Goal: Task Accomplishment & Management: Use online tool/utility

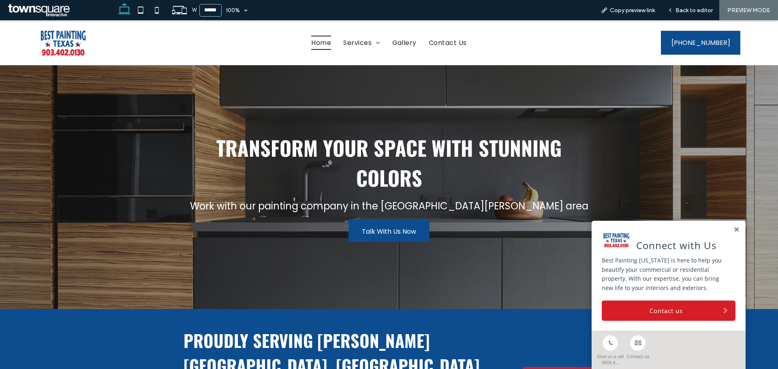
drag, startPoint x: 732, startPoint y: 230, endPoint x: 720, endPoint y: 239, distance: 14.8
click at [734, 230] on link at bounding box center [737, 230] width 6 height 7
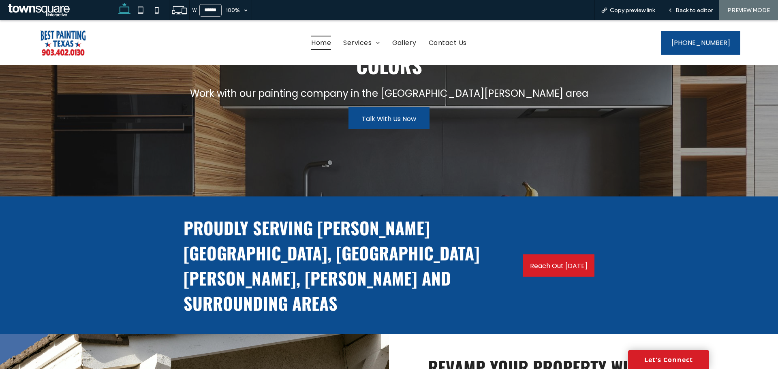
scroll to position [239, 0]
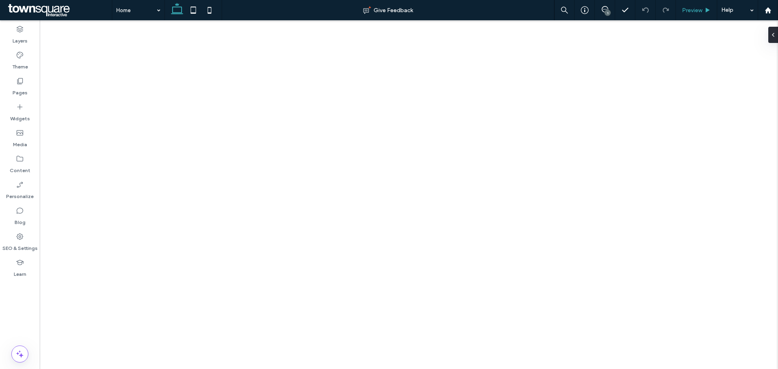
click at [695, 7] on span "Preview" at bounding box center [692, 10] width 20 height 7
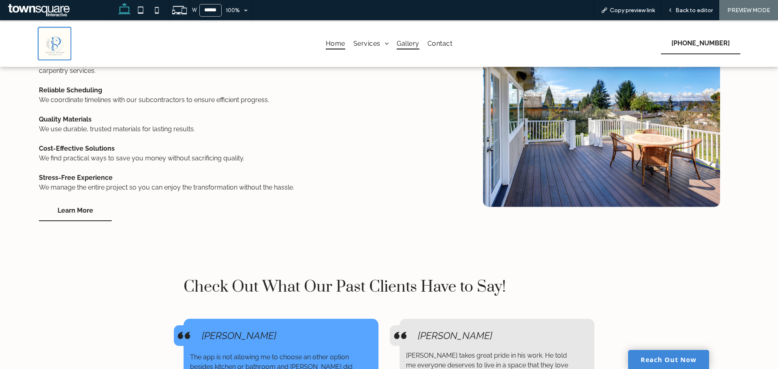
click at [397, 43] on span "Gallery" at bounding box center [408, 44] width 22 height 12
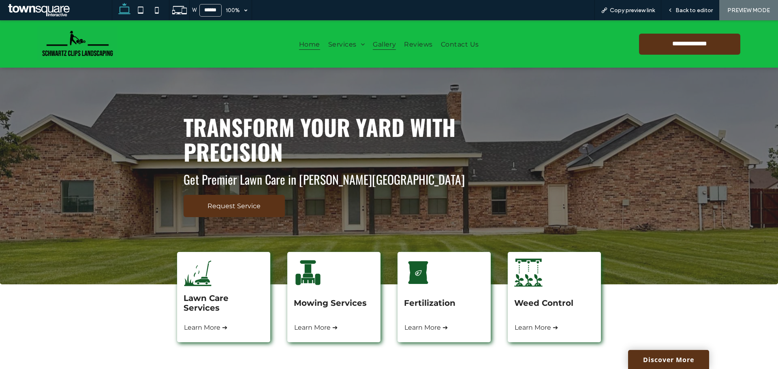
click at [381, 46] on span "Gallery" at bounding box center [384, 43] width 23 height 11
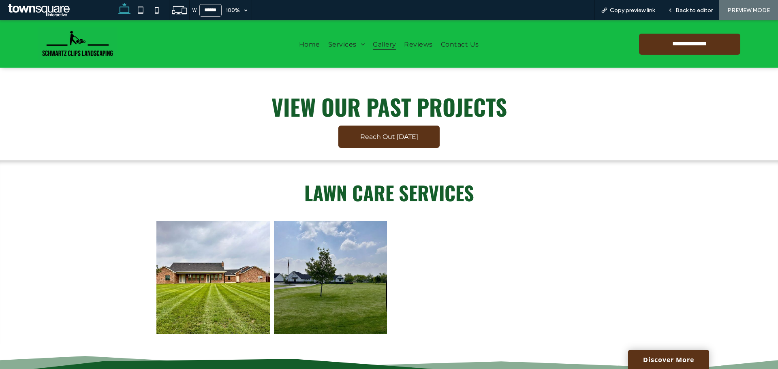
click at [148, 154] on div "View our past projects Reach Out Today" at bounding box center [389, 114] width 486 height 93
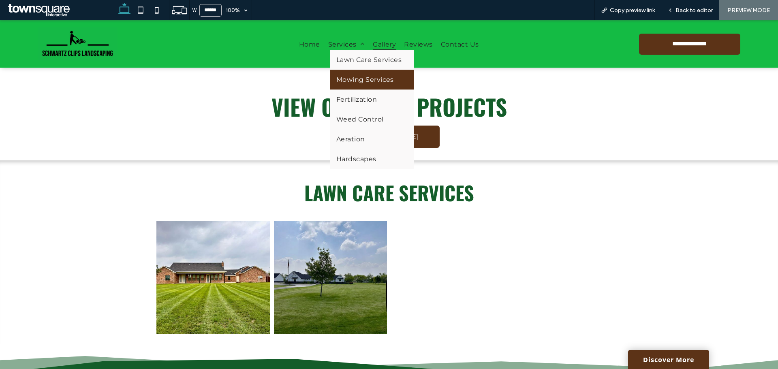
click at [361, 77] on span "Mowing Services" at bounding box center [365, 80] width 58 height 8
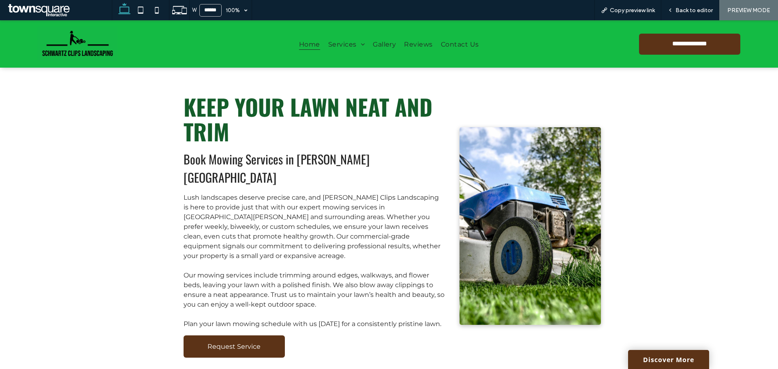
click at [313, 45] on span "Home" at bounding box center [309, 43] width 21 height 11
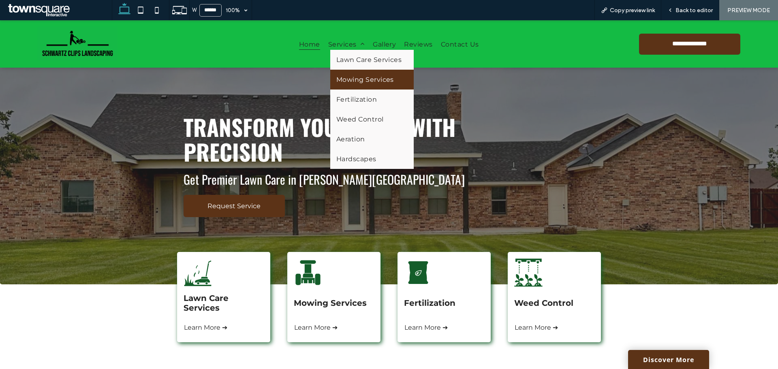
click at [361, 78] on span "Mowing Services" at bounding box center [365, 80] width 58 height 8
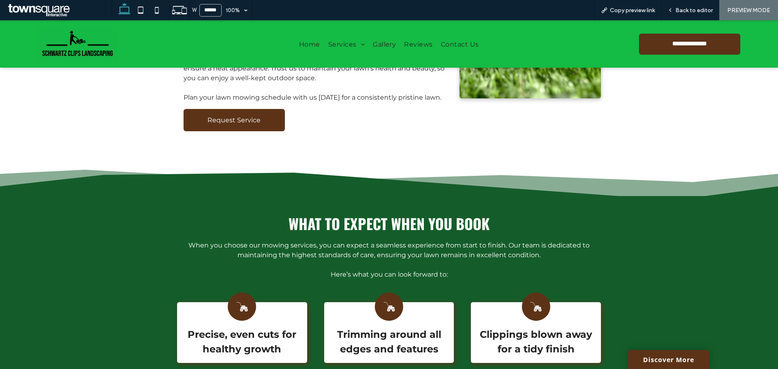
scroll to position [192, 0]
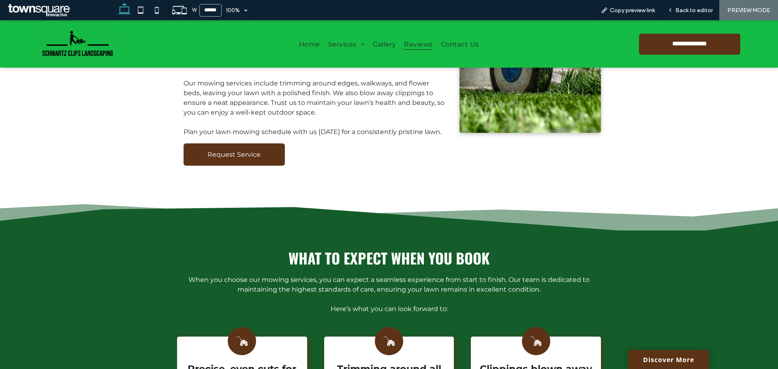
click at [424, 41] on span "Reviews" at bounding box center [418, 43] width 28 height 11
click at [424, 41] on div at bounding box center [389, 184] width 778 height 369
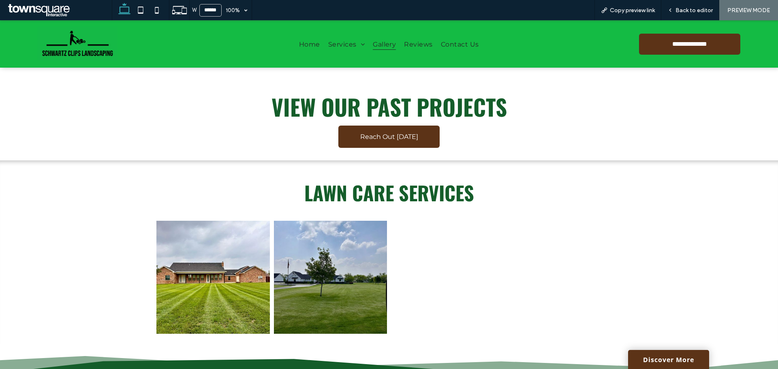
scroll to position [284, 0]
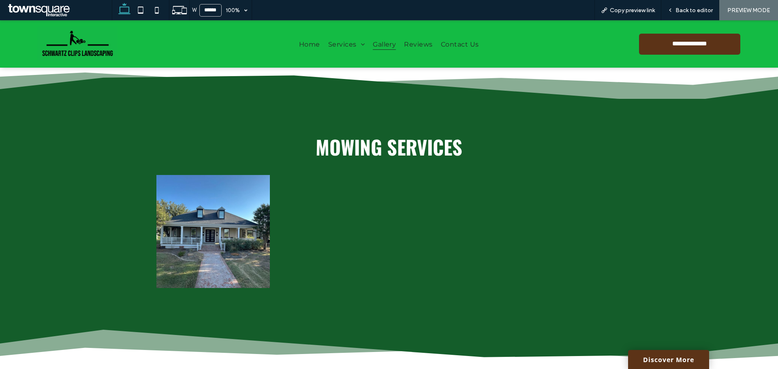
drag, startPoint x: 207, startPoint y: 245, endPoint x: 235, endPoint y: 253, distance: 29.0
click at [235, 253] on link at bounding box center [213, 232] width 114 height 114
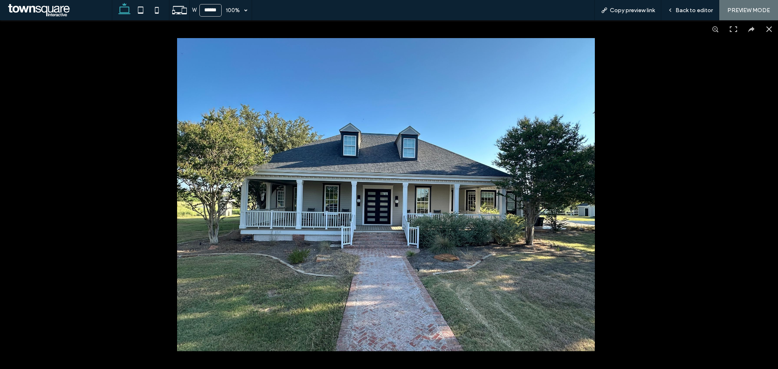
click at [136, 118] on div at bounding box center [389, 194] width 778 height 349
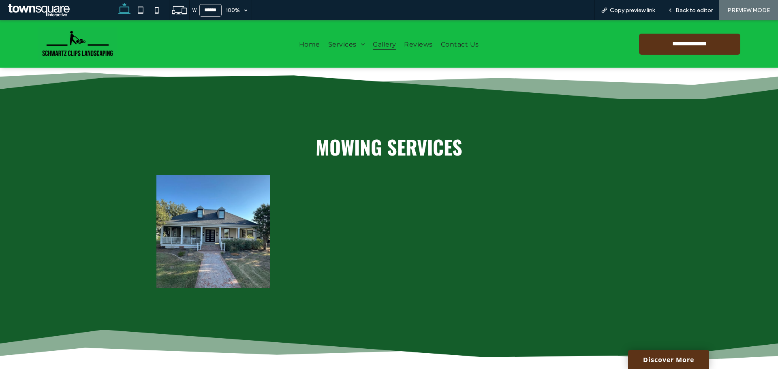
drag, startPoint x: 205, startPoint y: 143, endPoint x: 248, endPoint y: 122, distance: 48.0
click at [206, 144] on h1 "Mowing Services" at bounding box center [388, 147] width 473 height 21
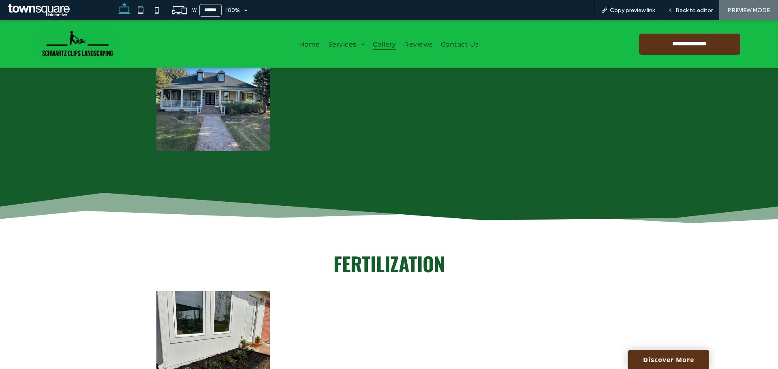
scroll to position [568, 0]
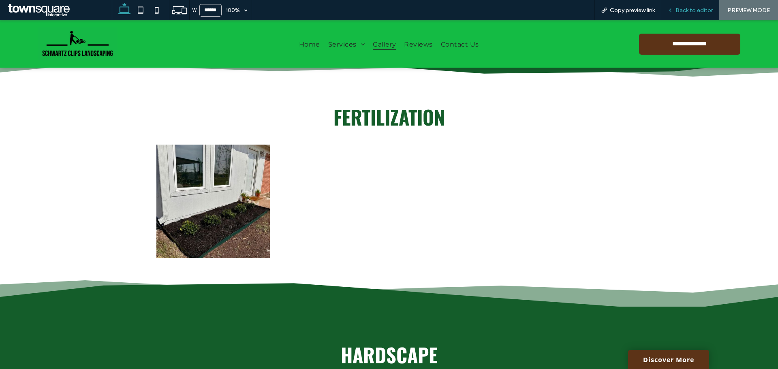
click at [703, 4] on div "Back to editor" at bounding box center [691, 10] width 58 height 20
click at [695, 12] on span "Back to editor" at bounding box center [694, 10] width 37 height 7
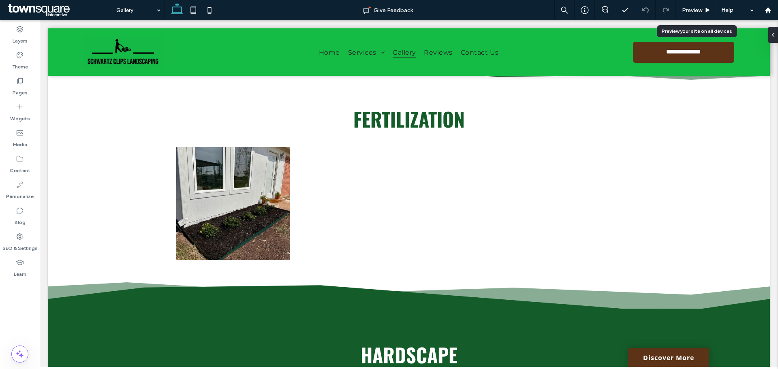
scroll to position [565, 0]
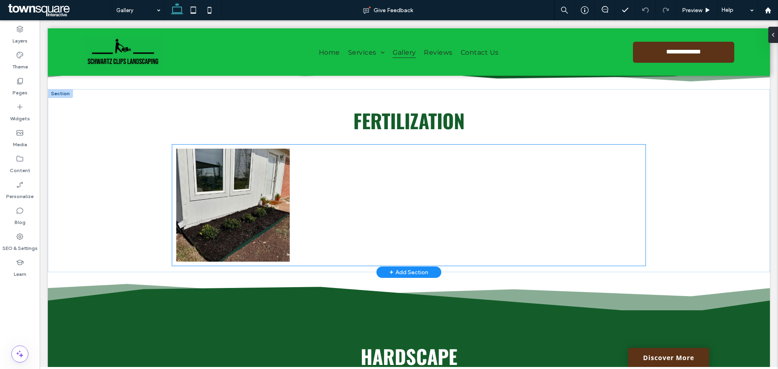
click at [244, 206] on link at bounding box center [233, 206] width 114 height 114
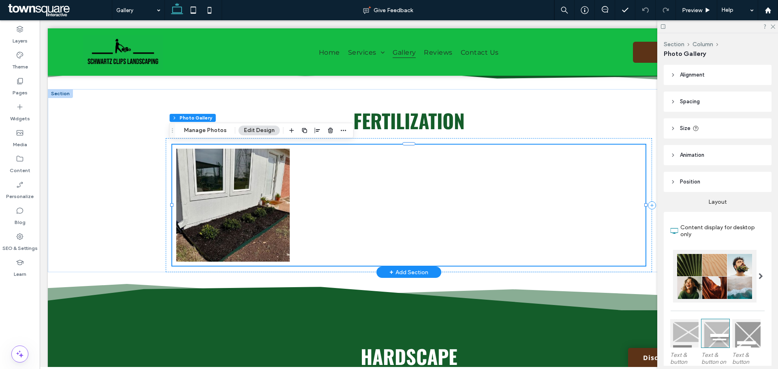
click at [251, 208] on link at bounding box center [233, 206] width 114 height 114
click at [214, 133] on button "Manage Photos" at bounding box center [205, 131] width 53 height 10
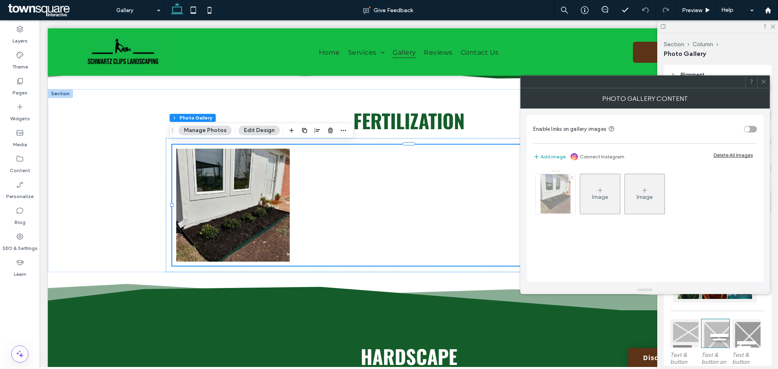
click at [573, 179] on use at bounding box center [571, 177] width 3 height 3
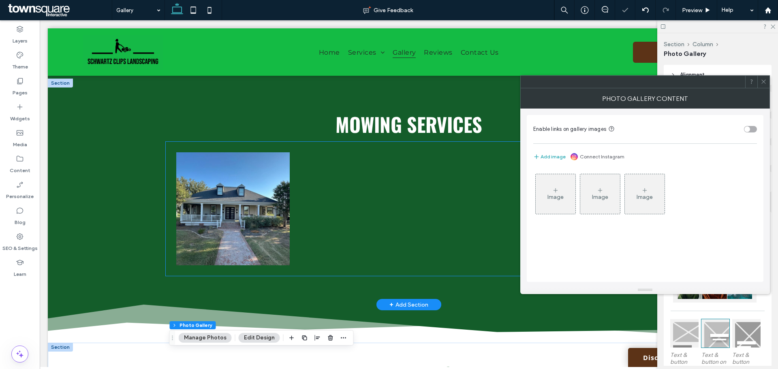
scroll to position [241, 0]
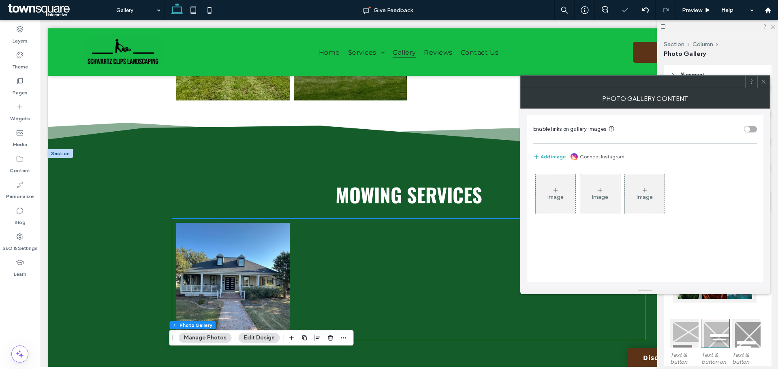
click at [239, 281] on link at bounding box center [233, 280] width 114 height 114
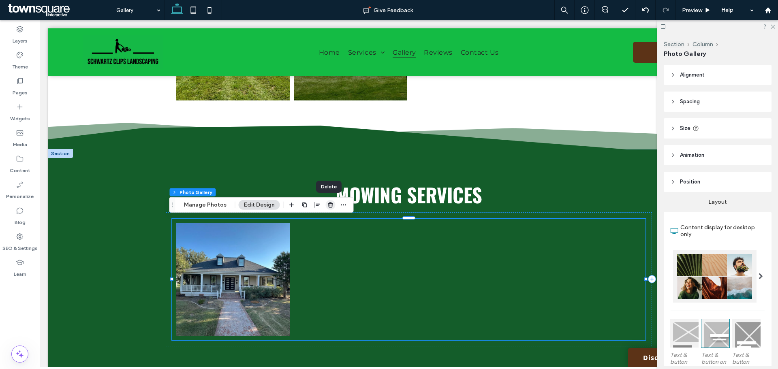
click at [328, 208] on span "button" at bounding box center [331, 205] width 10 height 10
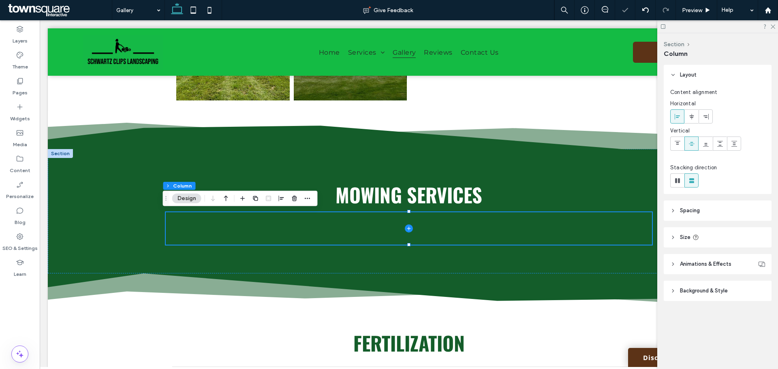
click at [773, 29] on div at bounding box center [717, 26] width 121 height 13
click at [773, 26] on icon at bounding box center [772, 26] width 5 height 5
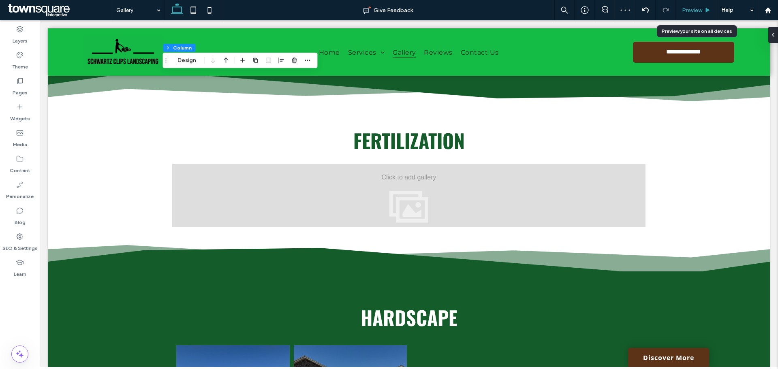
click at [696, 11] on span "Preview" at bounding box center [692, 10] width 20 height 7
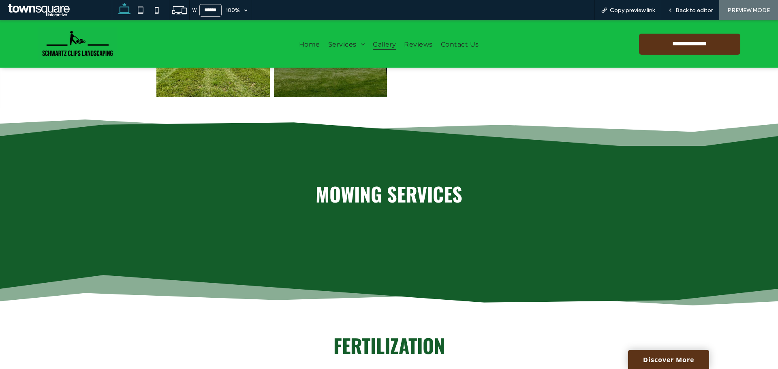
scroll to position [162, 0]
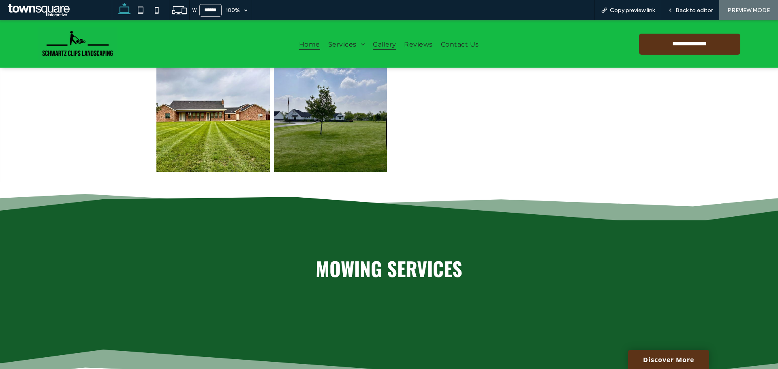
click at [302, 46] on span "Home" at bounding box center [309, 43] width 21 height 11
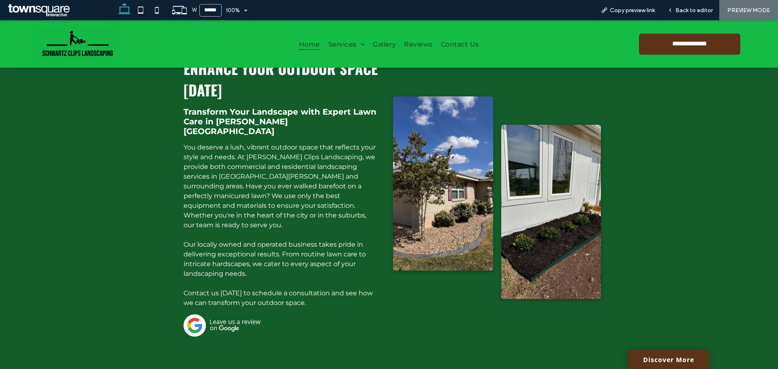
scroll to position [446, 0]
click at [642, 139] on div "Enhance Your Outdoor Space Today Transform Your Landscape with Expert Lawn Care…" at bounding box center [389, 210] width 778 height 382
click at [177, 200] on div "Enhance Your Outdoor Space Today Transform Your Landscape with Expert Lawn Care…" at bounding box center [281, 197] width 208 height 293
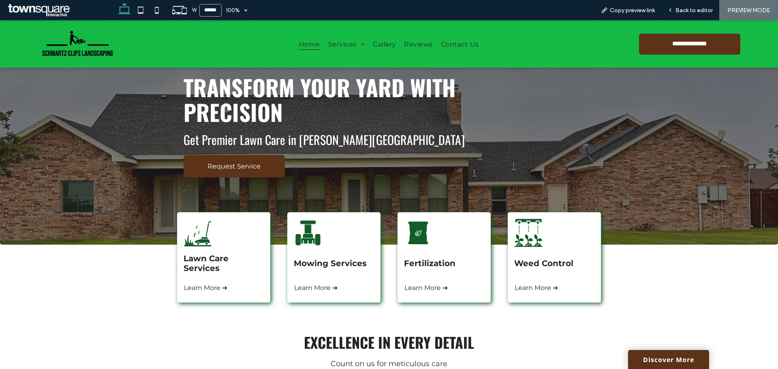
scroll to position [0, 0]
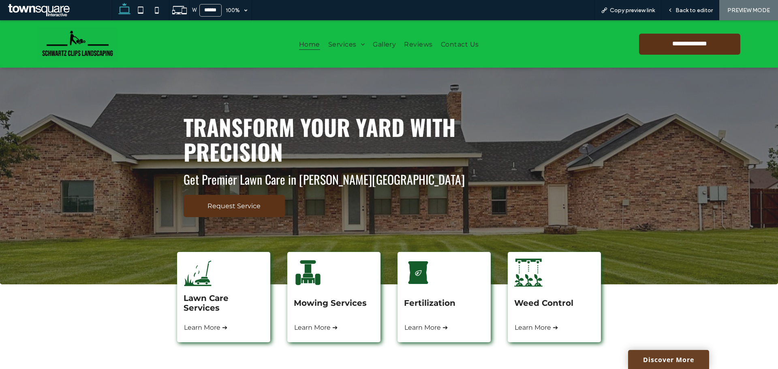
click at [666, 367] on link "Discover More" at bounding box center [668, 359] width 81 height 19
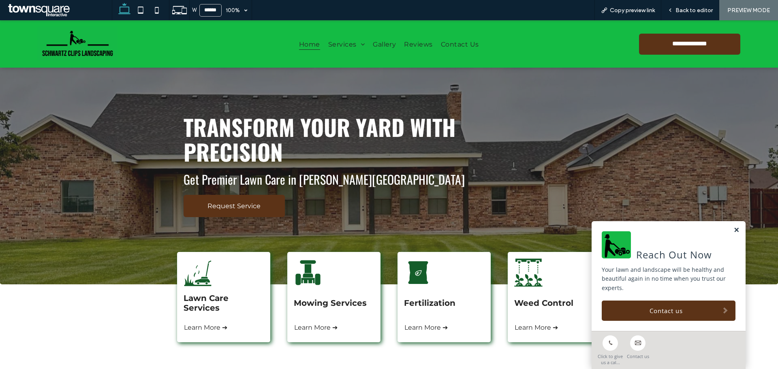
click at [734, 227] on link at bounding box center [737, 230] width 6 height 7
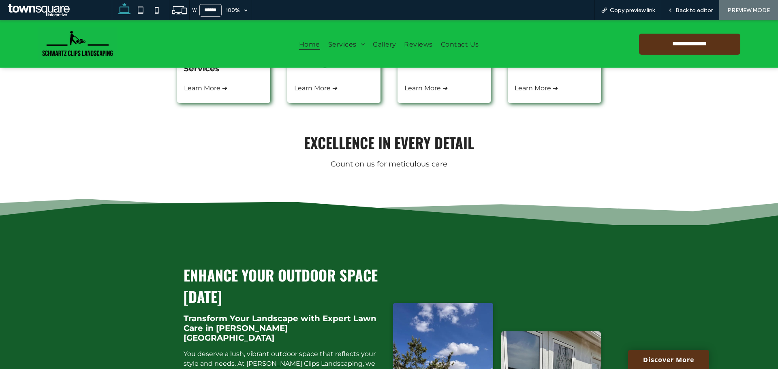
scroll to position [243, 0]
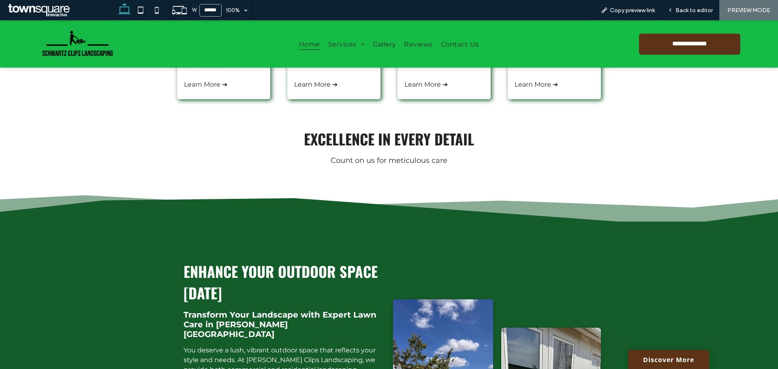
click at [118, 108] on div "Lawn Care Services Learn More ➔ Mowing Services Learn More ➔ Fertilization Lear…" at bounding box center [389, 59] width 778 height 101
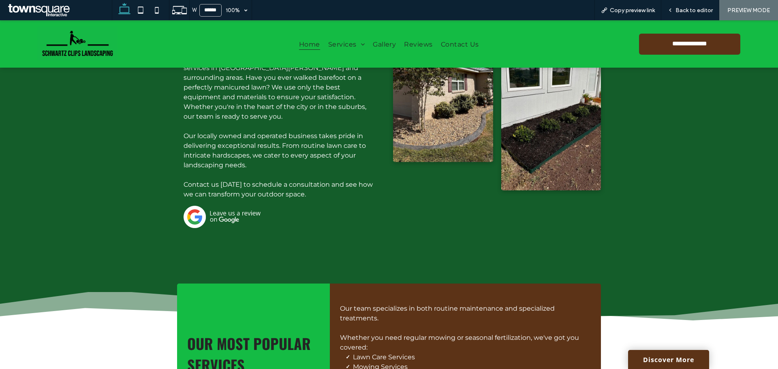
scroll to position [469, 0]
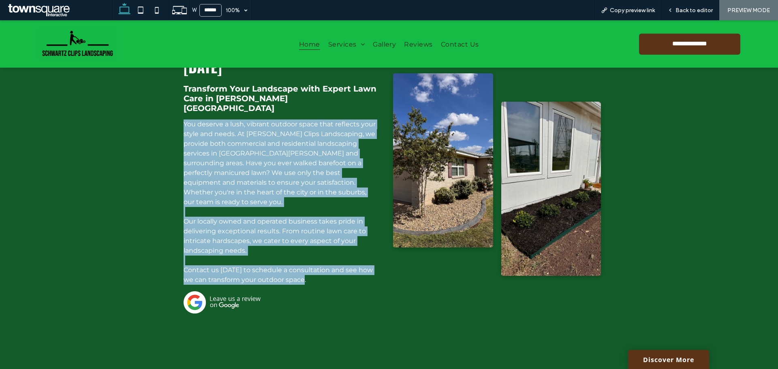
drag, startPoint x: 309, startPoint y: 259, endPoint x: 182, endPoint y: 116, distance: 191.8
click at [184, 120] on div "You deserve a lush, vibrant outdoor space that reflects your style and needs. A…" at bounding box center [281, 202] width 195 height 165
click at [184, 120] on span "You deserve a lush, vibrant outdoor space that reflects your style and needs. A…" at bounding box center [280, 163] width 192 height 86
drag, startPoint x: 180, startPoint y: 115, endPoint x: 319, endPoint y: 272, distance: 210.0
click at [319, 272] on div "Enhance Your Outdoor Space Today Transform Your Landscape with Expert Lawn Care…" at bounding box center [281, 174] width 208 height 293
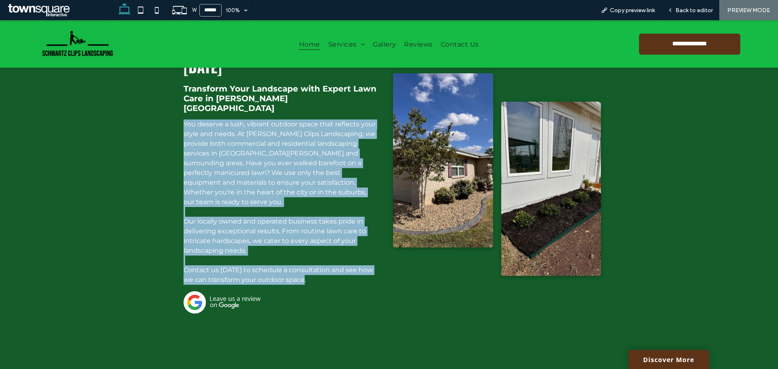
click at [287, 161] on span "You deserve a lush, vibrant outdoor space that reflects your style and needs. A…" at bounding box center [280, 163] width 192 height 86
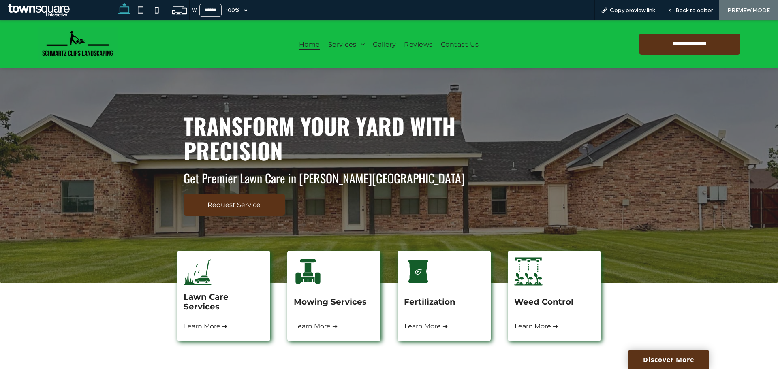
scroll to position [0, 0]
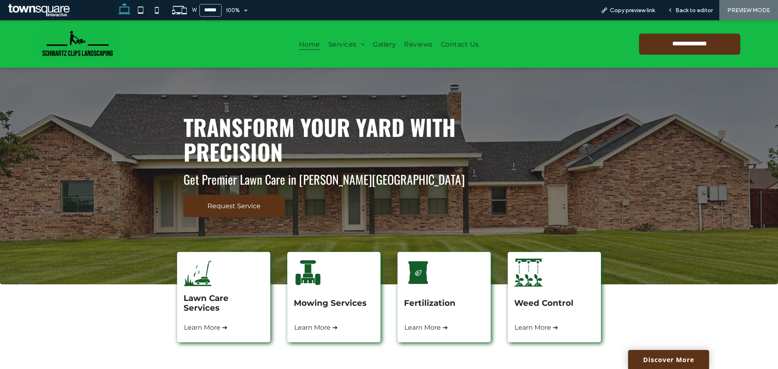
click at [59, 243] on div "Transform Your Yard with Precision Get Premier Lawn Care in Tom Green County Re…" at bounding box center [389, 176] width 778 height 217
click at [696, 5] on div "Back to editor" at bounding box center [691, 10] width 58 height 20
click at [685, 10] on span "Back to editor" at bounding box center [694, 10] width 37 height 7
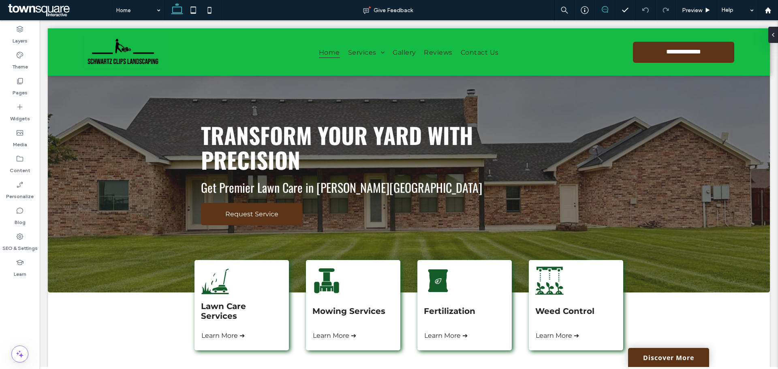
click at [610, 11] on span at bounding box center [605, 9] width 20 height 6
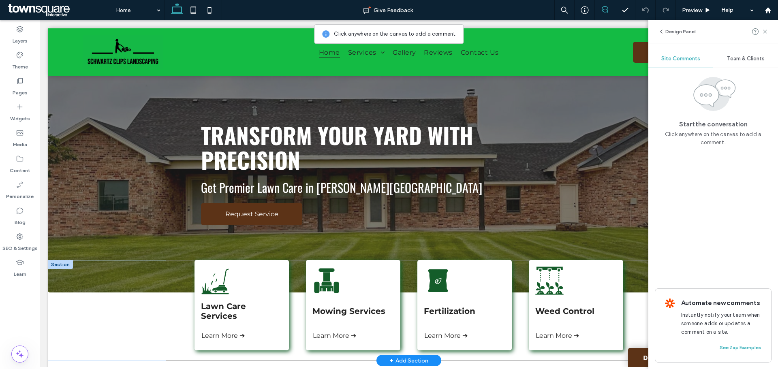
click at [632, 340] on div "Lawn Care Services Learn More ➔ Mowing Services Learn More ➔ Fertilization Lear…" at bounding box center [409, 310] width 486 height 101
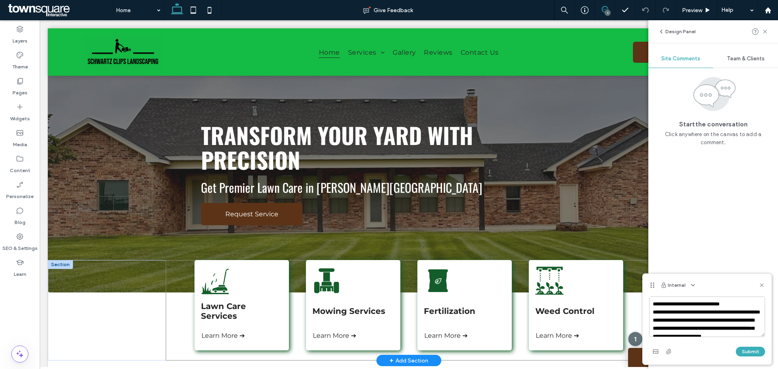
scroll to position [100, 0]
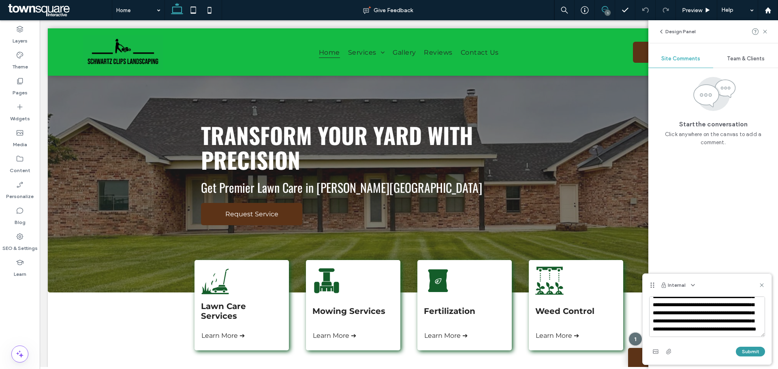
type textarea "**********"
click at [756, 353] on button "Submit" at bounding box center [750, 352] width 29 height 10
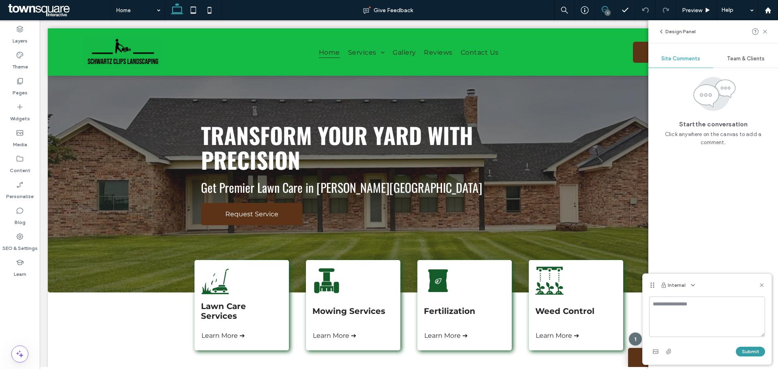
scroll to position [0, 0]
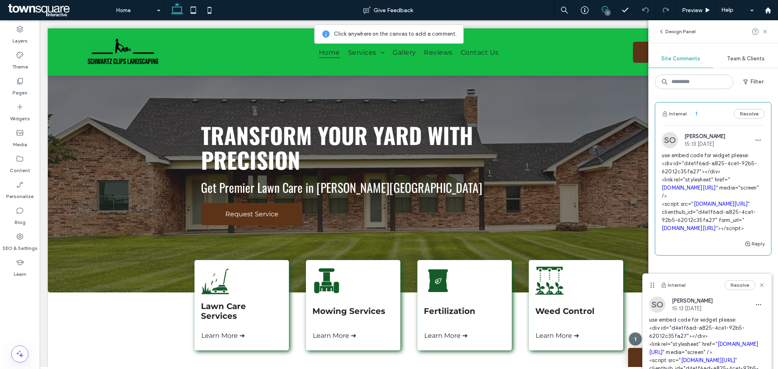
click at [602, 11] on use at bounding box center [605, 9] width 6 height 6
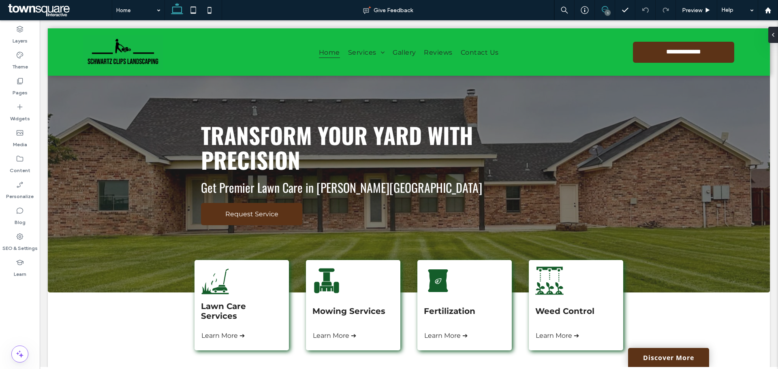
click at [610, 8] on span at bounding box center [605, 9] width 20 height 6
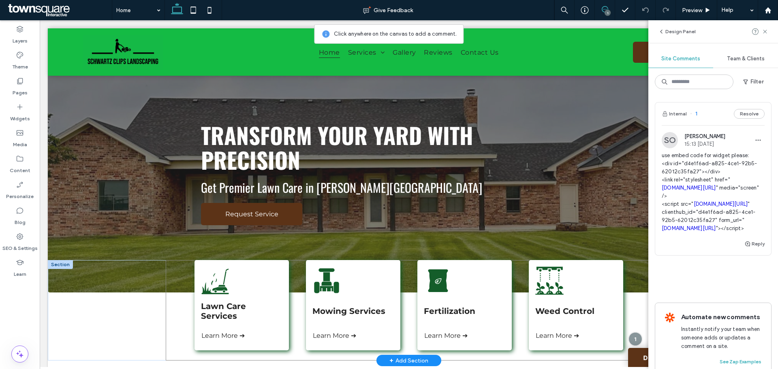
click at [639, 332] on div "Lawn Care Services Learn More ➔ Mowing Services Learn More ➔ Fertilization Lear…" at bounding box center [409, 310] width 486 height 101
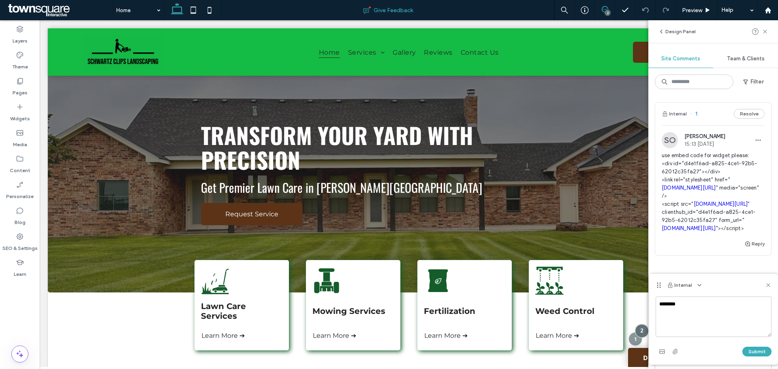
type textarea "********"
click at [766, 33] on icon at bounding box center [765, 31] width 6 height 6
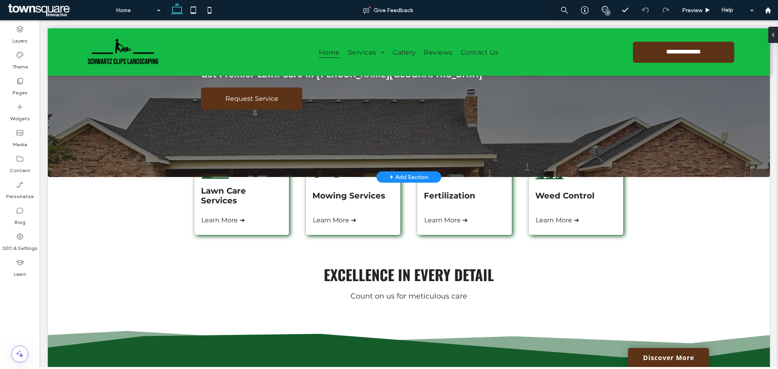
scroll to position [89, 0]
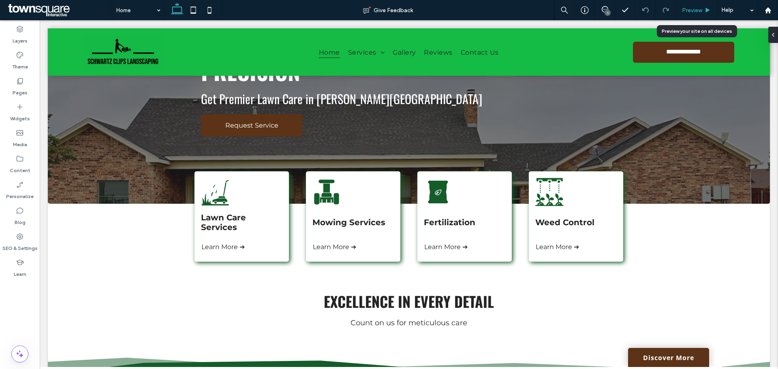
click at [711, 12] on div "Preview" at bounding box center [696, 10] width 41 height 7
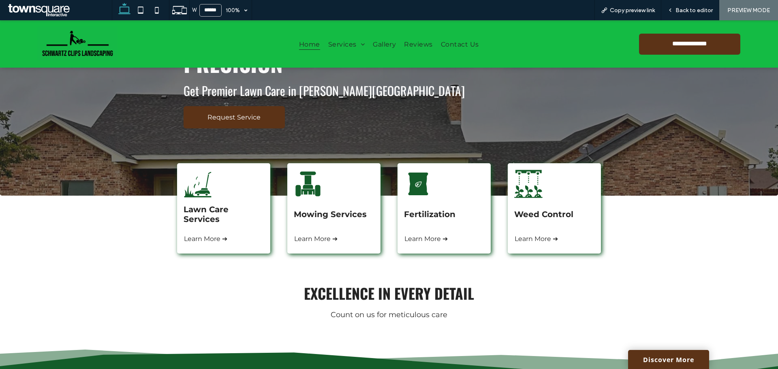
click at [704, 13] on span "Back to editor" at bounding box center [694, 10] width 37 height 7
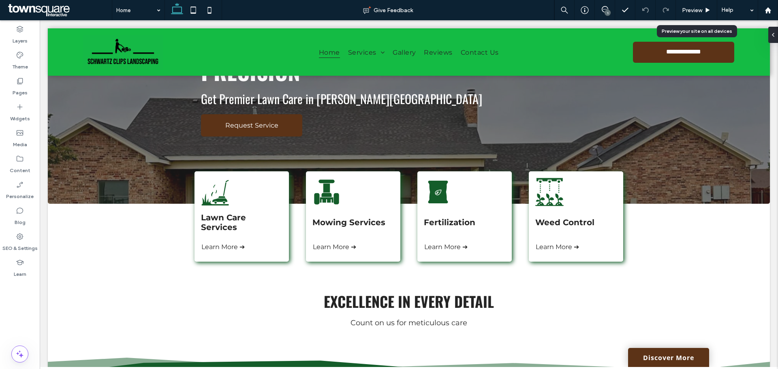
click at [700, 13] on span "Preview" at bounding box center [692, 10] width 20 height 7
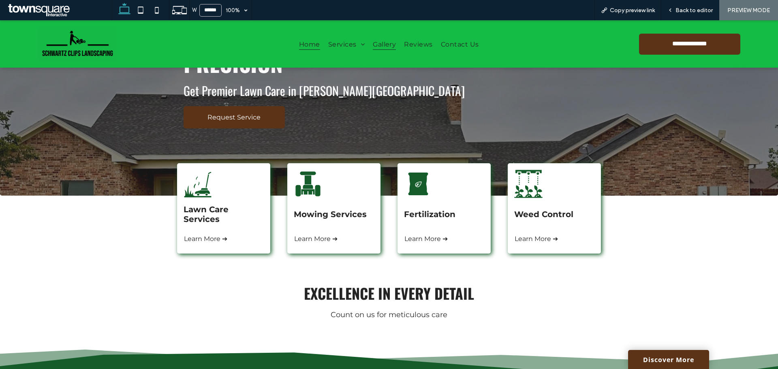
click at [380, 41] on span "Gallery" at bounding box center [384, 43] width 23 height 11
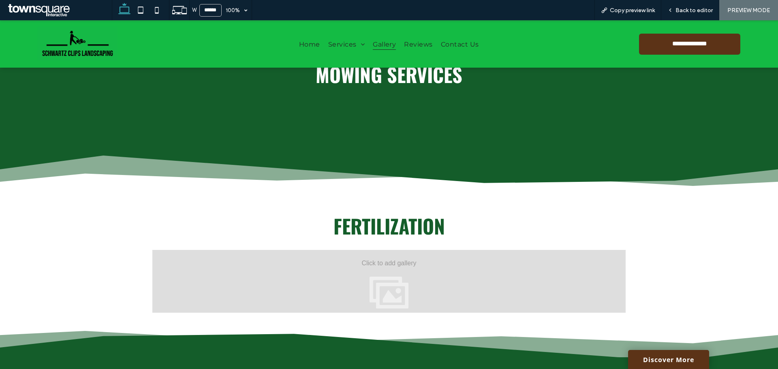
scroll to position [486, 0]
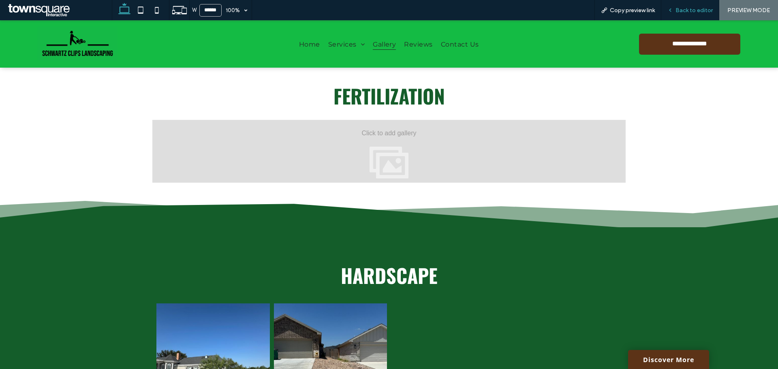
click at [683, 11] on span "Back to editor" at bounding box center [694, 10] width 37 height 7
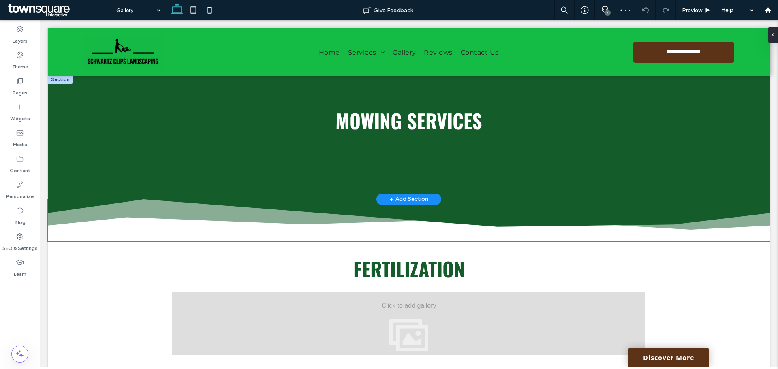
scroll to position [242, 0]
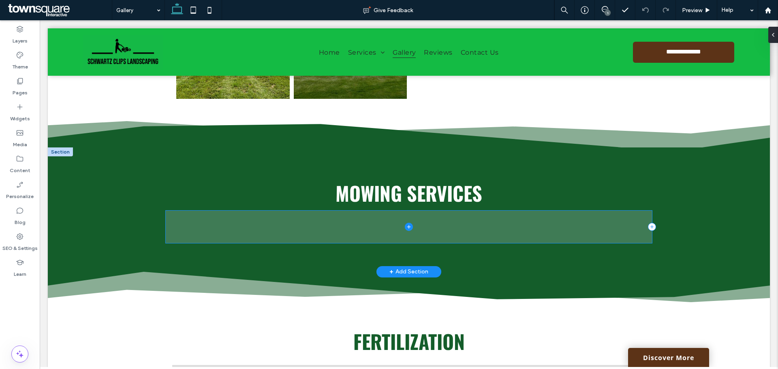
click at [338, 232] on span at bounding box center [409, 227] width 486 height 32
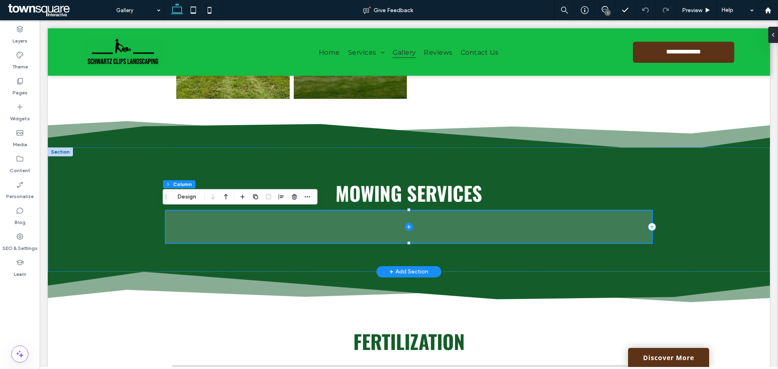
click at [296, 223] on span at bounding box center [409, 227] width 486 height 32
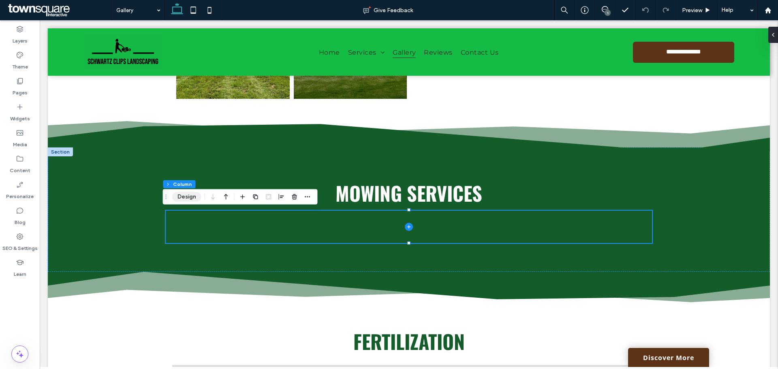
click at [188, 195] on button "Design" at bounding box center [186, 197] width 29 height 10
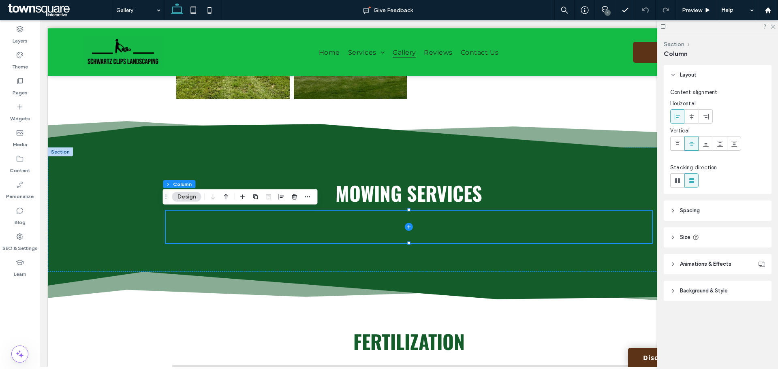
click at [706, 292] on span "Background & Style" at bounding box center [704, 291] width 48 height 8
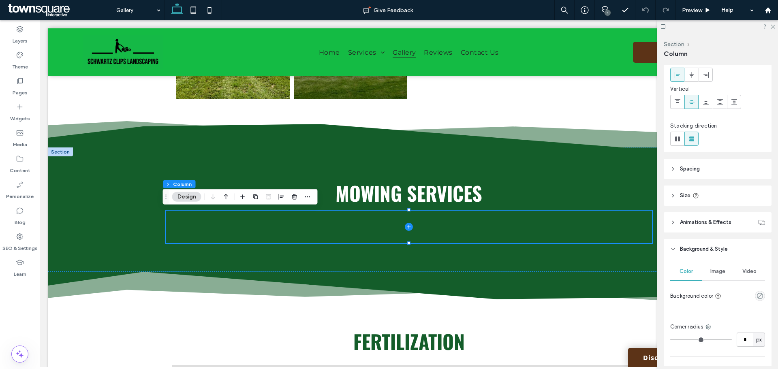
scroll to position [81, 0]
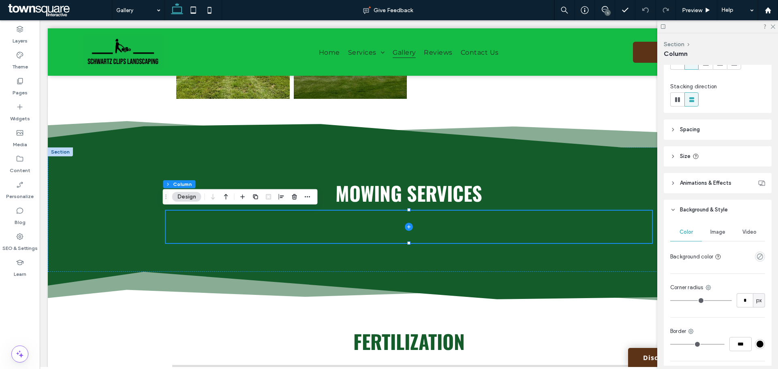
click at [719, 229] on span "Image" at bounding box center [718, 232] width 15 height 6
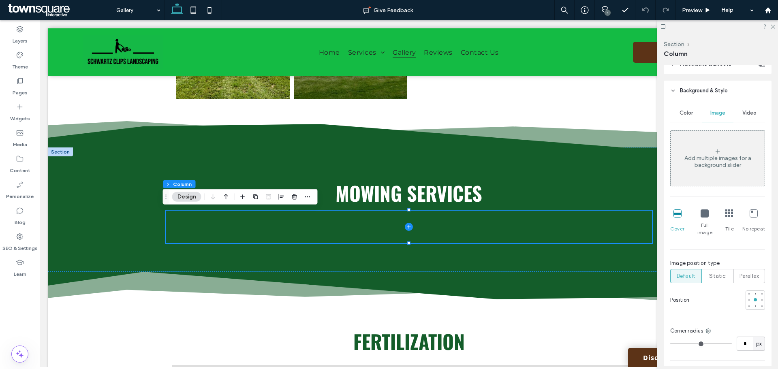
scroll to position [122, 0]
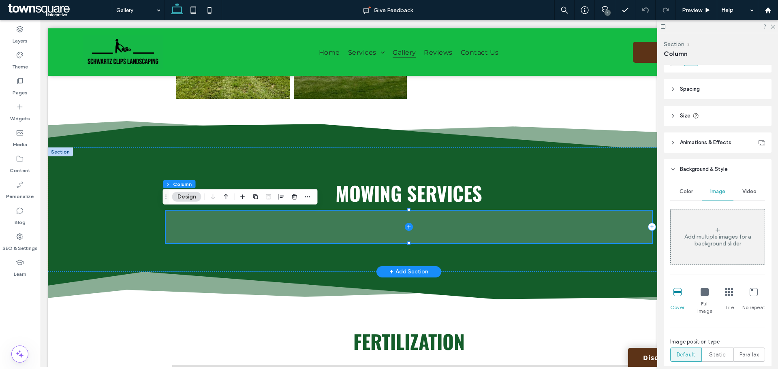
click at [357, 232] on span at bounding box center [409, 227] width 486 height 32
click at [358, 232] on span at bounding box center [409, 227] width 486 height 32
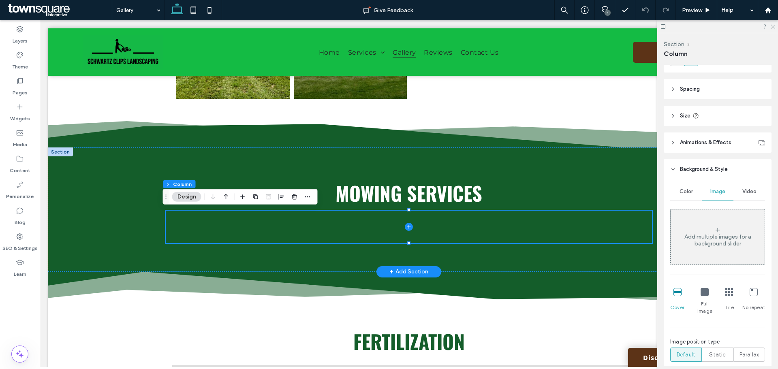
click at [771, 27] on icon at bounding box center [772, 26] width 5 height 5
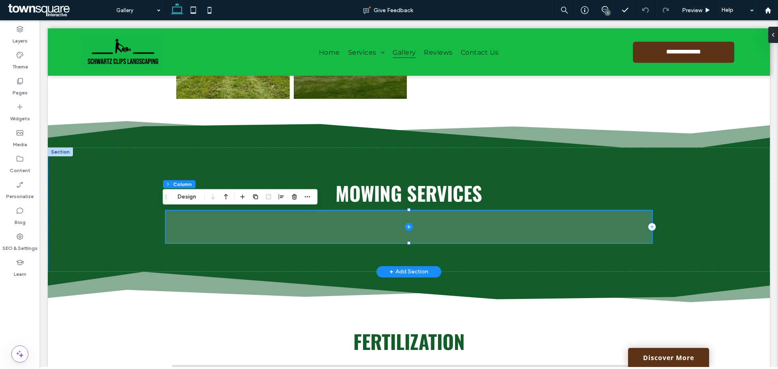
click at [434, 228] on span at bounding box center [409, 227] width 486 height 32
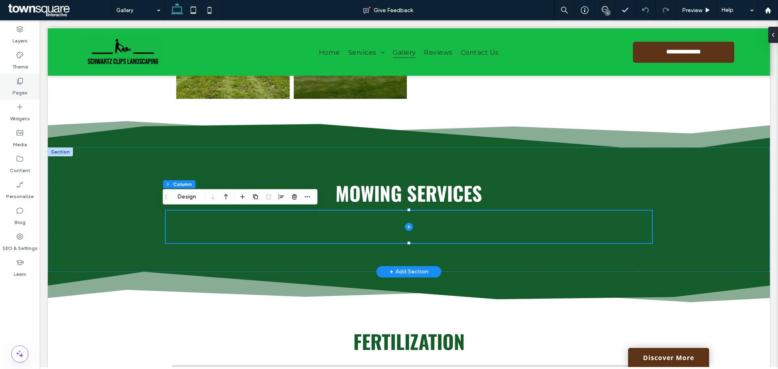
click at [24, 88] on label "Pages" at bounding box center [20, 90] width 15 height 11
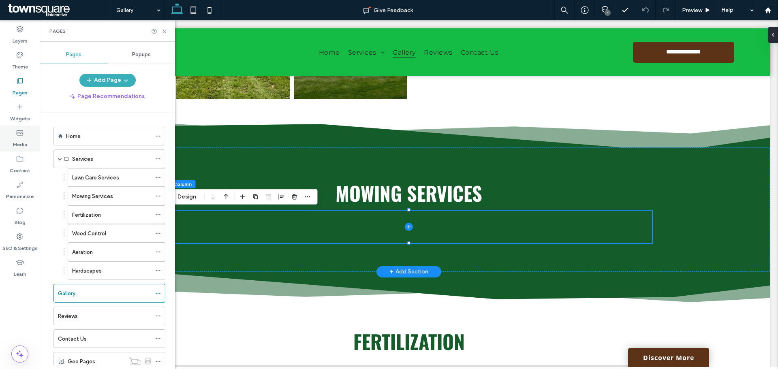
click at [26, 134] on div "Media" at bounding box center [20, 139] width 40 height 26
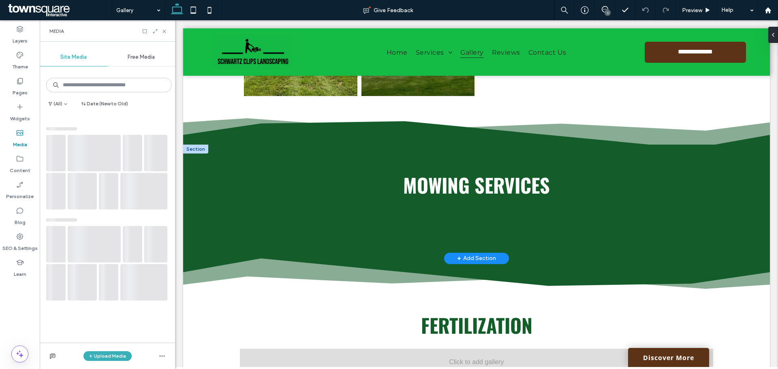
scroll to position [240, 0]
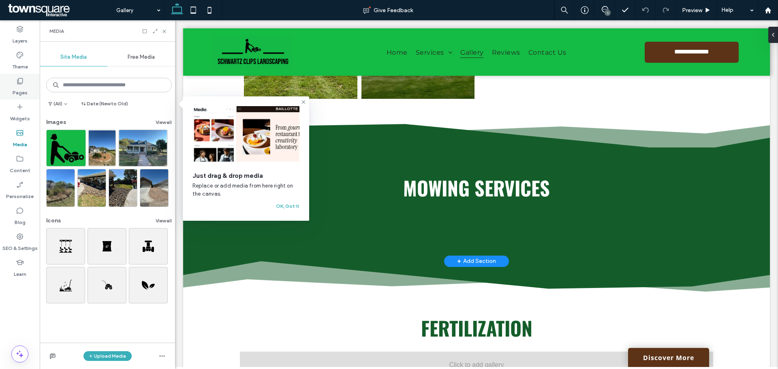
click at [24, 90] on label "Pages" at bounding box center [20, 90] width 15 height 11
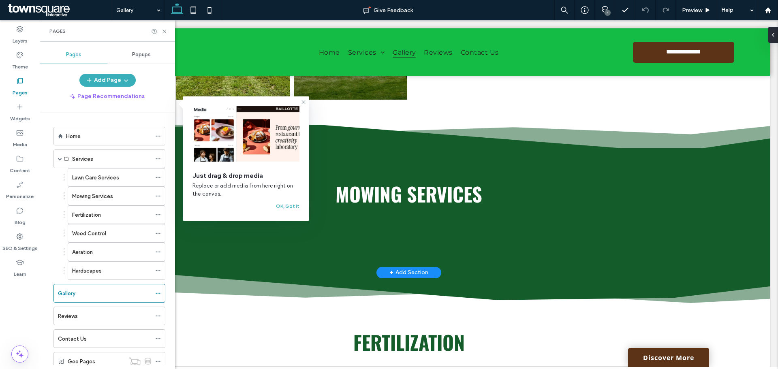
scroll to position [242, 0]
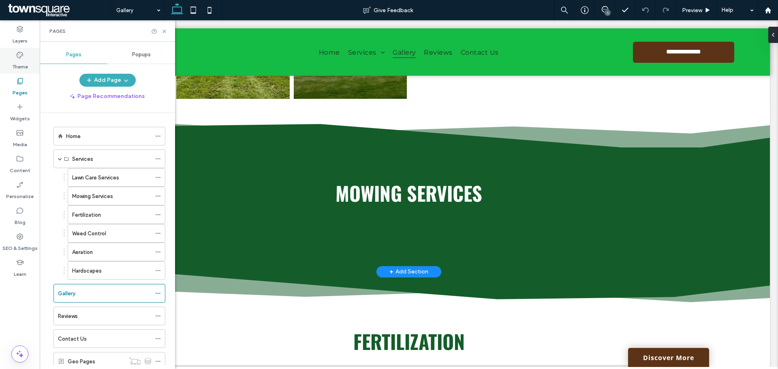
click at [21, 62] on label "Theme" at bounding box center [20, 64] width 16 height 11
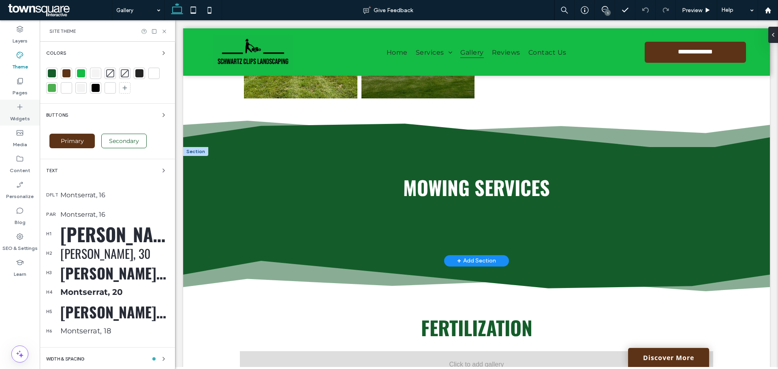
scroll to position [240, 0]
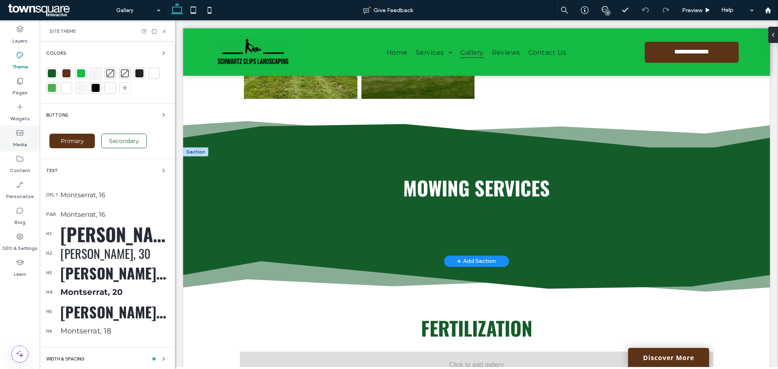
click at [24, 133] on div "Media" at bounding box center [20, 139] width 40 height 26
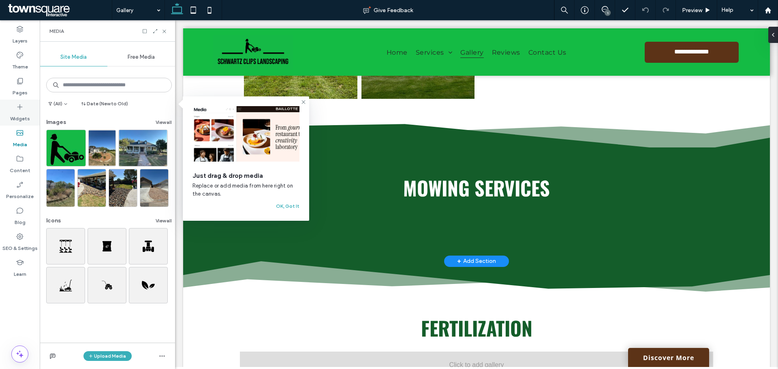
click at [28, 114] on label "Widgets" at bounding box center [20, 116] width 20 height 11
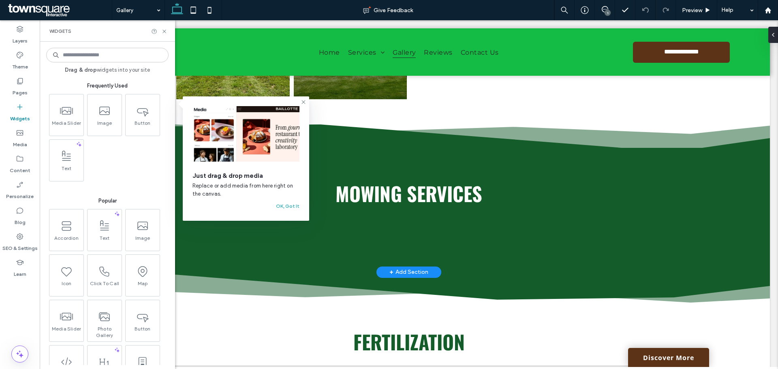
scroll to position [242, 0]
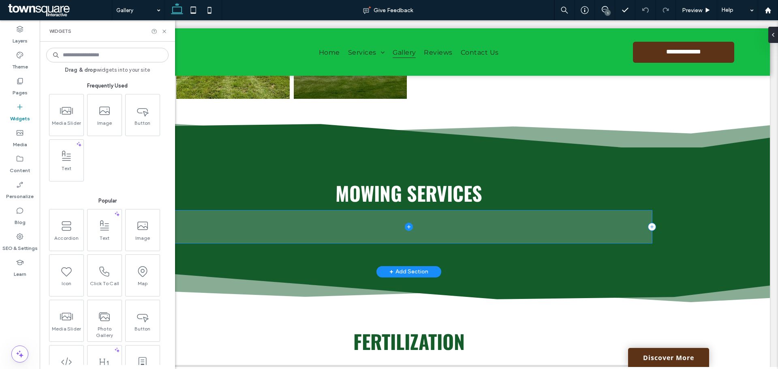
click at [351, 231] on span at bounding box center [409, 227] width 486 height 32
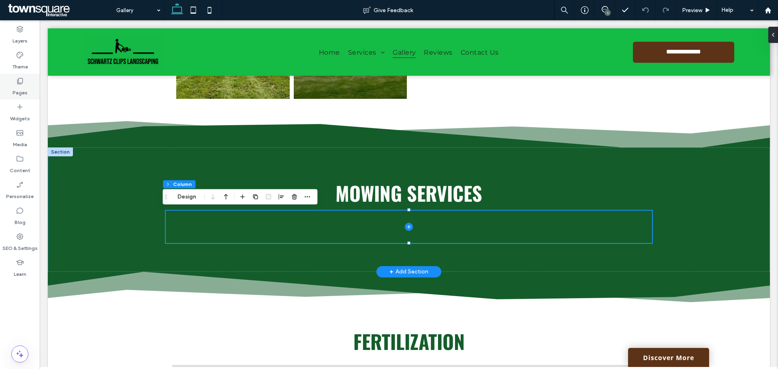
click at [31, 90] on div "Pages" at bounding box center [20, 87] width 40 height 26
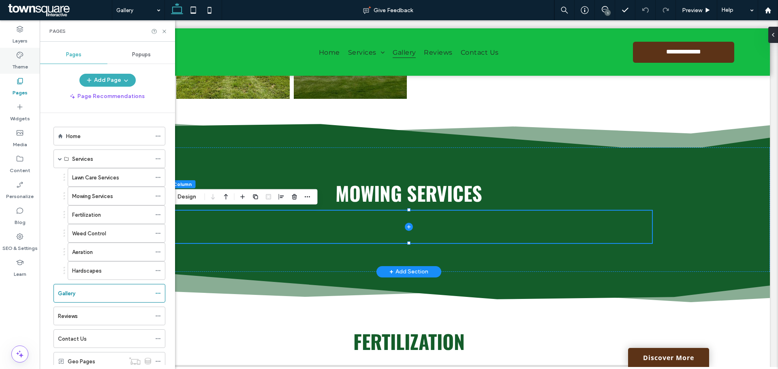
click at [23, 61] on label "Theme" at bounding box center [20, 64] width 16 height 11
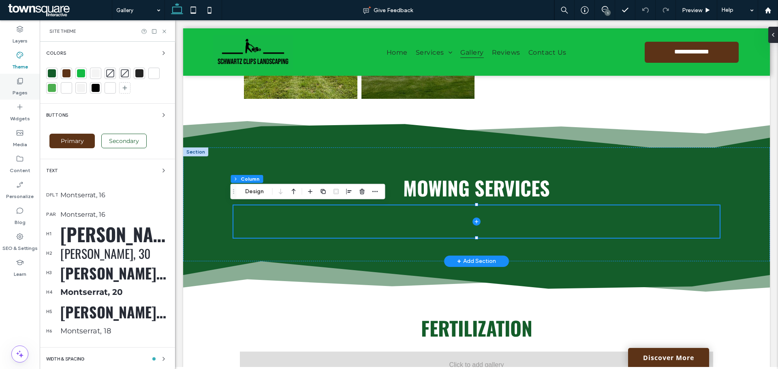
click at [25, 83] on div "Pages" at bounding box center [20, 87] width 40 height 26
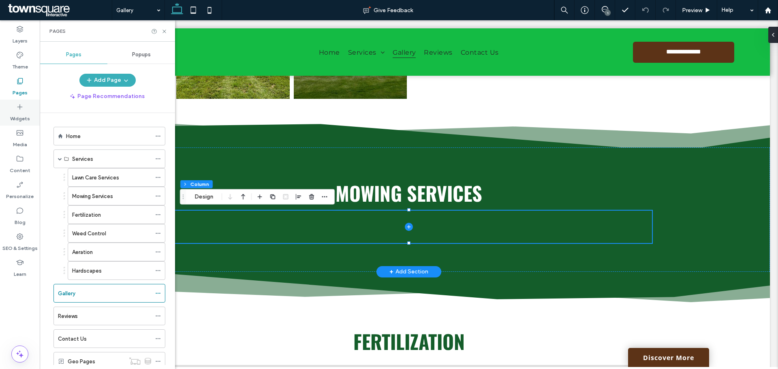
click at [21, 107] on use at bounding box center [19, 107] width 5 height 5
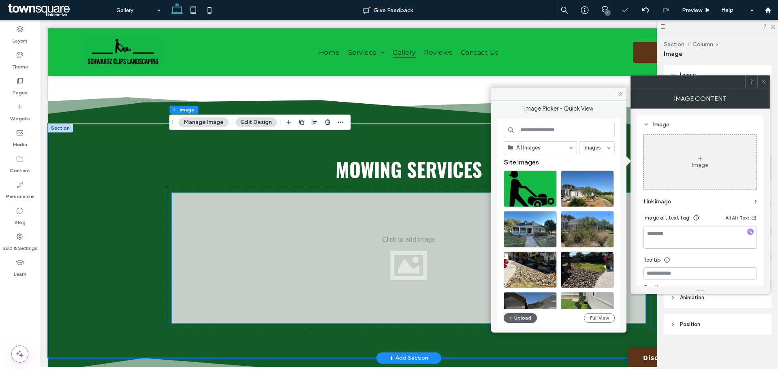
scroll to position [323, 0]
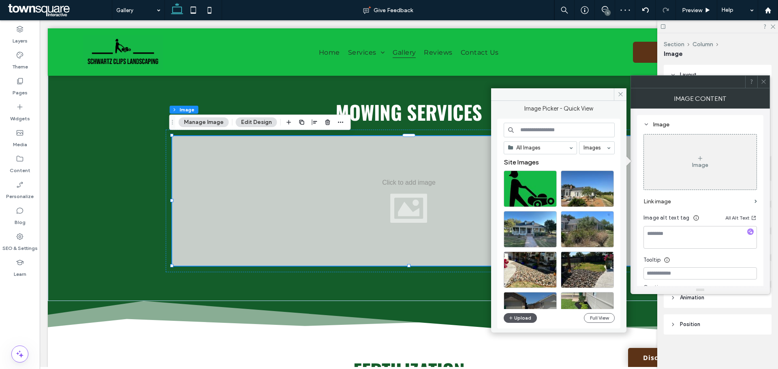
click at [522, 315] on button "Upload" at bounding box center [520, 318] width 33 height 10
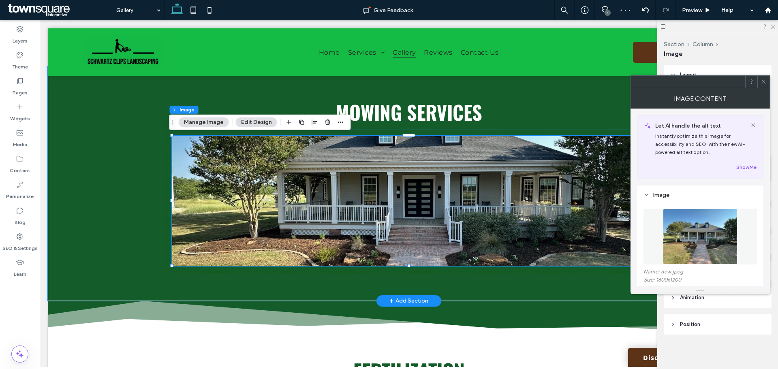
click at [533, 225] on img at bounding box center [408, 201] width 473 height 130
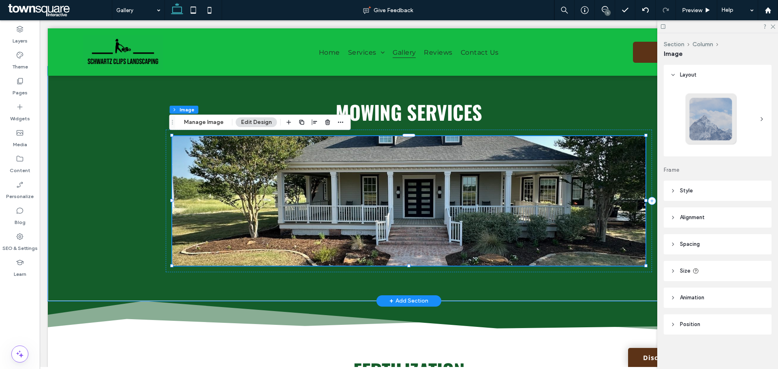
click at [642, 138] on img at bounding box center [408, 201] width 473 height 130
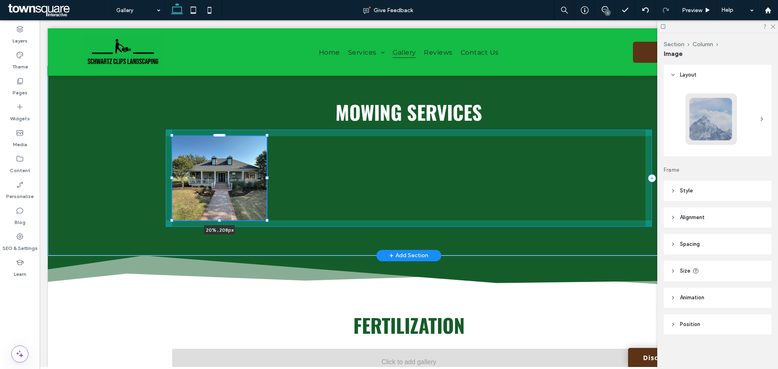
drag, startPoint x: 643, startPoint y: 135, endPoint x: 264, endPoint y: 157, distance: 379.7
click at [264, 157] on div "Mowing Services 20% , 208px" at bounding box center [409, 160] width 486 height 189
type input "**"
type input "****"
type input "***"
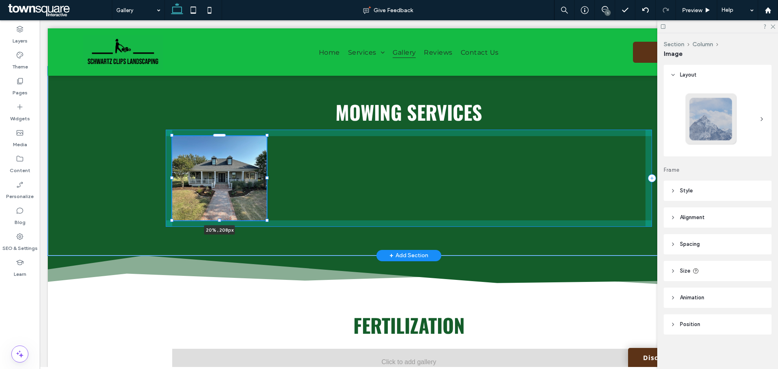
type input "***"
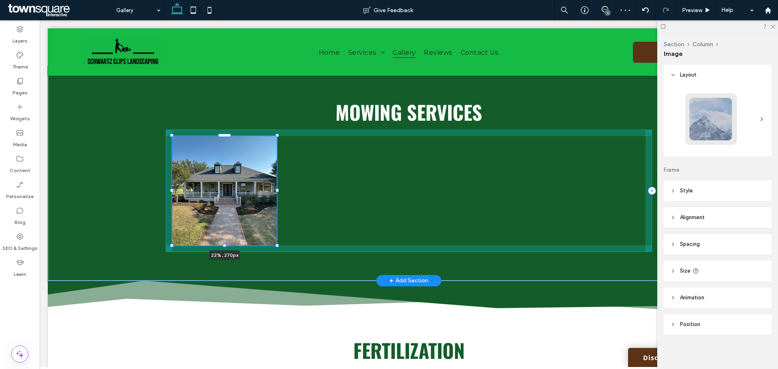
drag, startPoint x: 265, startPoint y: 221, endPoint x: 275, endPoint y: 233, distance: 16.1
click at [275, 233] on div "Mowing Services 22% , 270px" at bounding box center [409, 173] width 486 height 214
type input "**"
type input "***"
type input "****"
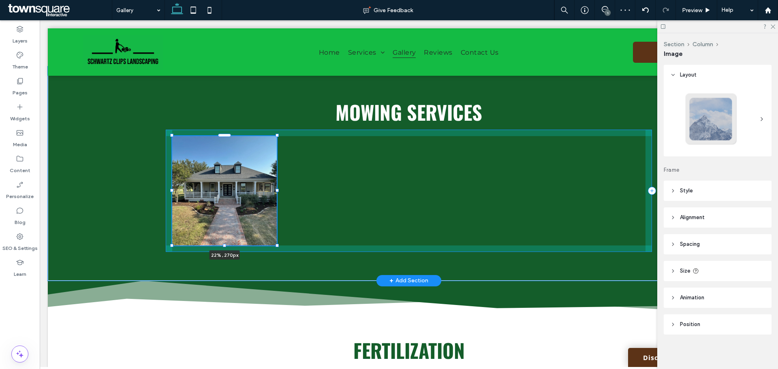
type input "***"
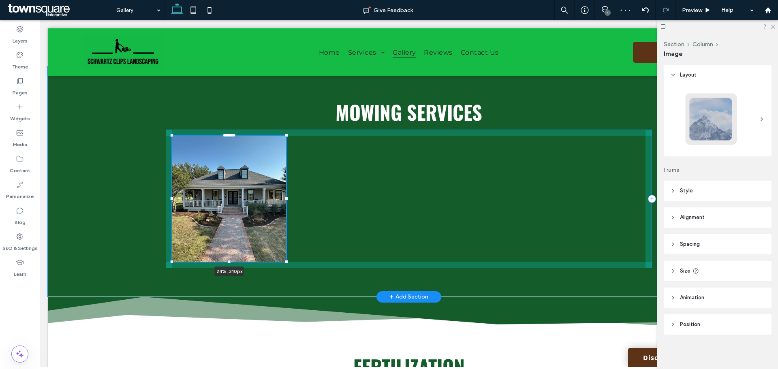
drag, startPoint x: 275, startPoint y: 246, endPoint x: 285, endPoint y: 255, distance: 13.8
click at [285, 255] on div "Mowing Services 24% , 310px" at bounding box center [409, 181] width 486 height 231
type input "**"
type input "****"
type input "***"
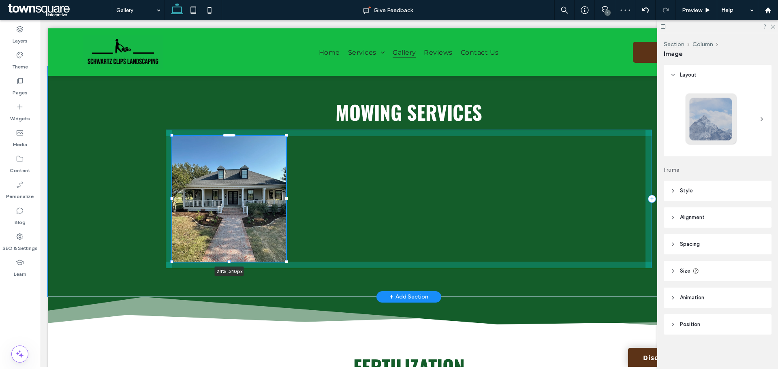
type input "***"
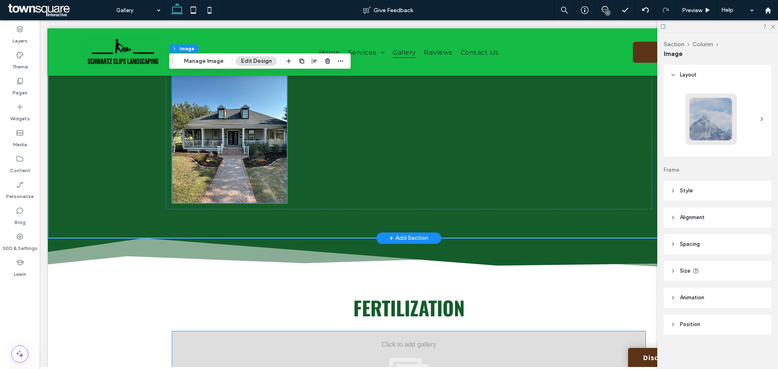
scroll to position [304, 0]
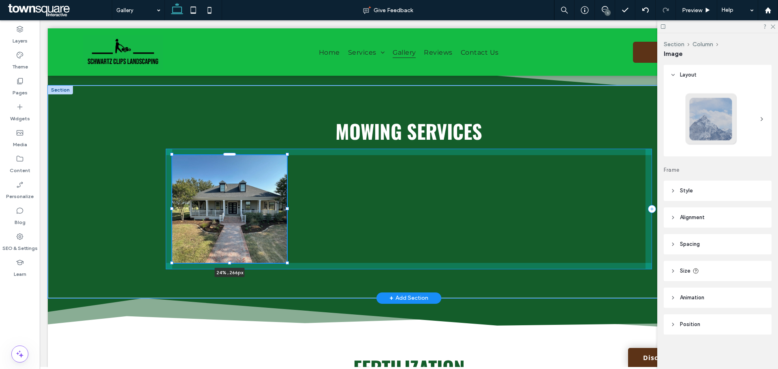
drag, startPoint x: 228, startPoint y: 283, endPoint x: 232, endPoint y: 273, distance: 10.9
click at [232, 273] on div "Mowing Services 24% , 266px" at bounding box center [409, 192] width 486 height 213
type input "***"
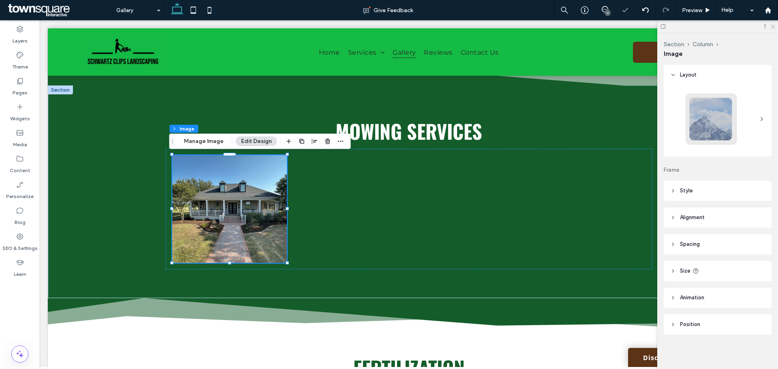
click at [775, 26] on icon at bounding box center [772, 26] width 5 height 5
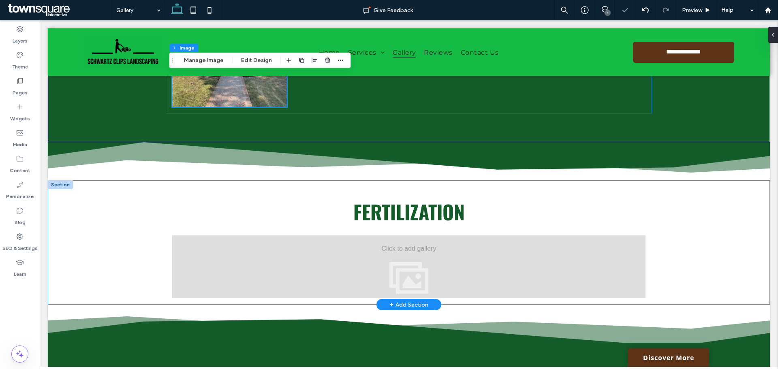
scroll to position [467, 0]
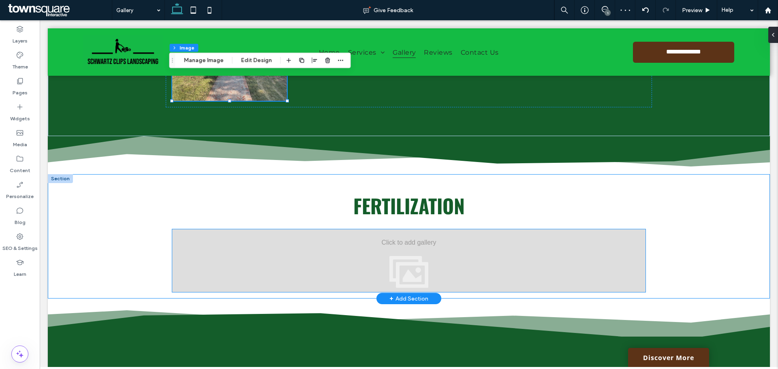
click at [392, 260] on div at bounding box center [408, 260] width 473 height 63
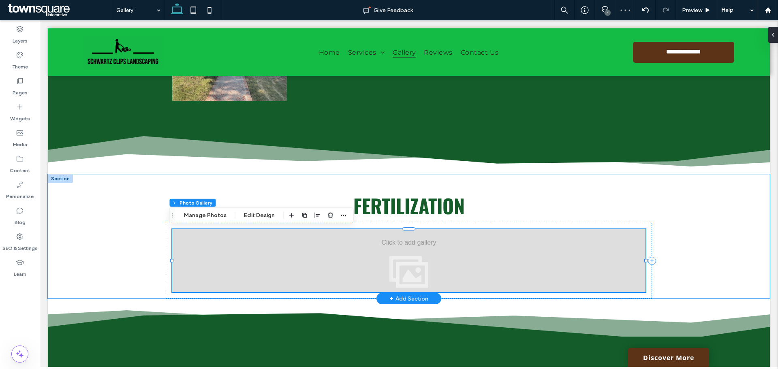
click at [418, 254] on div at bounding box center [408, 260] width 473 height 63
click at [440, 268] on div at bounding box center [408, 260] width 473 height 63
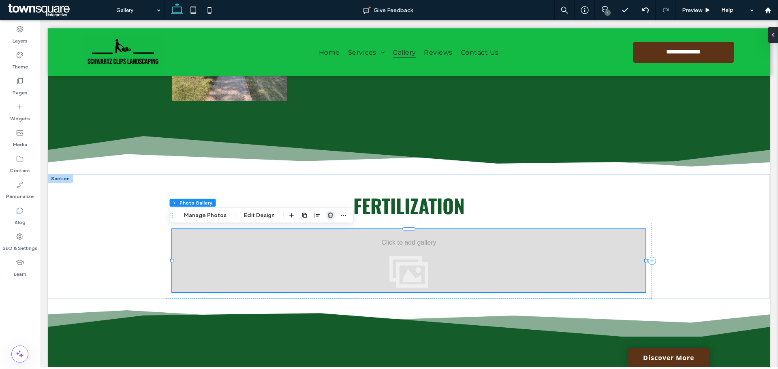
drag, startPoint x: 292, startPoint y: 193, endPoint x: 332, endPoint y: 214, distance: 44.6
click at [332, 214] on span "button" at bounding box center [331, 216] width 10 height 10
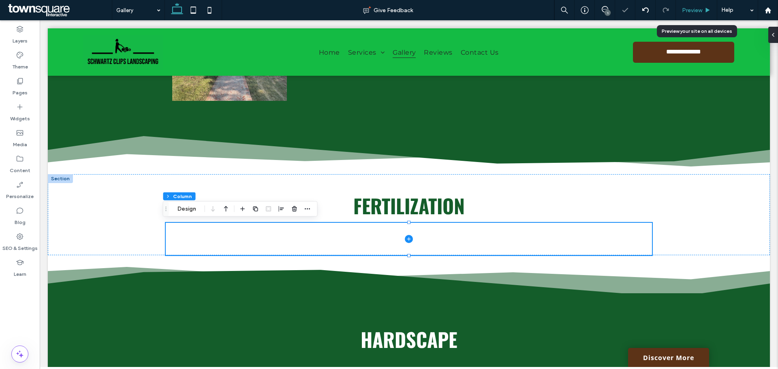
click at [688, 10] on span "Preview" at bounding box center [692, 10] width 20 height 7
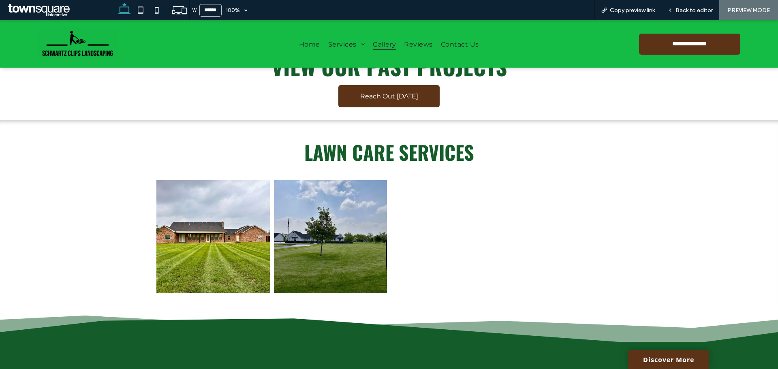
scroll to position [31, 0]
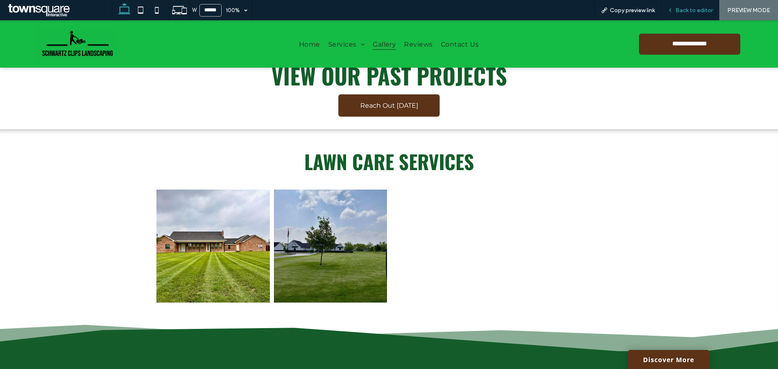
click at [694, 15] on div "Back to editor" at bounding box center [691, 10] width 58 height 20
click at [698, 10] on span "Back to editor" at bounding box center [694, 10] width 37 height 7
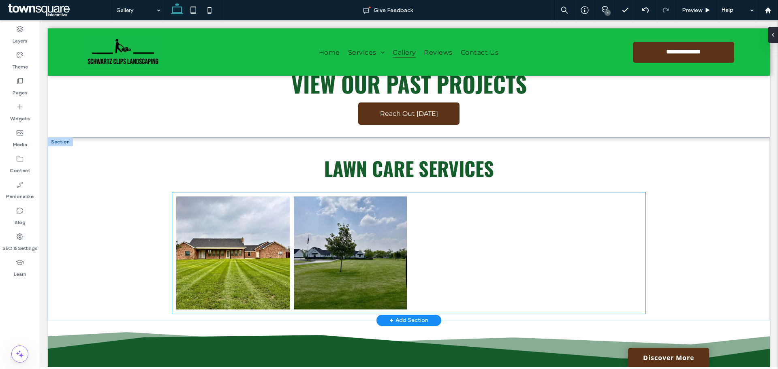
click at [447, 249] on div at bounding box center [468, 254] width 118 height 118
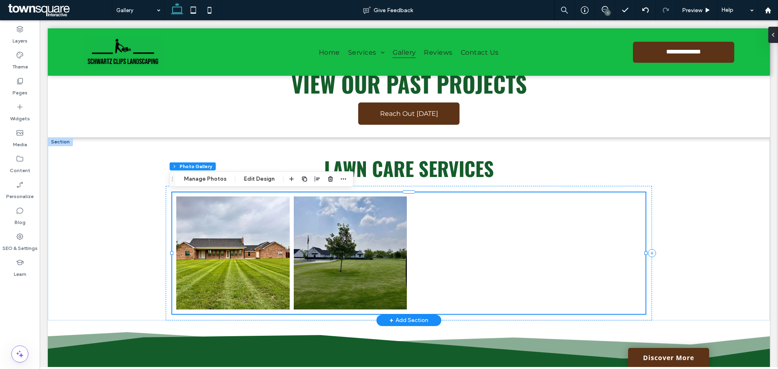
click at [447, 249] on div at bounding box center [468, 254] width 118 height 118
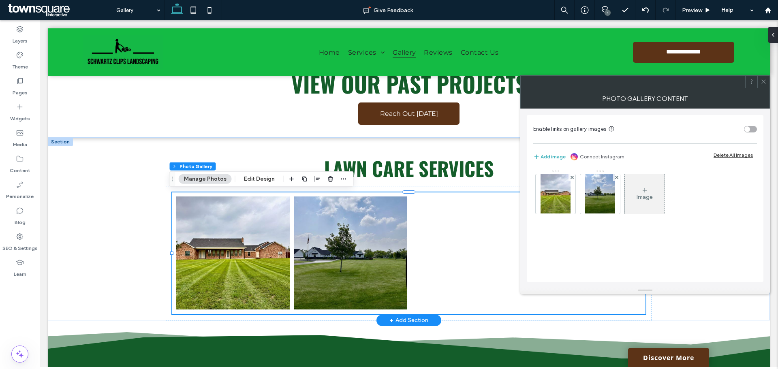
click at [467, 251] on div at bounding box center [468, 254] width 118 height 118
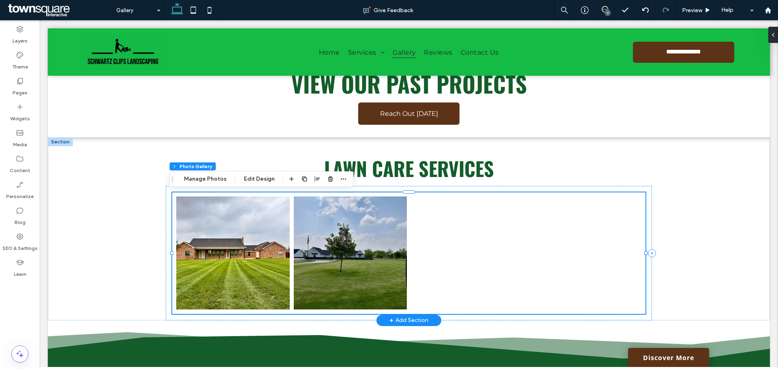
click at [493, 255] on div at bounding box center [468, 254] width 118 height 118
click at [462, 240] on div at bounding box center [468, 254] width 118 height 118
click at [195, 176] on button "Manage Photos" at bounding box center [205, 179] width 53 height 10
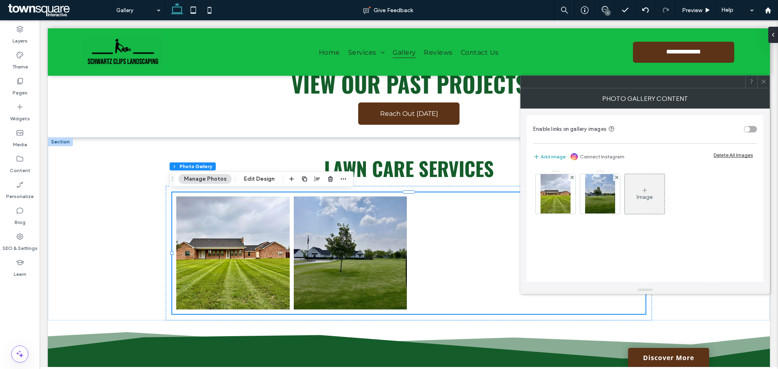
click at [646, 189] on icon at bounding box center [645, 190] width 6 height 6
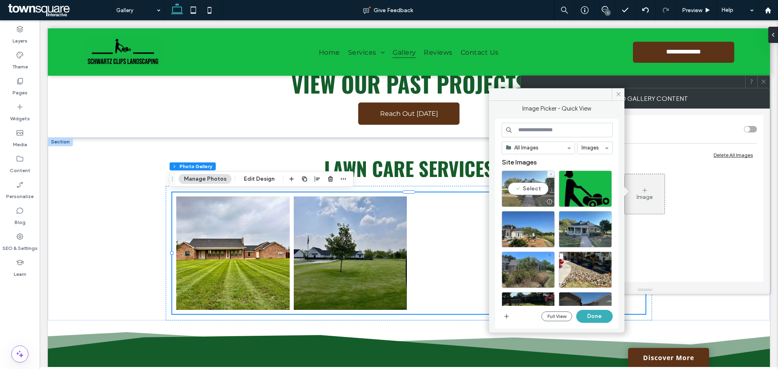
click at [530, 192] on div "Select" at bounding box center [528, 189] width 53 height 36
drag, startPoint x: 593, startPoint y: 312, endPoint x: 554, endPoint y: 292, distance: 44.6
click at [593, 312] on button "Done" at bounding box center [594, 316] width 36 height 13
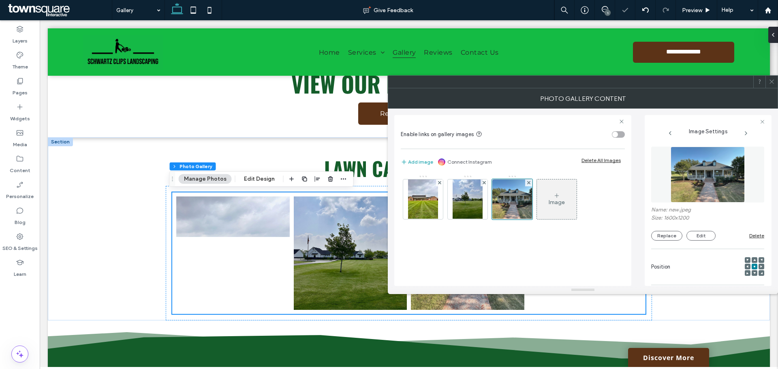
scroll to position [112, 0]
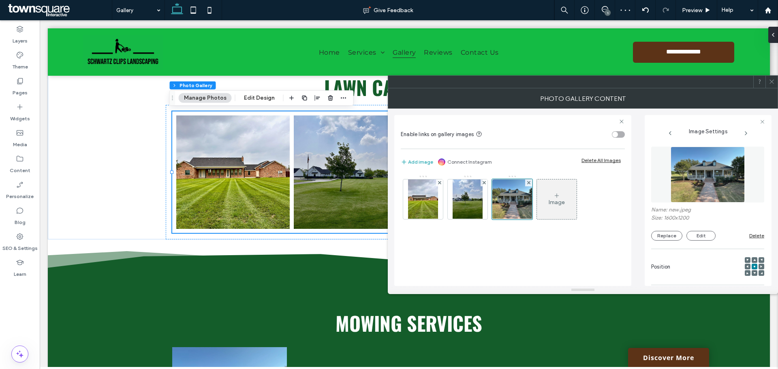
click at [771, 81] on use at bounding box center [772, 82] width 4 height 4
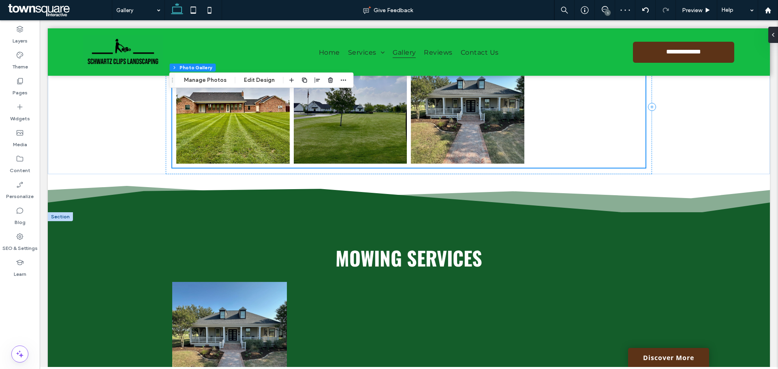
scroll to position [274, 0]
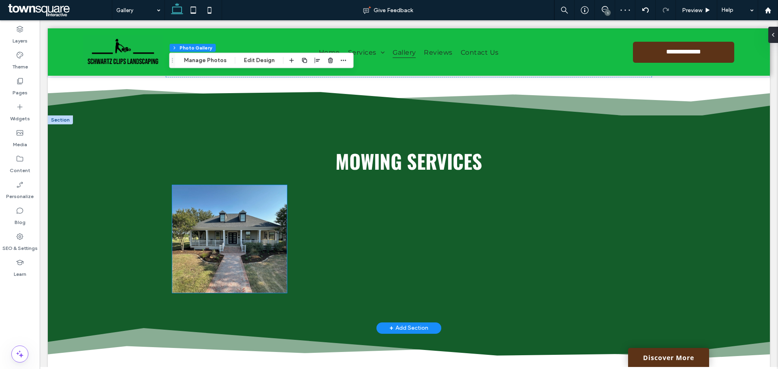
click at [223, 265] on img at bounding box center [229, 239] width 115 height 108
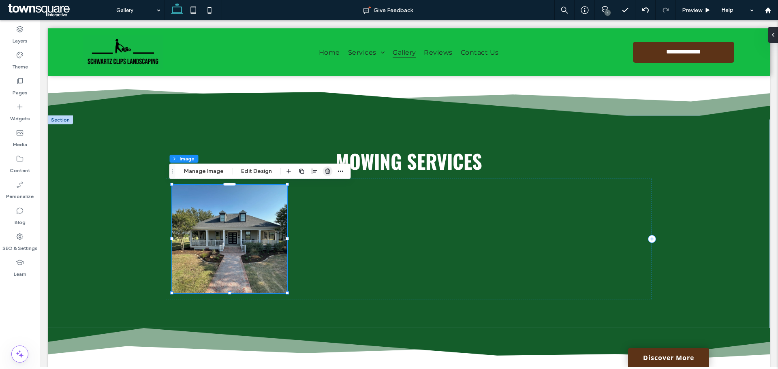
click at [327, 174] on use "button" at bounding box center [327, 171] width 5 height 5
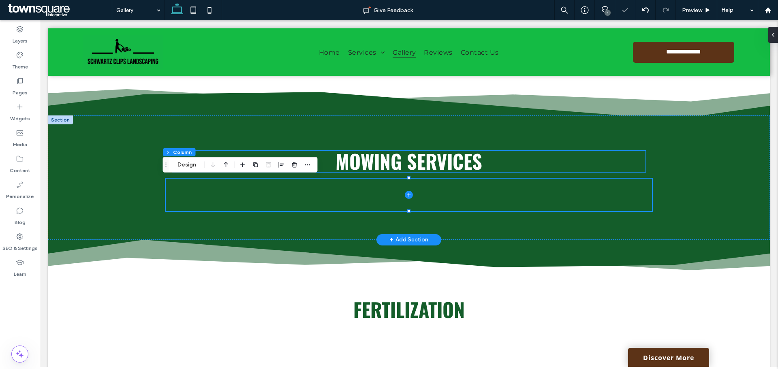
click at [458, 168] on span "Mowing Services" at bounding box center [409, 161] width 147 height 29
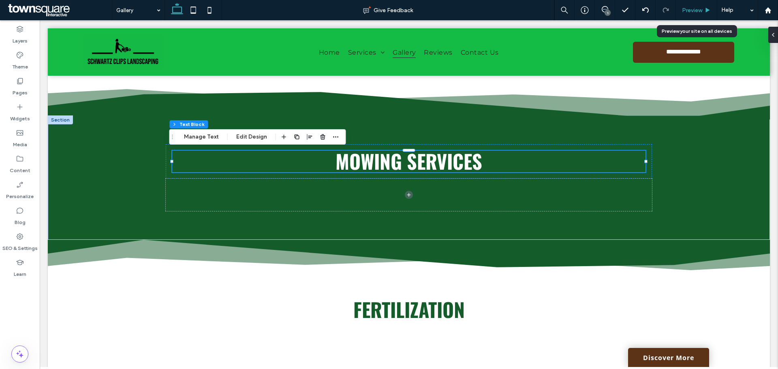
click at [698, 10] on span "Preview" at bounding box center [692, 10] width 20 height 7
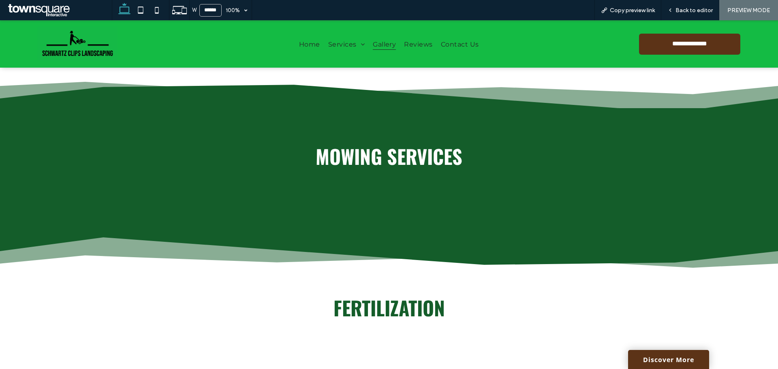
scroll to position [275, 0]
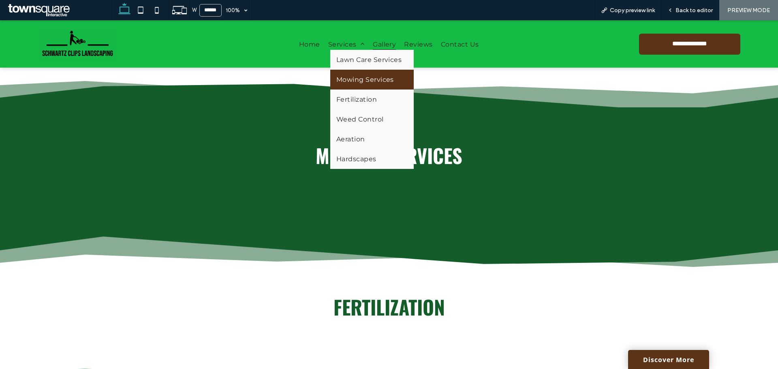
click at [363, 77] on span "Mowing Services" at bounding box center [365, 80] width 58 height 8
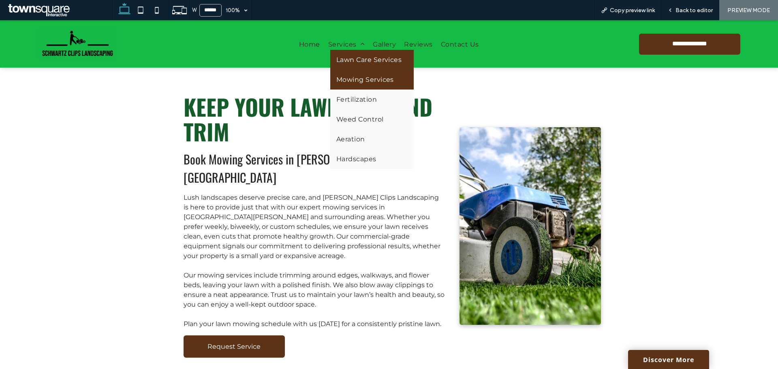
click at [349, 63] on span "Lawn Care Services" at bounding box center [369, 60] width 66 height 8
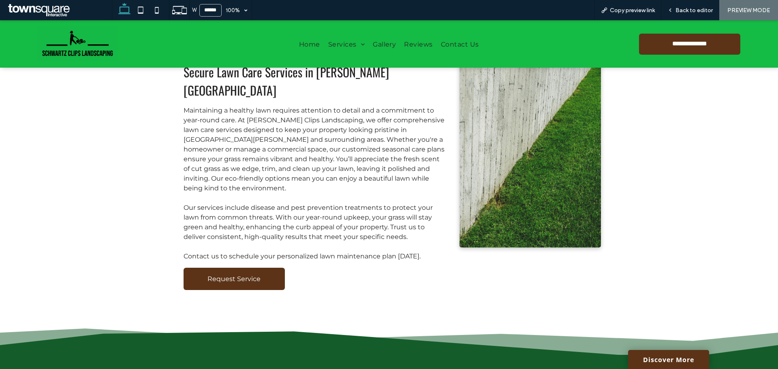
scroll to position [41, 0]
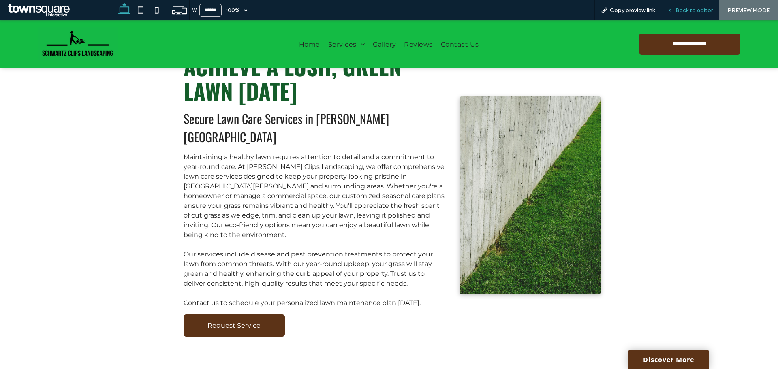
click at [709, 15] on div "Back to editor" at bounding box center [691, 10] width 58 height 20
click at [685, 6] on div "Back to editor" at bounding box center [691, 10] width 58 height 20
click at [684, 13] on span "Back to editor" at bounding box center [694, 10] width 37 height 7
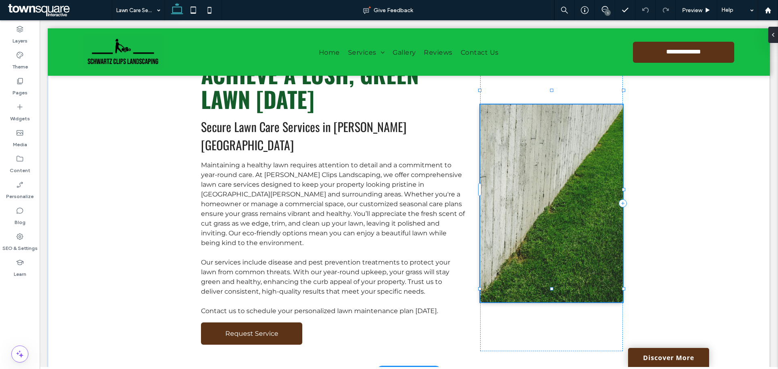
type input "*"
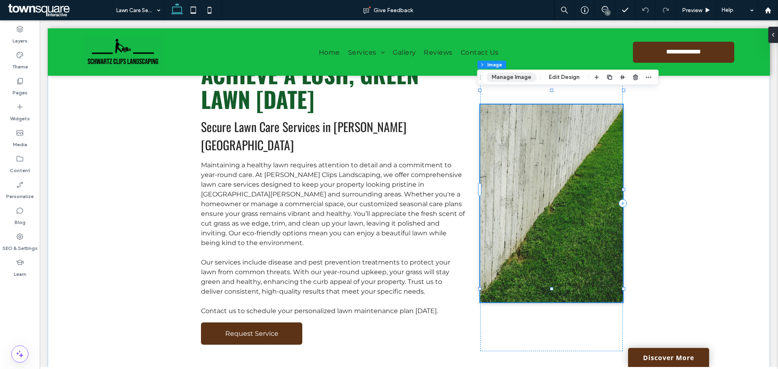
click at [519, 77] on button "Manage Image" at bounding box center [511, 78] width 50 height 10
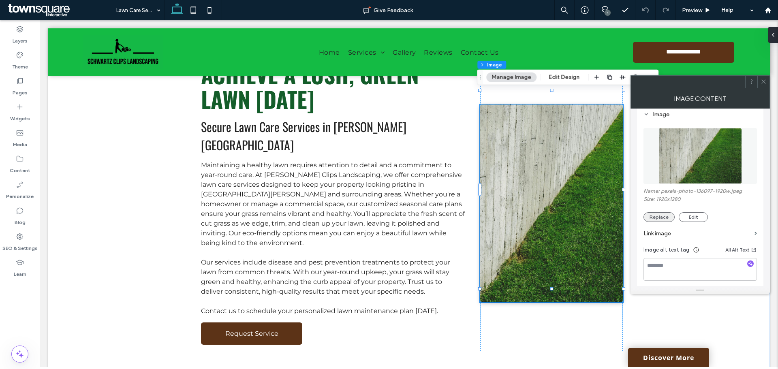
scroll to position [81, 0]
click at [666, 212] on button "Replace" at bounding box center [659, 217] width 31 height 10
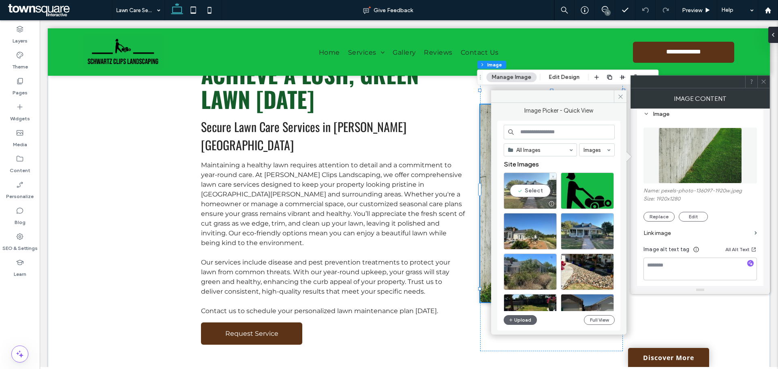
click at [542, 193] on div "Select" at bounding box center [530, 191] width 53 height 36
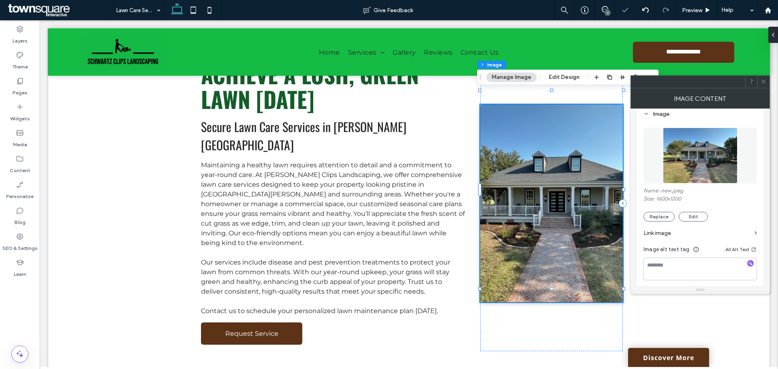
click at [762, 82] on icon at bounding box center [764, 82] width 6 height 6
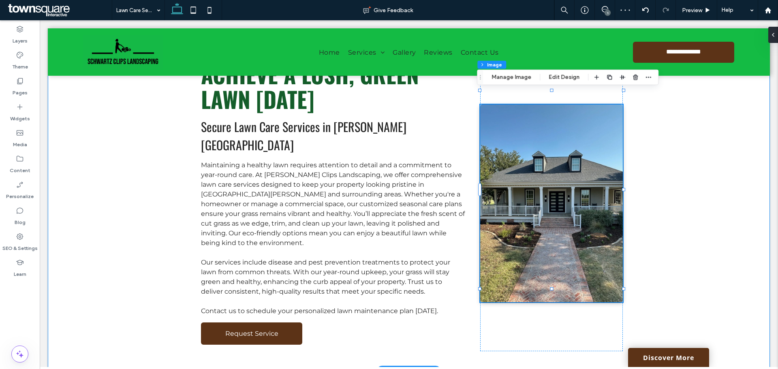
click at [707, 109] on div "Achieve a Lush, Green Lawn Today Secure Lawn Care Services in Tom Green County …" at bounding box center [409, 203] width 722 height 336
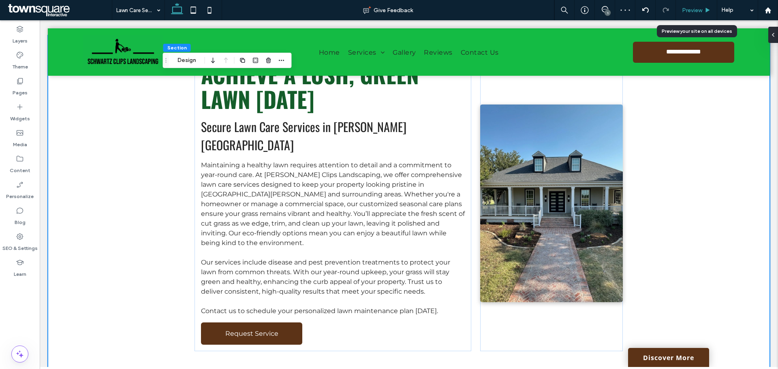
click at [698, 8] on span "Preview" at bounding box center [692, 10] width 20 height 7
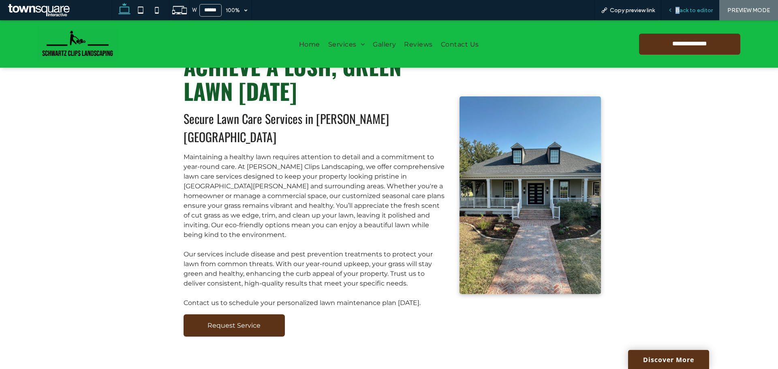
click at [679, 12] on span "Back to editor" at bounding box center [694, 10] width 37 height 7
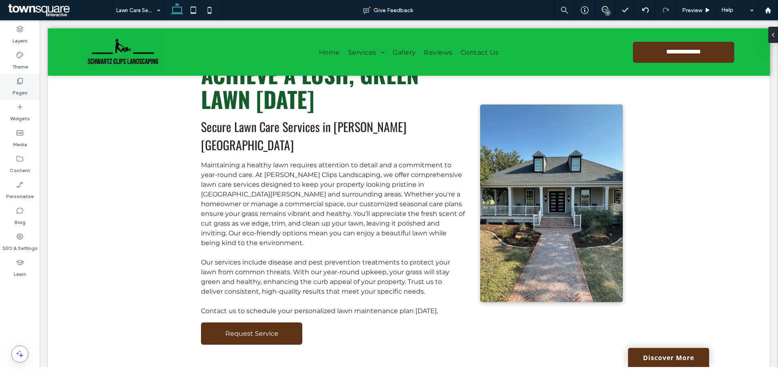
click at [26, 88] on label "Pages" at bounding box center [20, 90] width 15 height 11
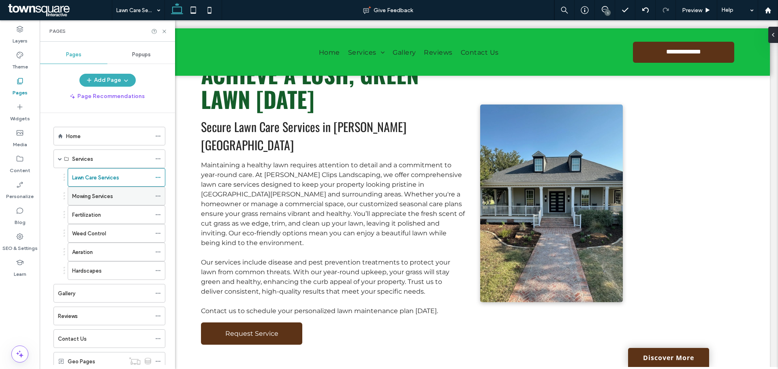
click at [157, 197] on icon at bounding box center [158, 196] width 6 height 6
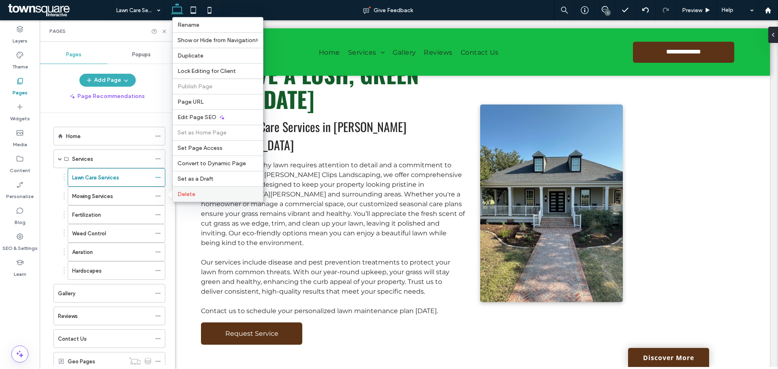
click at [197, 193] on label "Delete" at bounding box center [218, 194] width 81 height 7
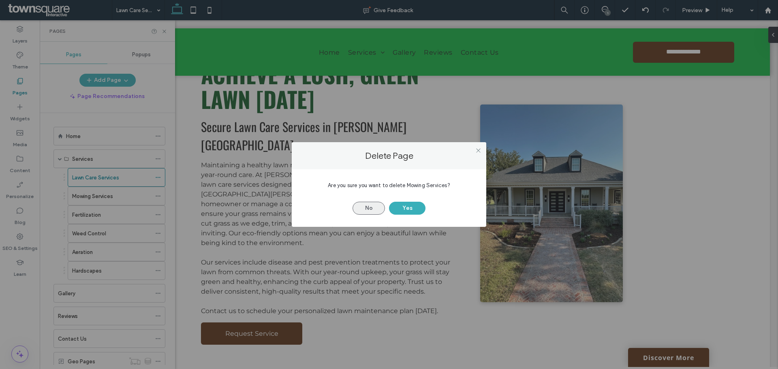
click at [368, 209] on button "No" at bounding box center [369, 208] width 32 height 13
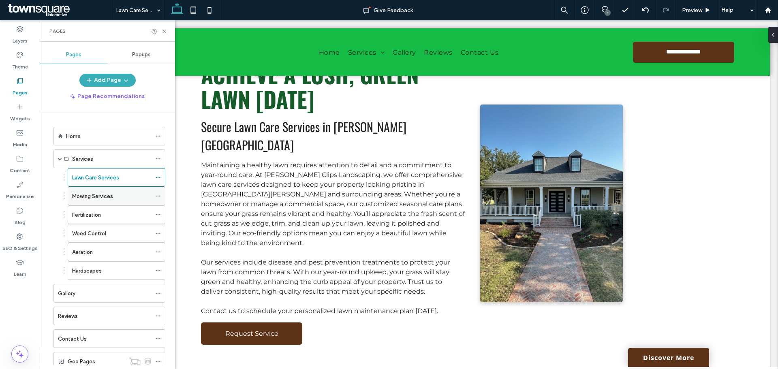
click at [159, 198] on icon at bounding box center [158, 196] width 6 height 6
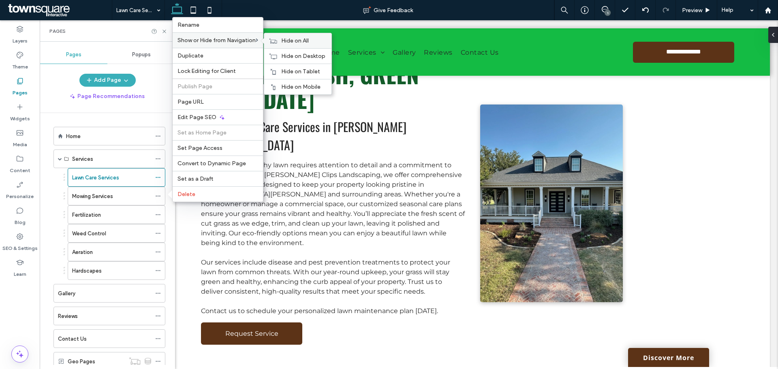
click at [306, 39] on span "Hide on All" at bounding box center [295, 40] width 28 height 7
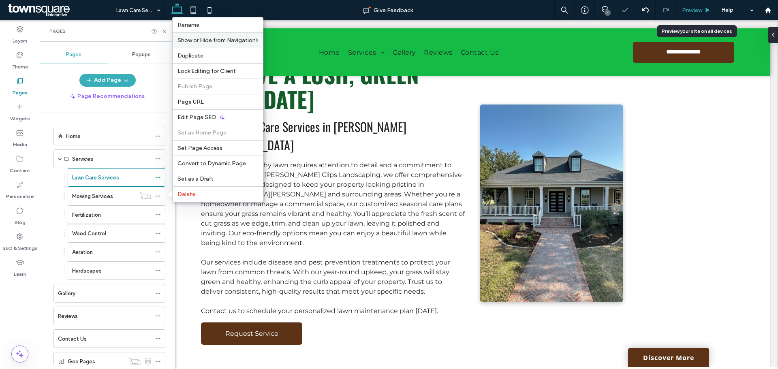
click at [700, 15] on div "Preview" at bounding box center [696, 10] width 41 height 20
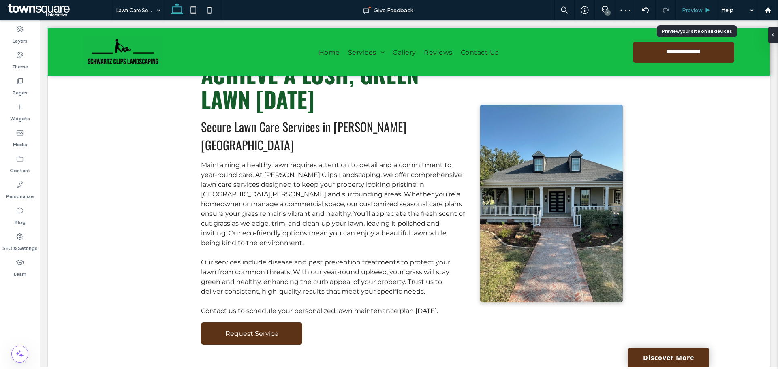
drag, startPoint x: 693, startPoint y: 8, endPoint x: 512, endPoint y: 2, distance: 181.3
click at [693, 8] on span "Preview" at bounding box center [692, 10] width 20 height 7
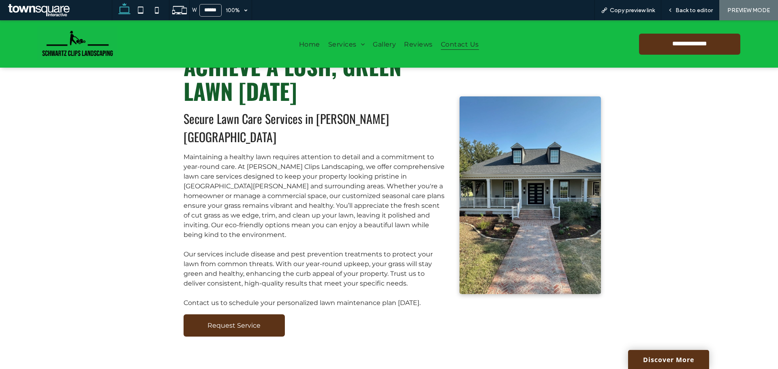
click at [446, 45] on span "Contact Us" at bounding box center [460, 43] width 38 height 11
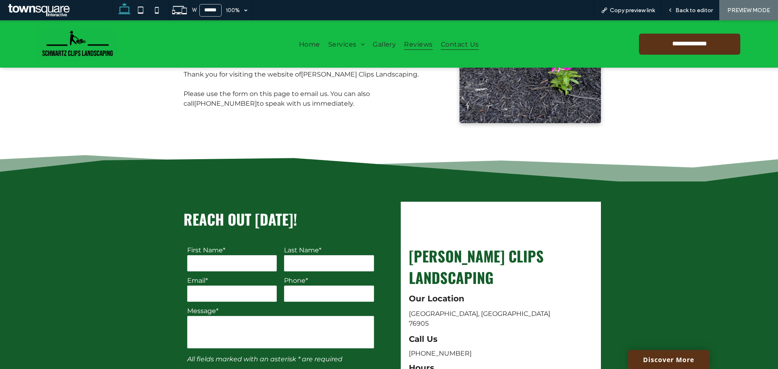
scroll to position [162, 0]
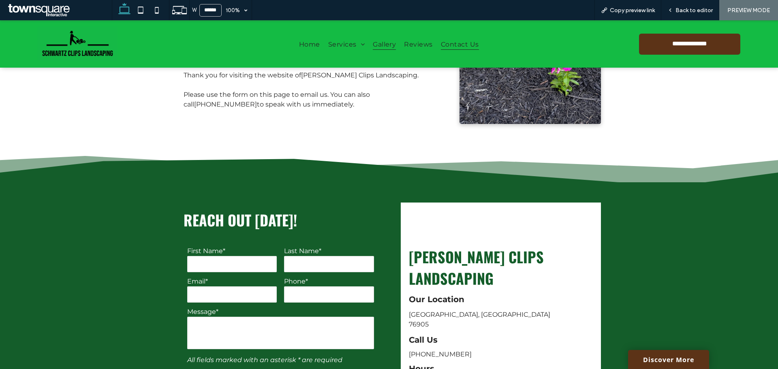
click at [387, 49] on span "Gallery" at bounding box center [384, 43] width 23 height 11
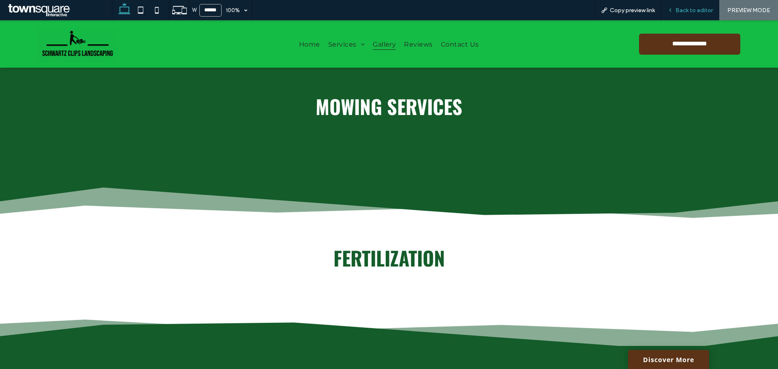
click at [687, 9] on span "Back to editor" at bounding box center [694, 10] width 37 height 7
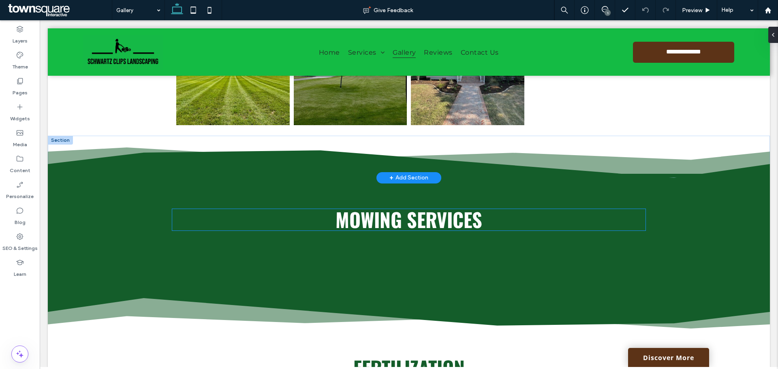
scroll to position [202, 0]
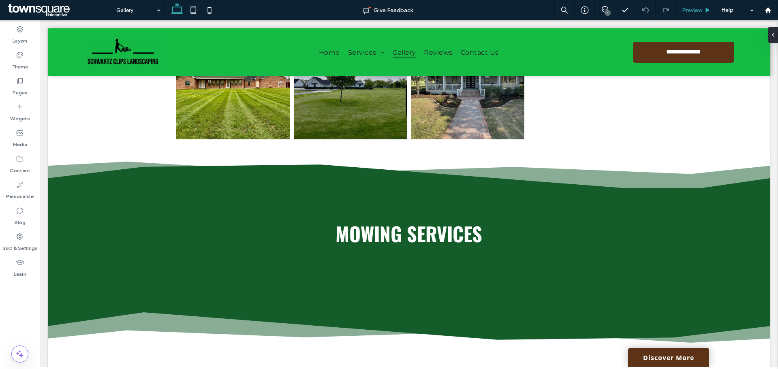
click at [711, 0] on div "Preview" at bounding box center [696, 10] width 41 height 20
click at [705, 11] on icon at bounding box center [708, 10] width 6 height 6
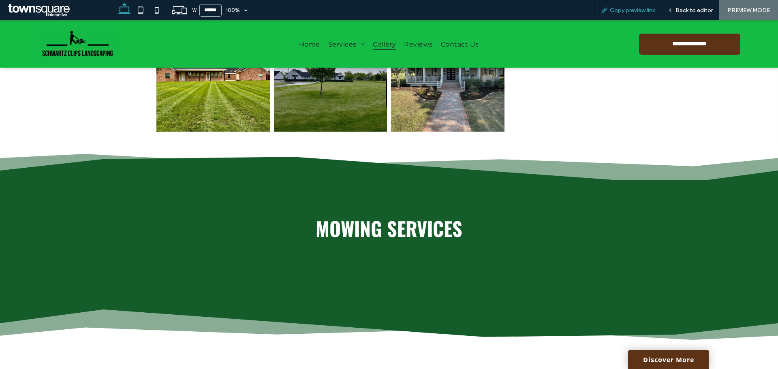
scroll to position [203, 0]
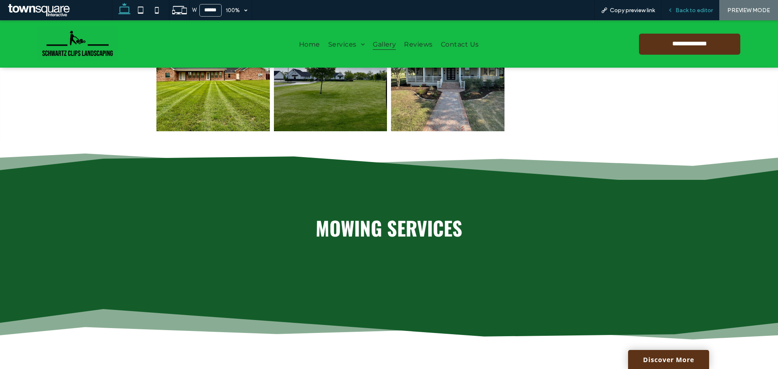
click at [699, 15] on div "Back to editor" at bounding box center [691, 10] width 58 height 20
click at [683, 4] on div "Back to editor" at bounding box center [691, 10] width 58 height 20
click at [692, 12] on span "Back to editor" at bounding box center [694, 10] width 37 height 7
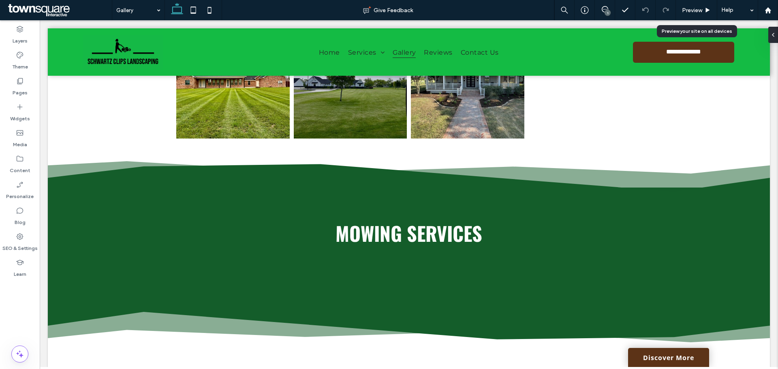
scroll to position [202, 0]
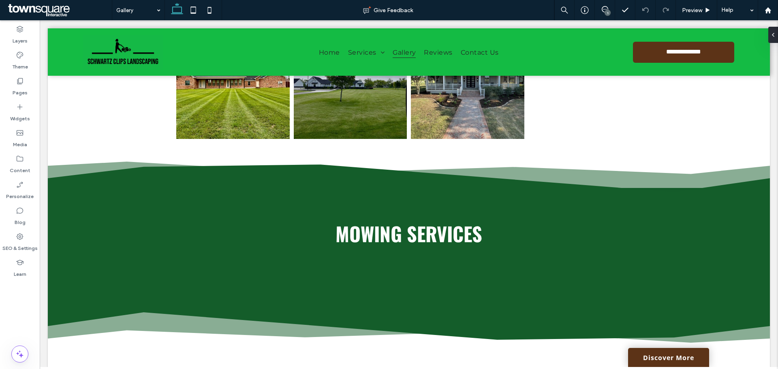
click at [608, 11] on div "1" at bounding box center [608, 13] width 6 height 6
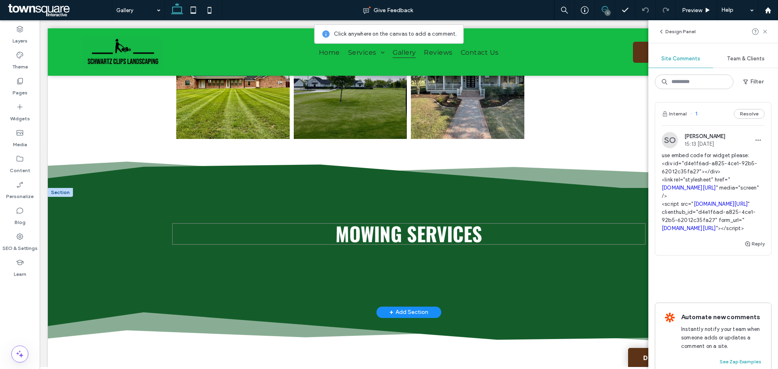
click at [430, 237] on span "Mowing Services" at bounding box center [409, 233] width 147 height 29
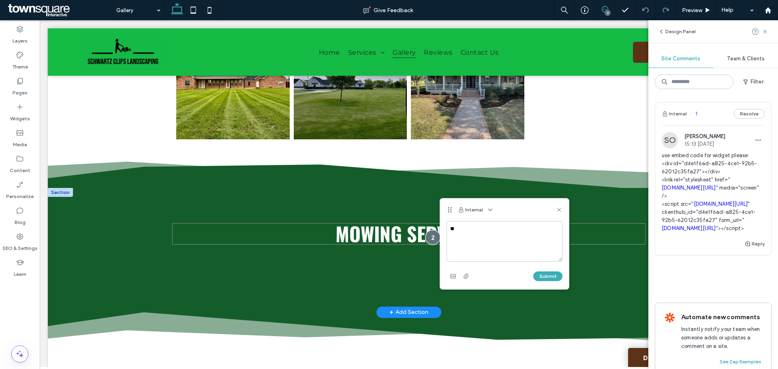
type textarea "*"
type textarea "**********"
click at [557, 277] on button "Submit" at bounding box center [547, 277] width 29 height 10
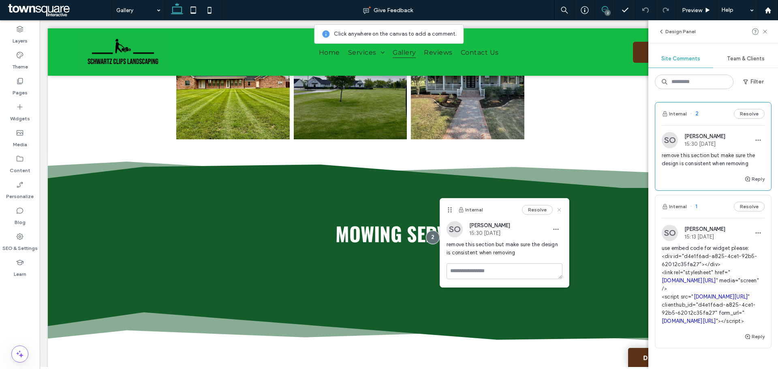
click at [557, 211] on icon at bounding box center [559, 210] width 6 height 6
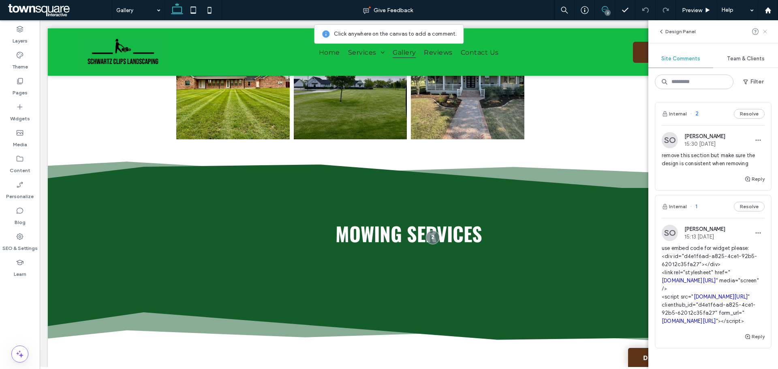
click at [764, 27] on span at bounding box center [765, 32] width 6 height 10
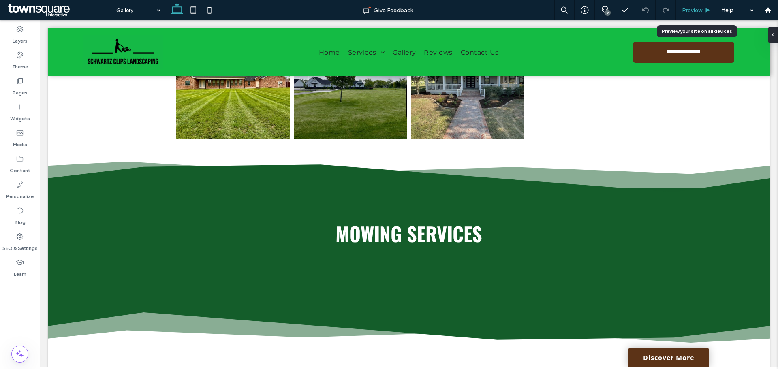
click at [681, 7] on div "Preview" at bounding box center [696, 10] width 41 height 7
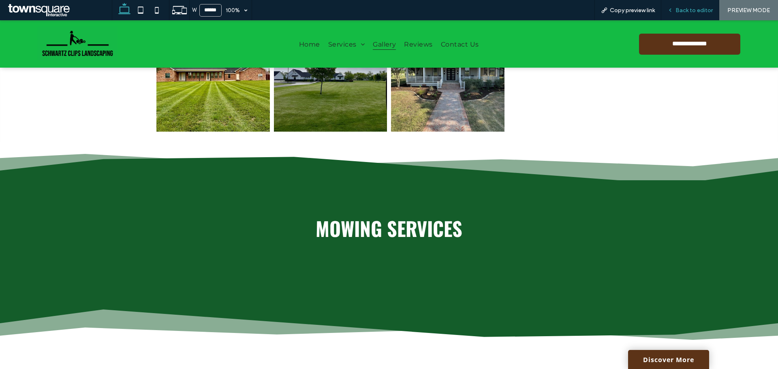
click at [688, 7] on span "Back to editor" at bounding box center [694, 10] width 37 height 7
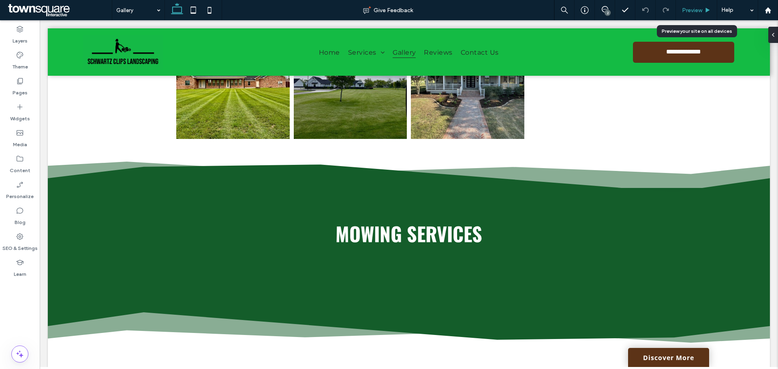
click at [690, 10] on span "Preview" at bounding box center [692, 10] width 20 height 7
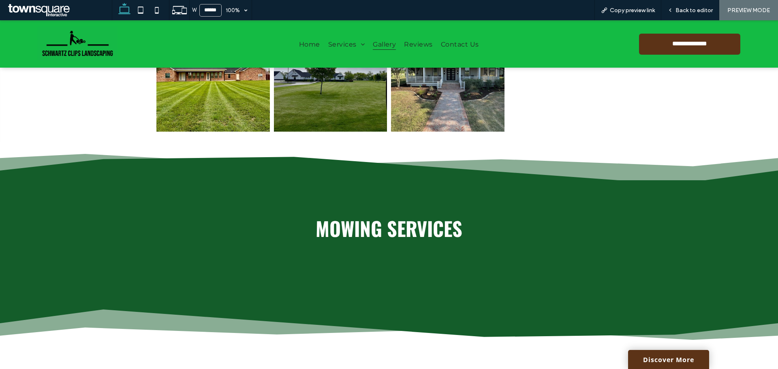
scroll to position [203, 0]
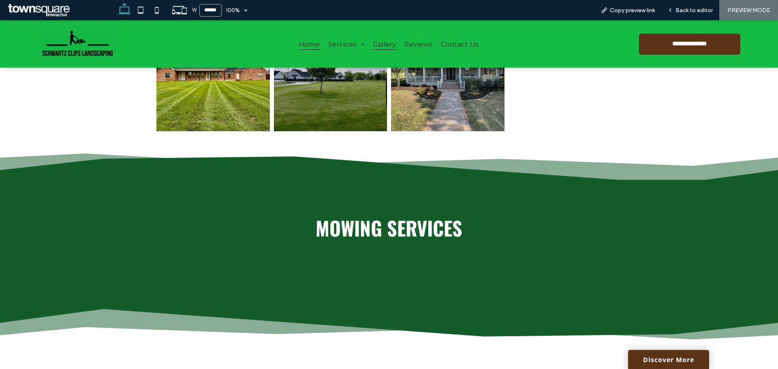
click at [306, 46] on span "Home" at bounding box center [309, 43] width 21 height 11
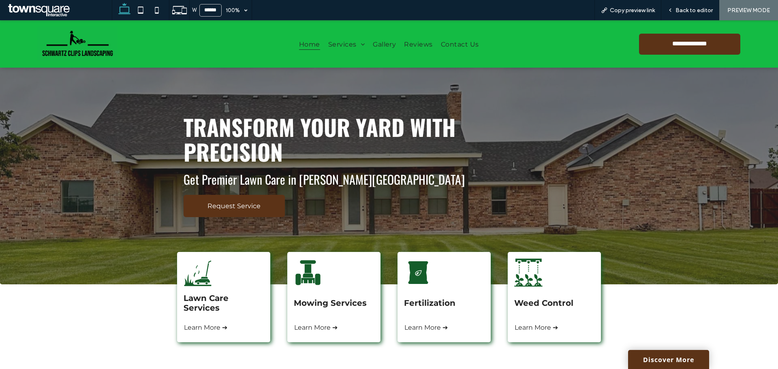
click at [124, 168] on div "Transform Your Yard with Precision Get Premier Lawn Care in Tom Green County Re…" at bounding box center [389, 176] width 778 height 217
click at [76, 163] on div "Transform Your Yard with Precision Get Premier Lawn Care in Tom Green County Re…" at bounding box center [389, 176] width 778 height 217
click at [684, 21] on div "**********" at bounding box center [389, 43] width 778 height 47
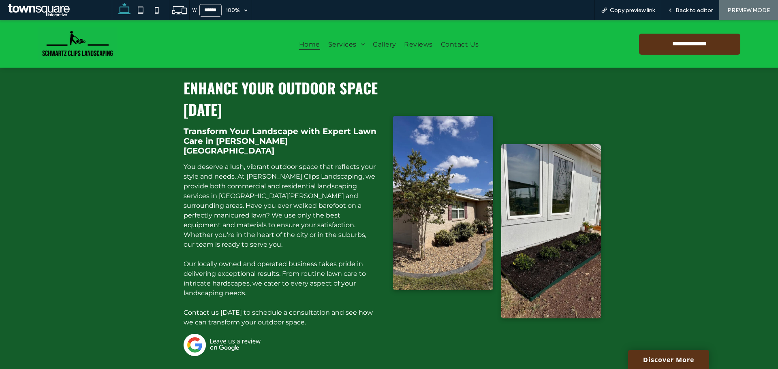
scroll to position [446, 0]
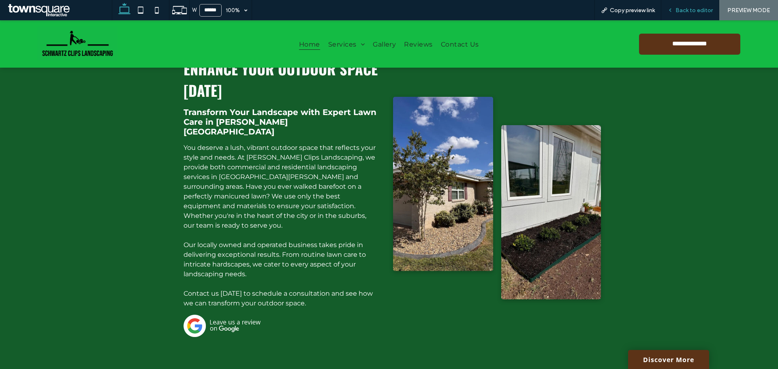
click at [700, 7] on span "Back to editor" at bounding box center [694, 10] width 37 height 7
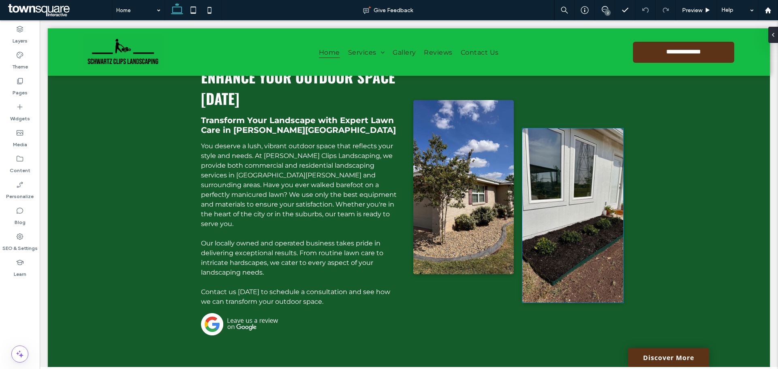
click at [567, 217] on img at bounding box center [573, 215] width 101 height 174
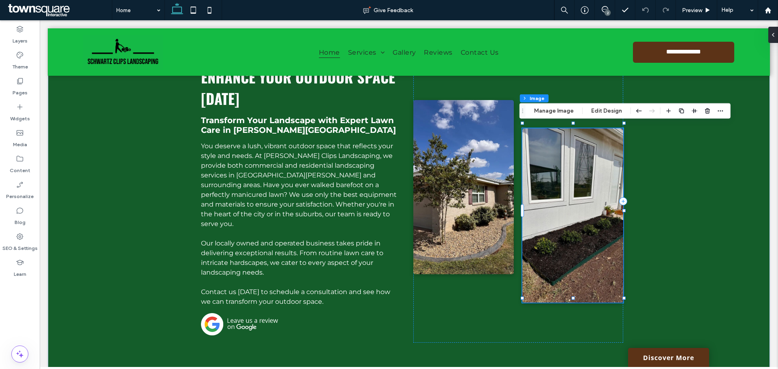
type input "*"
click at [549, 120] on div at bounding box center [518, 201] width 210 height 283
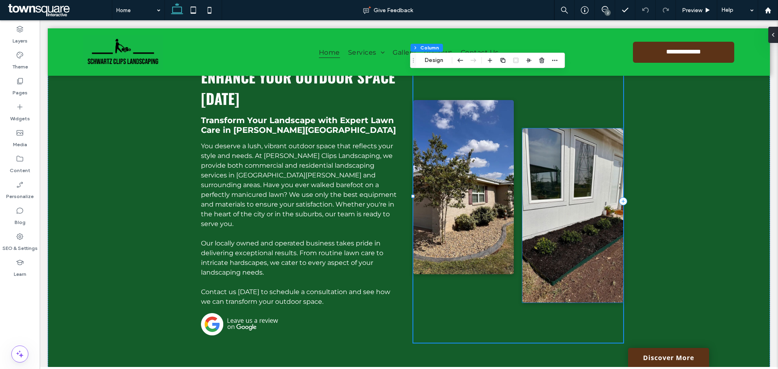
click at [573, 147] on img at bounding box center [573, 215] width 101 height 174
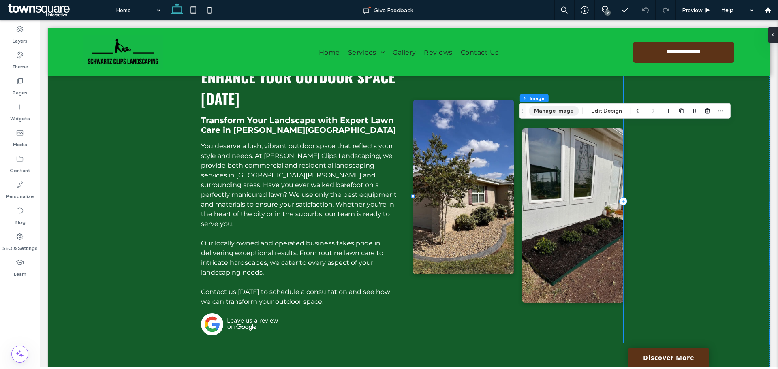
type input "*"
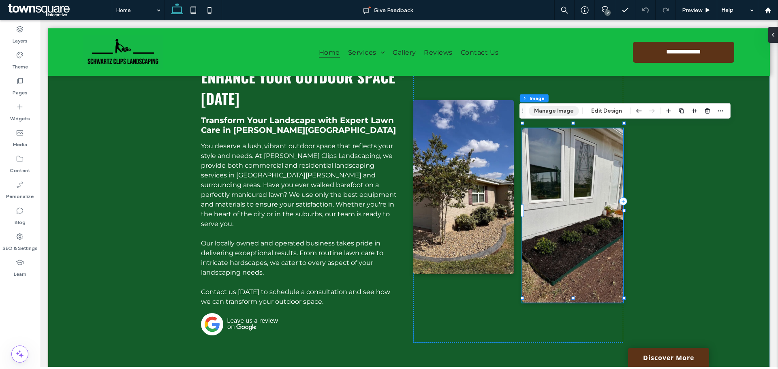
click at [546, 110] on button "Manage Image" at bounding box center [554, 111] width 50 height 10
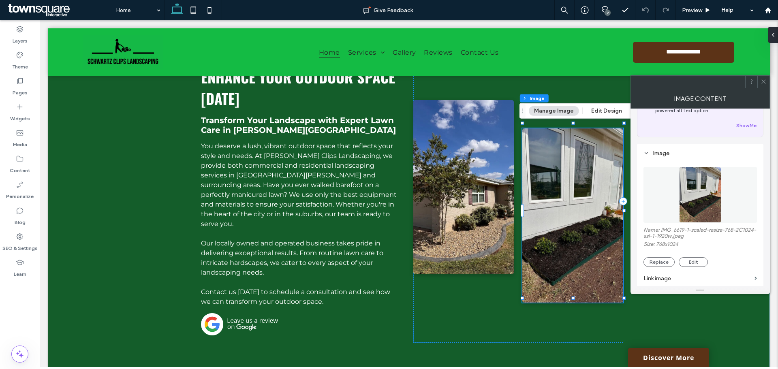
scroll to position [81, 0]
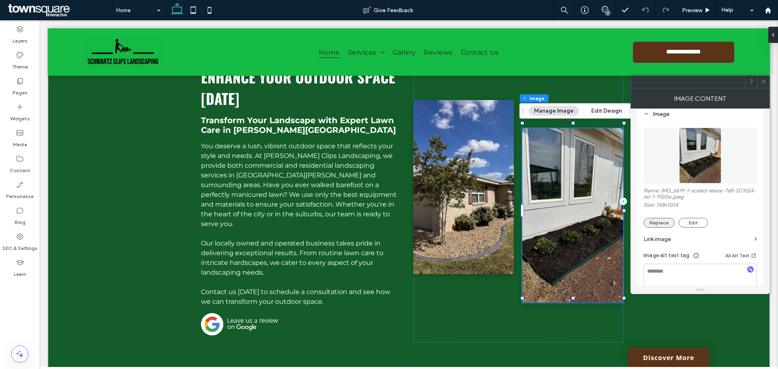
click at [656, 223] on button "Replace" at bounding box center [659, 223] width 31 height 10
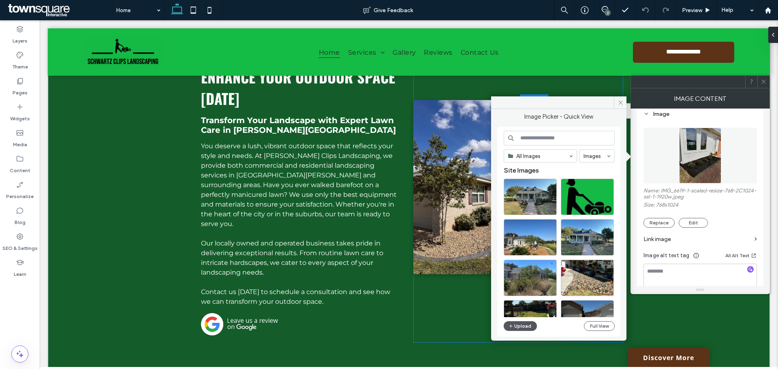
click at [521, 330] on button "Upload" at bounding box center [520, 326] width 33 height 10
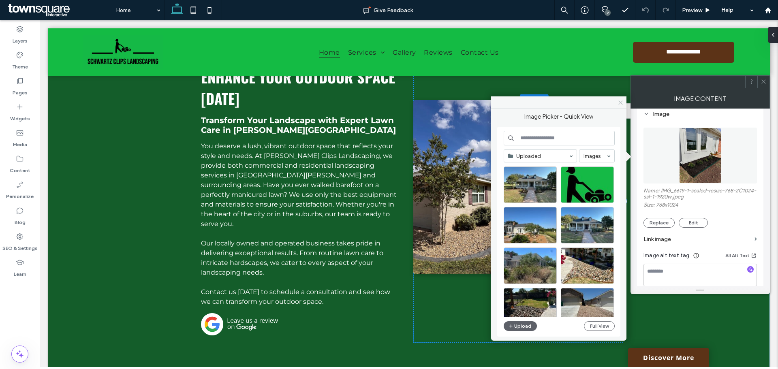
click at [621, 105] on icon at bounding box center [621, 103] width 6 height 6
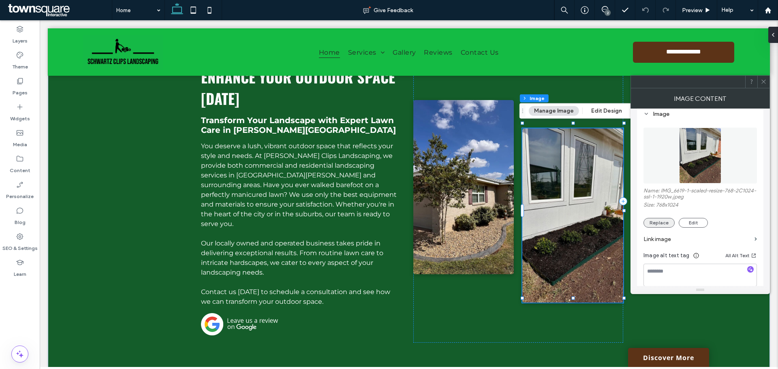
click at [661, 222] on button "Replace" at bounding box center [659, 223] width 31 height 10
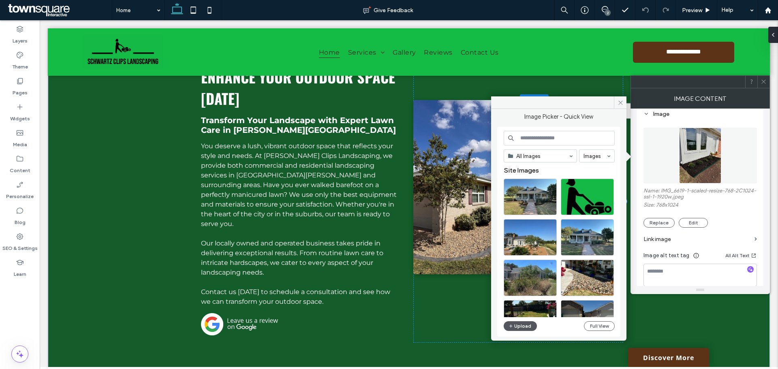
click at [528, 323] on button "Upload" at bounding box center [520, 326] width 33 height 10
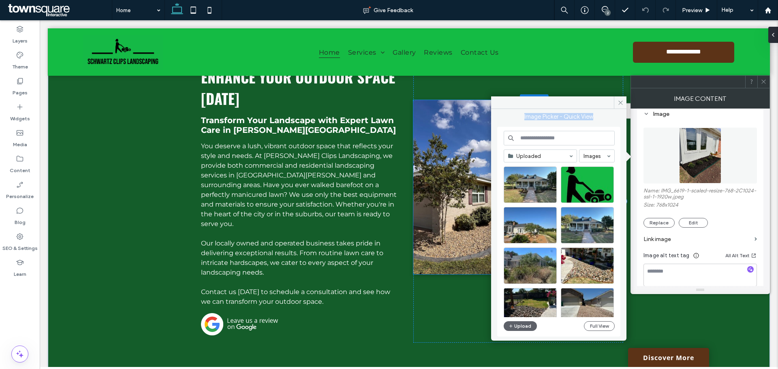
drag, startPoint x: 616, startPoint y: 122, endPoint x: 483, endPoint y: 111, distance: 133.0
drag, startPoint x: 505, startPoint y: 106, endPoint x: 551, endPoint y: 107, distance: 45.4
click at [551, 103] on div at bounding box center [558, 102] width 135 height 13
click at [523, 329] on button "Upload" at bounding box center [520, 326] width 33 height 10
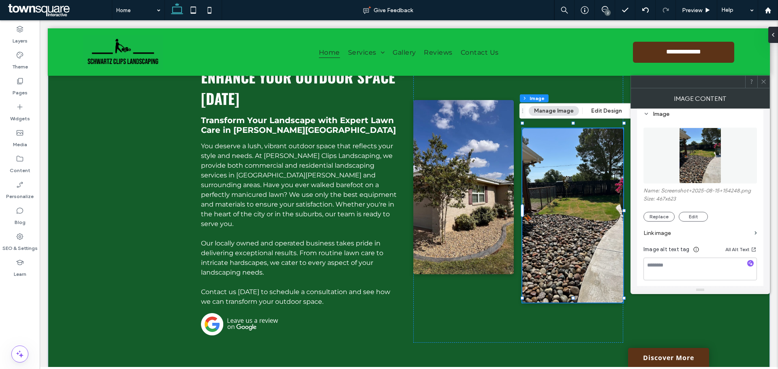
click at [764, 87] on span at bounding box center [764, 82] width 6 height 12
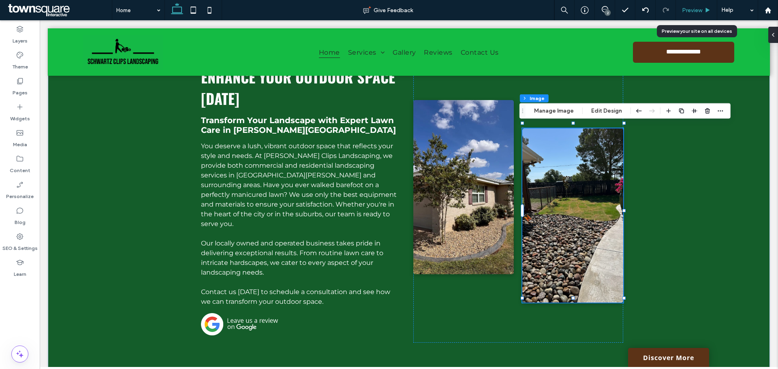
drag, startPoint x: 700, startPoint y: 9, endPoint x: 650, endPoint y: 30, distance: 55.0
click at [700, 9] on span "Preview" at bounding box center [692, 10] width 20 height 7
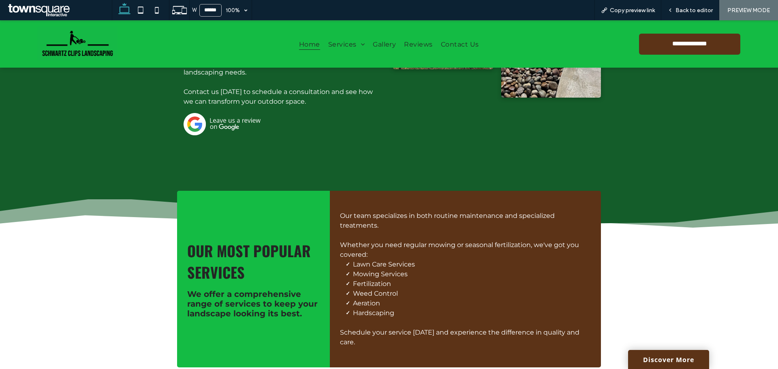
scroll to position [649, 0]
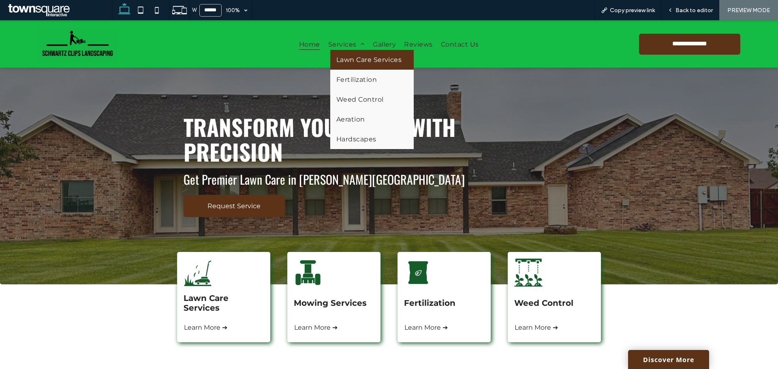
click at [355, 61] on span "Lawn Care Services" at bounding box center [369, 60] width 66 height 8
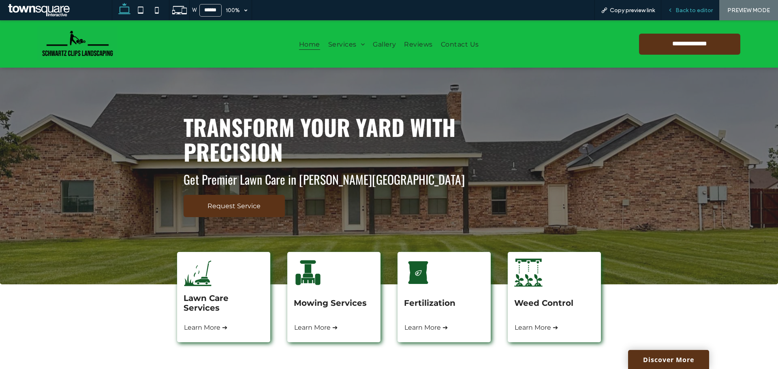
click at [689, 15] on div "Back to editor" at bounding box center [691, 10] width 58 height 20
click at [701, 4] on div "Back to editor" at bounding box center [691, 10] width 58 height 20
click at [698, 11] on span "Back to editor" at bounding box center [694, 10] width 37 height 7
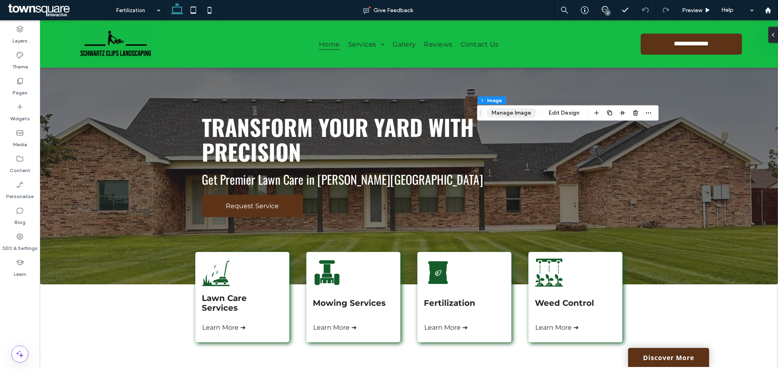
click at [509, 110] on button "Manage Image" at bounding box center [511, 113] width 50 height 10
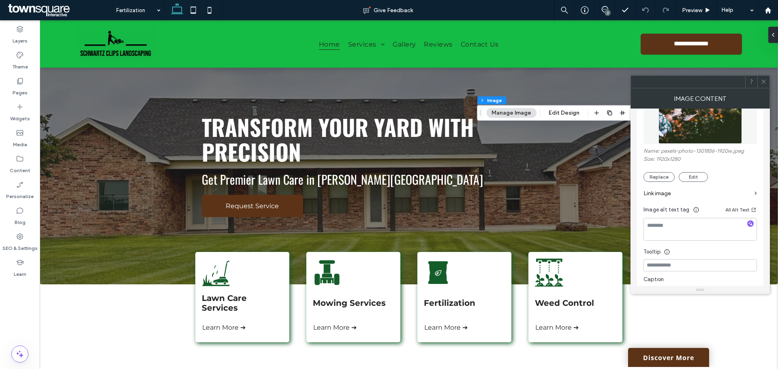
scroll to position [122, 0]
click at [666, 166] on div "Name: pexels-photo-1301856-1920w.jpeg Size: 1920x1280 Replace Edit" at bounding box center [701, 164] width 114 height 34
click at [664, 173] on button "Replace" at bounding box center [659, 176] width 31 height 10
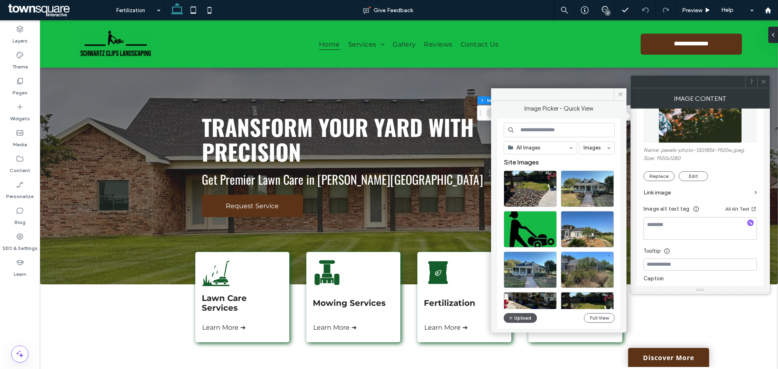
click at [530, 315] on button "Upload" at bounding box center [520, 318] width 33 height 10
click at [520, 317] on button "Upload" at bounding box center [520, 318] width 33 height 10
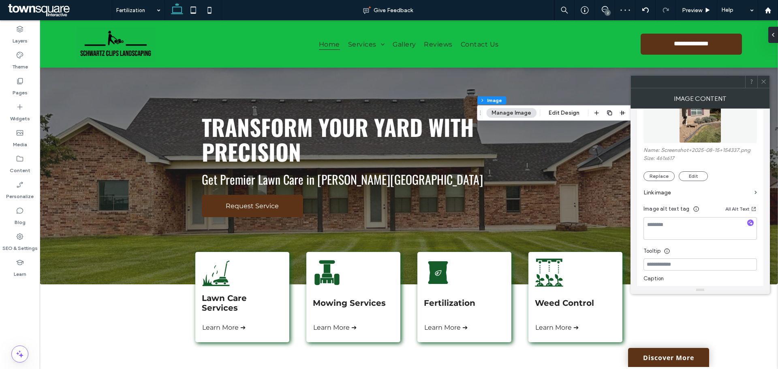
click at [763, 84] on span at bounding box center [764, 82] width 6 height 12
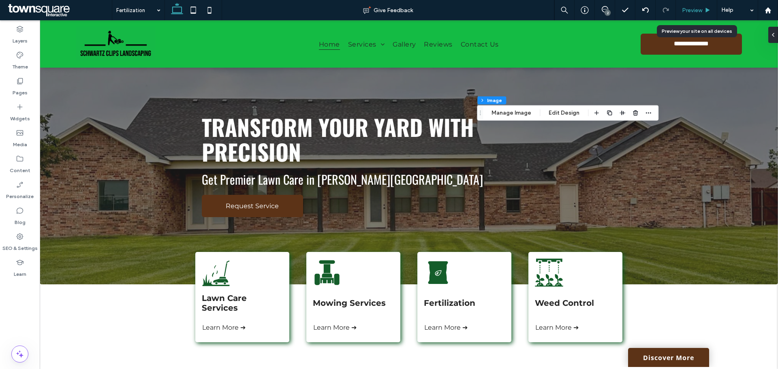
click at [700, 10] on span "Preview" at bounding box center [692, 10] width 20 height 7
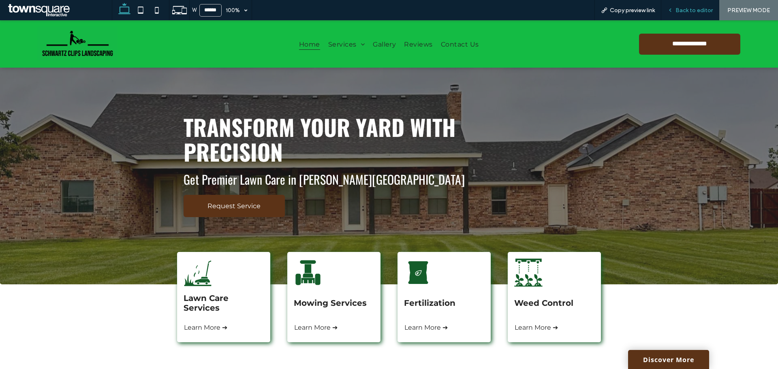
click at [685, 5] on div "Back to editor" at bounding box center [691, 10] width 58 height 20
click at [686, 8] on span "Back to editor" at bounding box center [694, 10] width 37 height 7
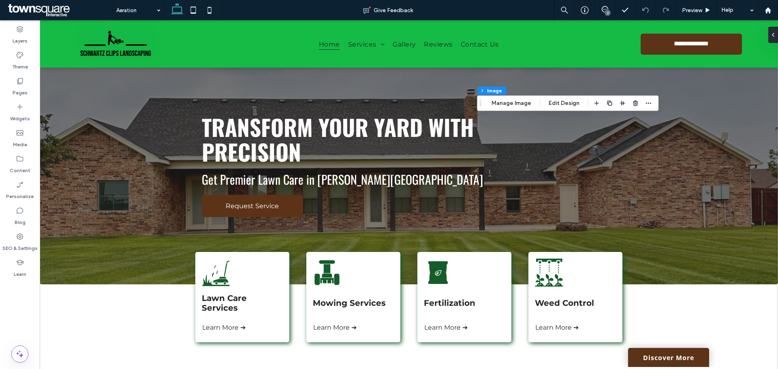
click at [526, 110] on div "Section Column Image Manage Image Edit Design" at bounding box center [568, 103] width 182 height 15
click at [525, 106] on button "Manage Image" at bounding box center [511, 104] width 50 height 10
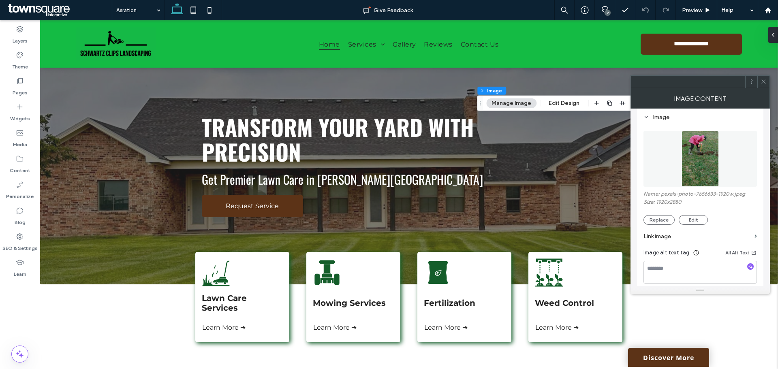
scroll to position [81, 0]
click at [653, 212] on button "Replace" at bounding box center [659, 217] width 31 height 10
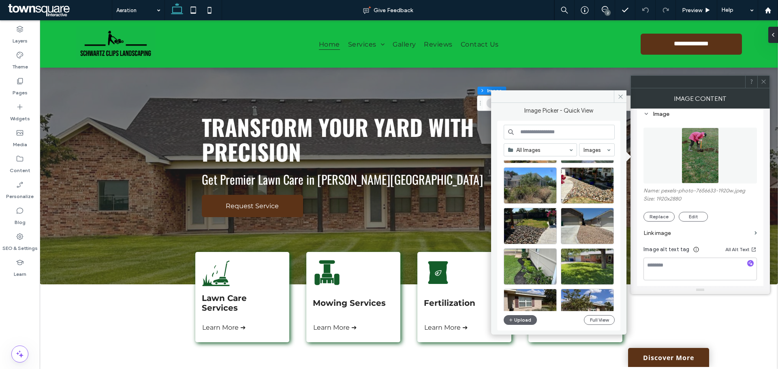
scroll to position [243, 0]
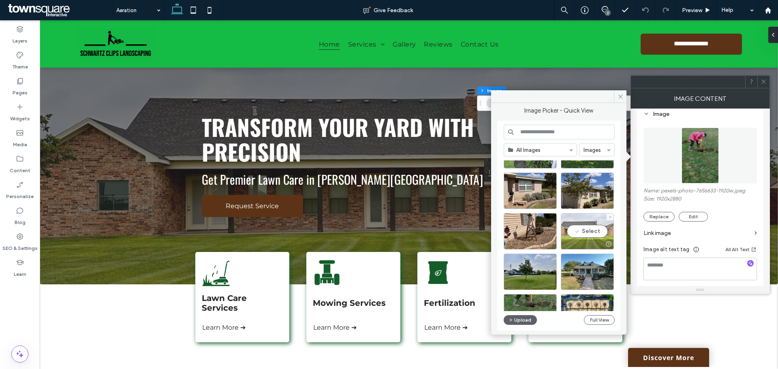
click at [590, 236] on div "Select" at bounding box center [587, 231] width 53 height 36
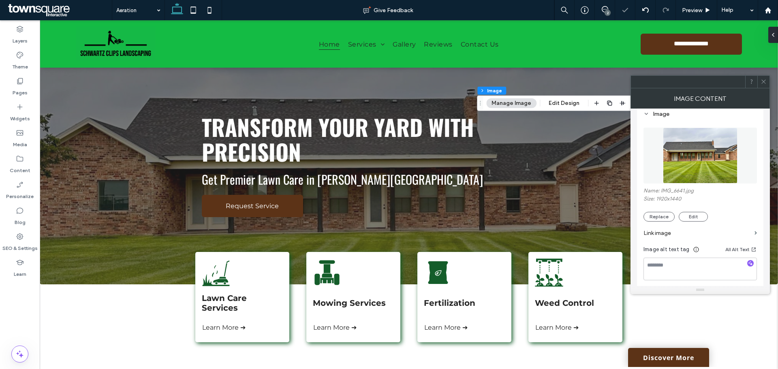
click at [764, 85] on span at bounding box center [764, 82] width 6 height 12
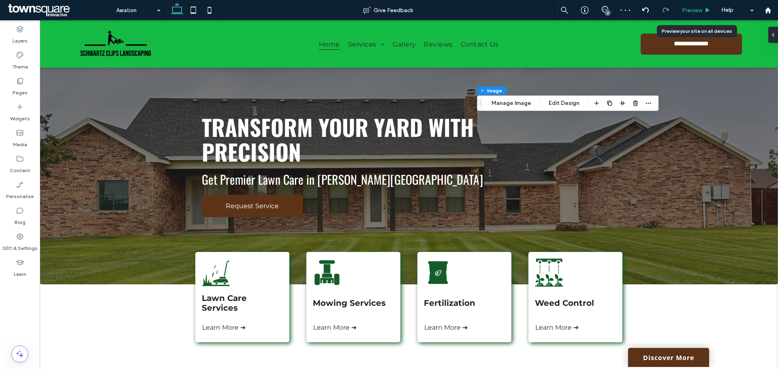
click at [695, 12] on span "Preview" at bounding box center [692, 10] width 20 height 7
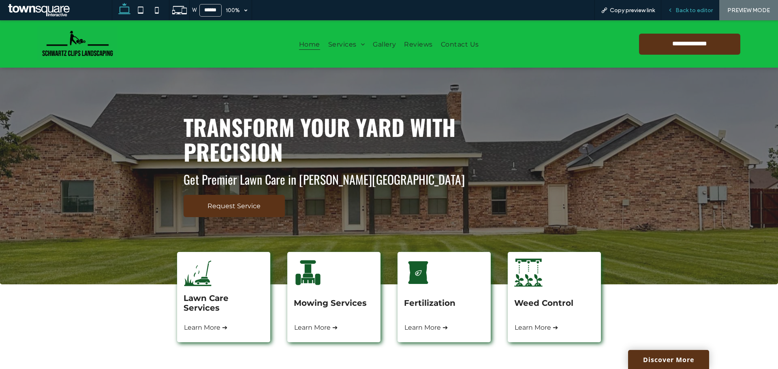
click at [692, 13] on span "Back to editor" at bounding box center [694, 10] width 37 height 7
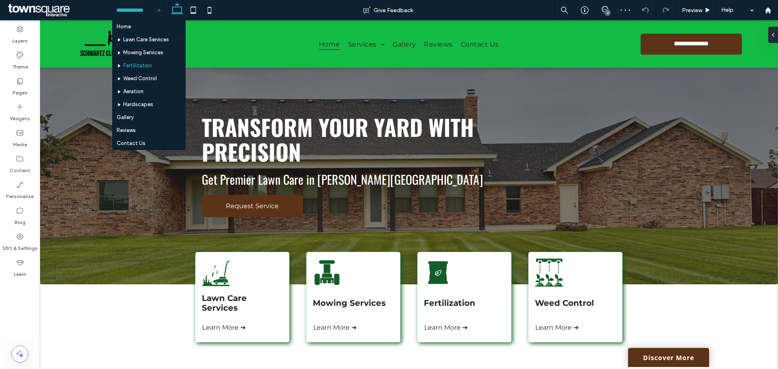
click at [147, 16] on input at bounding box center [136, 10] width 40 height 20
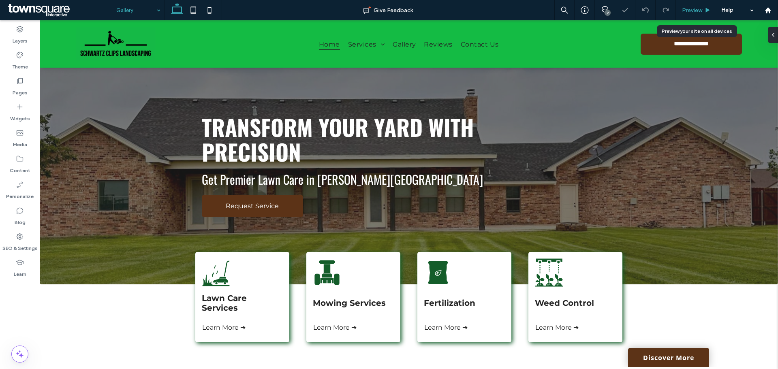
click at [694, 10] on span "Preview" at bounding box center [692, 10] width 20 height 7
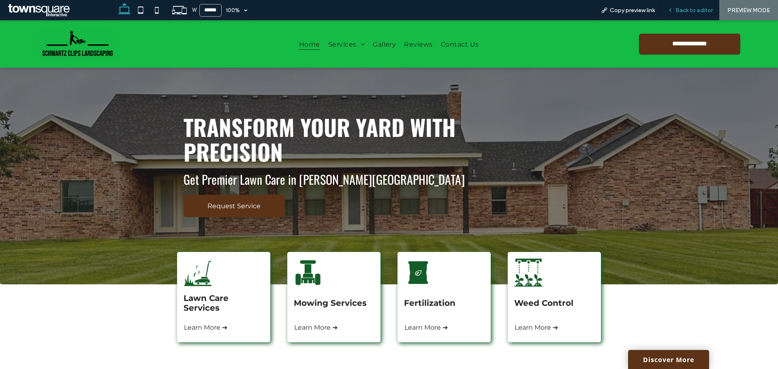
click at [698, 11] on span "Back to editor" at bounding box center [694, 10] width 37 height 7
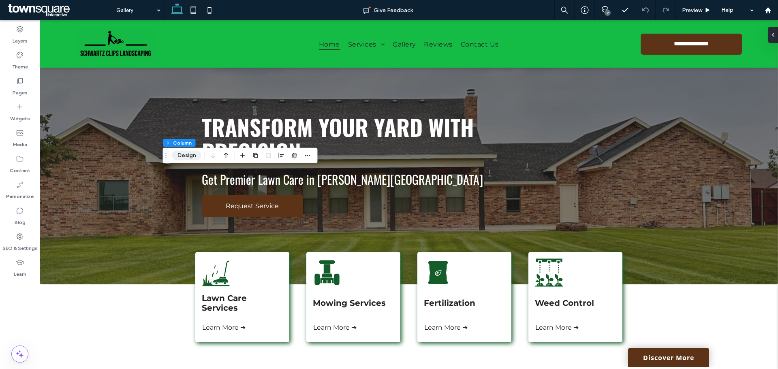
click at [191, 158] on button "Design" at bounding box center [186, 156] width 29 height 10
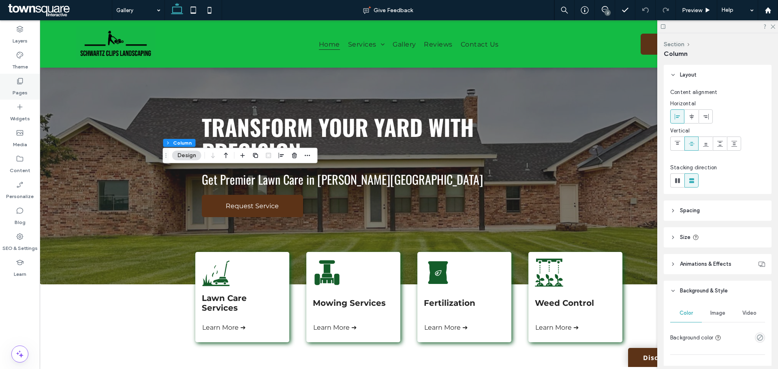
click at [17, 85] on label "Pages" at bounding box center [20, 90] width 15 height 11
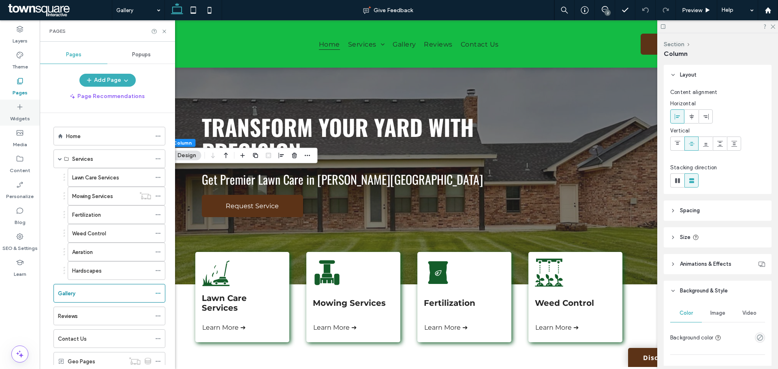
click at [19, 104] on icon at bounding box center [20, 107] width 8 height 8
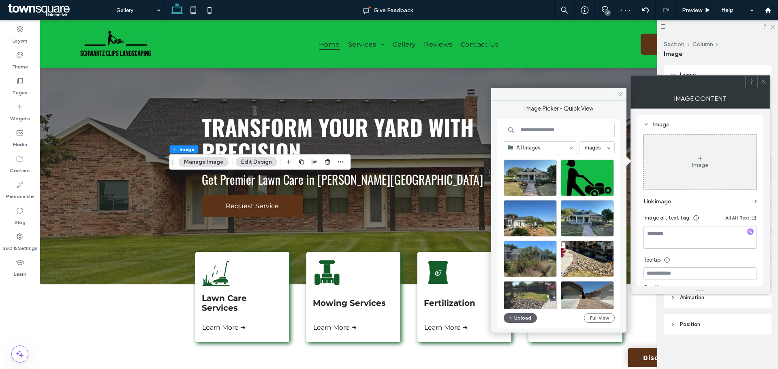
scroll to position [81, 0]
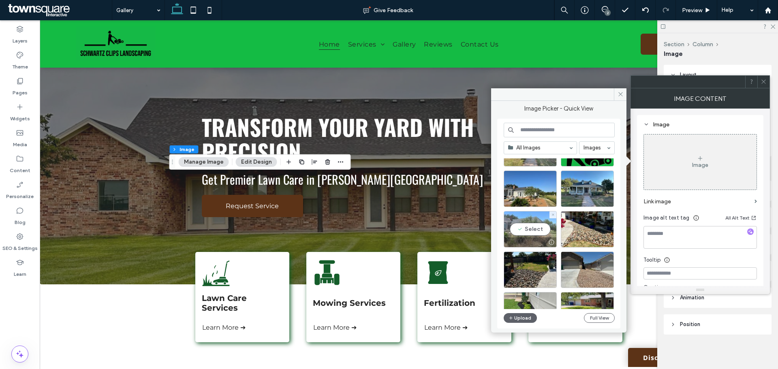
click at [536, 229] on div "Select" at bounding box center [530, 229] width 53 height 36
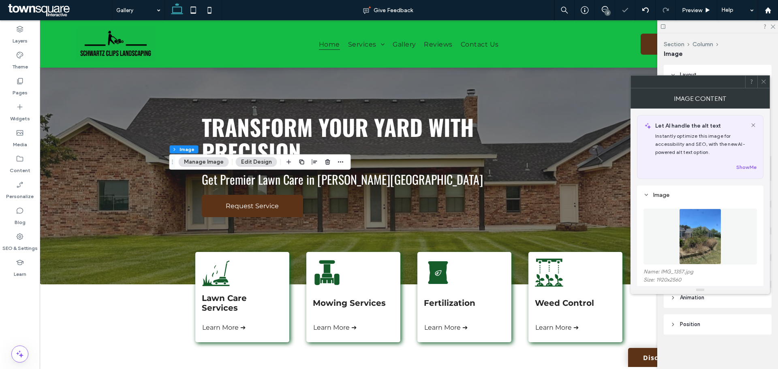
click at [766, 81] on icon at bounding box center [764, 82] width 6 height 6
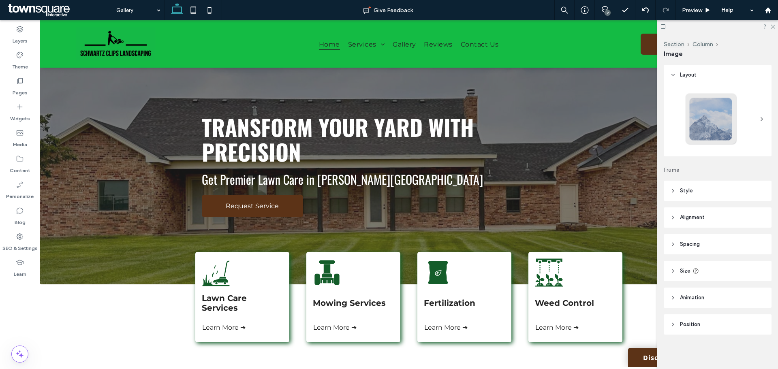
type input "**"
type input "****"
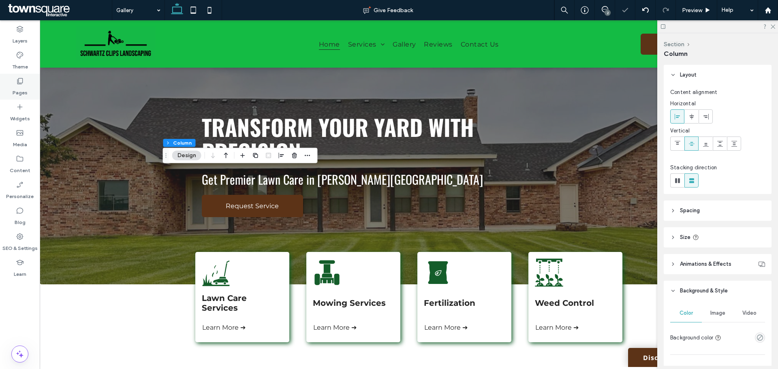
click at [19, 85] on label "Pages" at bounding box center [20, 90] width 15 height 11
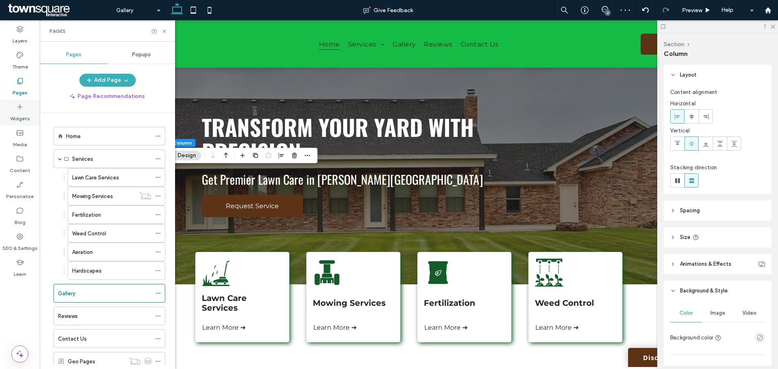
click at [17, 109] on icon at bounding box center [20, 107] width 8 height 8
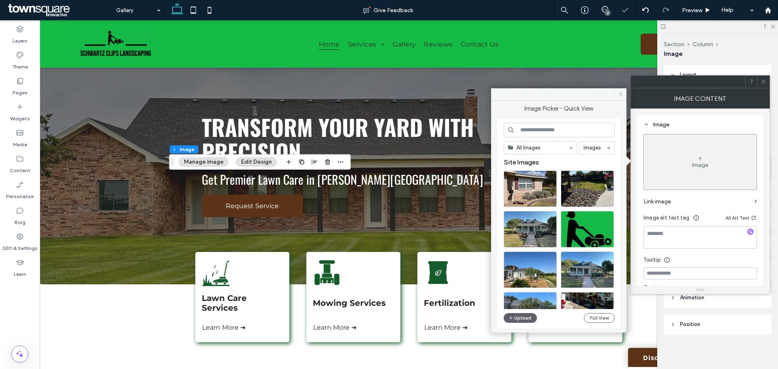
click at [622, 98] on span at bounding box center [620, 94] width 13 height 12
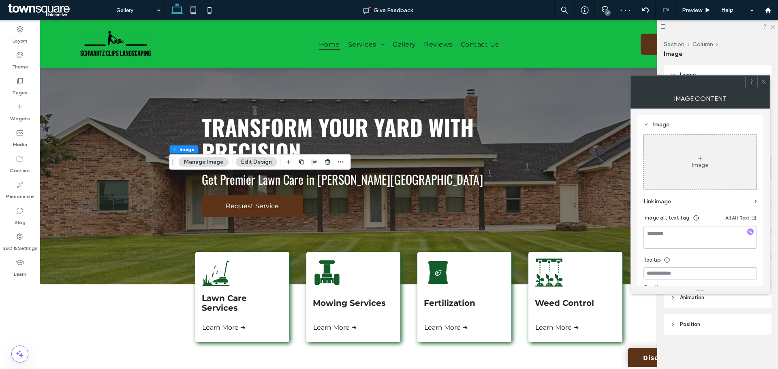
drag, startPoint x: 763, startPoint y: 86, endPoint x: 765, endPoint y: 82, distance: 4.2
click at [765, 84] on span at bounding box center [764, 82] width 6 height 12
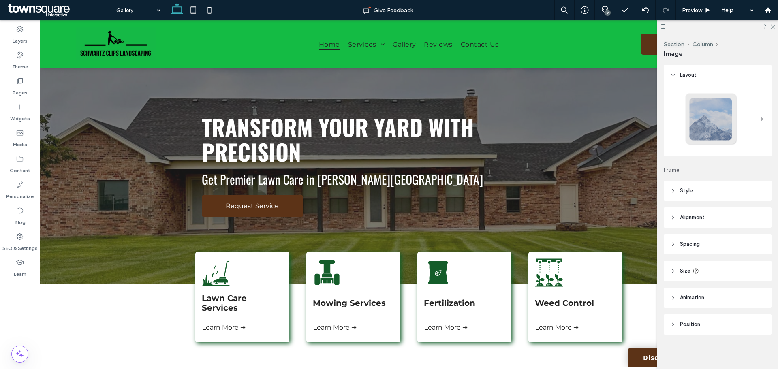
type input "**"
type input "****"
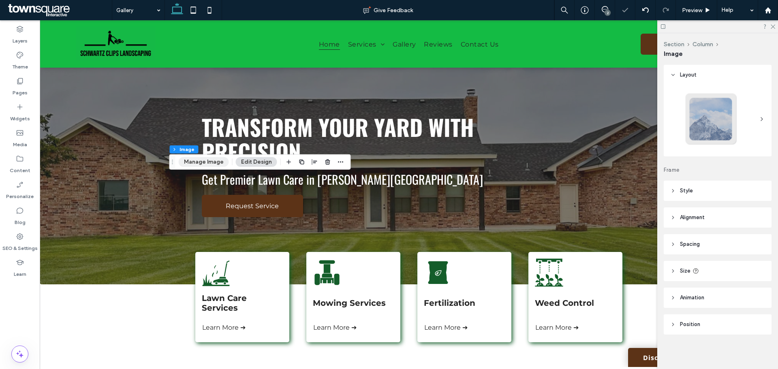
click at [199, 158] on button "Manage Image" at bounding box center [204, 162] width 50 height 10
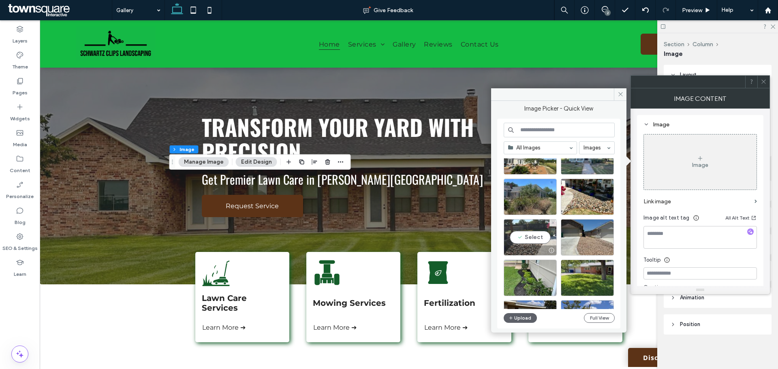
scroll to position [162, 0]
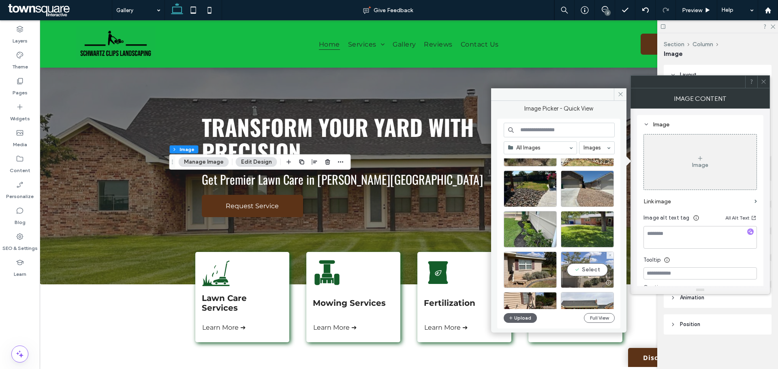
click at [587, 265] on div "Select" at bounding box center [587, 270] width 53 height 36
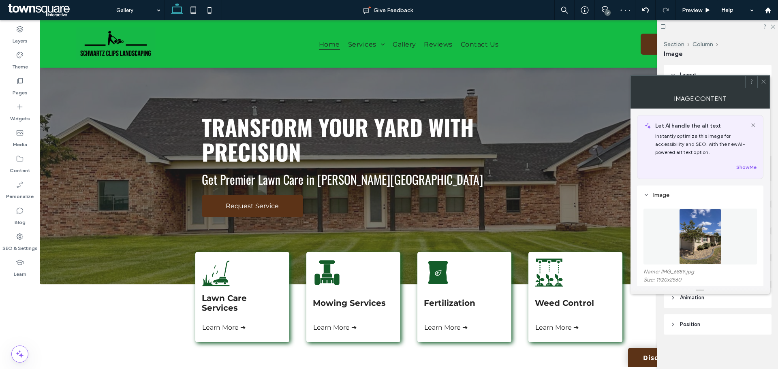
type input "**"
type input "****"
type input "***"
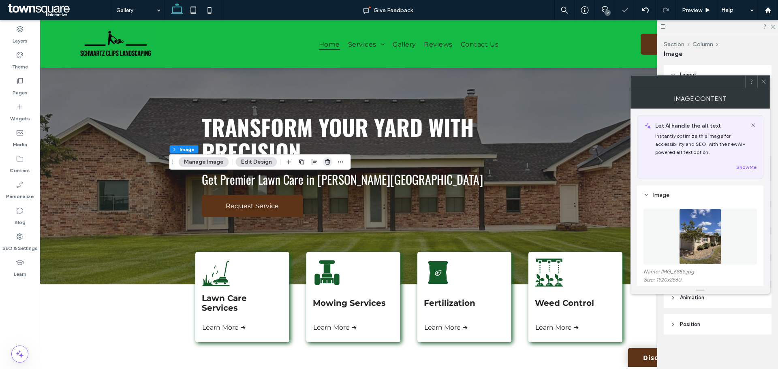
click at [329, 160] on icon "button" at bounding box center [328, 162] width 6 height 6
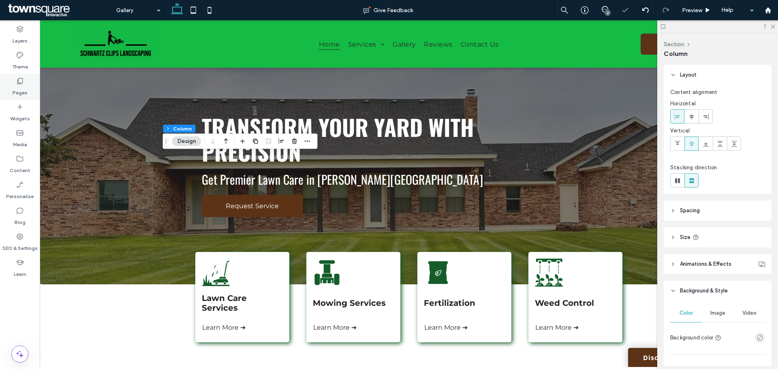
click at [17, 82] on use at bounding box center [20, 81] width 6 height 6
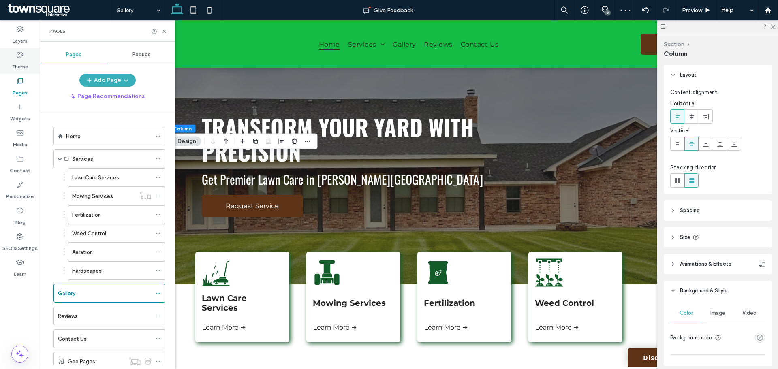
click at [19, 61] on label "Theme" at bounding box center [20, 64] width 16 height 11
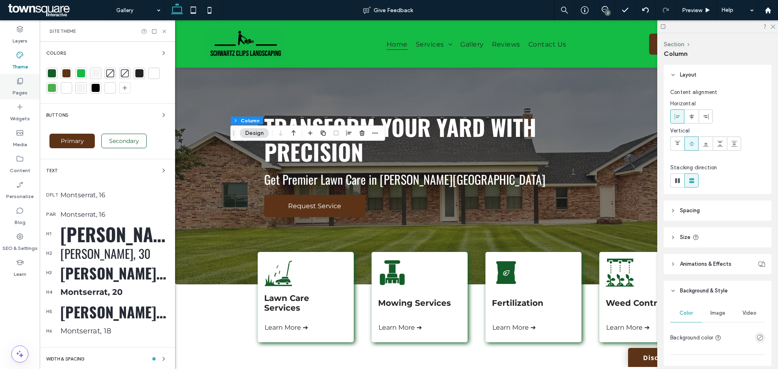
click at [14, 81] on div "Pages" at bounding box center [20, 87] width 40 height 26
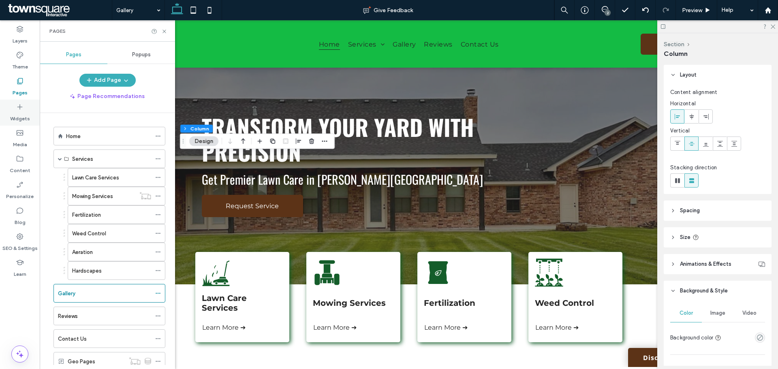
click at [23, 118] on label "Widgets" at bounding box center [20, 116] width 20 height 11
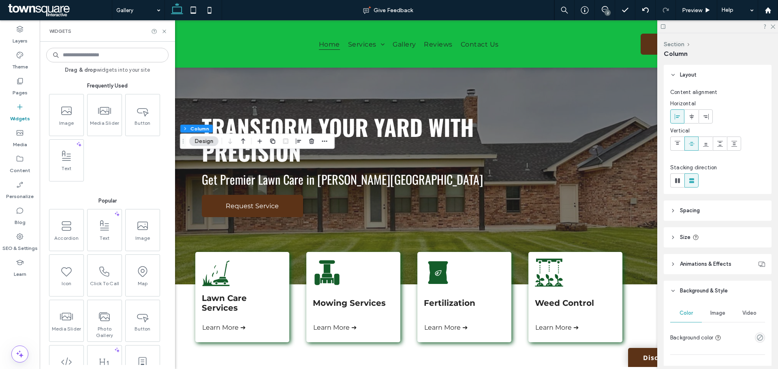
click at [69, 114] on div "Home Services Lawn Care Services Mowing Services Fertilization Weed Control Aer…" at bounding box center [112, 239] width 126 height 252
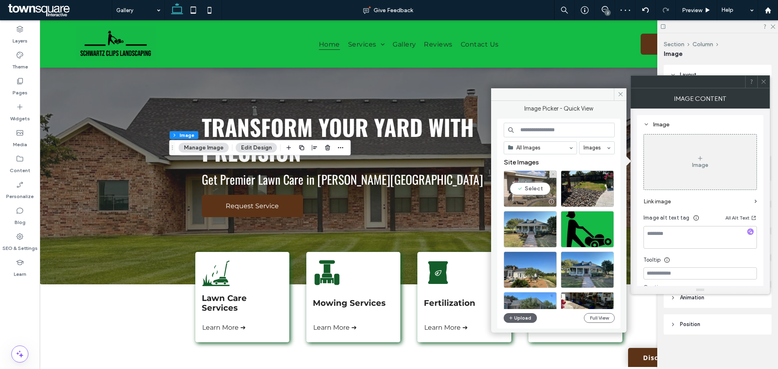
click at [535, 201] on div at bounding box center [530, 202] width 52 height 10
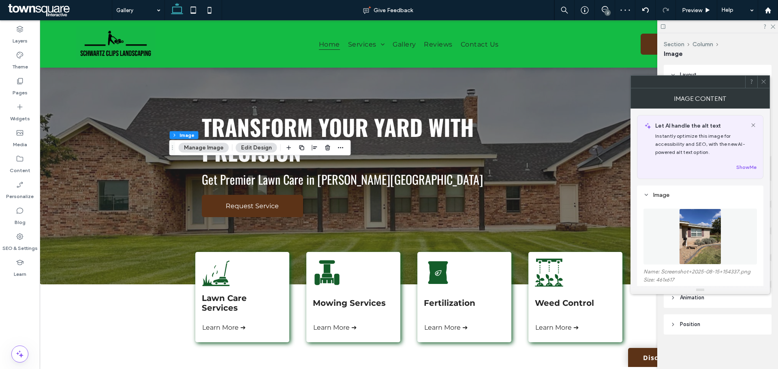
click at [767, 80] on icon at bounding box center [764, 82] width 6 height 6
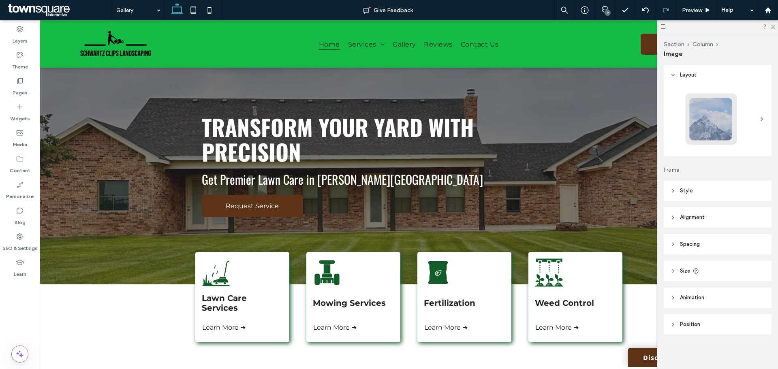
type input "**"
type input "****"
type input "**"
type input "****"
type input "***"
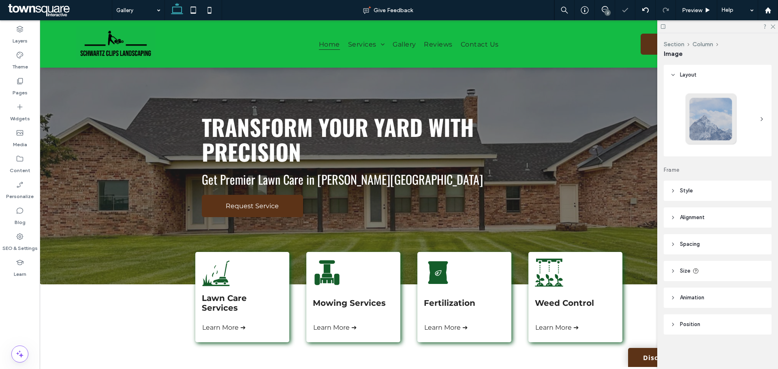
type input "***"
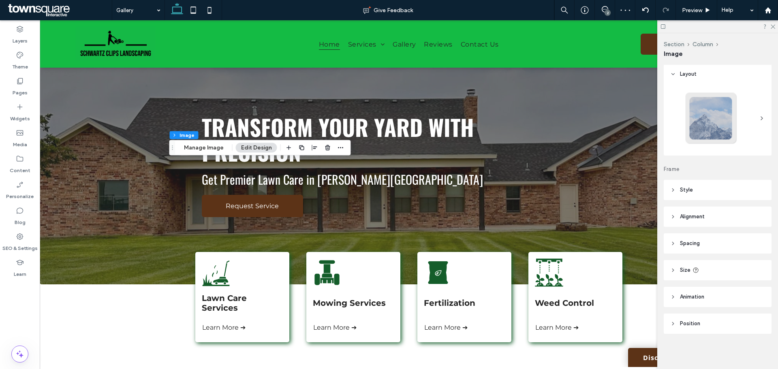
scroll to position [1, 0]
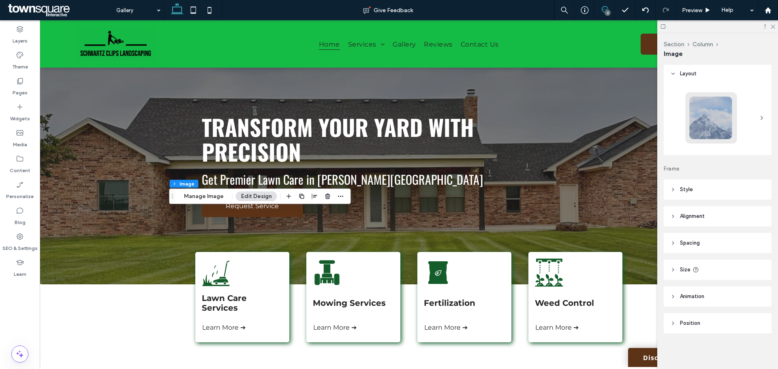
click at [609, 7] on span at bounding box center [605, 9] width 20 height 6
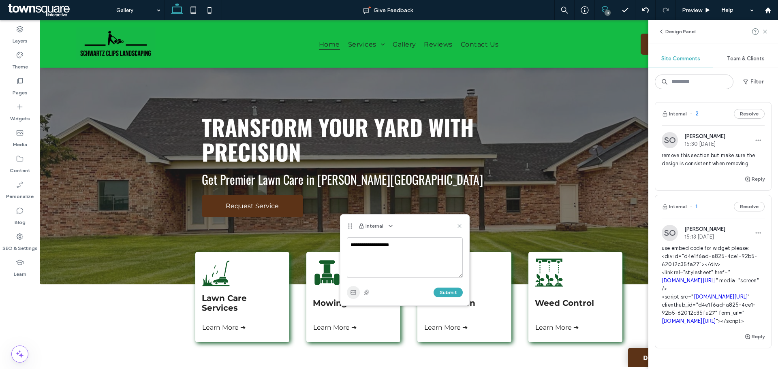
type textarea "**********"
click at [356, 293] on use "button" at bounding box center [353, 293] width 5 height 4
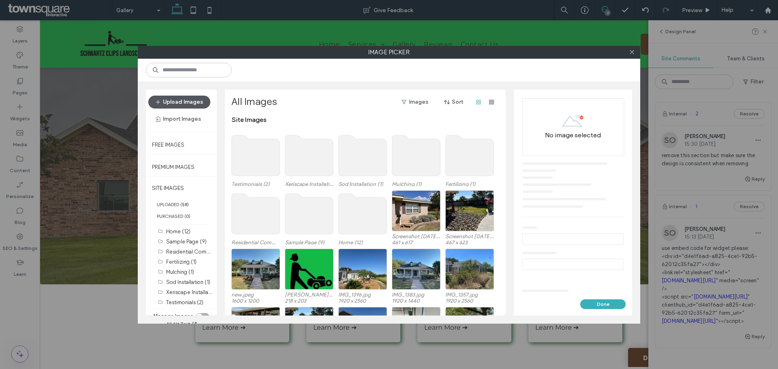
click at [180, 103] on button "Upload Images" at bounding box center [179, 102] width 62 height 13
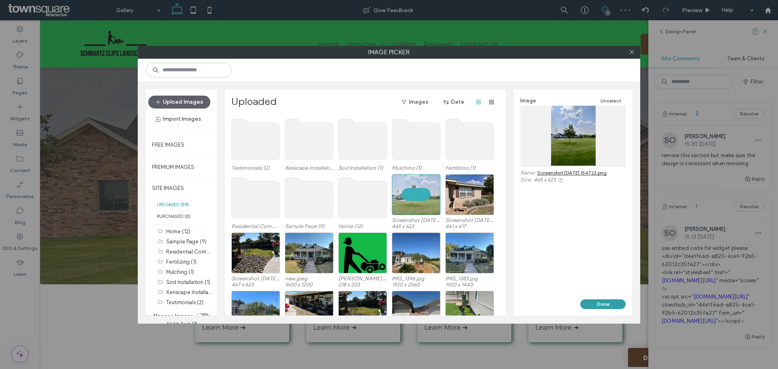
click at [599, 303] on button "Done" at bounding box center [602, 305] width 45 height 10
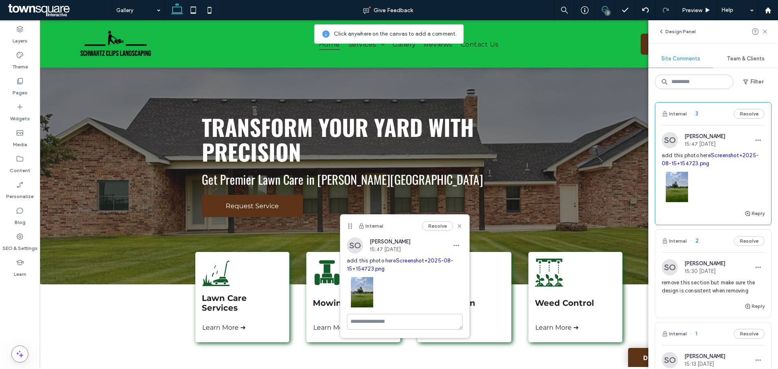
click at [463, 224] on div "Internal Resolve" at bounding box center [405, 226] width 129 height 23
click at [461, 227] on icon at bounding box center [459, 226] width 6 height 6
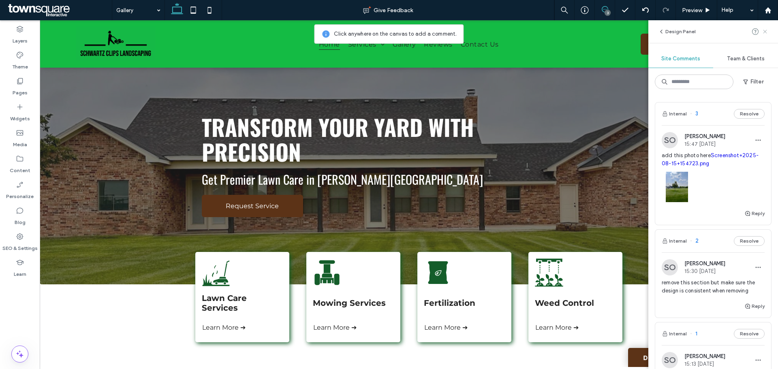
click at [765, 32] on icon at bounding box center [765, 31] width 6 height 6
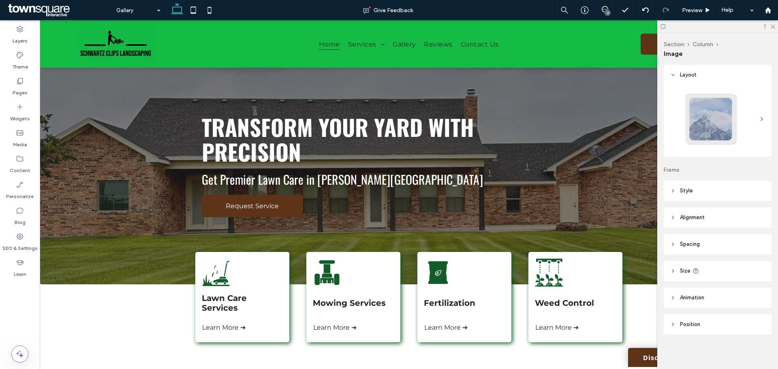
type input "**"
type input "***"
type input "****"
type input "***"
click at [774, 28] on icon at bounding box center [772, 26] width 5 height 5
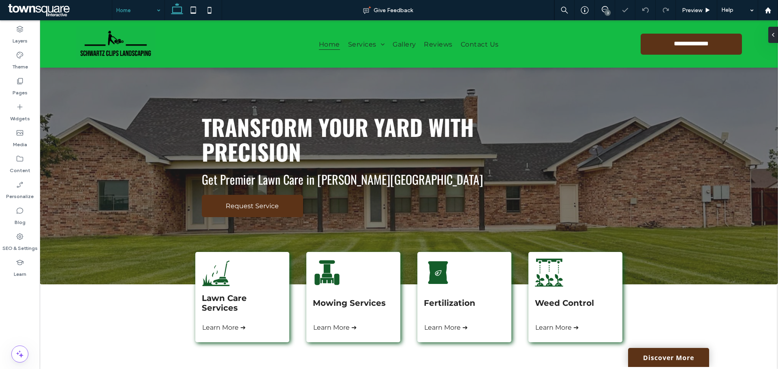
click at [129, 10] on input at bounding box center [136, 10] width 40 height 20
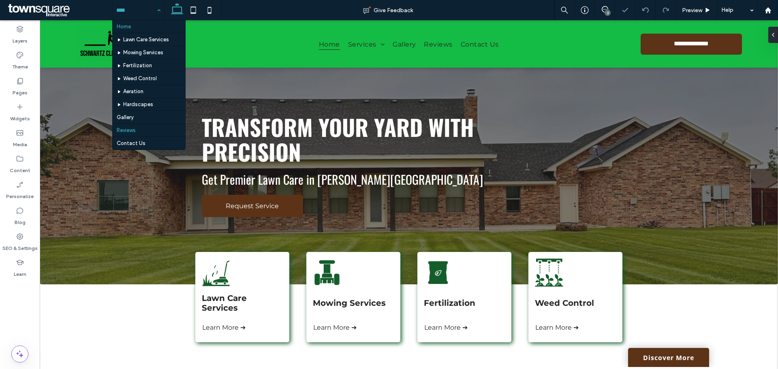
scroll to position [14, 0]
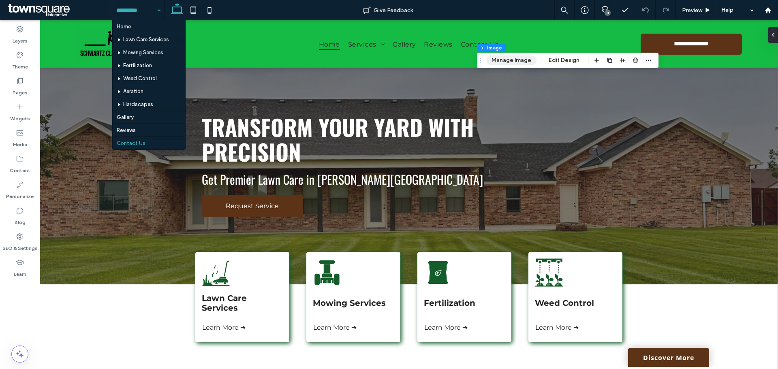
click at [524, 56] on button "Manage Image" at bounding box center [511, 61] width 50 height 10
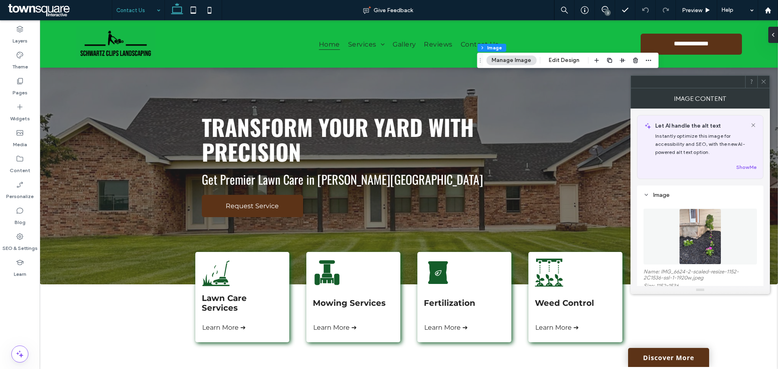
scroll to position [81, 0]
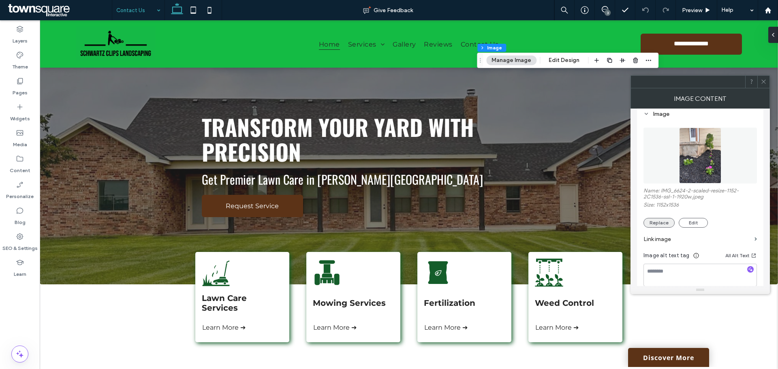
click at [660, 225] on button "Replace" at bounding box center [659, 223] width 31 height 10
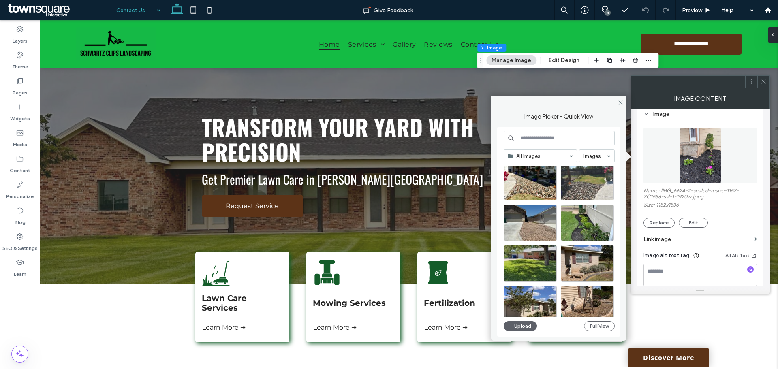
scroll to position [162, 0]
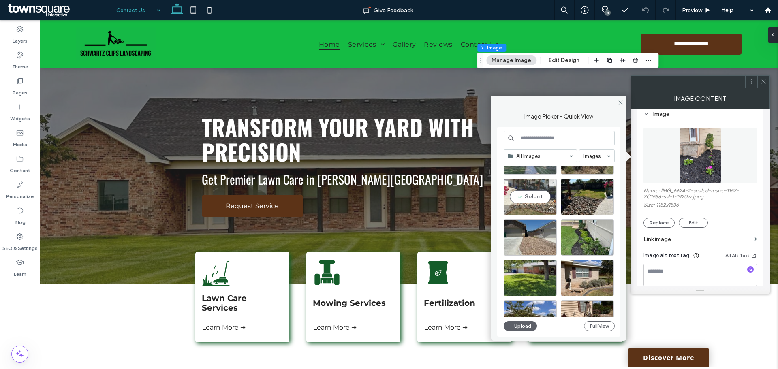
click at [531, 193] on div "Select" at bounding box center [530, 197] width 53 height 36
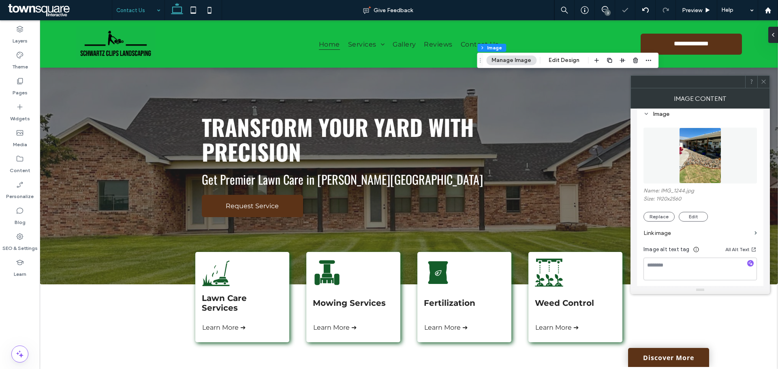
click at [763, 81] on icon at bounding box center [764, 82] width 6 height 6
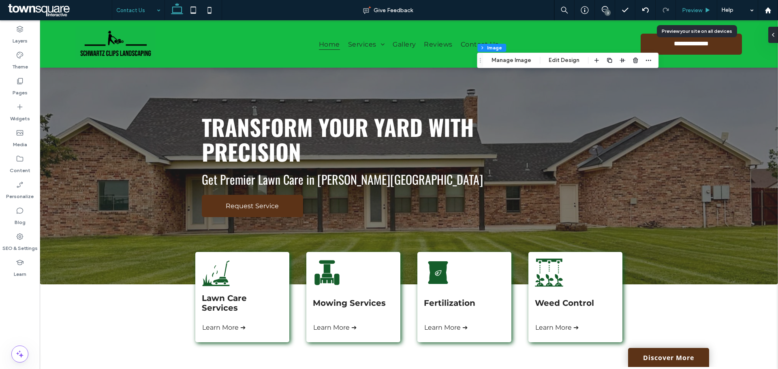
click at [703, 12] on div "Preview" at bounding box center [696, 10] width 41 height 7
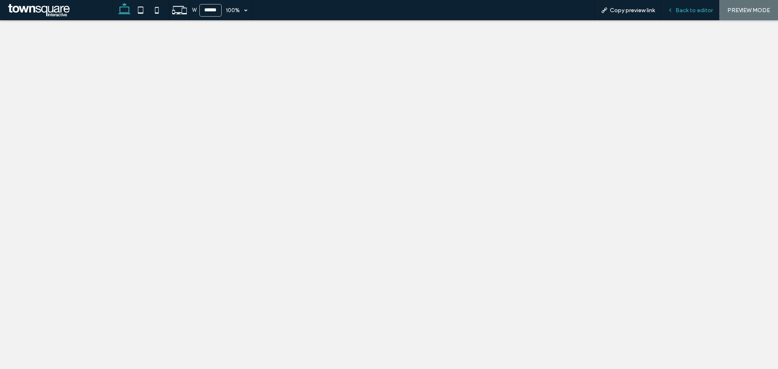
click at [685, 11] on span "Back to editor" at bounding box center [694, 10] width 37 height 7
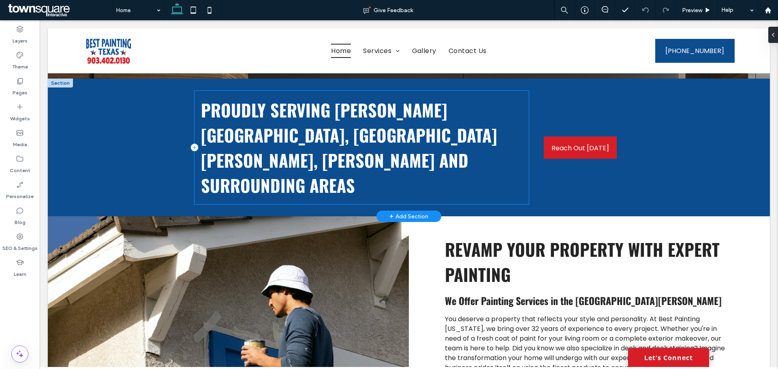
click at [431, 149] on div "Proudly serving [PERSON_NAME][GEOGRAPHIC_DATA], [GEOGRAPHIC_DATA][PERSON_NAME],…" at bounding box center [362, 148] width 334 height 114
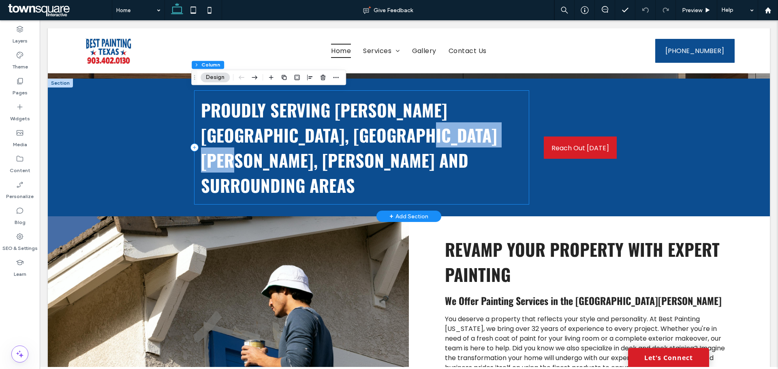
click at [431, 149] on div "Proudly serving [PERSON_NAME][GEOGRAPHIC_DATA], [GEOGRAPHIC_DATA][PERSON_NAME],…" at bounding box center [362, 148] width 334 height 114
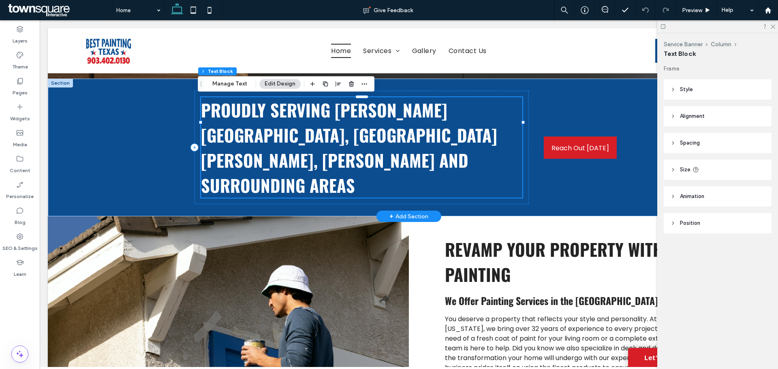
click at [316, 137] on span "Proudly serving [PERSON_NAME][GEOGRAPHIC_DATA], [GEOGRAPHIC_DATA][PERSON_NAME],…" at bounding box center [349, 147] width 296 height 101
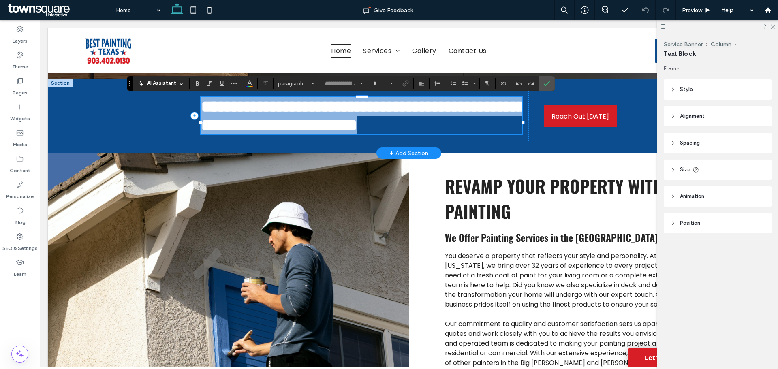
click at [316, 134] on span "**********" at bounding box center [363, 116] width 325 height 36
type input "******"
type input "**"
click at [315, 134] on span "**********" at bounding box center [363, 116] width 325 height 36
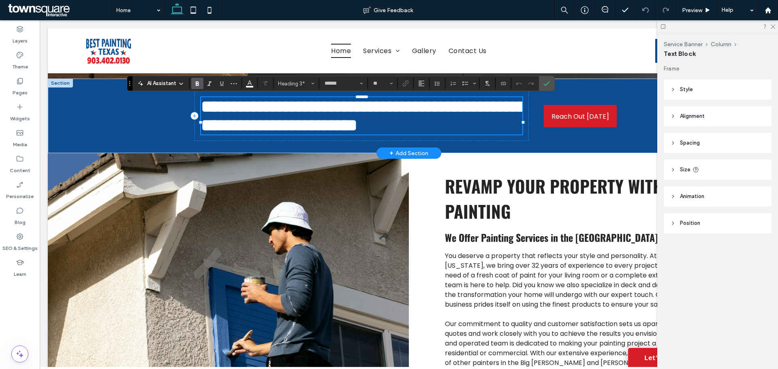
click at [316, 133] on span "**********" at bounding box center [363, 116] width 325 height 36
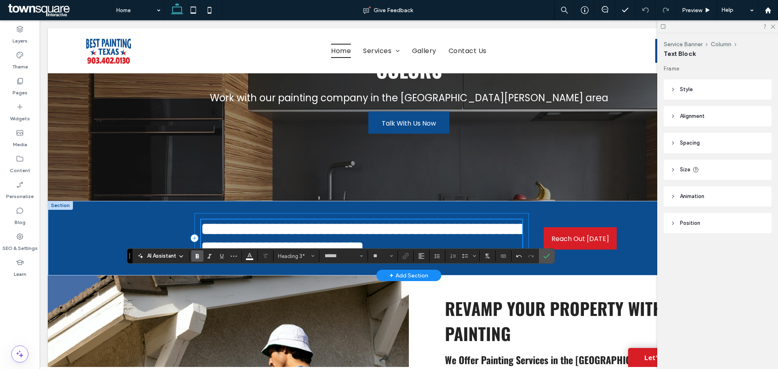
scroll to position [117, 0]
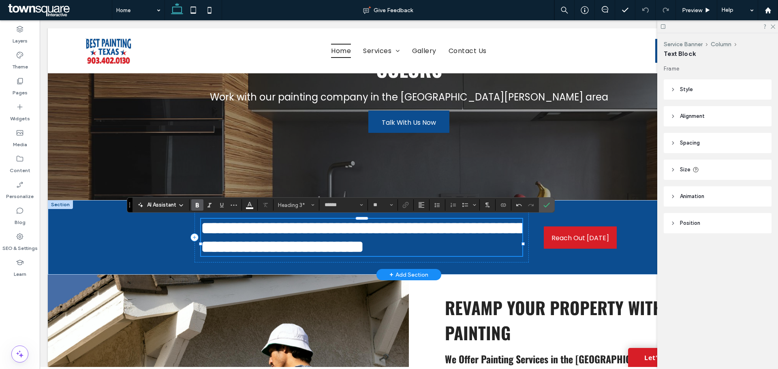
click at [308, 255] on span "**********" at bounding box center [363, 238] width 325 height 36
click at [321, 255] on span "**********" at bounding box center [363, 238] width 325 height 36
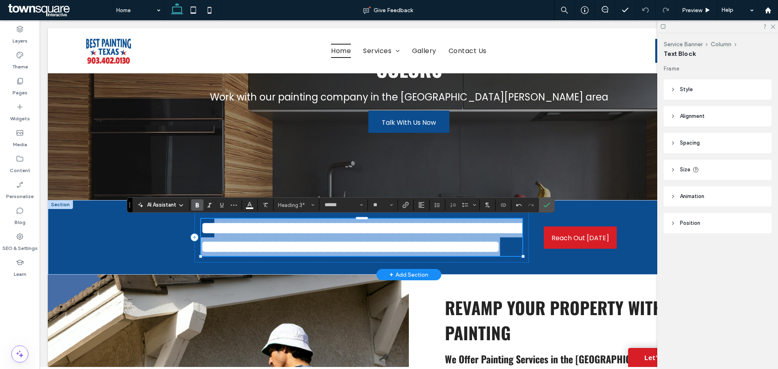
drag, startPoint x: 353, startPoint y: 285, endPoint x: 214, endPoint y: 231, distance: 149.5
click at [214, 231] on h3 "**********" at bounding box center [361, 237] width 321 height 37
click at [214, 232] on span "**********" at bounding box center [363, 238] width 325 height 36
drag, startPoint x: 366, startPoint y: 281, endPoint x: 195, endPoint y: 222, distance: 181.0
click at [195, 222] on div "**********" at bounding box center [362, 237] width 334 height 50
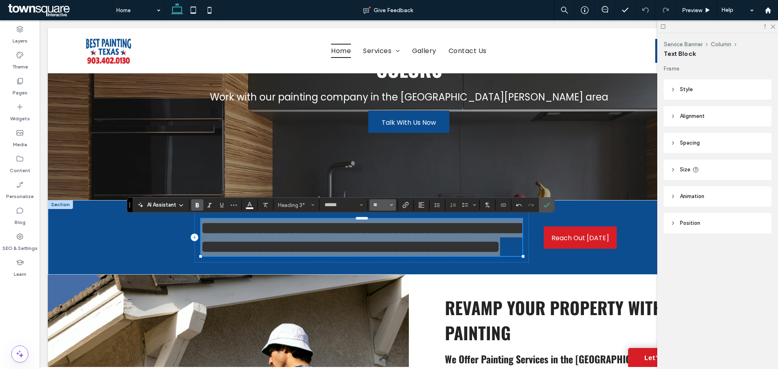
click at [390, 206] on icon "Size" at bounding box center [391, 204] width 3 height 3
click at [388, 250] on label "36" at bounding box center [383, 255] width 26 height 11
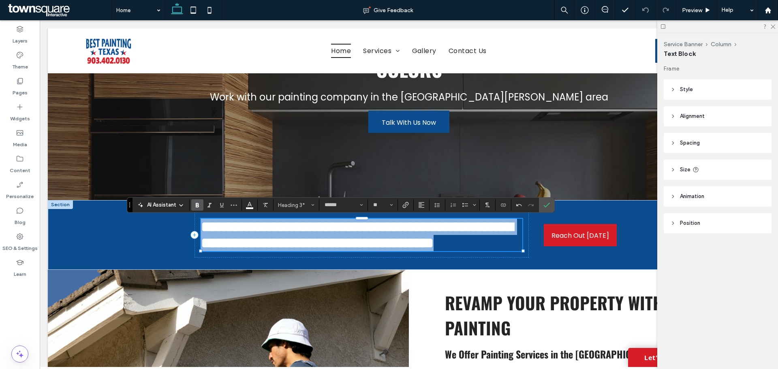
type input "**"
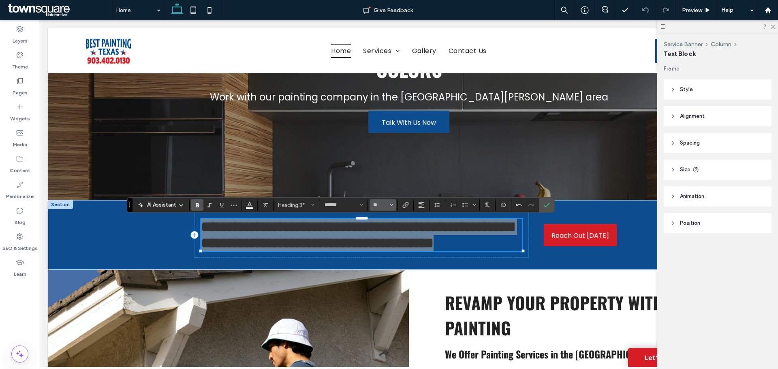
click at [393, 209] on span "Size" at bounding box center [391, 205] width 3 height 11
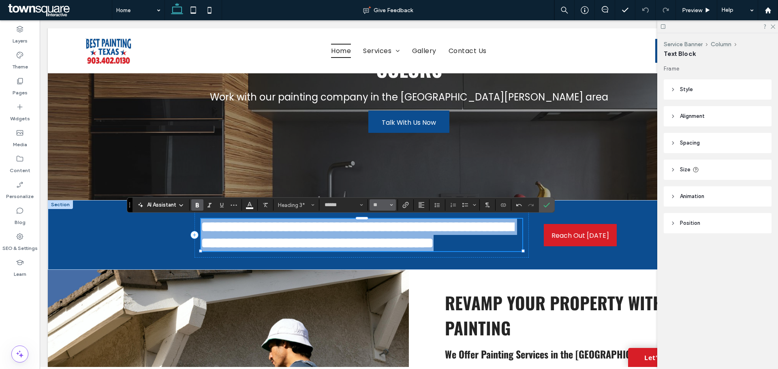
type input "**"
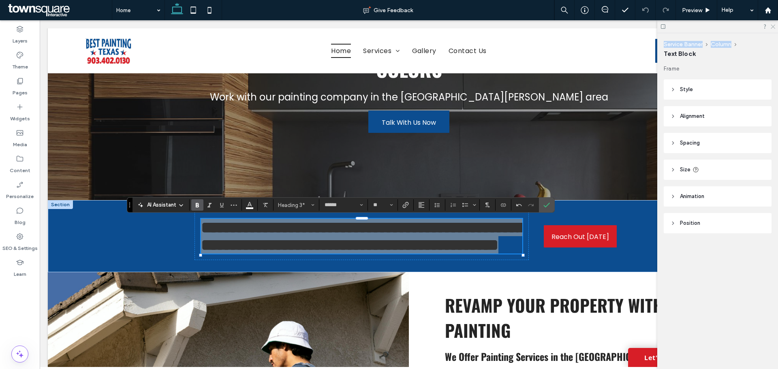
drag, startPoint x: 772, startPoint y: 35, endPoint x: 775, endPoint y: 28, distance: 7.8
click at [775, 30] on div "Service Banner Column Text Block Frame Style Color Image Background color Borde…" at bounding box center [717, 194] width 121 height 349
click at [775, 27] on icon at bounding box center [772, 26] width 5 height 5
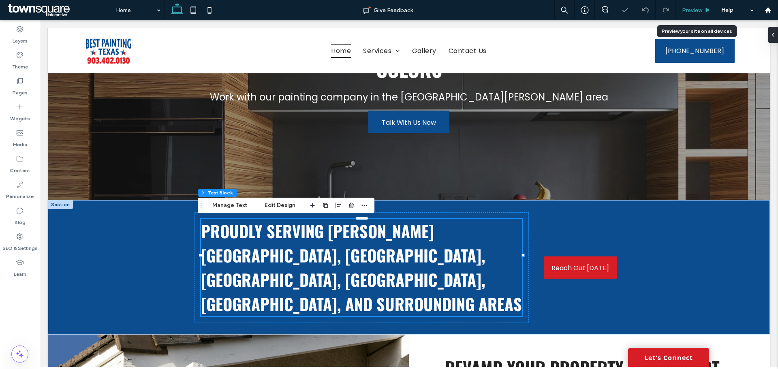
click at [708, 8] on icon at bounding box center [708, 10] width 6 height 6
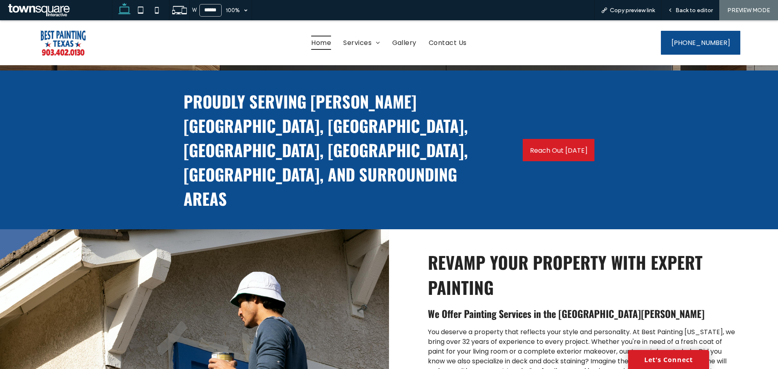
scroll to position [117, 0]
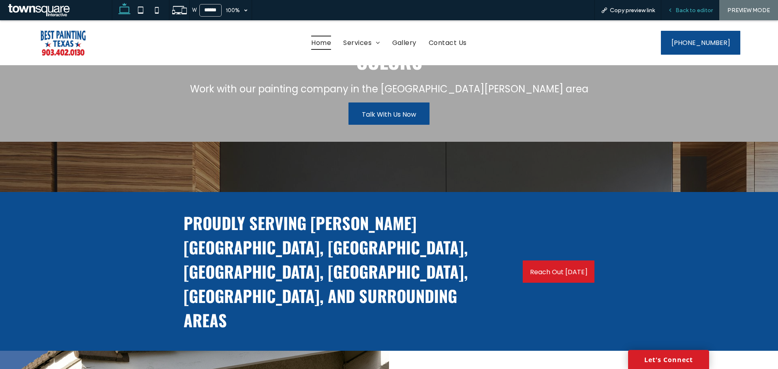
click at [677, 13] on span "Back to editor" at bounding box center [694, 10] width 37 height 7
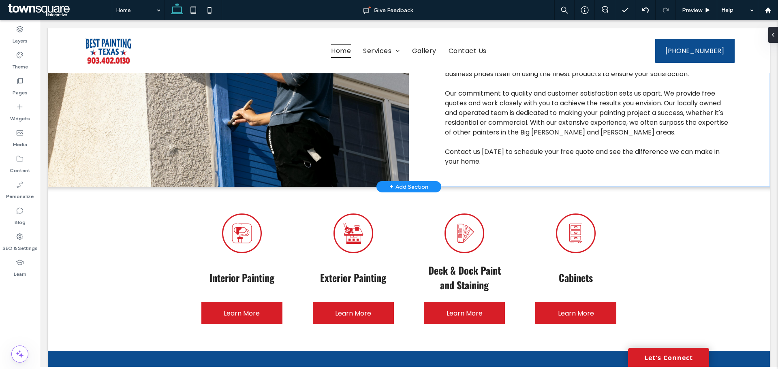
scroll to position [441, 0]
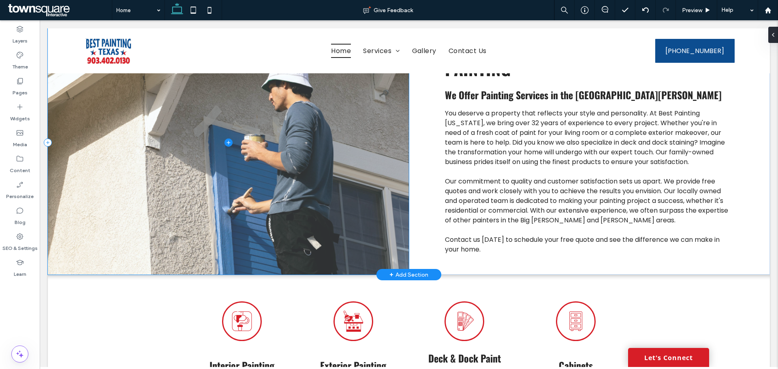
click at [199, 187] on span at bounding box center [228, 143] width 361 height 264
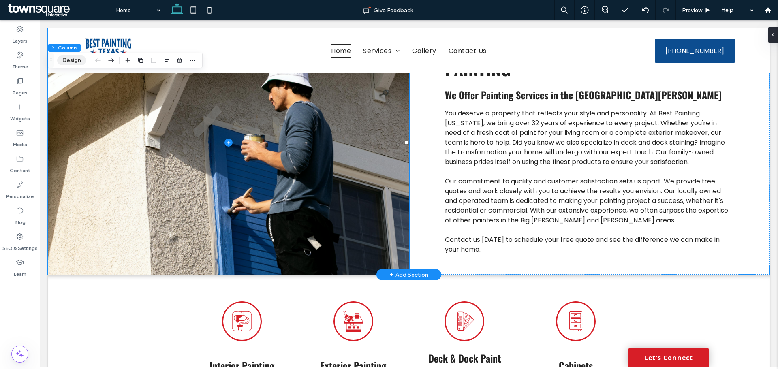
click at [74, 60] on button "Design" at bounding box center [71, 61] width 29 height 10
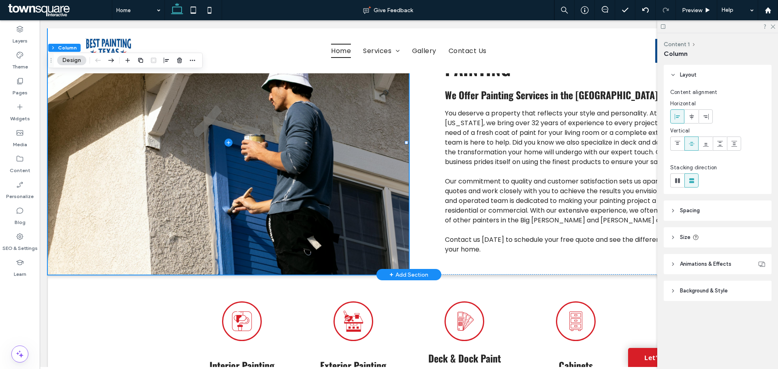
click at [706, 289] on span "Background & Style" at bounding box center [704, 291] width 48 height 8
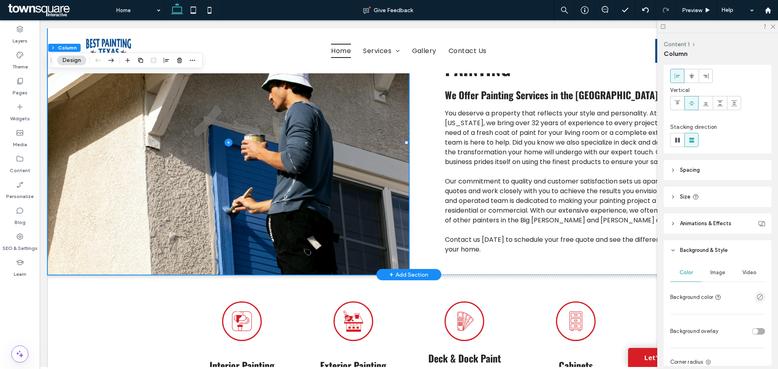
click at [717, 266] on div "Image" at bounding box center [718, 273] width 32 height 18
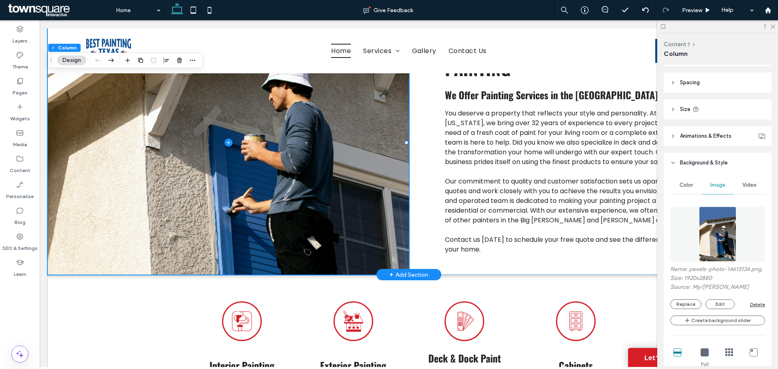
scroll to position [243, 0]
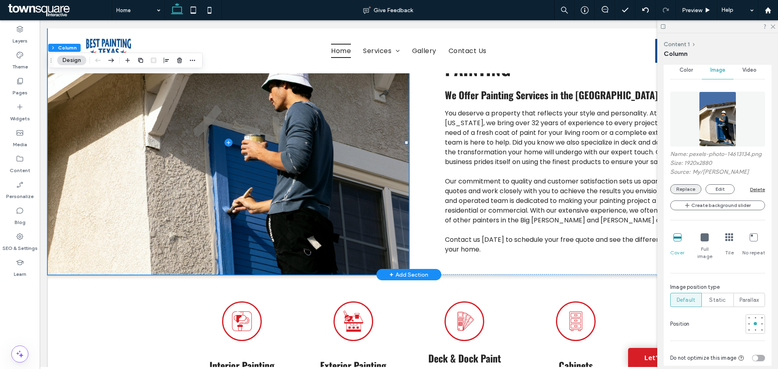
click at [694, 194] on button "Replace" at bounding box center [685, 189] width 31 height 10
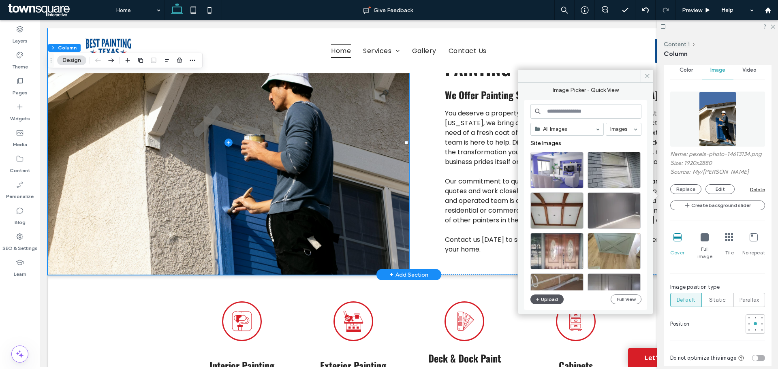
click at [541, 296] on button "Upload" at bounding box center [547, 300] width 33 height 10
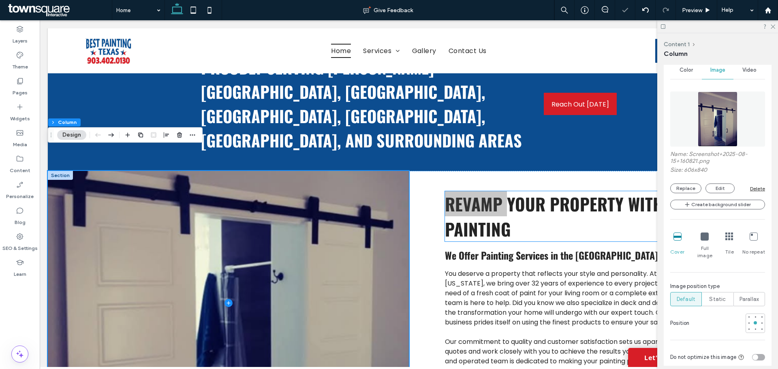
scroll to position [279, 0]
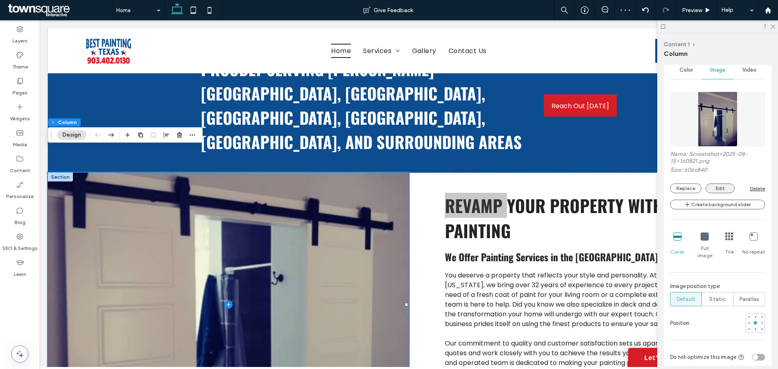
click at [722, 190] on button "Edit" at bounding box center [720, 189] width 29 height 10
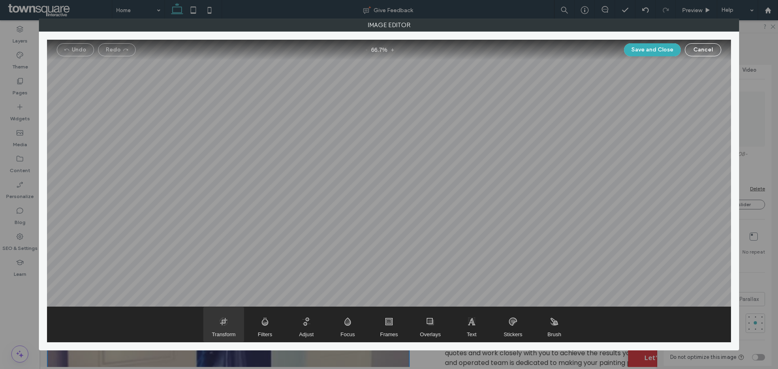
click at [231, 328] on span "Transform" at bounding box center [223, 324] width 41 height 35
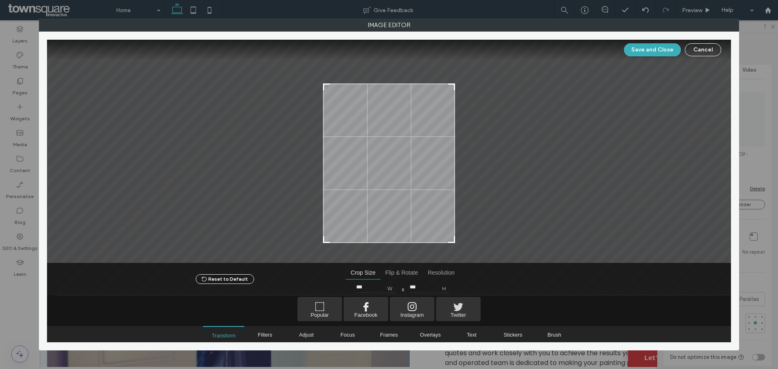
type input "***"
drag, startPoint x: 452, startPoint y: 61, endPoint x: 475, endPoint y: 86, distance: 34.4
click at [463, 85] on div at bounding box center [389, 152] width 684 height 224
click at [665, 49] on button "Save and Close" at bounding box center [652, 49] width 57 height 13
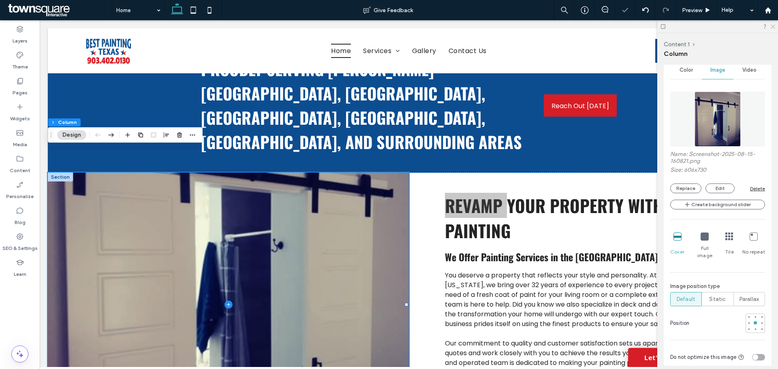
click at [775, 27] on icon at bounding box center [772, 26] width 5 height 5
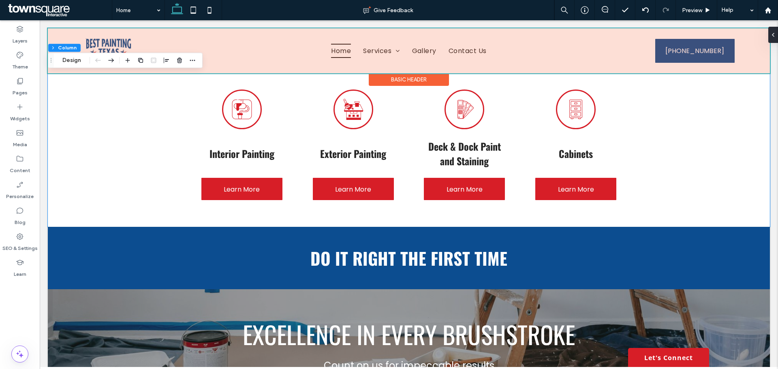
scroll to position [725, 0]
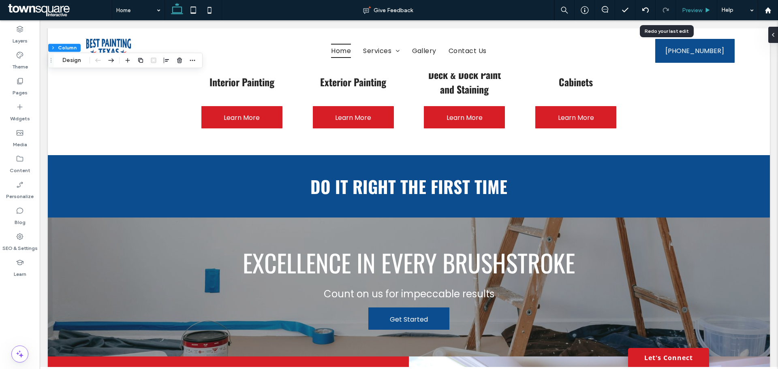
click at [688, 1] on div "Preview" at bounding box center [696, 10] width 41 height 20
click at [690, 9] on span "Preview" at bounding box center [692, 10] width 20 height 7
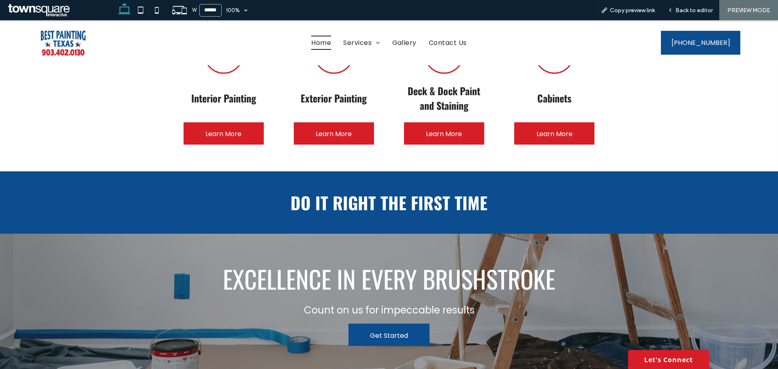
click at [132, 294] on div "Excellence in Every Brushstroke Count on us for impeccable results Get Started" at bounding box center [389, 303] width 778 height 139
drag, startPoint x: 705, startPoint y: 9, endPoint x: 195, endPoint y: 218, distance: 550.4
click at [705, 9] on span "Back to editor" at bounding box center [694, 10] width 37 height 7
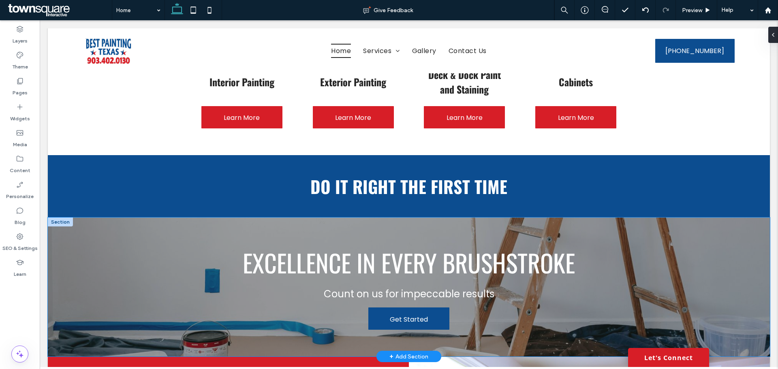
click at [103, 293] on div "Excellence in Every Brushstroke Count on us for impeccable results Get Started" at bounding box center [409, 287] width 722 height 139
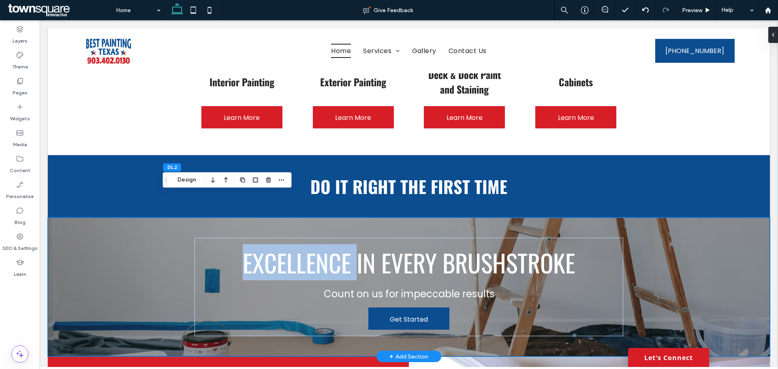
click at [103, 293] on div "Excellence in Every Brushstroke Count on us for impeccable results Get Started" at bounding box center [409, 287] width 722 height 139
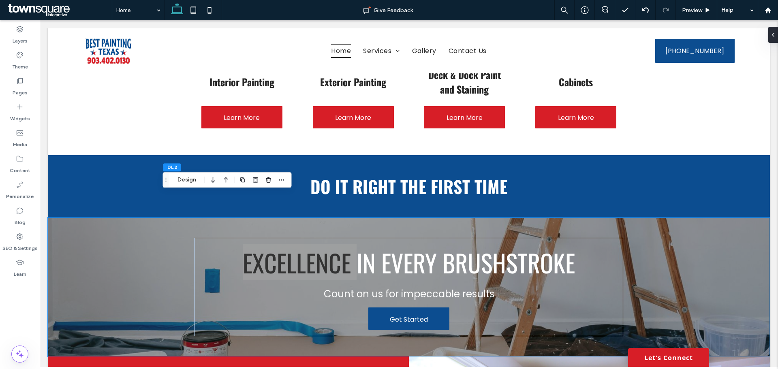
click at [182, 173] on div "DL 2 Design" at bounding box center [227, 179] width 129 height 15
drag, startPoint x: 183, startPoint y: 179, endPoint x: 331, endPoint y: 188, distance: 148.3
click at [183, 179] on button "Design" at bounding box center [186, 180] width 29 height 10
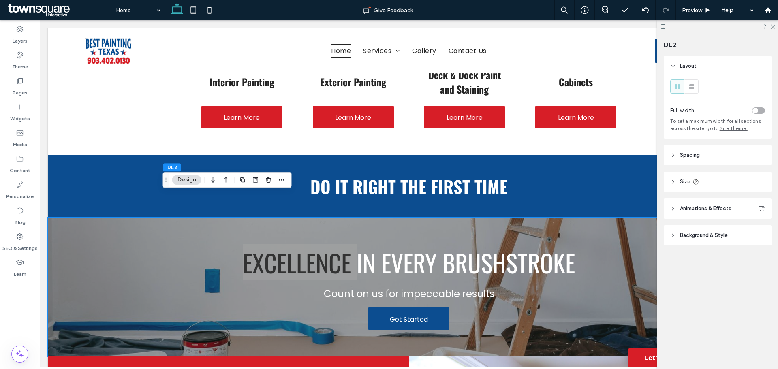
click at [725, 241] on header "Background & Style" at bounding box center [718, 235] width 108 height 20
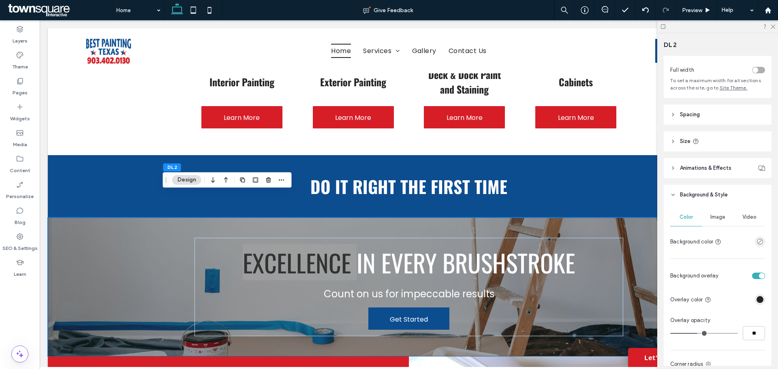
click at [716, 222] on div "Image" at bounding box center [718, 217] width 32 height 18
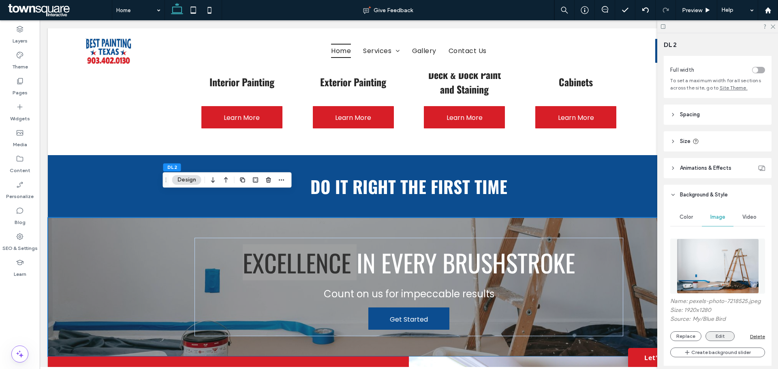
scroll to position [122, 0]
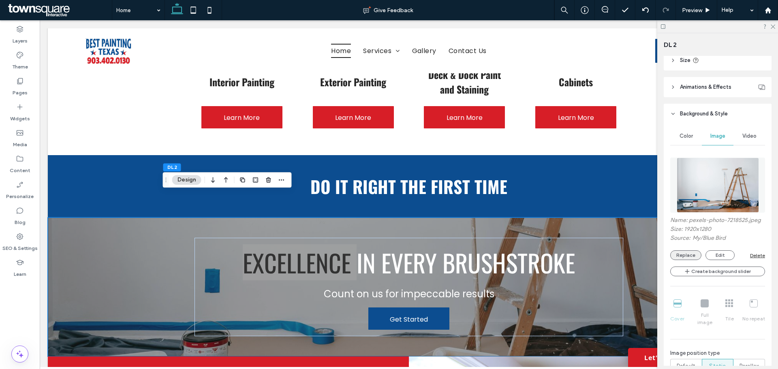
click at [687, 257] on button "Replace" at bounding box center [685, 256] width 31 height 10
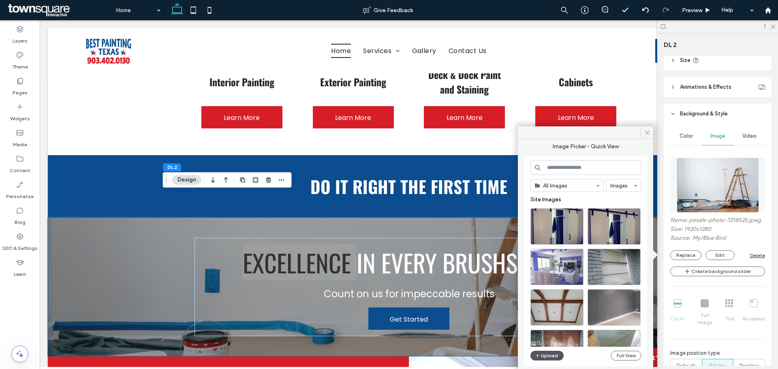
click at [544, 358] on button "Upload" at bounding box center [547, 356] width 33 height 10
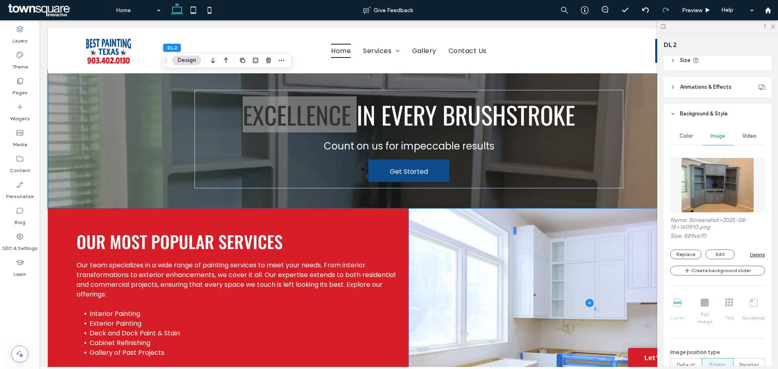
scroll to position [887, 0]
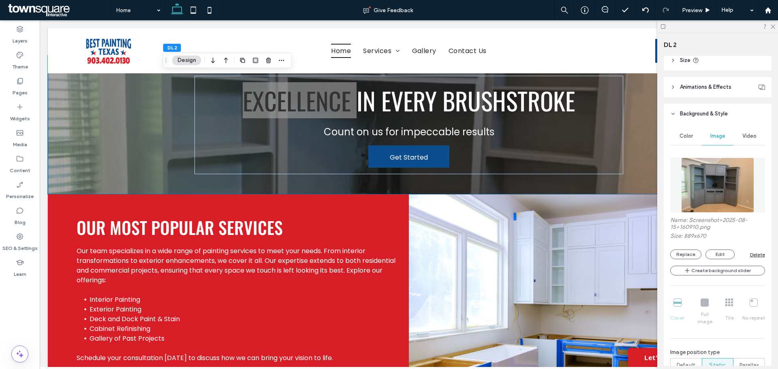
click at [772, 27] on icon at bounding box center [772, 26] width 5 height 5
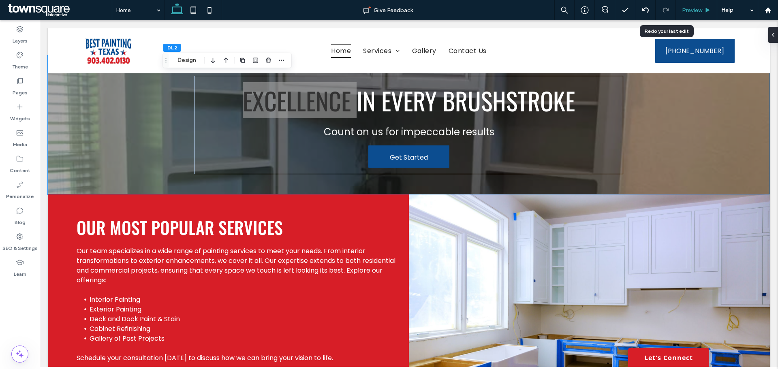
click at [681, 18] on div "Preview" at bounding box center [696, 10] width 41 height 20
click at [690, 12] on span "Preview" at bounding box center [692, 10] width 20 height 7
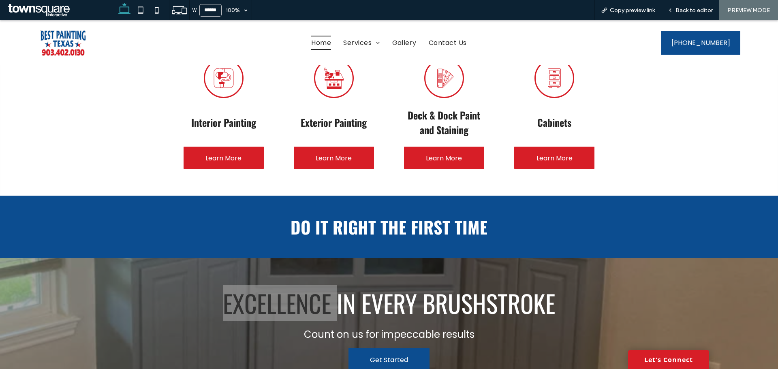
scroll to position [644, 0]
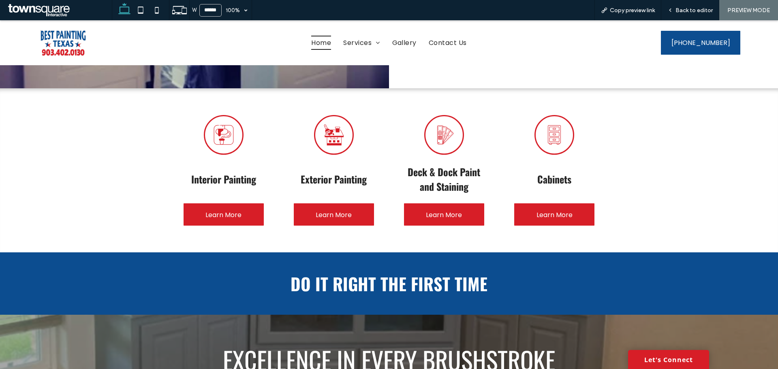
drag, startPoint x: 371, startPoint y: 317, endPoint x: 376, endPoint y: 315, distance: 4.6
click at [373, 342] on span "Excellence in Every Brushstroke" at bounding box center [389, 360] width 332 height 36
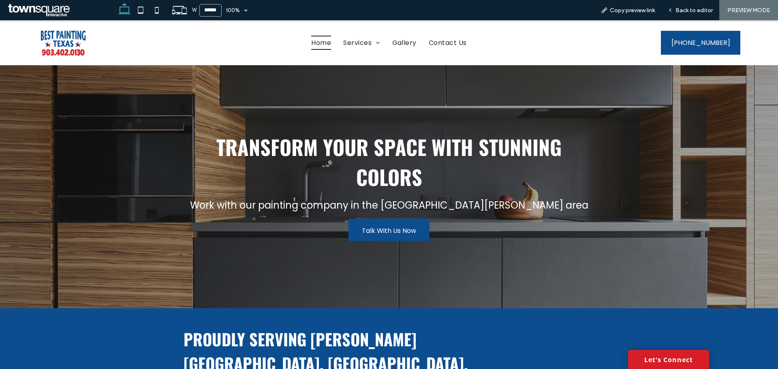
scroll to position [0, 0]
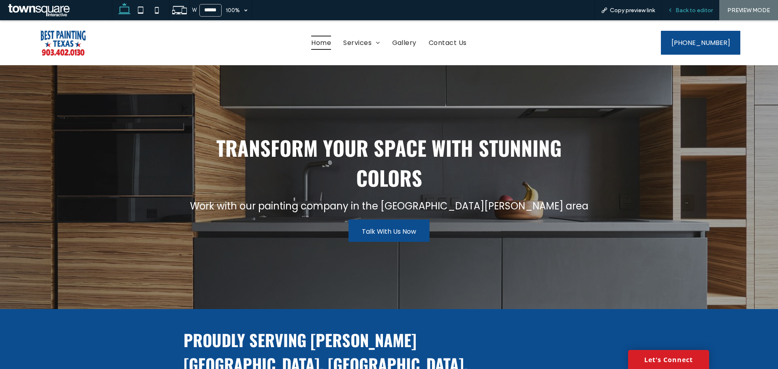
click at [686, 13] on span "Back to editor" at bounding box center [694, 10] width 37 height 7
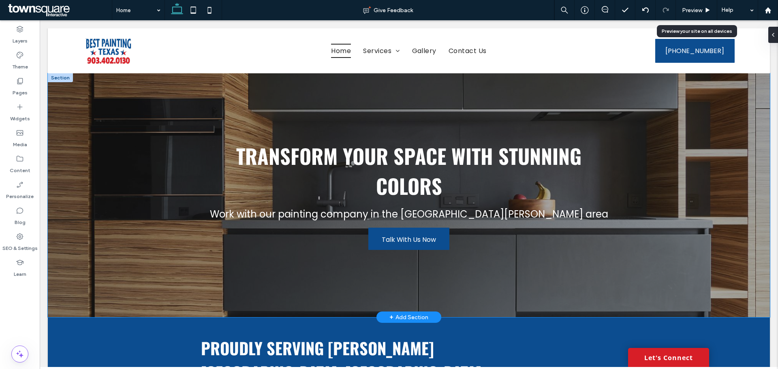
click at [138, 222] on div "Transform Your Space with Stunning Colors Work with our painting company in the…" at bounding box center [409, 195] width 722 height 244
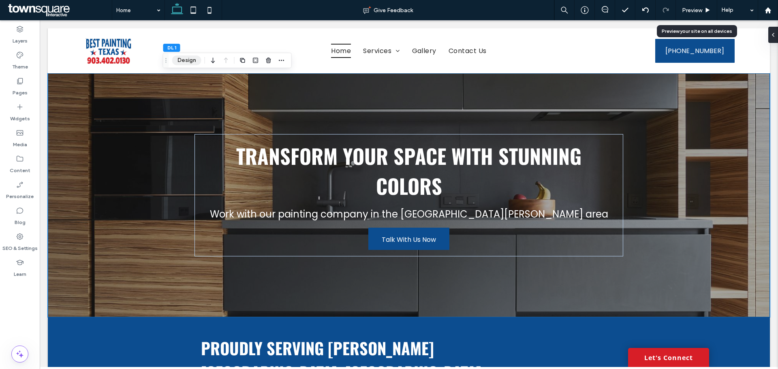
click at [188, 59] on button "Design" at bounding box center [186, 61] width 29 height 10
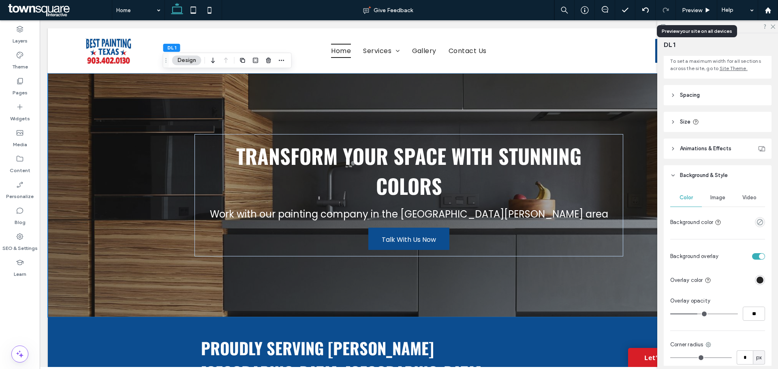
scroll to position [122, 0]
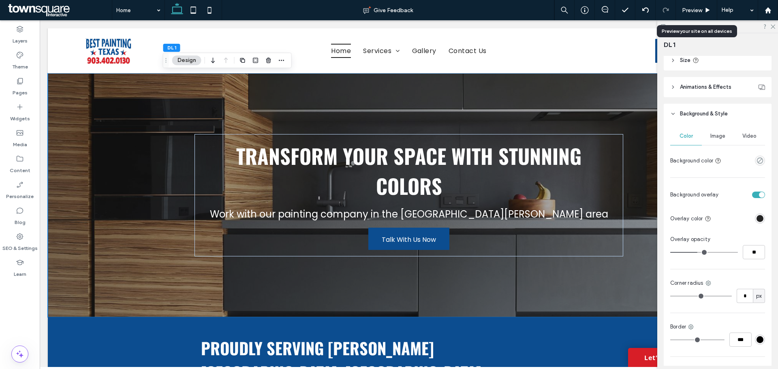
click at [716, 135] on span "Image" at bounding box center [718, 136] width 15 height 6
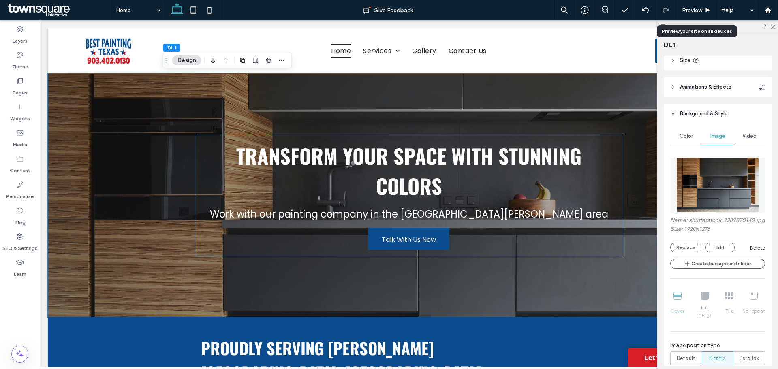
click at [687, 249] on div "Name: shutterstock_1389870140.jpg Size: 1920x1276 Replace Edit Delete" at bounding box center [717, 235] width 95 height 36
click at [690, 253] on button "Replace" at bounding box center [685, 248] width 31 height 10
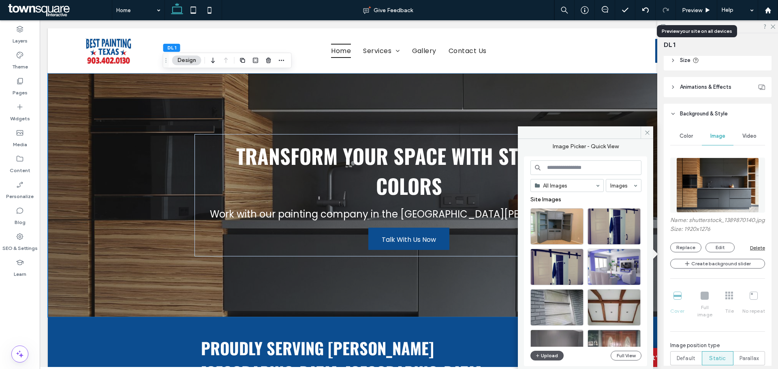
click at [550, 354] on button "Upload" at bounding box center [547, 356] width 33 height 10
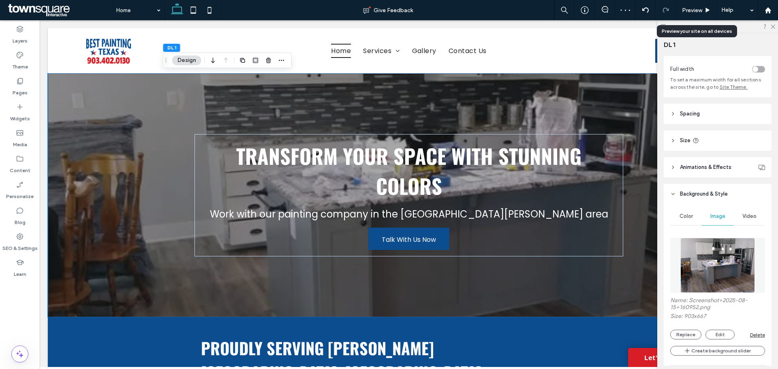
scroll to position [41, 0]
click at [691, 337] on button "Replace" at bounding box center [685, 336] width 31 height 10
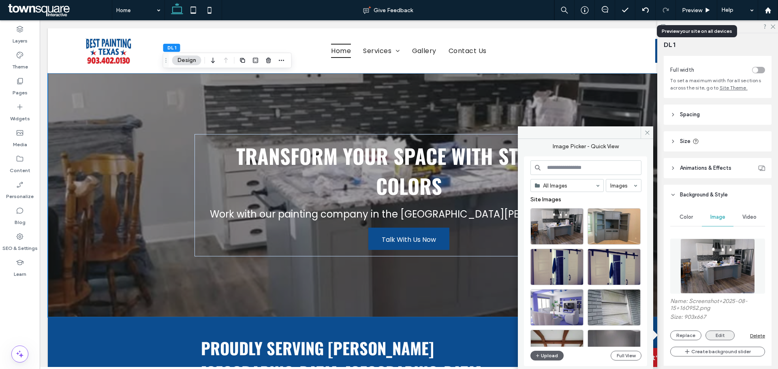
click at [714, 334] on button "Edit" at bounding box center [720, 336] width 29 height 10
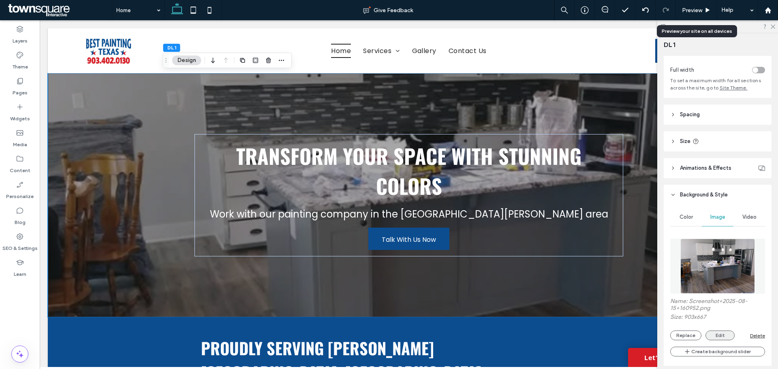
click at [722, 335] on button "Edit" at bounding box center [720, 336] width 29 height 10
click at [718, 336] on button "Edit" at bounding box center [720, 336] width 29 height 10
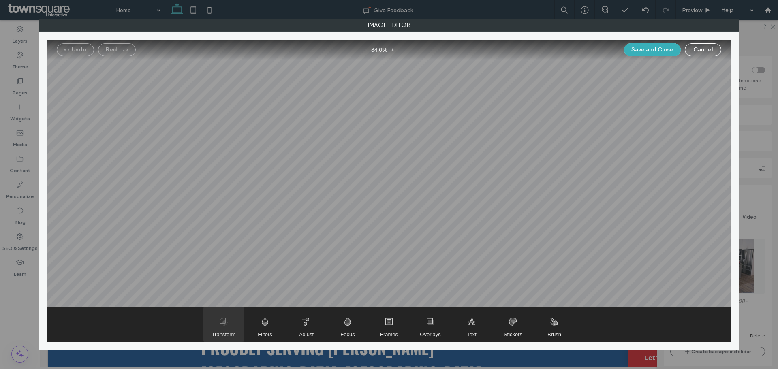
click at [227, 327] on span "Transform" at bounding box center [223, 324] width 41 height 35
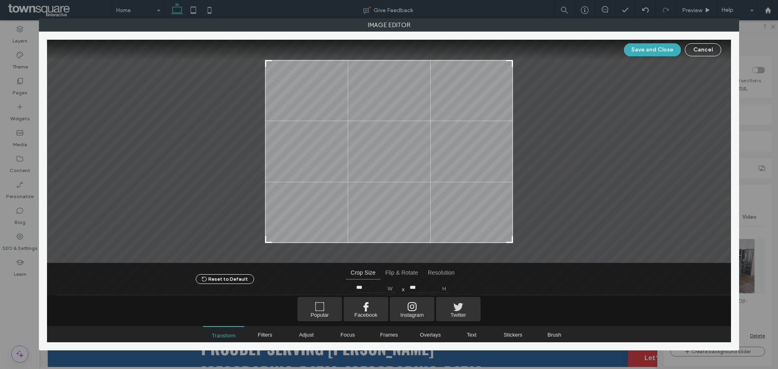
type input "***"
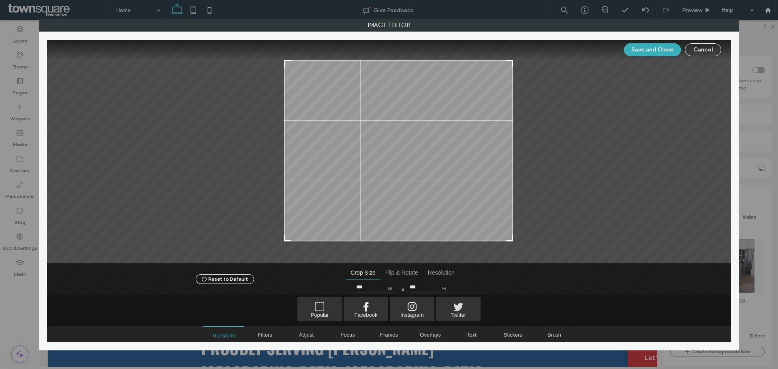
type input "***"
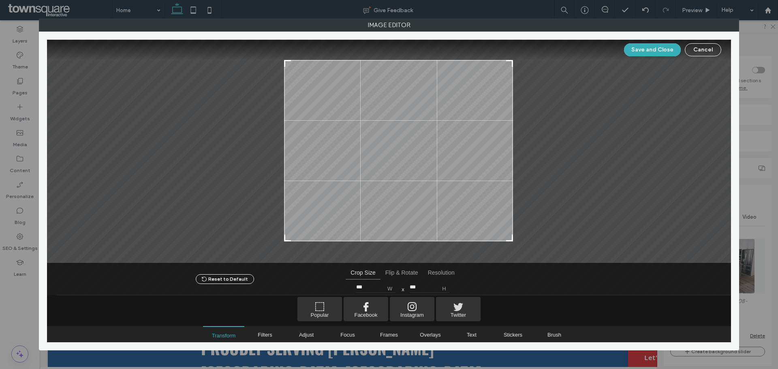
type input "***"
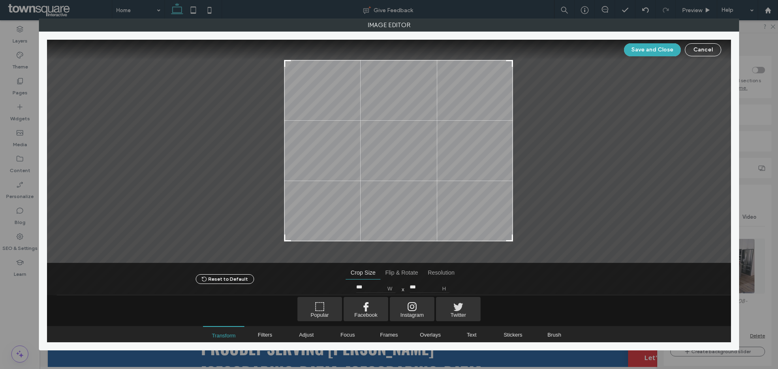
type input "***"
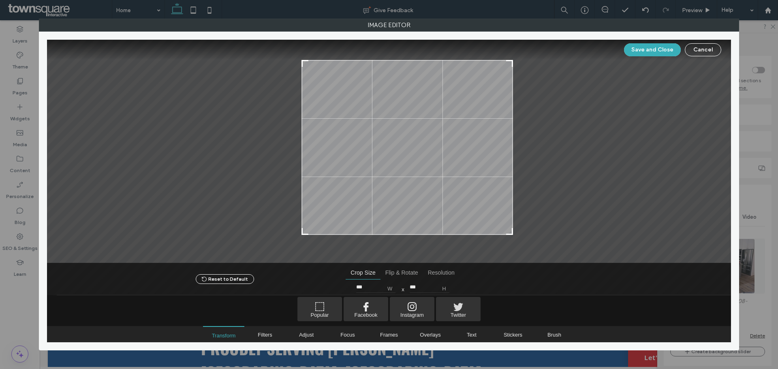
type input "***"
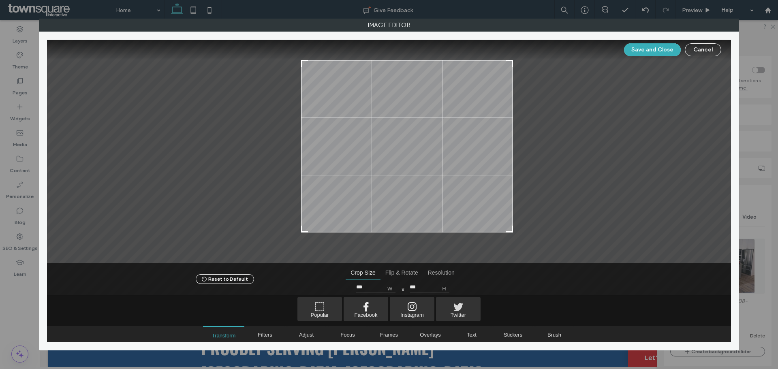
type input "***"
drag, startPoint x: 269, startPoint y: 241, endPoint x: 303, endPoint y: 231, distance: 35.8
click at [303, 231] on div at bounding box center [303, 228] width 10 height 10
click at [657, 51] on button "Save and Close" at bounding box center [652, 49] width 57 height 13
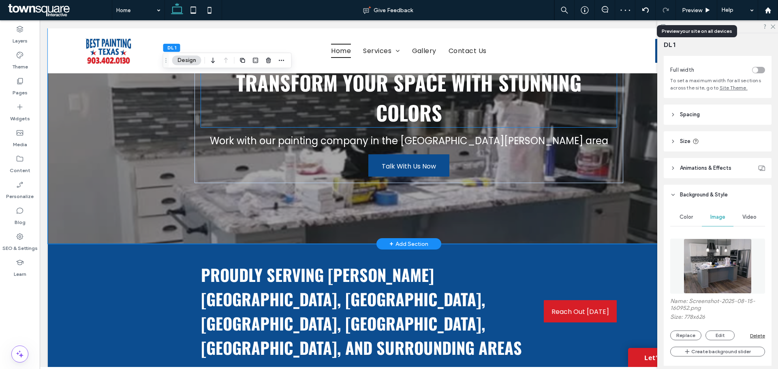
scroll to position [81, 0]
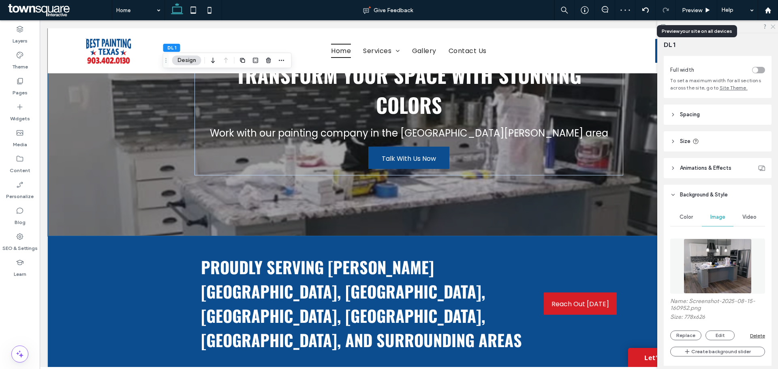
drag, startPoint x: 773, startPoint y: 28, endPoint x: 707, endPoint y: 40, distance: 67.1
click at [773, 28] on icon at bounding box center [772, 26] width 5 height 5
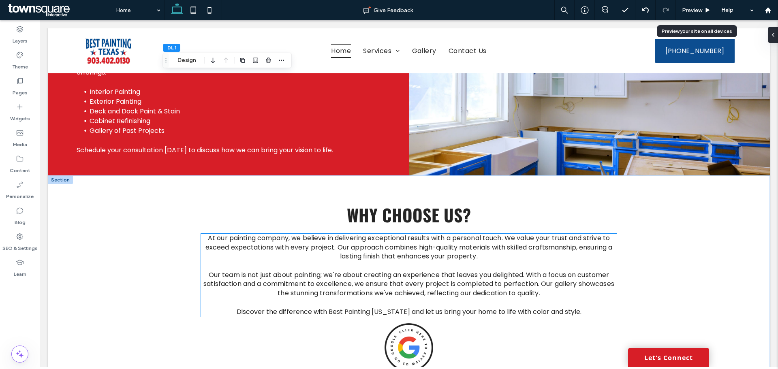
scroll to position [965, 0]
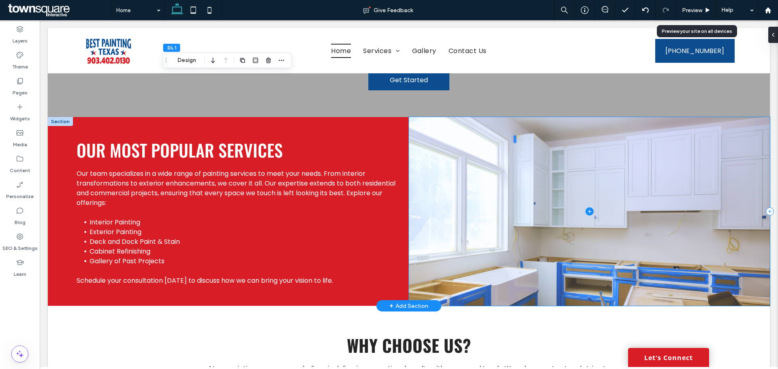
click at [503, 184] on span at bounding box center [589, 211] width 361 height 189
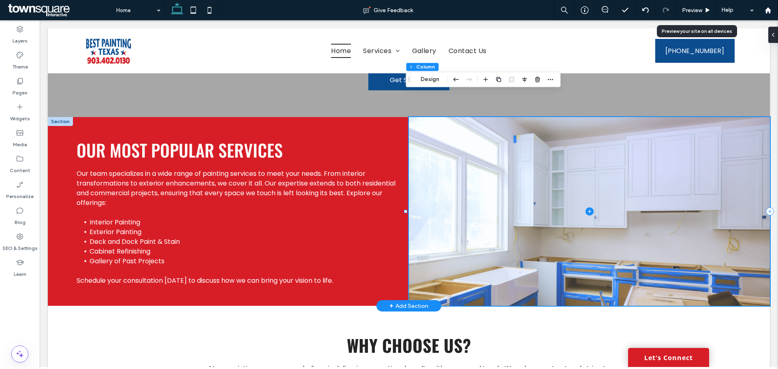
click at [503, 184] on span at bounding box center [589, 211] width 361 height 189
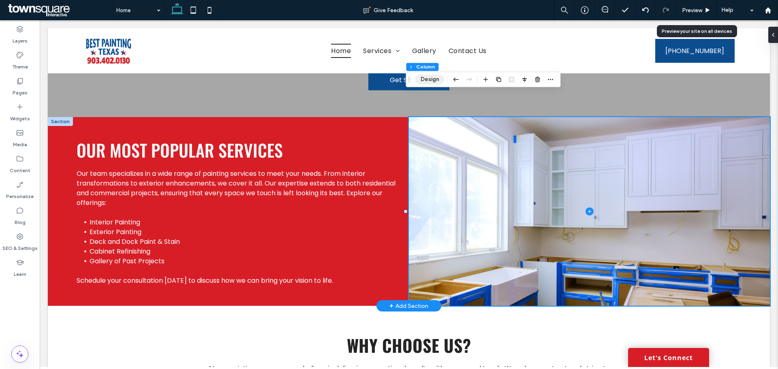
click at [433, 78] on button "Design" at bounding box center [429, 80] width 29 height 10
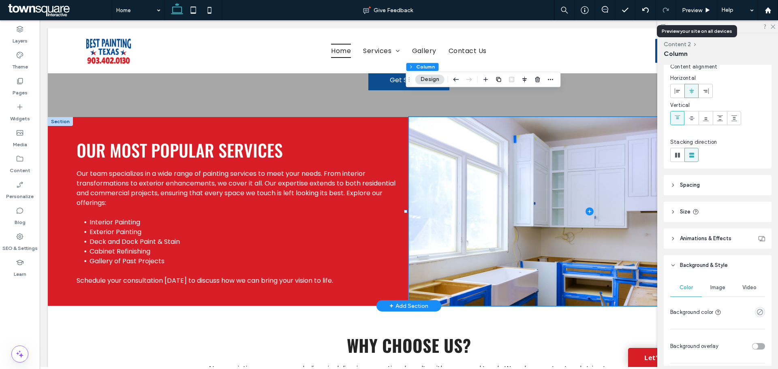
scroll to position [122, 0]
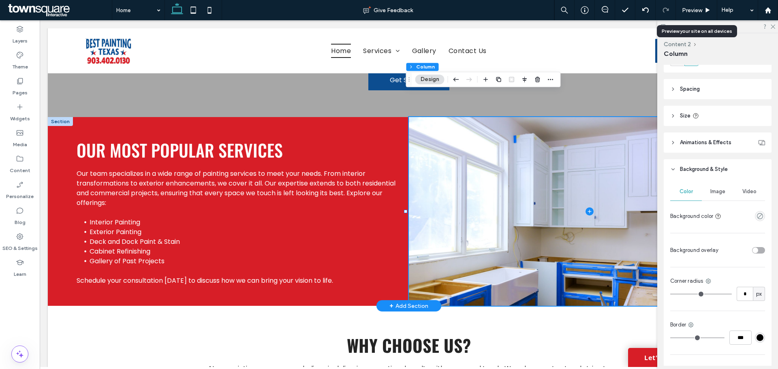
click at [722, 183] on div "Image" at bounding box center [718, 192] width 32 height 18
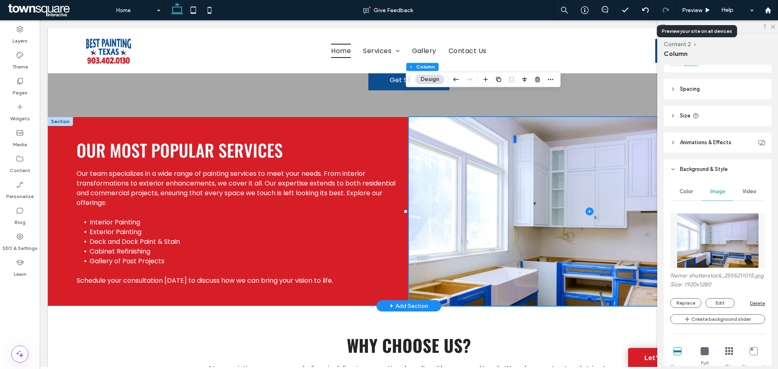
click at [721, 199] on div "Image" at bounding box center [718, 192] width 32 height 18
click at [694, 308] on button "Replace" at bounding box center [685, 303] width 31 height 10
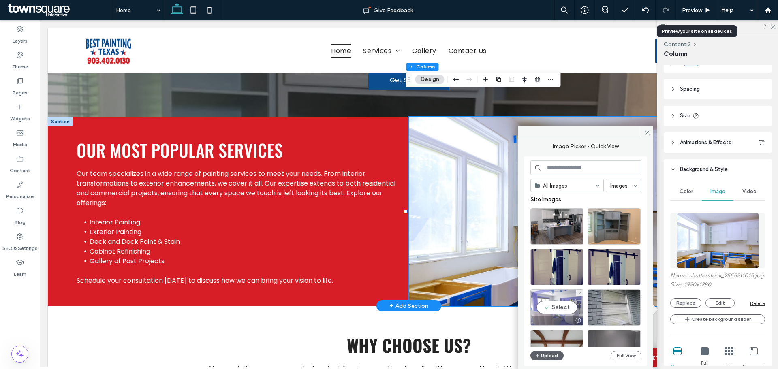
drag, startPoint x: 563, startPoint y: 315, endPoint x: 603, endPoint y: 323, distance: 40.7
click at [563, 315] on div "Select" at bounding box center [557, 307] width 53 height 36
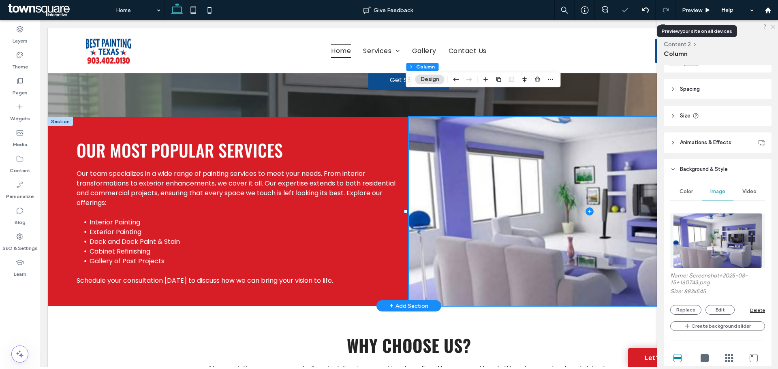
click at [771, 26] on icon at bounding box center [772, 26] width 5 height 5
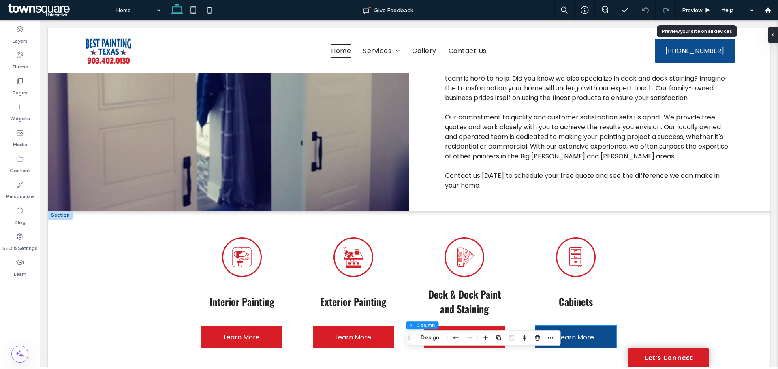
scroll to position [357, 0]
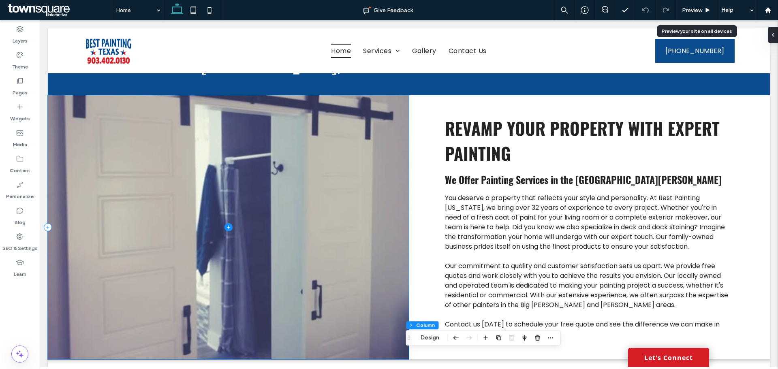
click at [317, 223] on span at bounding box center [228, 227] width 361 height 264
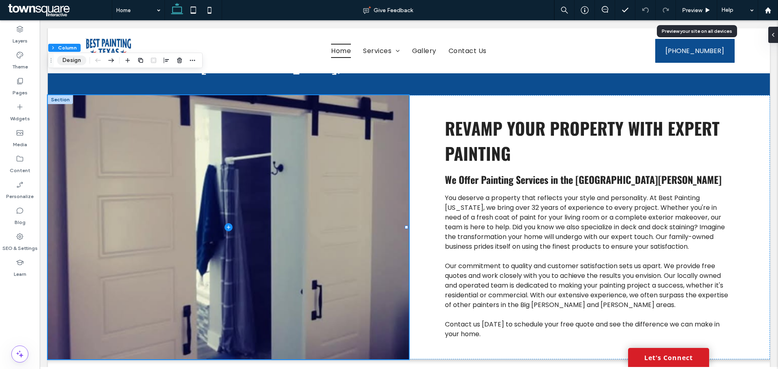
click at [69, 65] on button "Design" at bounding box center [71, 61] width 29 height 10
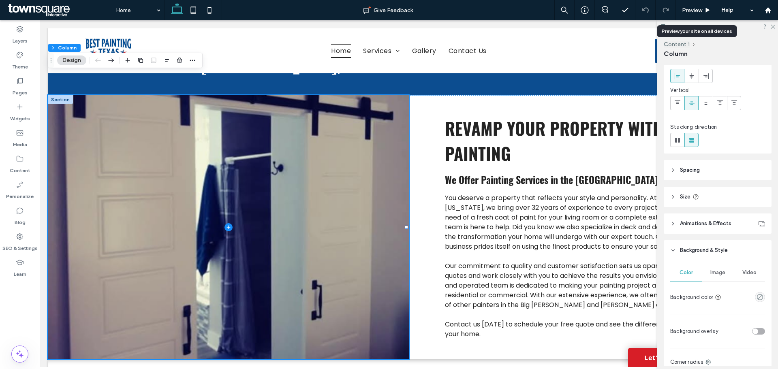
click at [717, 273] on span "Image" at bounding box center [718, 273] width 15 height 6
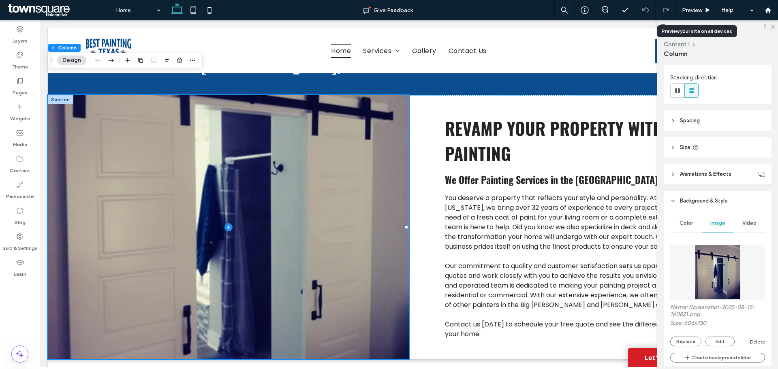
scroll to position [162, 0]
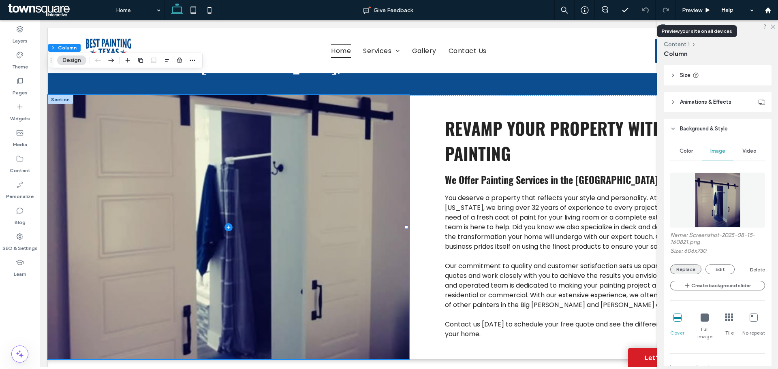
click at [693, 270] on button "Replace" at bounding box center [685, 270] width 31 height 10
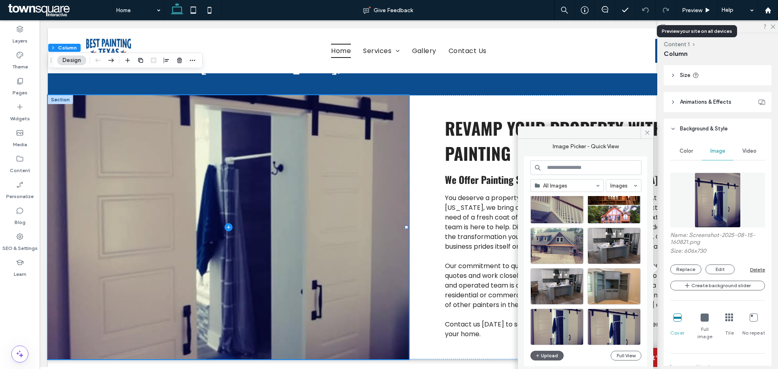
scroll to position [41, 0]
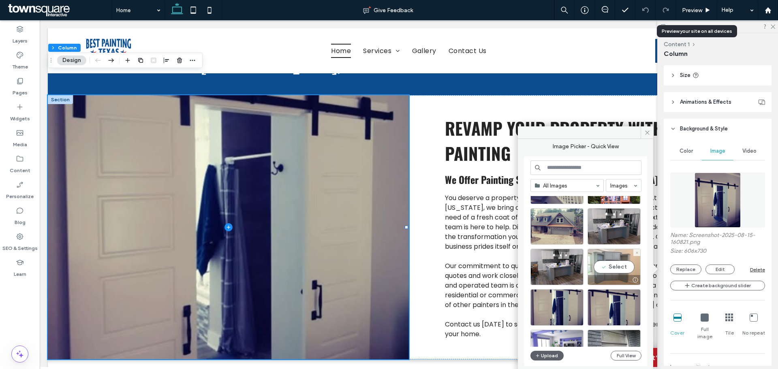
drag, startPoint x: 613, startPoint y: 263, endPoint x: 575, endPoint y: 245, distance: 42.4
click at [613, 263] on div "Select" at bounding box center [614, 267] width 53 height 36
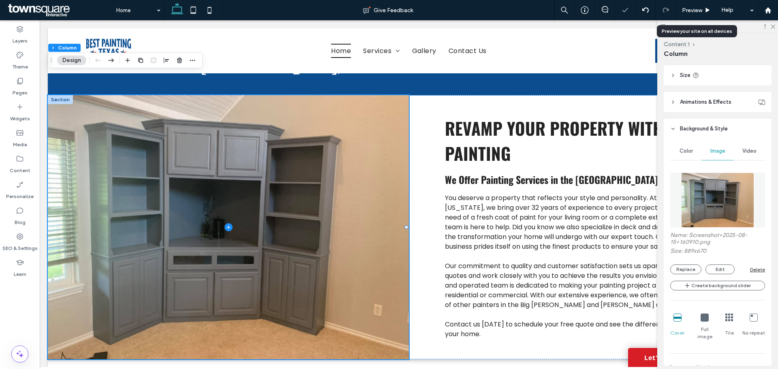
click at [775, 28] on div at bounding box center [717, 26] width 121 height 13
click at [773, 26] on icon at bounding box center [772, 26] width 5 height 5
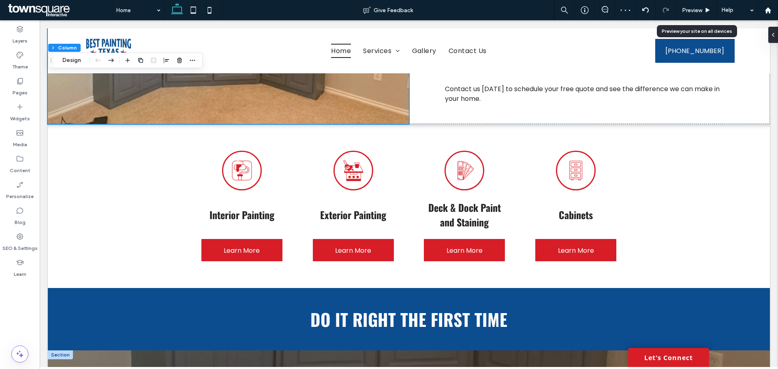
scroll to position [681, 0]
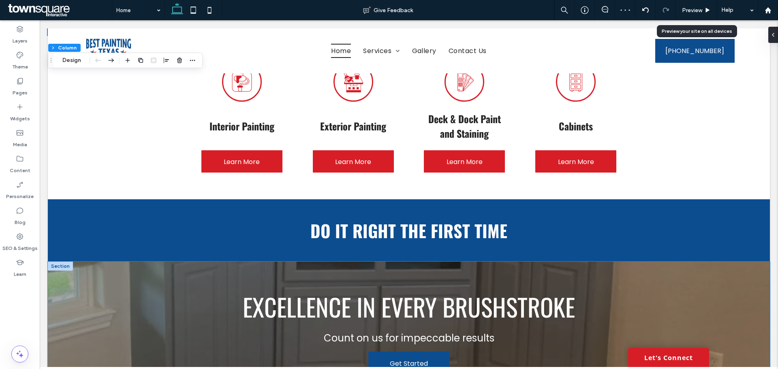
click at [135, 307] on div "Excellence in Every Brushstroke Count on us for impeccable results Get Started" at bounding box center [409, 331] width 722 height 139
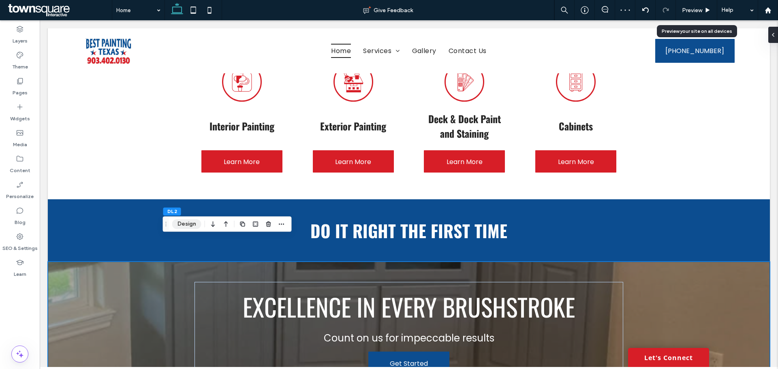
click at [184, 228] on button "Design" at bounding box center [186, 224] width 29 height 10
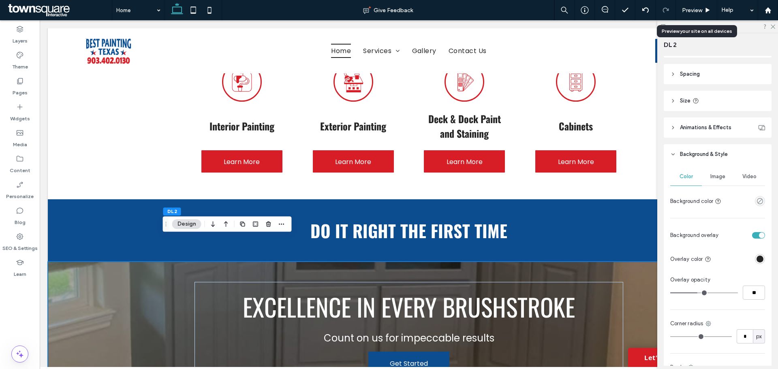
click at [718, 178] on span "Image" at bounding box center [718, 176] width 15 height 6
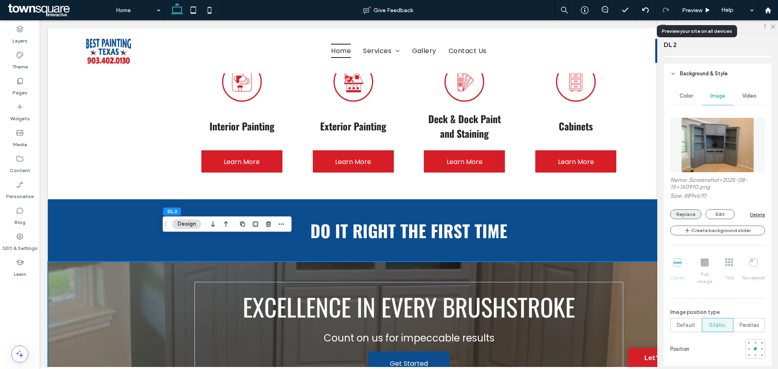
scroll to position [162, 0]
click at [688, 216] on button "Replace" at bounding box center [685, 214] width 31 height 10
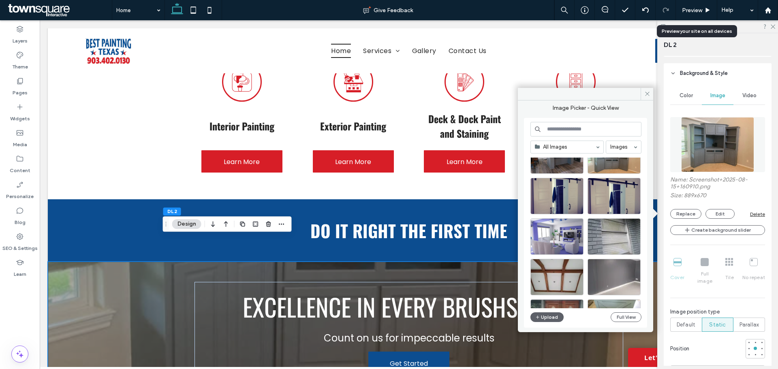
scroll to position [122, 0]
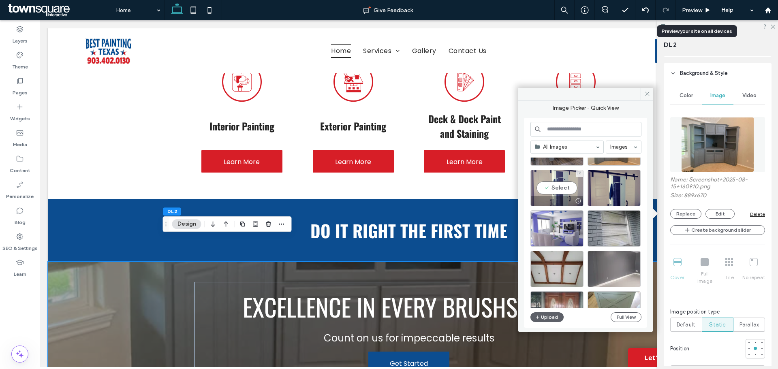
click at [561, 194] on div "Select" at bounding box center [557, 188] width 53 height 36
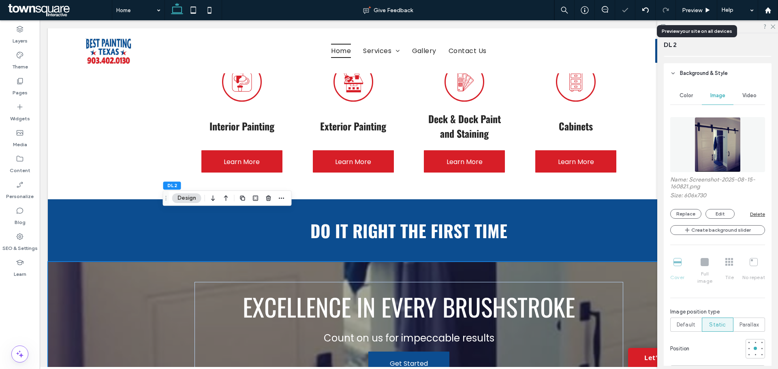
scroll to position [762, 0]
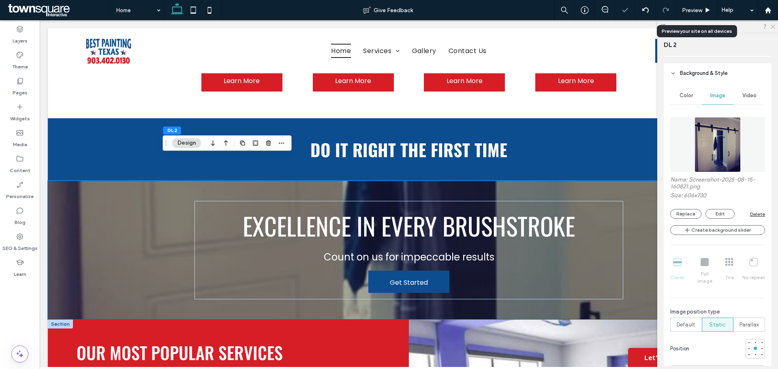
click at [771, 26] on icon at bounding box center [772, 26] width 5 height 5
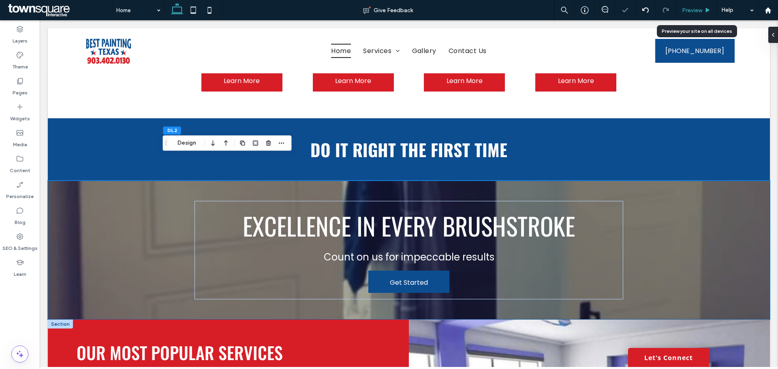
click at [705, 9] on icon at bounding box center [708, 10] width 6 height 6
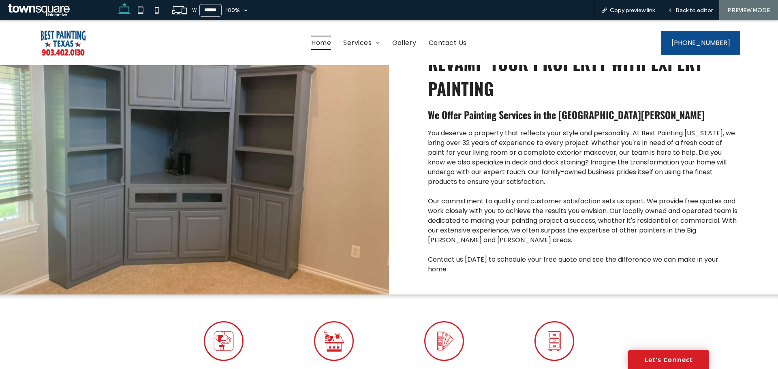
scroll to position [195, 0]
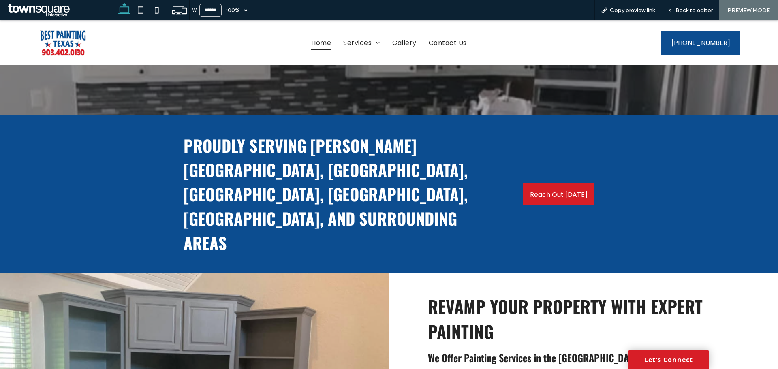
click at [368, 124] on div "Proudly serving Holly Lake Ranch, big sandy, hawkins, Pittsburg, longview, and …" at bounding box center [389, 194] width 486 height 159
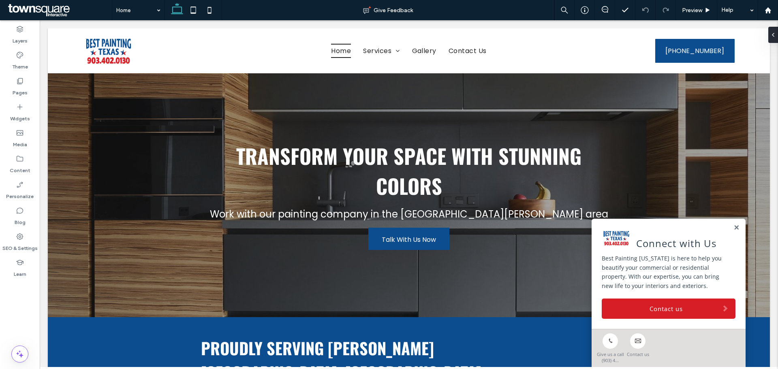
click at [734, 229] on div "Connect with Us Best Painting [US_STATE] is here to help you beautify your comm…" at bounding box center [669, 274] width 154 height 110
click at [734, 228] on link at bounding box center [737, 228] width 6 height 7
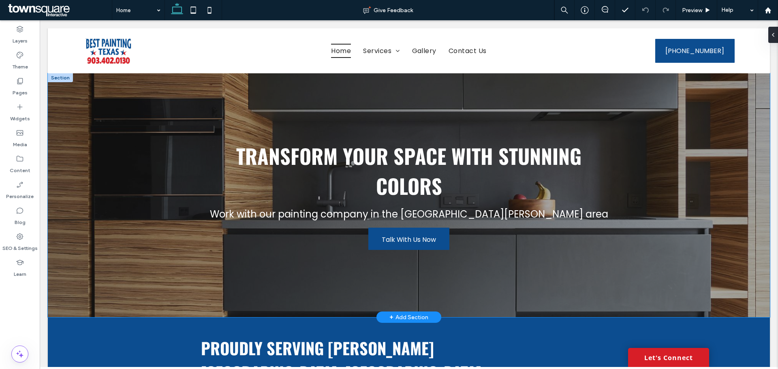
click at [110, 236] on div "Transform Your Space with Stunning Colors Work with our painting company in the…" at bounding box center [409, 195] width 722 height 244
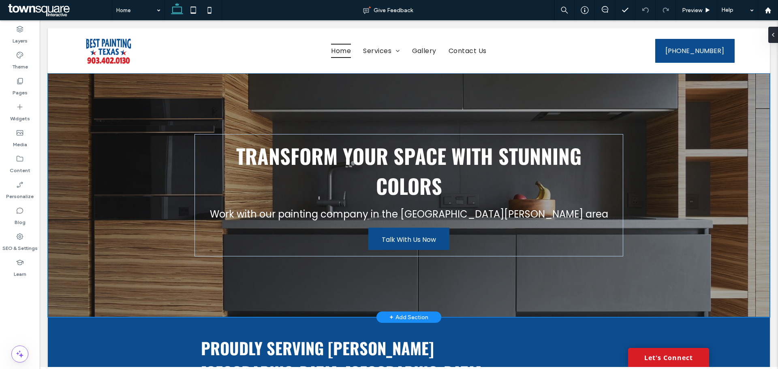
click at [109, 238] on div "Transform Your Space with Stunning Colors Work with our painting company in the…" at bounding box center [409, 195] width 722 height 244
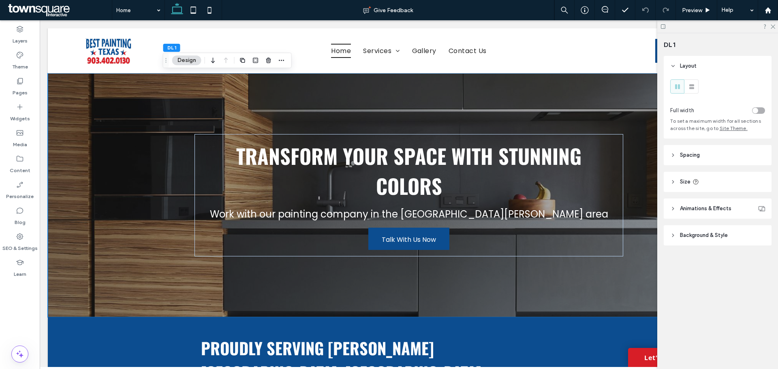
click at [702, 236] on span "Background & Style" at bounding box center [704, 235] width 48 height 8
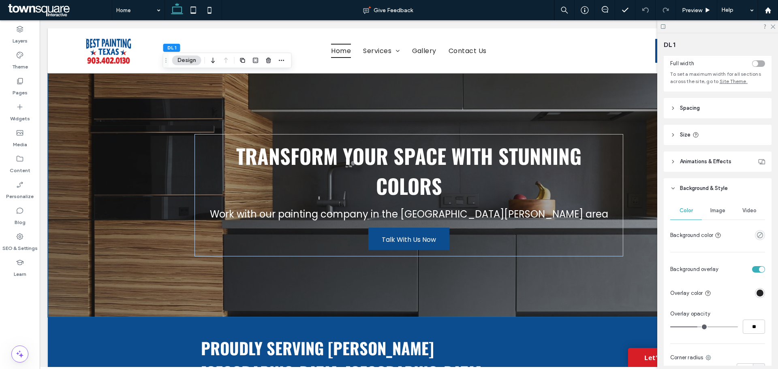
scroll to position [122, 0]
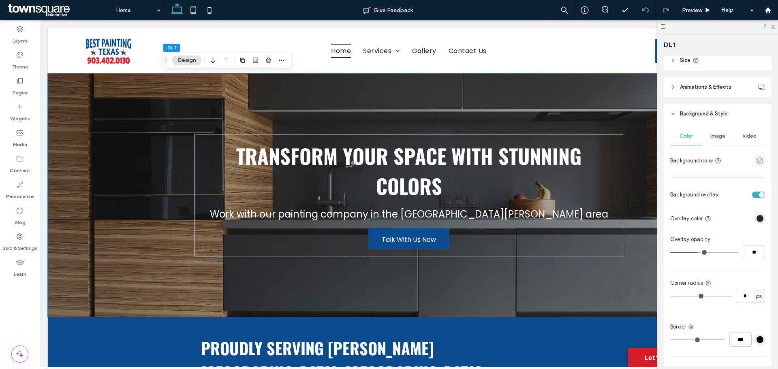
click at [722, 135] on span "Image" at bounding box center [718, 136] width 15 height 6
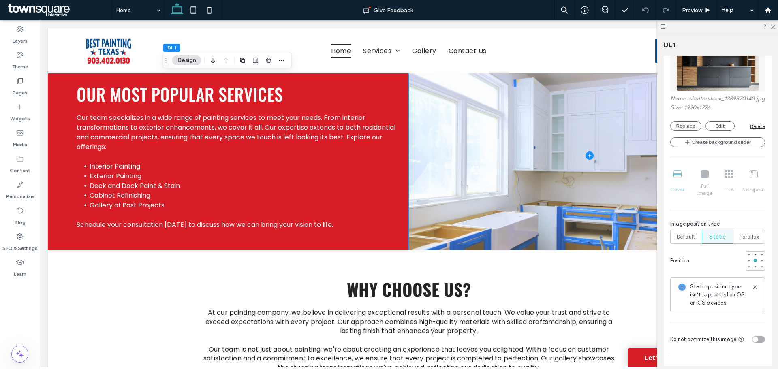
scroll to position [1011, 0]
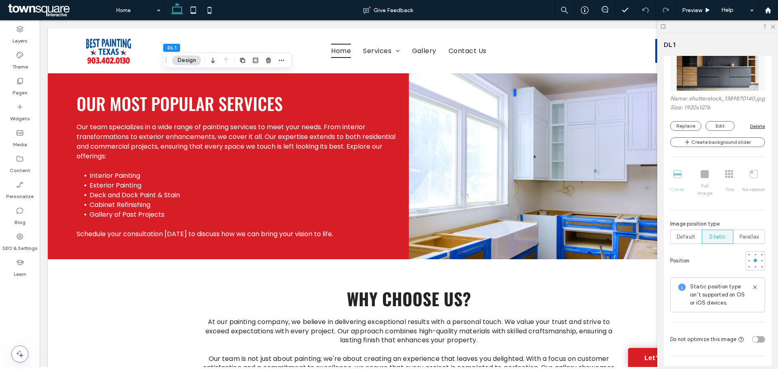
click at [773, 29] on div at bounding box center [717, 26] width 121 height 13
drag, startPoint x: 774, startPoint y: 26, endPoint x: 724, endPoint y: 20, distance: 50.7
click at [774, 26] on icon at bounding box center [772, 26] width 5 height 5
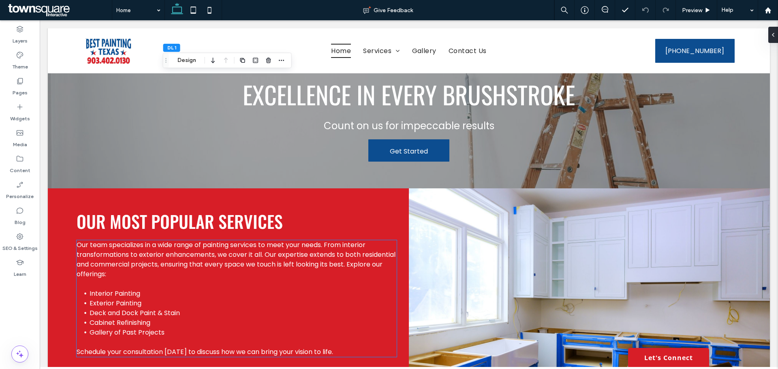
scroll to position [890, 0]
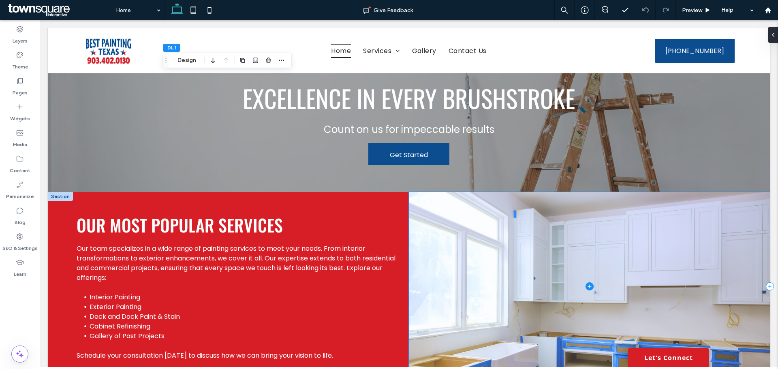
click at [675, 253] on span at bounding box center [589, 286] width 361 height 189
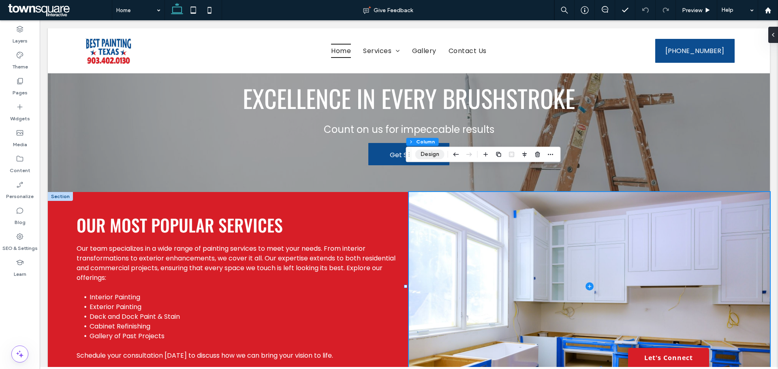
click at [430, 152] on button "Design" at bounding box center [429, 155] width 29 height 10
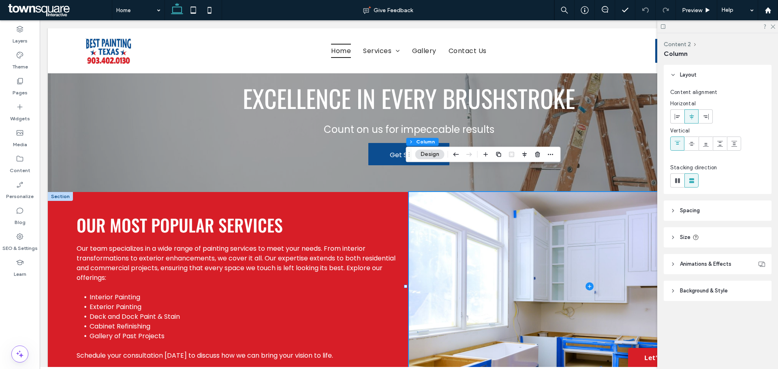
click at [726, 296] on header "Background & Style" at bounding box center [718, 291] width 108 height 20
click at [716, 317] on div "Image" at bounding box center [718, 313] width 32 height 18
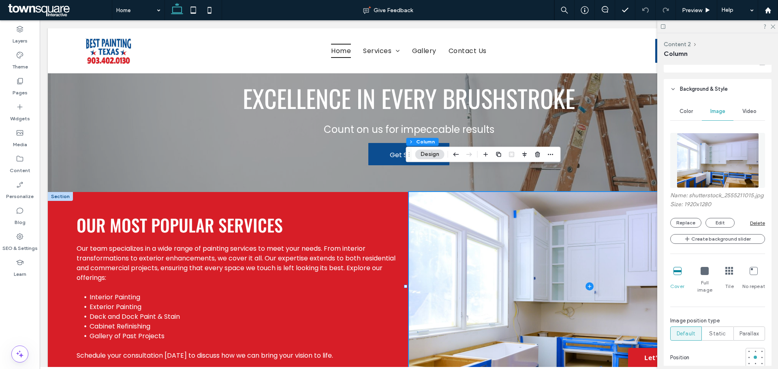
scroll to position [203, 0]
click at [690, 227] on button "Replace" at bounding box center [685, 222] width 31 height 10
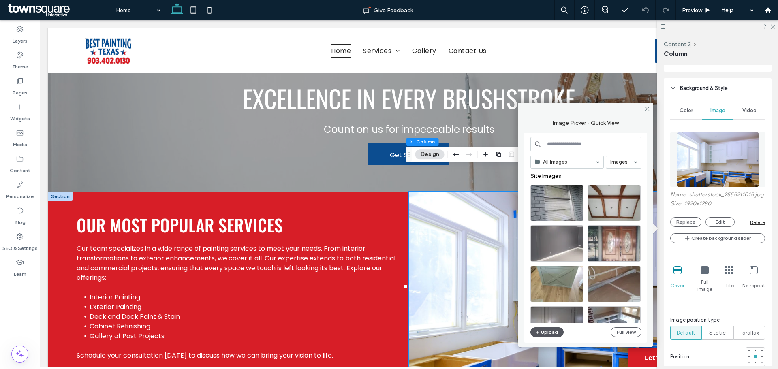
click at [549, 332] on button "Upload" at bounding box center [547, 333] width 33 height 10
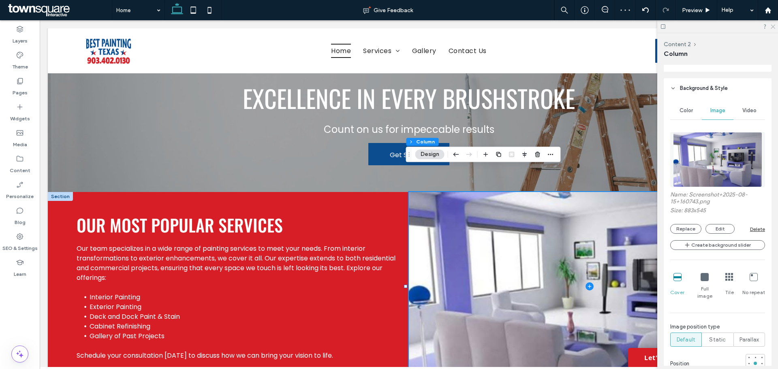
click at [772, 25] on icon at bounding box center [772, 26] width 5 height 5
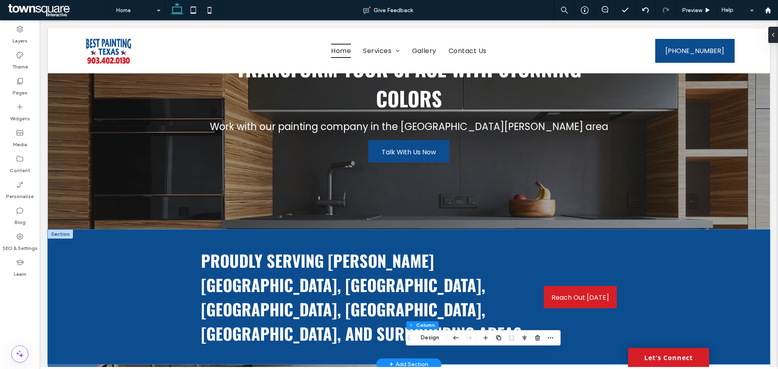
scroll to position [284, 0]
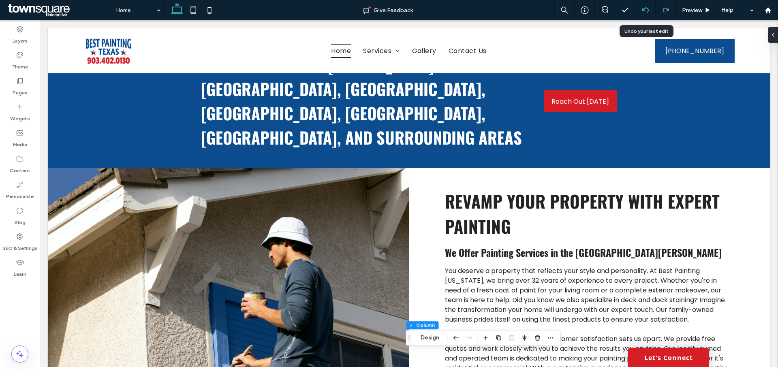
click at [647, 11] on icon at bounding box center [645, 10] width 6 height 6
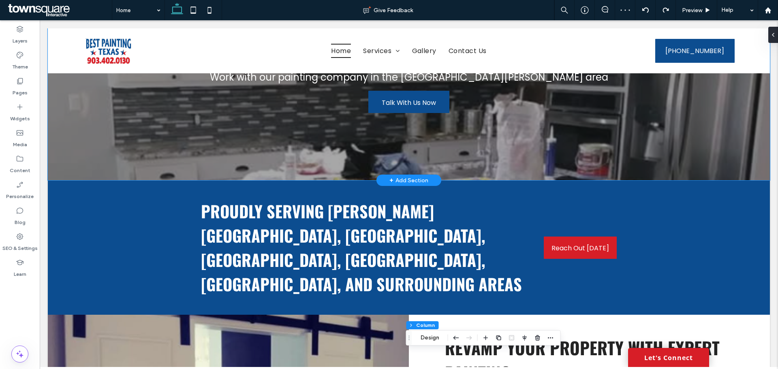
scroll to position [0, 0]
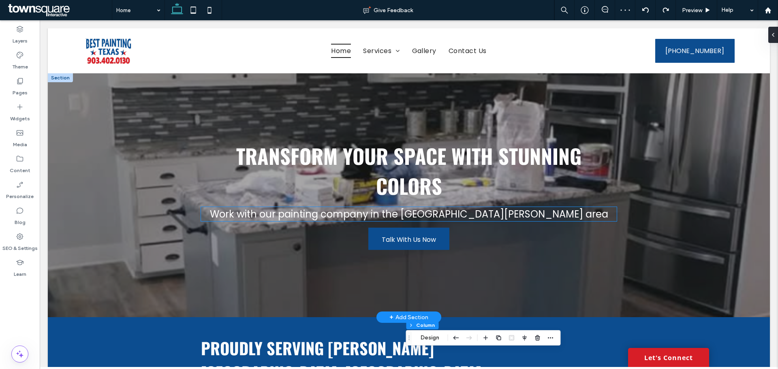
click at [196, 217] on div "Transform Your Space with Stunning Colors Work with our painting company in the…" at bounding box center [409, 195] width 428 height 122
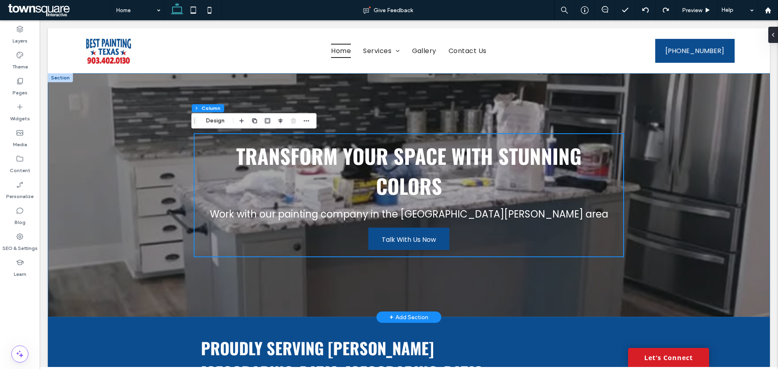
click at [126, 236] on div "Transform Your Space with Stunning Colors Work with our painting company in the…" at bounding box center [409, 195] width 722 height 244
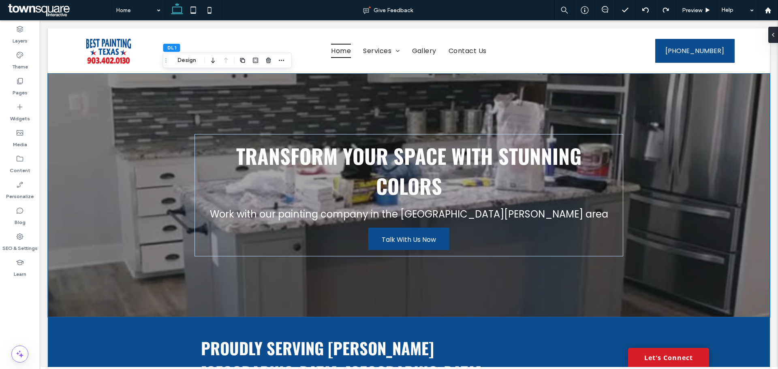
click at [181, 55] on div "DL 1 Design" at bounding box center [227, 60] width 129 height 15
click at [182, 60] on button "Design" at bounding box center [186, 61] width 29 height 10
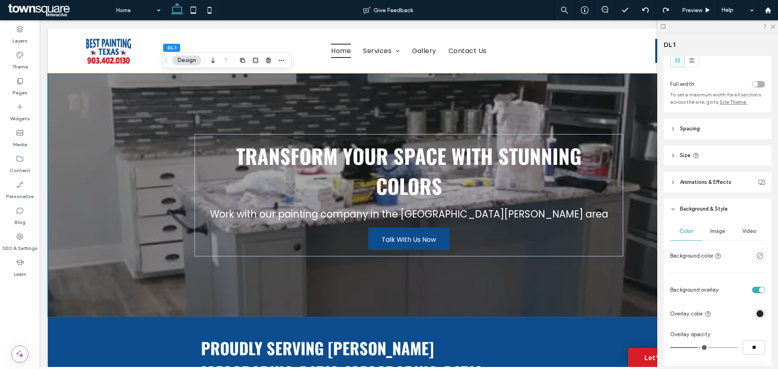
scroll to position [122, 0]
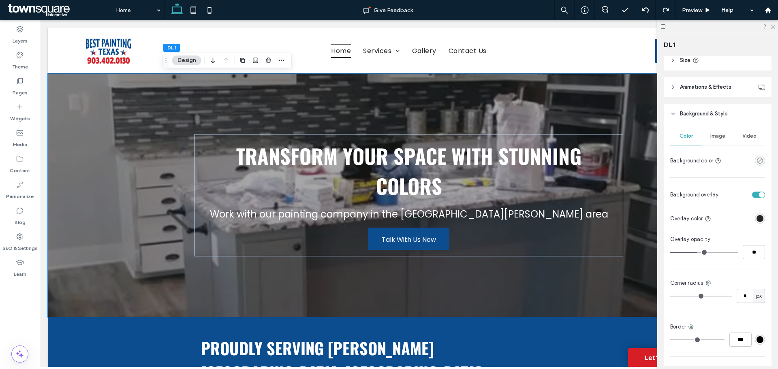
click at [712, 142] on div "Image" at bounding box center [718, 136] width 32 height 18
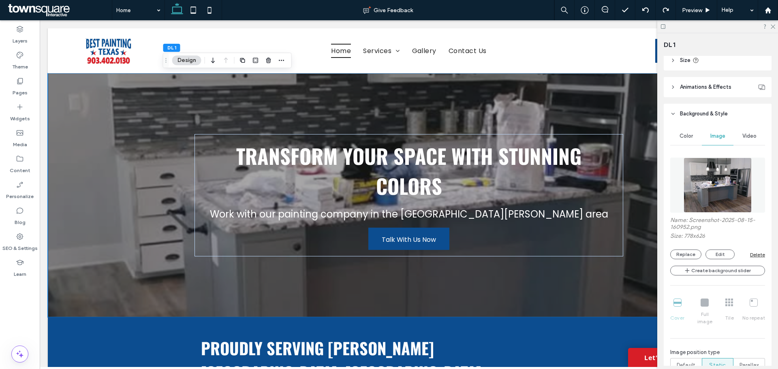
click at [690, 248] on div "Name: Screenshot-2025-08-15-160952.png Size: 778x626 Replace Edit Delete" at bounding box center [717, 238] width 95 height 43
click at [690, 256] on button "Replace" at bounding box center [685, 255] width 31 height 10
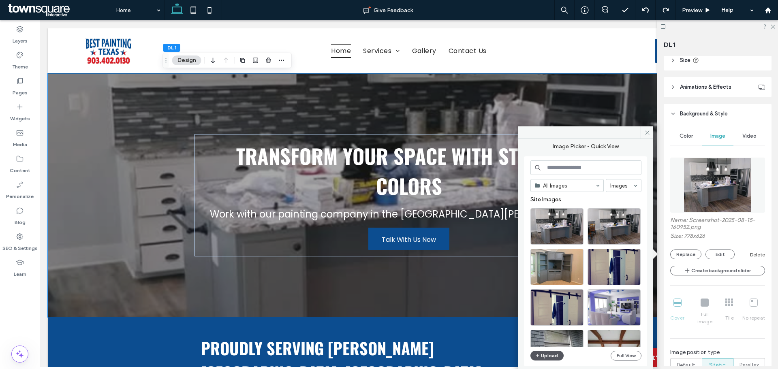
click at [553, 354] on button "Upload" at bounding box center [547, 356] width 33 height 10
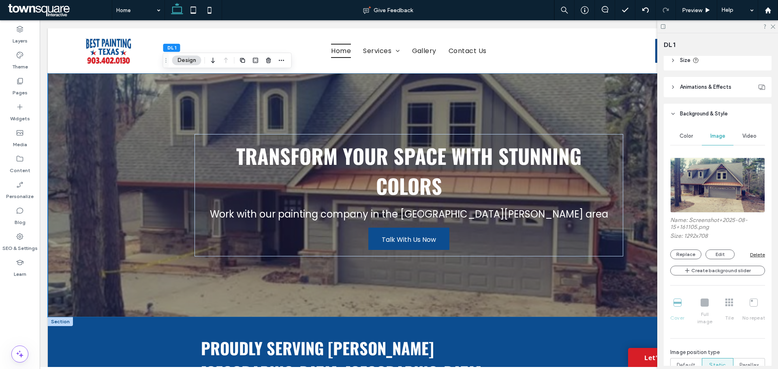
scroll to position [81, 0]
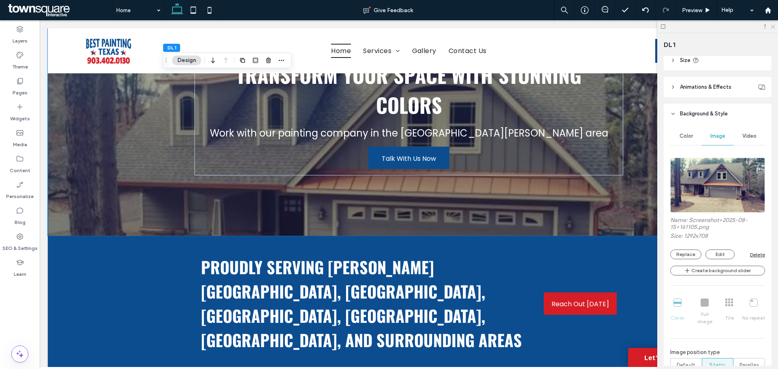
click at [774, 24] on icon at bounding box center [772, 26] width 5 height 5
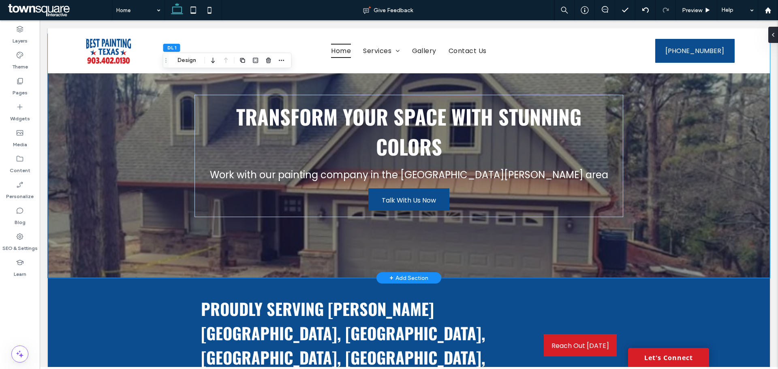
scroll to position [0, 0]
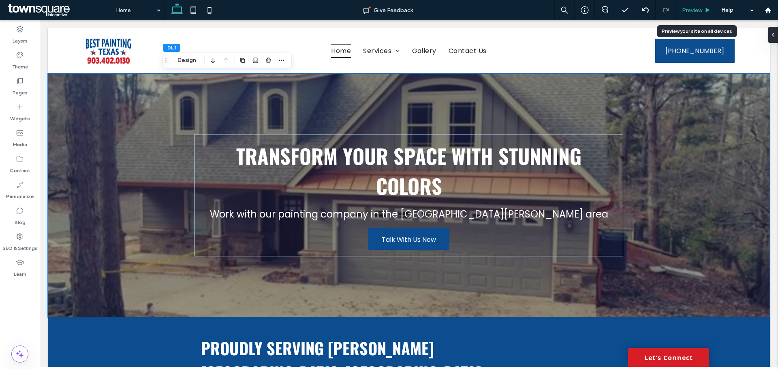
click at [700, 10] on span "Preview" at bounding box center [692, 10] width 20 height 7
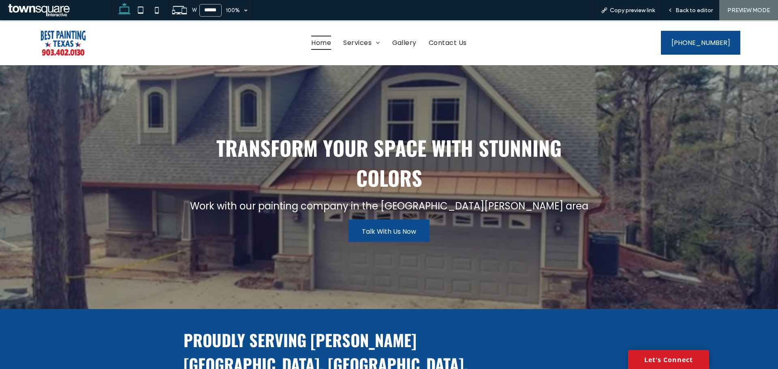
click at [300, 211] on span "Work with our painting company in the Big Sandy area" at bounding box center [389, 205] width 398 height 13
click at [405, 42] on span "Gallery" at bounding box center [404, 43] width 24 height 14
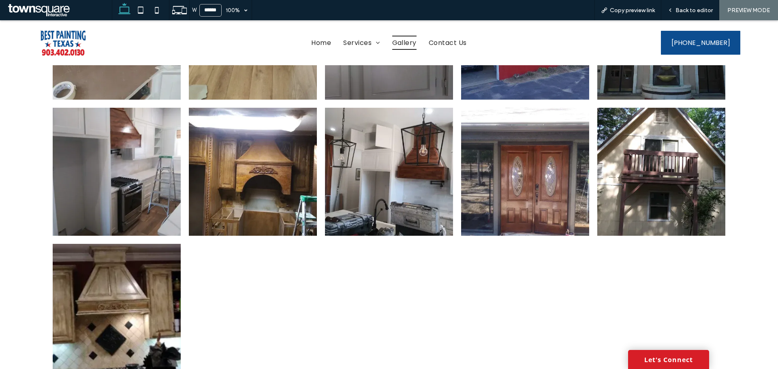
scroll to position [527, 0]
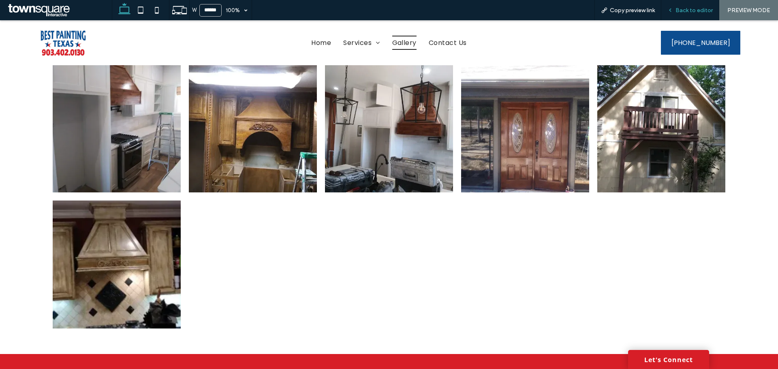
click at [683, 7] on span "Back to editor" at bounding box center [694, 10] width 37 height 7
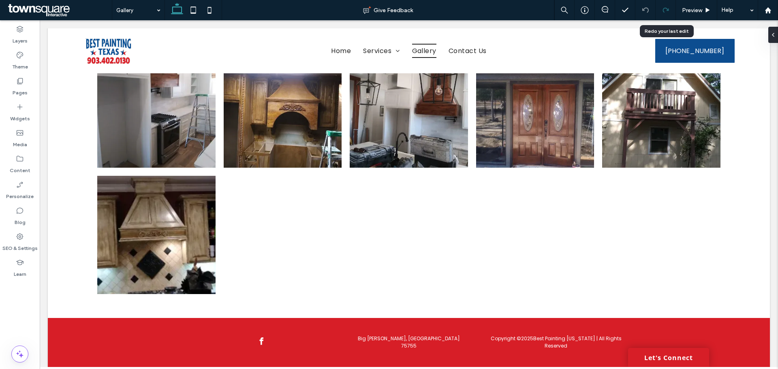
scroll to position [512, 0]
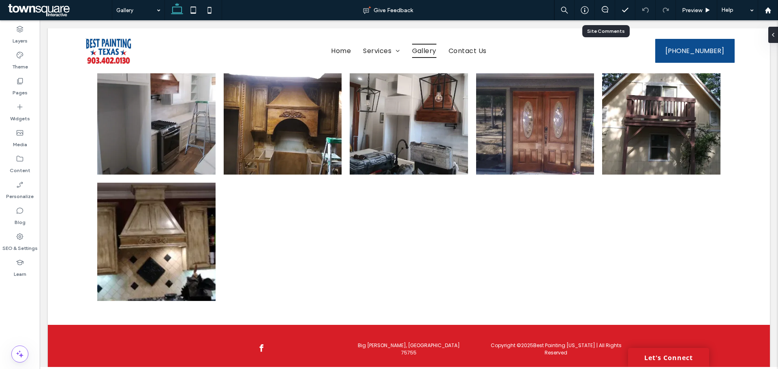
click at [604, 13] on div at bounding box center [605, 10] width 20 height 8
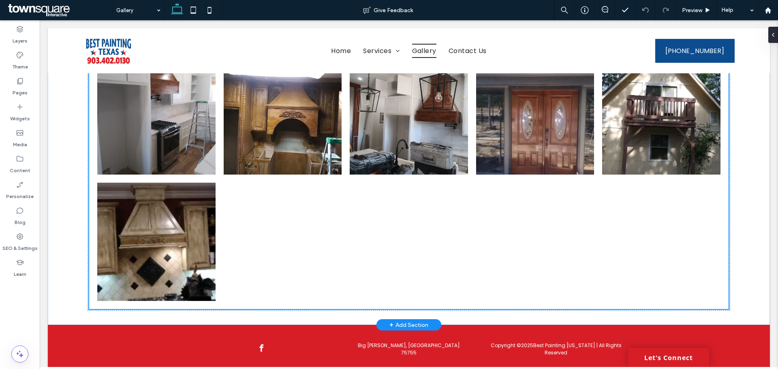
scroll to position [466, 0]
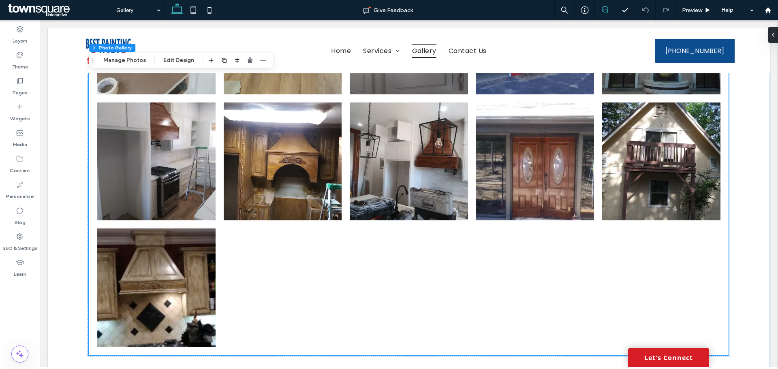
click at [605, 11] on icon at bounding box center [605, 9] width 6 height 6
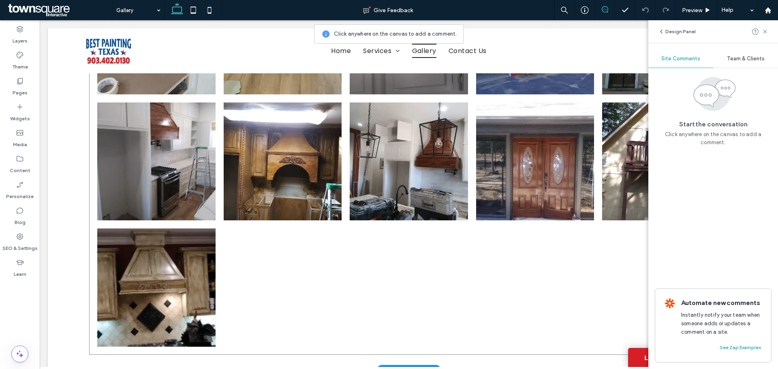
click at [489, 240] on div at bounding box center [535, 288] width 126 height 126
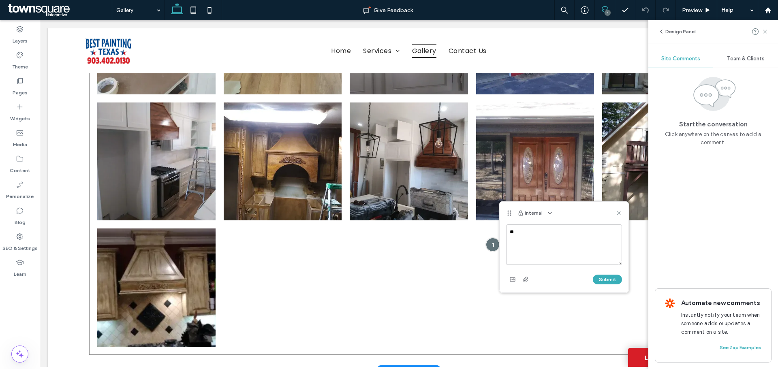
type textarea "*"
click at [580, 1] on div at bounding box center [585, 10] width 20 height 20
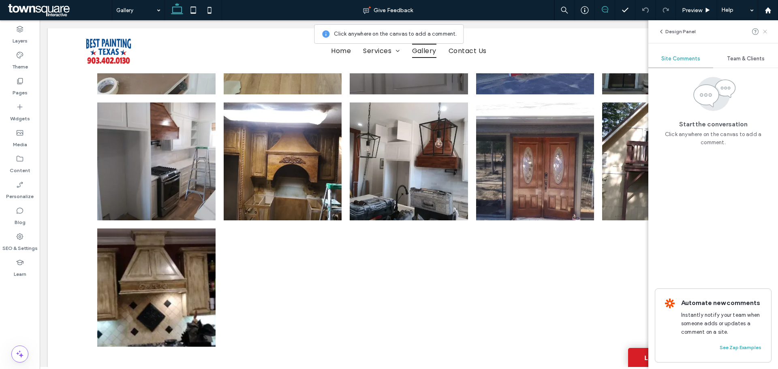
click at [766, 33] on icon at bounding box center [765, 31] width 6 height 6
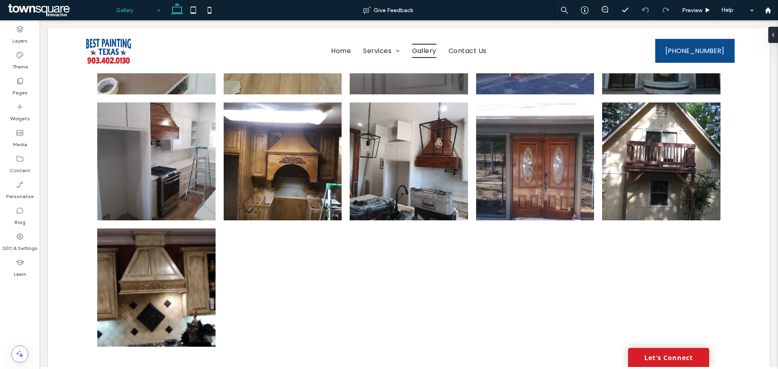
drag, startPoint x: 90, startPoint y: 0, endPoint x: 121, endPoint y: 19, distance: 36.9
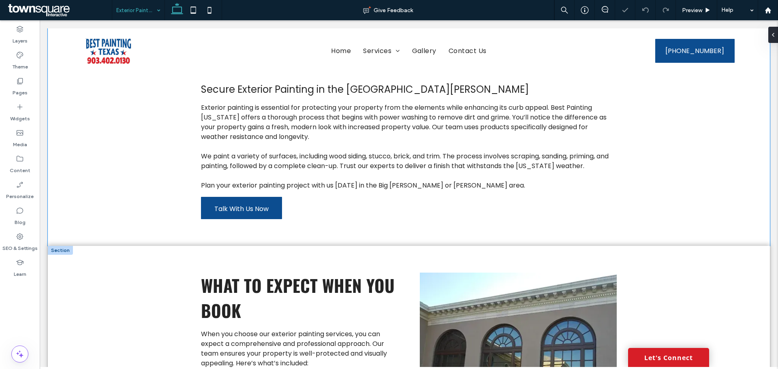
scroll to position [203, 0]
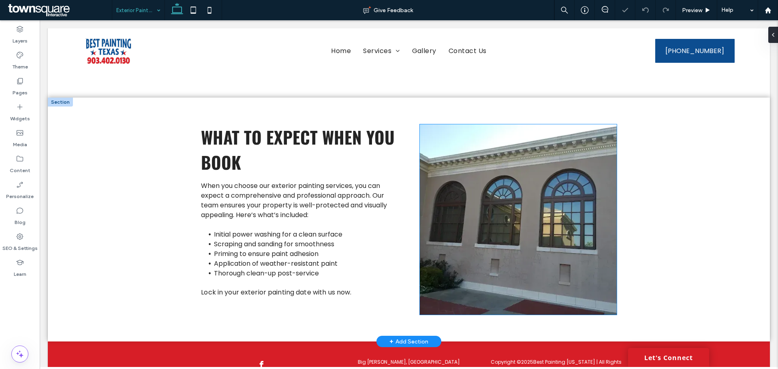
click at [527, 234] on img at bounding box center [518, 219] width 197 height 191
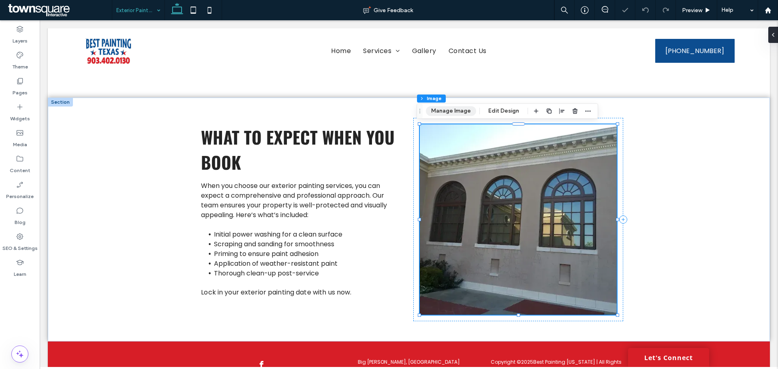
click at [452, 110] on button "Manage Image" at bounding box center [451, 111] width 50 height 10
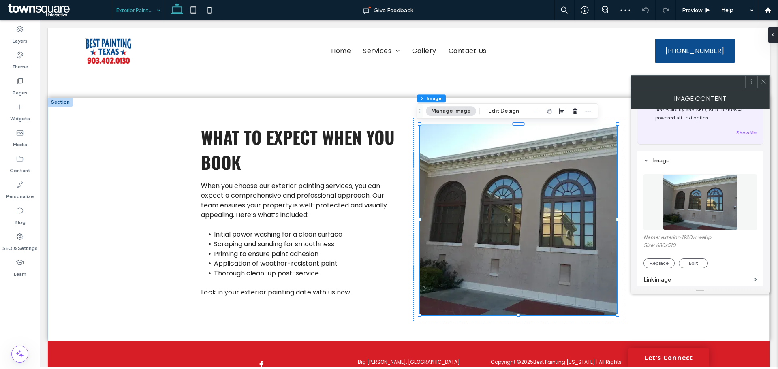
scroll to position [81, 0]
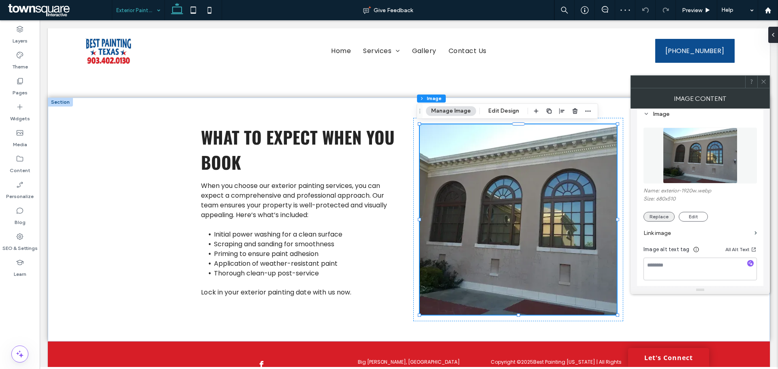
click at [662, 219] on button "Replace" at bounding box center [659, 217] width 31 height 10
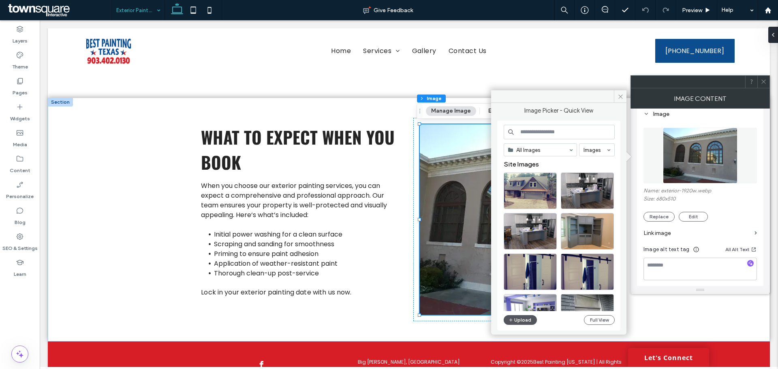
click at [514, 317] on button "Upload" at bounding box center [520, 320] width 33 height 10
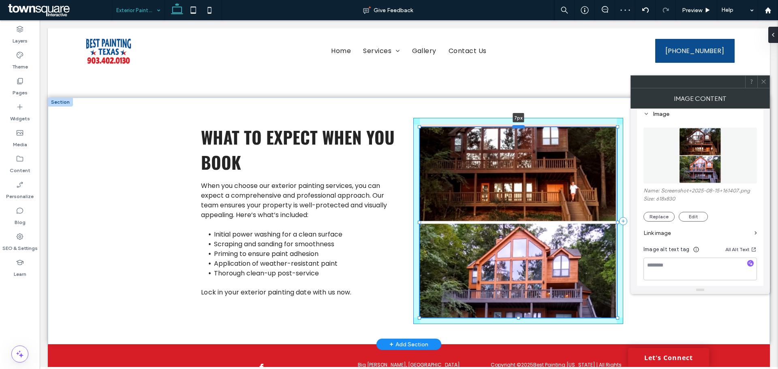
drag, startPoint x: 517, startPoint y: 124, endPoint x: 520, endPoint y: 126, distance: 4.3
click at [520, 126] on div at bounding box center [518, 126] width 13 height 3
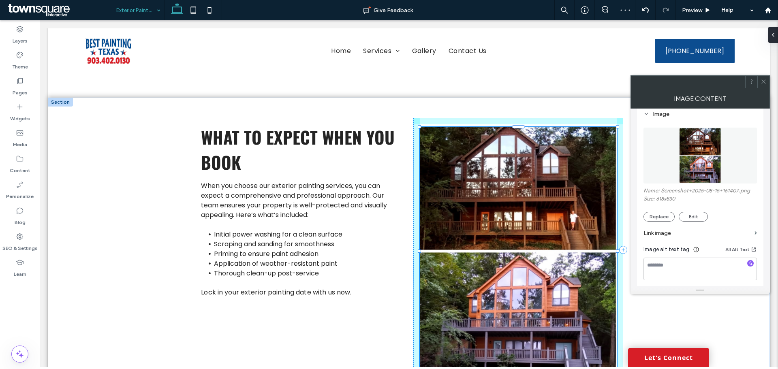
drag, startPoint x: 415, startPoint y: 319, endPoint x: 397, endPoint y: 377, distance: 60.5
click at [397, 369] on html "**********" at bounding box center [409, 142] width 739 height 649
type input "***"
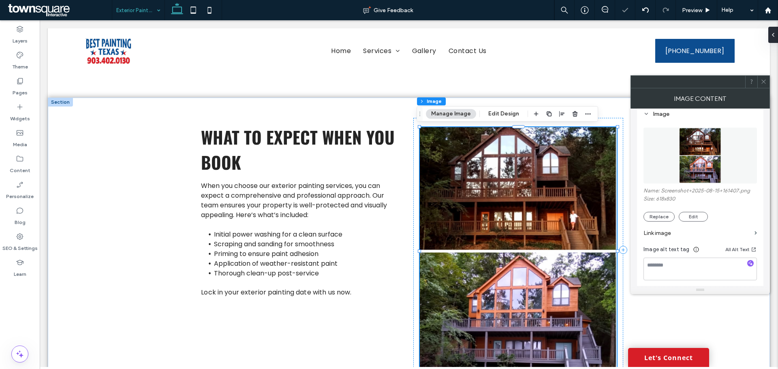
click at [764, 86] on span at bounding box center [764, 82] width 6 height 12
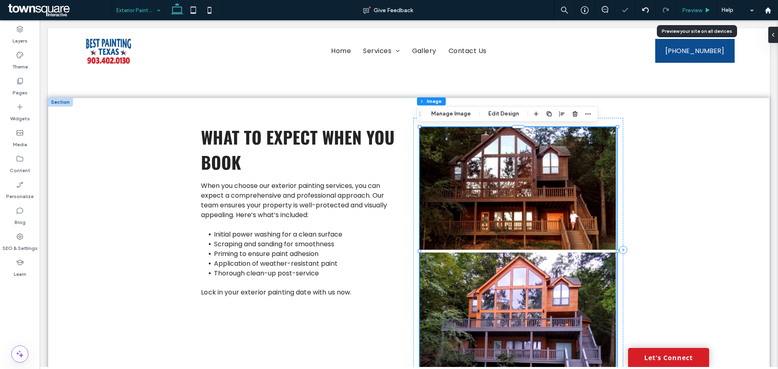
click at [700, 18] on div "Preview" at bounding box center [696, 10] width 41 height 20
click at [703, 10] on div "Preview" at bounding box center [696, 10] width 41 height 7
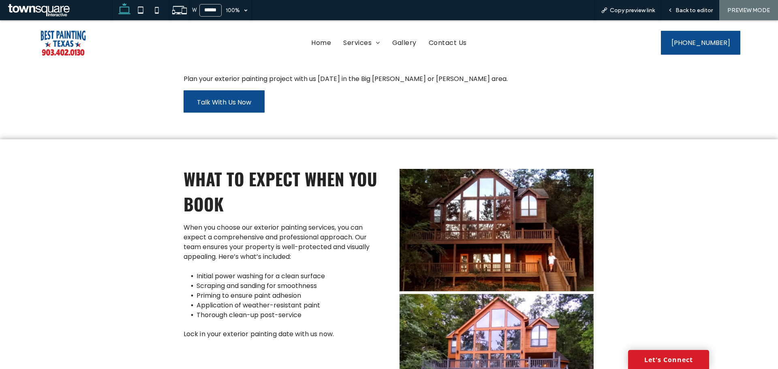
scroll to position [128, 0]
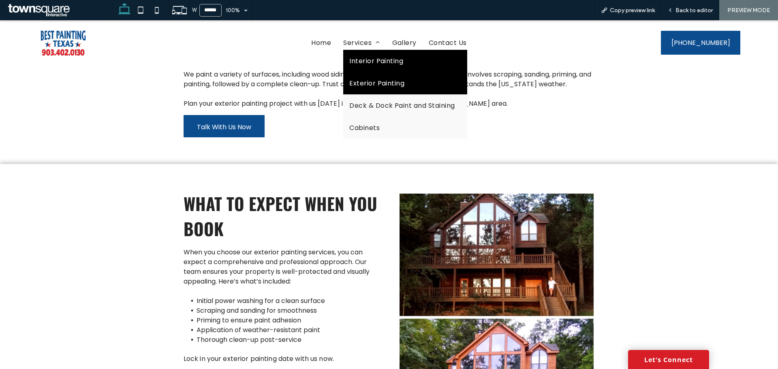
click at [379, 63] on span "Interior Painting" at bounding box center [376, 61] width 54 height 10
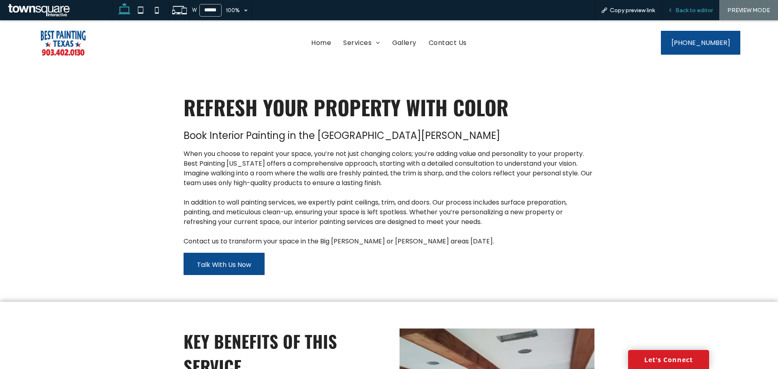
click at [687, 13] on span "Back to editor" at bounding box center [694, 10] width 37 height 7
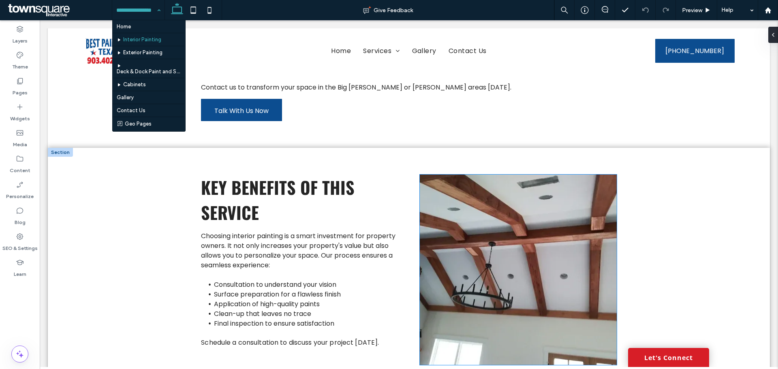
click at [519, 289] on img at bounding box center [518, 270] width 197 height 191
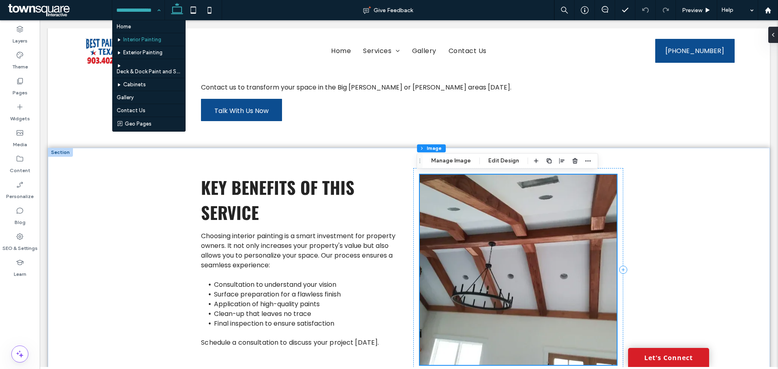
scroll to position [252, 0]
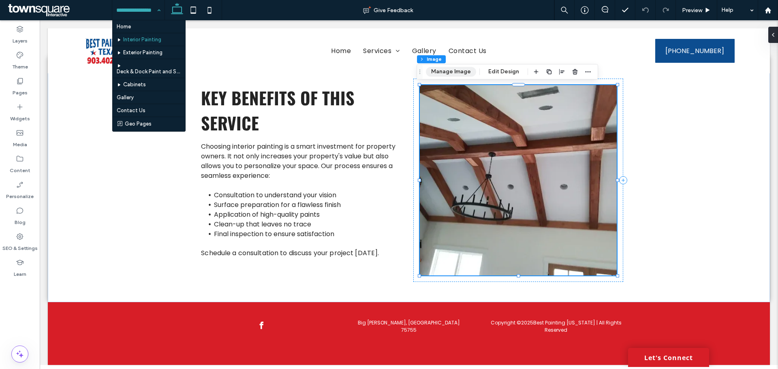
click at [460, 74] on button "Manage Image" at bounding box center [451, 72] width 50 height 10
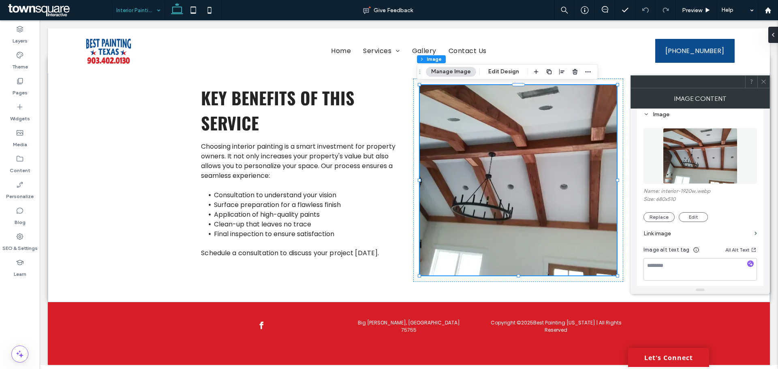
scroll to position [81, 0]
click at [661, 214] on button "Replace" at bounding box center [659, 217] width 31 height 10
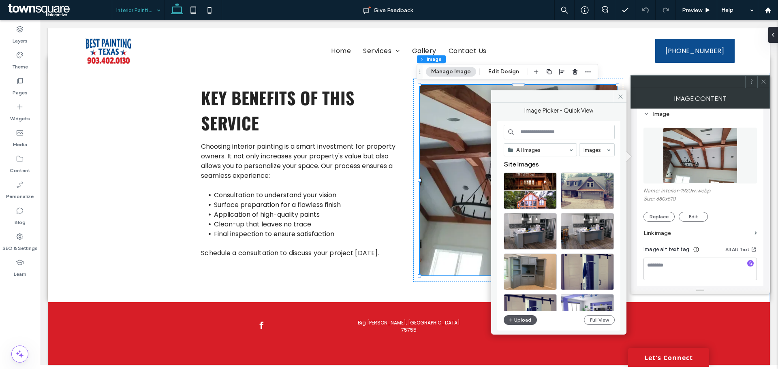
click at [524, 321] on button "Upload" at bounding box center [520, 320] width 33 height 10
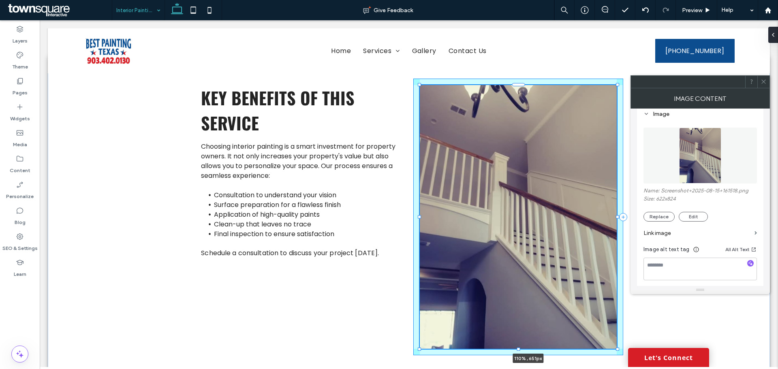
drag, startPoint x: 416, startPoint y: 276, endPoint x: 396, endPoint y: 348, distance: 74.3
click at [396, 348] on div "Key Benefits of This Service Choosing interior painting is a smart investment f…" at bounding box center [409, 216] width 486 height 317
type input "***"
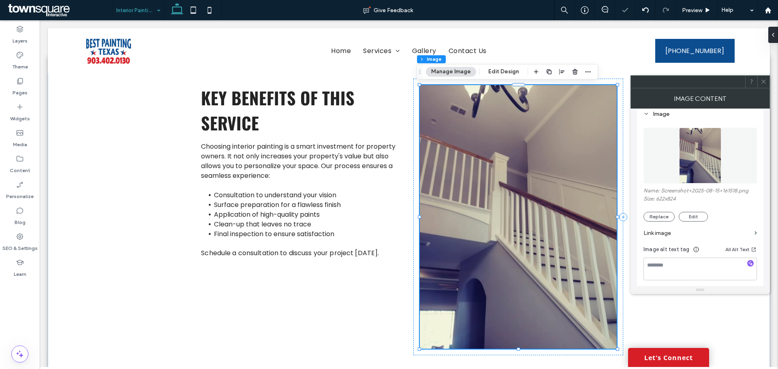
click at [765, 83] on use at bounding box center [764, 82] width 4 height 4
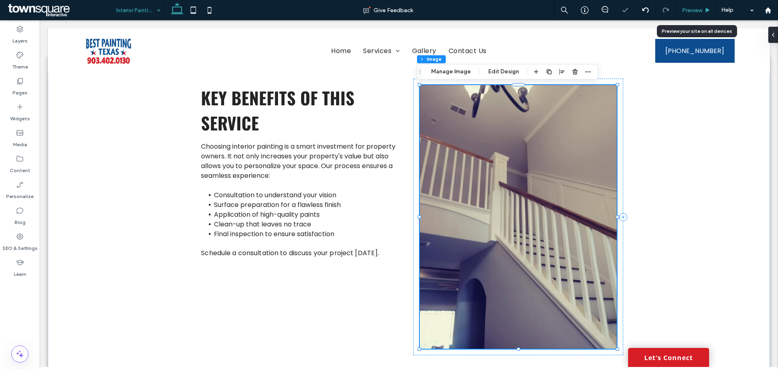
click at [703, 10] on div "Preview" at bounding box center [696, 10] width 41 height 7
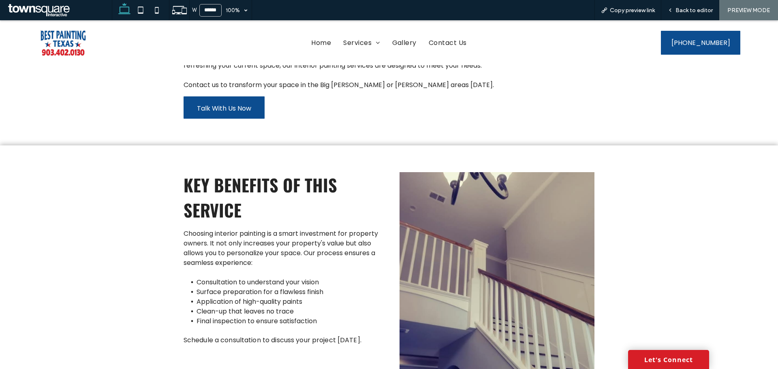
scroll to position [151, 0]
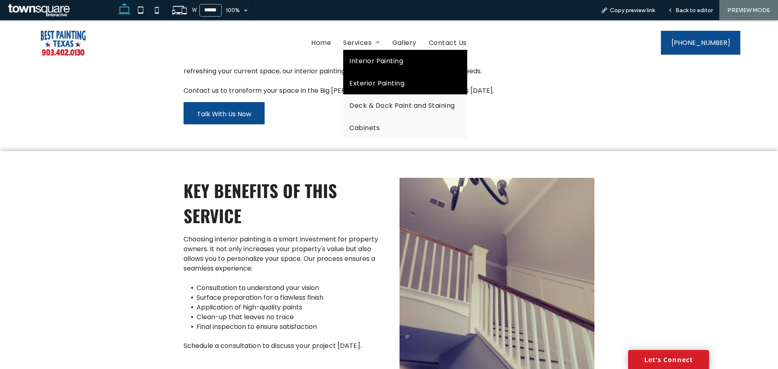
click at [380, 82] on span "Exterior Painting" at bounding box center [376, 83] width 55 height 10
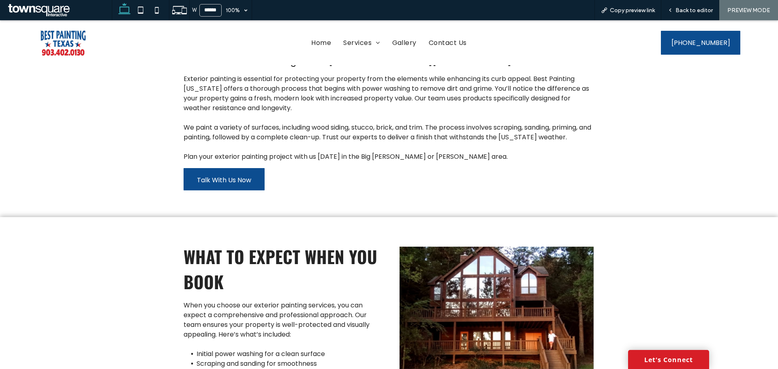
scroll to position [162, 0]
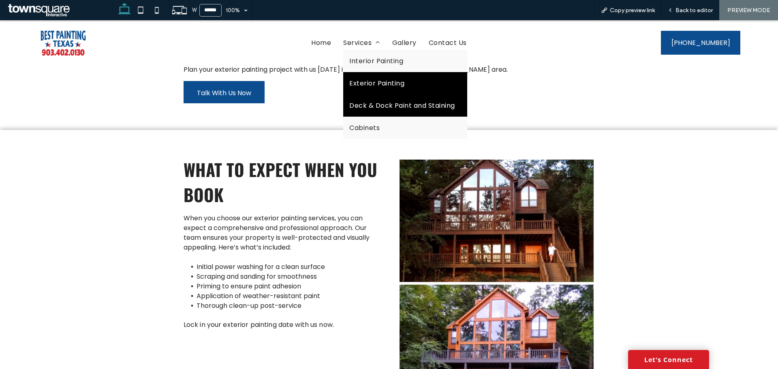
click at [384, 98] on link "Deck & Dock Paint and Staining" at bounding box center [405, 105] width 124 height 22
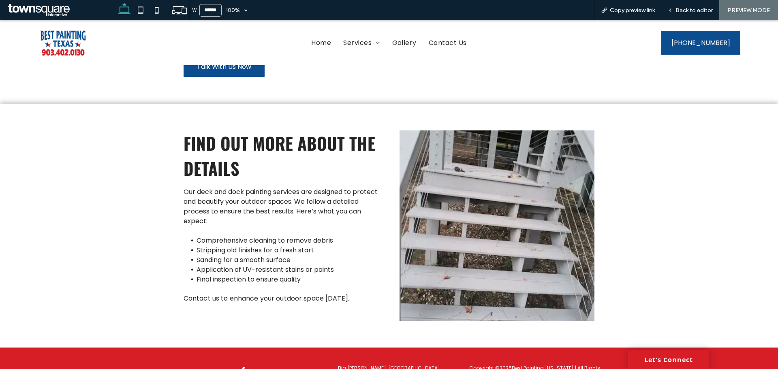
scroll to position [203, 0]
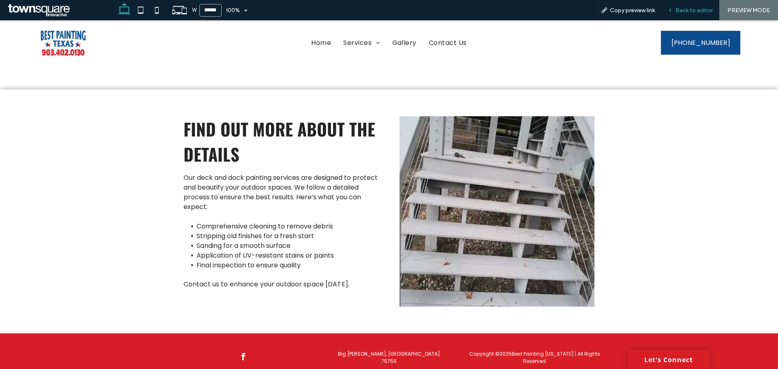
click at [683, 5] on div "Back to editor" at bounding box center [691, 10] width 58 height 20
click at [685, 9] on span "Back to editor" at bounding box center [694, 10] width 37 height 7
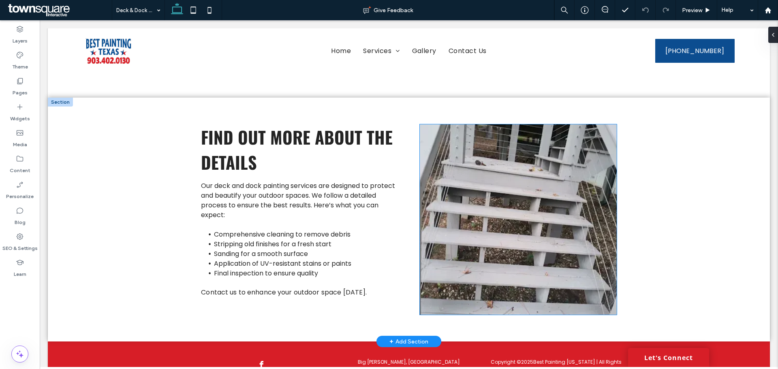
click at [538, 211] on img at bounding box center [518, 219] width 197 height 191
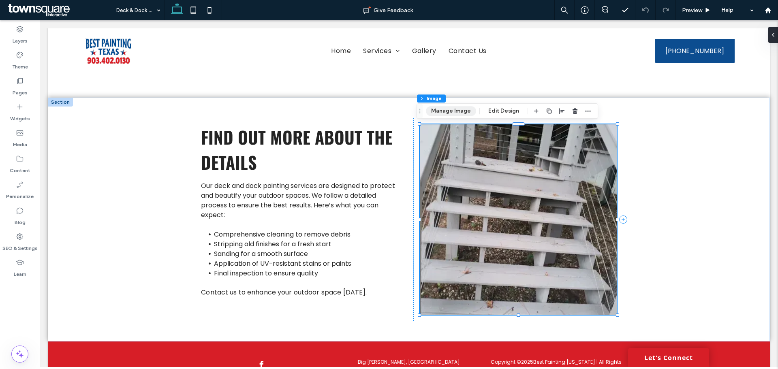
click at [465, 114] on button "Manage Image" at bounding box center [451, 111] width 50 height 10
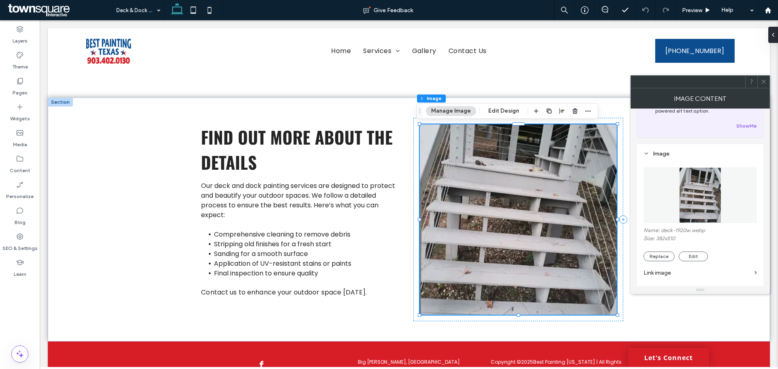
scroll to position [81, 0]
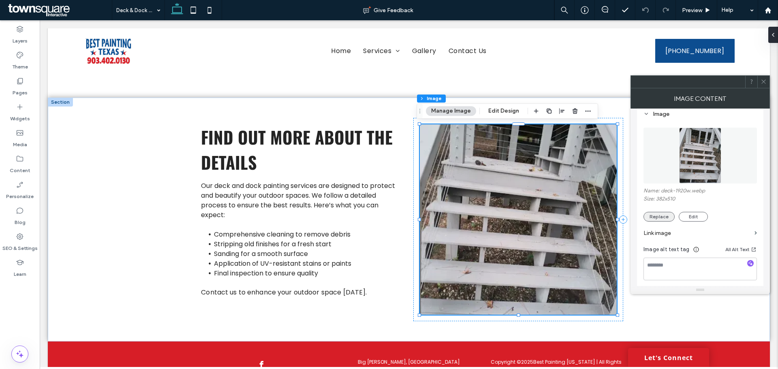
click at [660, 215] on button "Replace" at bounding box center [659, 217] width 31 height 10
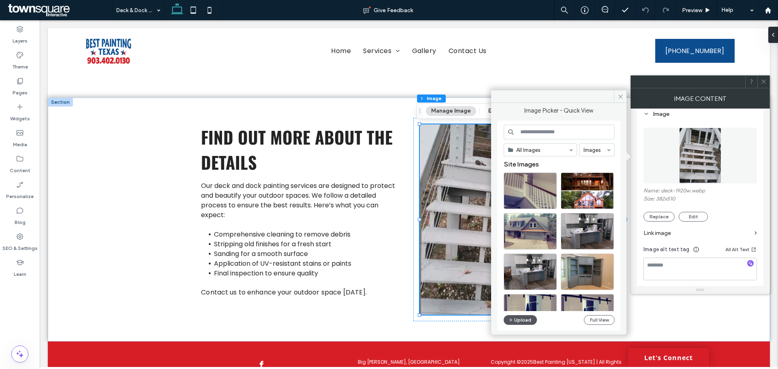
click at [523, 319] on button "Upload" at bounding box center [520, 320] width 33 height 10
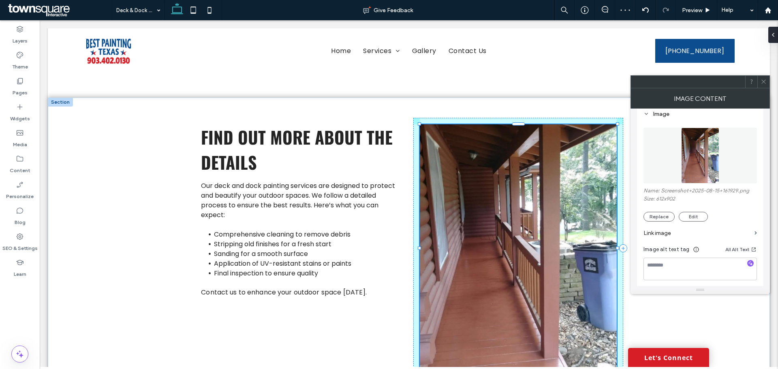
drag, startPoint x: 517, startPoint y: 315, endPoint x: 519, endPoint y: 372, distance: 56.8
click at [519, 369] on html "**********" at bounding box center [409, 141] width 739 height 646
type input "***"
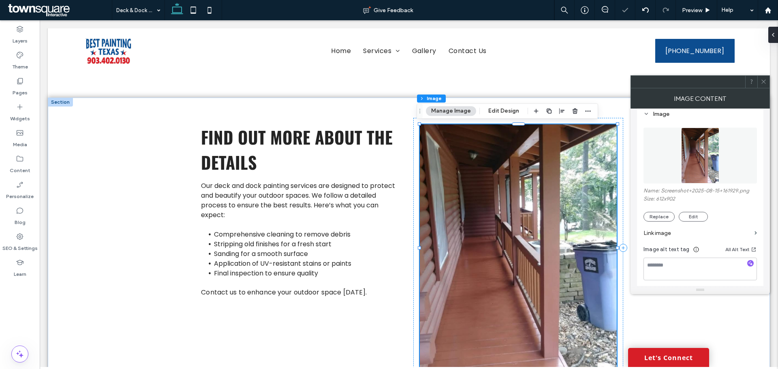
click at [764, 86] on span at bounding box center [764, 82] width 6 height 12
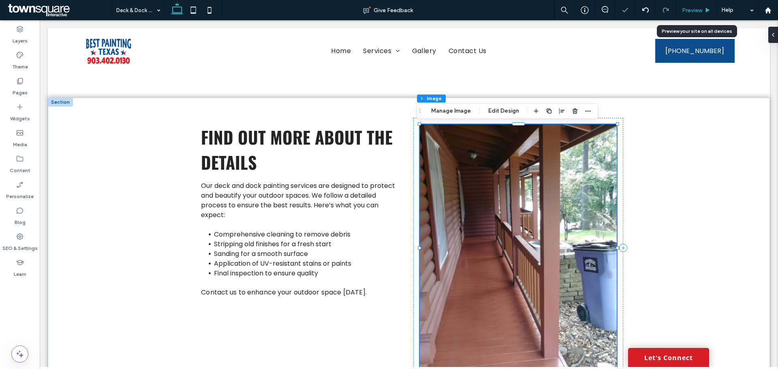
click at [688, 13] on span "Preview" at bounding box center [692, 10] width 20 height 7
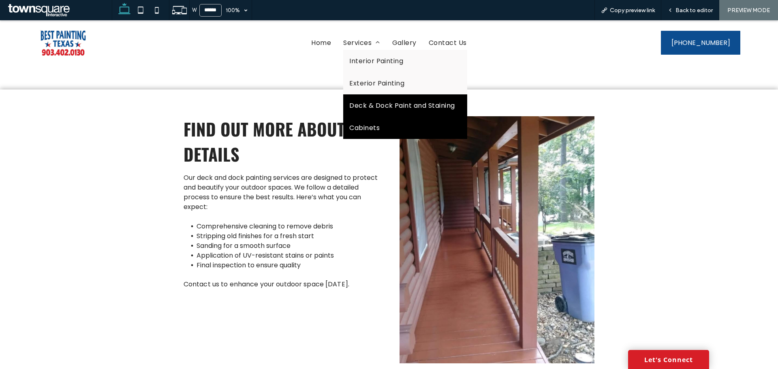
click at [391, 122] on link "Cabinets" at bounding box center [405, 128] width 124 height 22
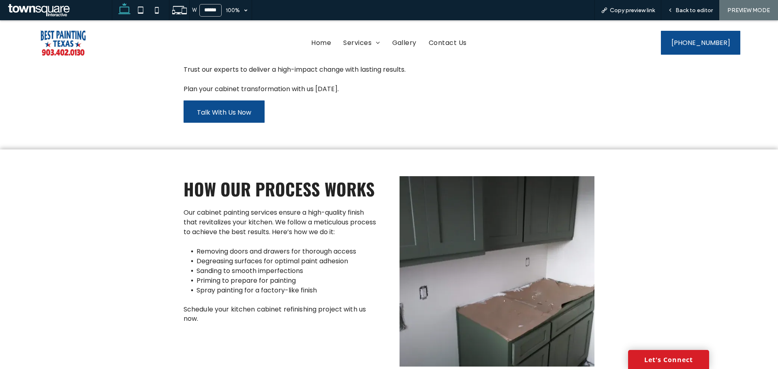
scroll to position [41, 0]
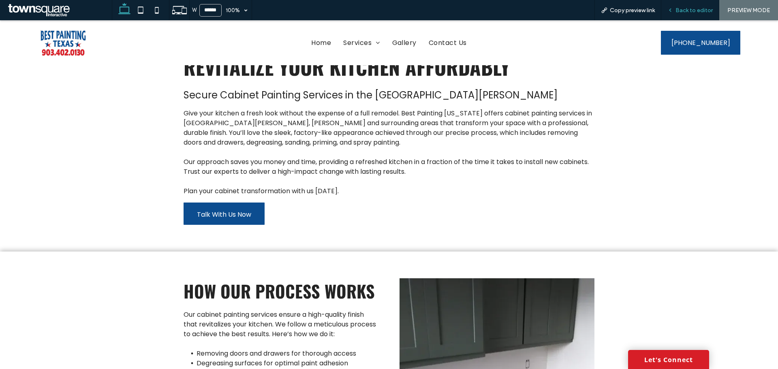
click at [694, 15] on div "Back to editor" at bounding box center [691, 10] width 58 height 20
click at [702, 3] on div "Back to editor" at bounding box center [691, 10] width 58 height 20
click at [704, 6] on div "Back to editor" at bounding box center [691, 10] width 58 height 20
click at [700, 9] on span "Back to editor" at bounding box center [694, 10] width 37 height 7
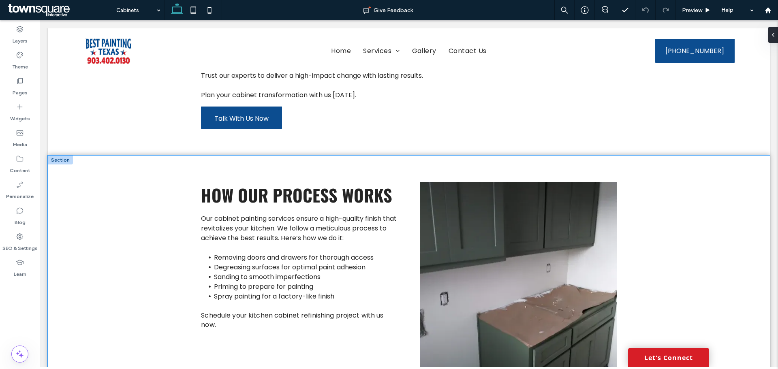
scroll to position [203, 0]
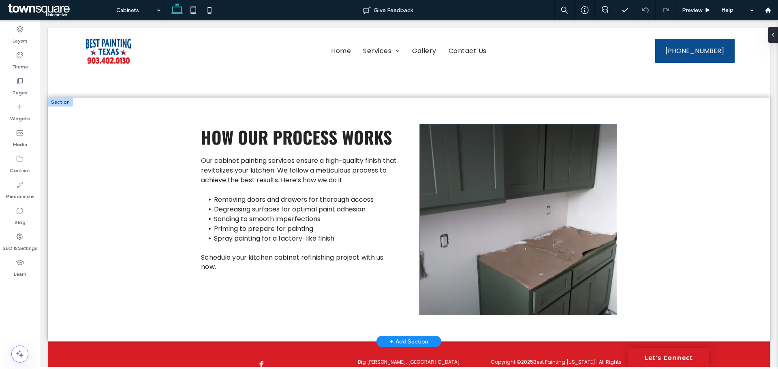
click at [493, 246] on img at bounding box center [518, 219] width 197 height 191
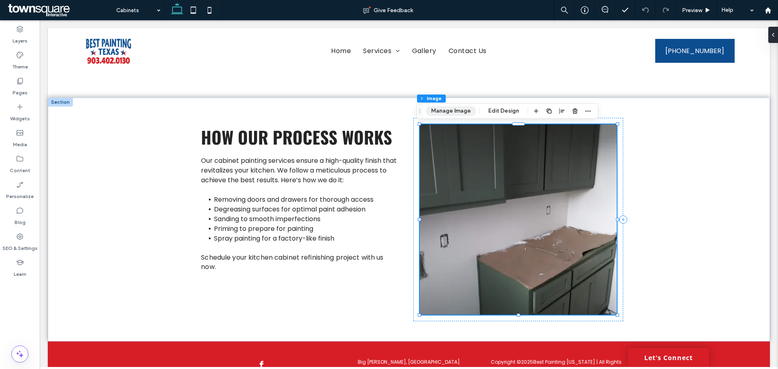
click at [452, 107] on button "Manage Image" at bounding box center [451, 111] width 50 height 10
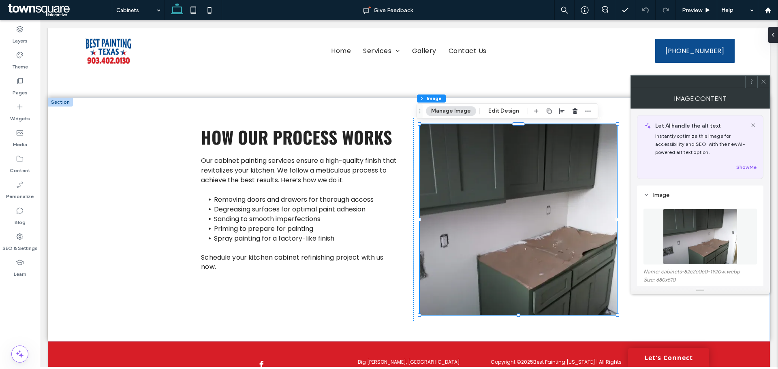
scroll to position [41, 0]
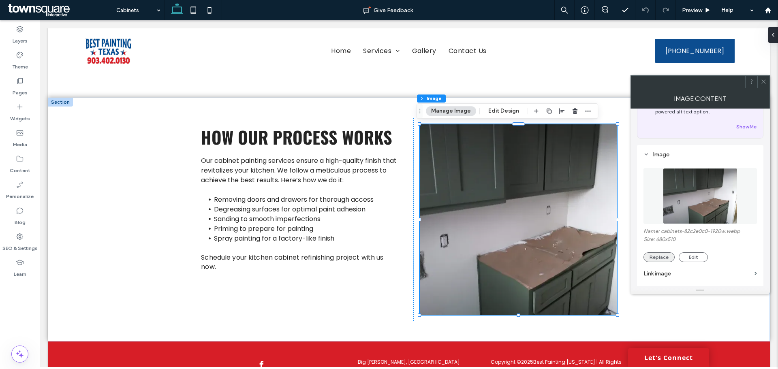
click at [663, 259] on button "Replace" at bounding box center [659, 258] width 31 height 10
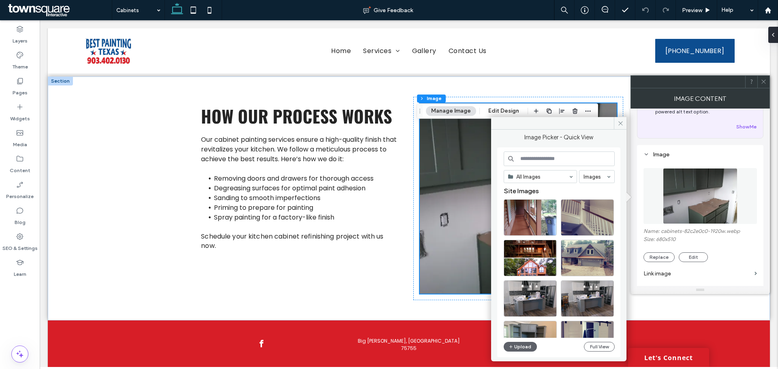
scroll to position [242, 0]
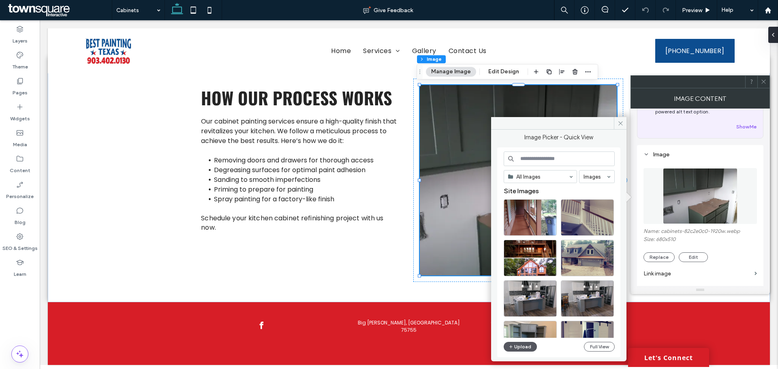
click at [523, 349] on button "Upload" at bounding box center [520, 347] width 33 height 10
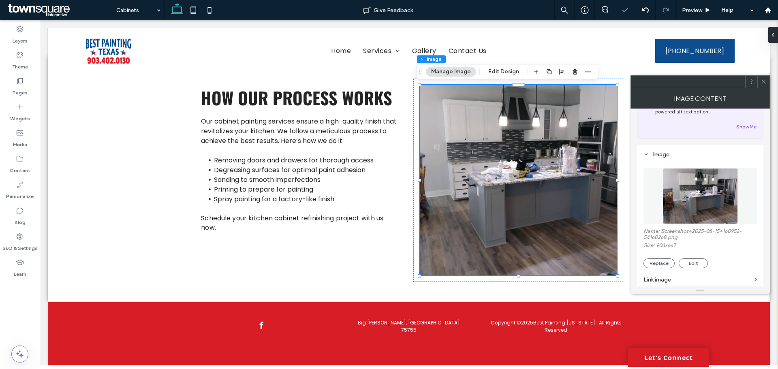
click at [768, 82] on div at bounding box center [764, 82] width 12 height 12
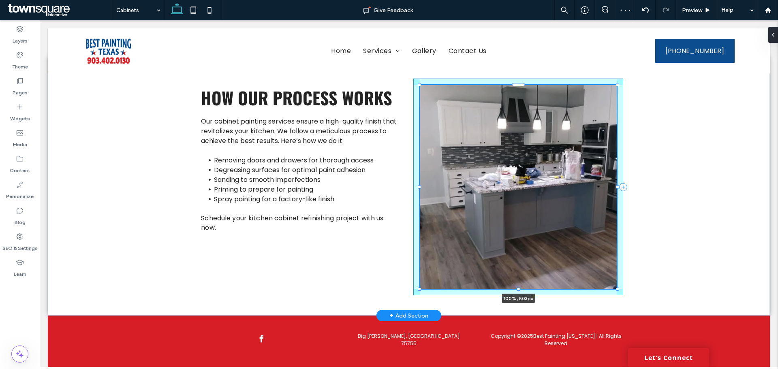
drag, startPoint x: 516, startPoint y: 277, endPoint x: 516, endPoint y: 291, distance: 13.4
click at [517, 291] on div at bounding box center [518, 289] width 3 height 3
type input "***"
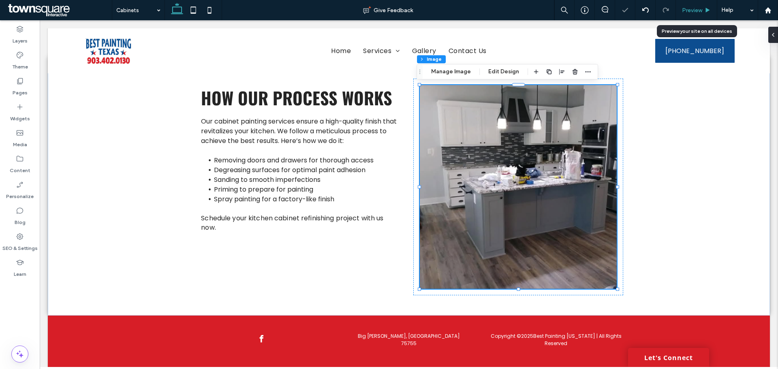
click at [702, 4] on div "Preview" at bounding box center [696, 10] width 41 height 20
click at [703, 6] on div "Preview" at bounding box center [696, 10] width 41 height 20
click at [710, 9] on icon at bounding box center [708, 10] width 6 height 6
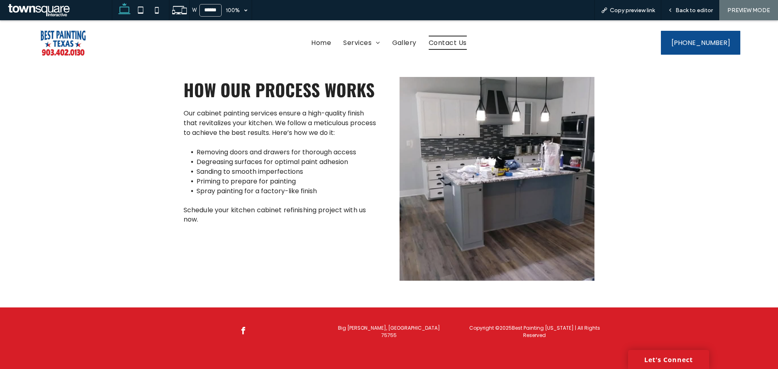
click at [447, 43] on span "Contact Us" at bounding box center [448, 43] width 38 height 14
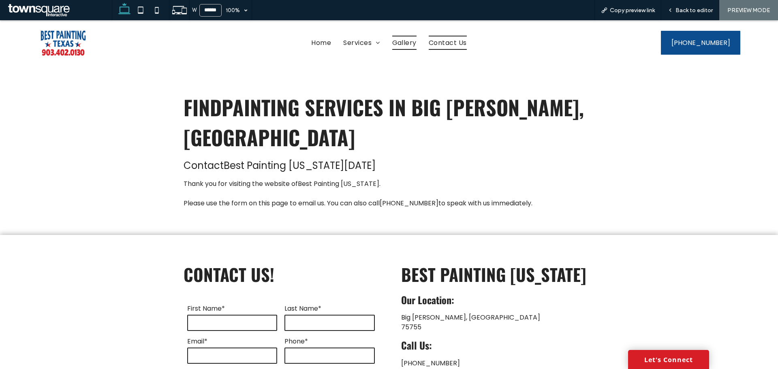
click at [405, 40] on span "Gallery" at bounding box center [404, 43] width 24 height 14
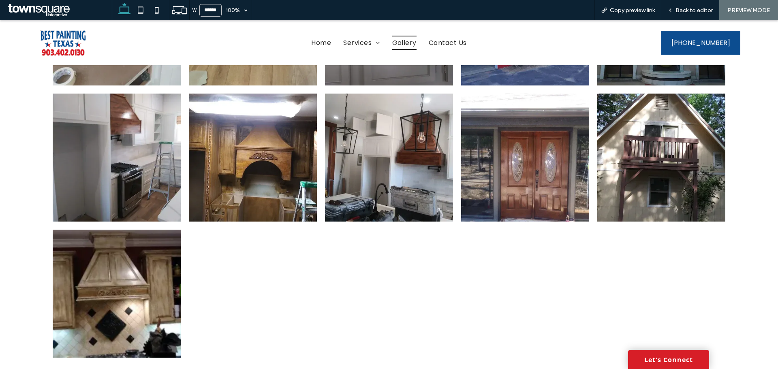
scroll to position [365, 0]
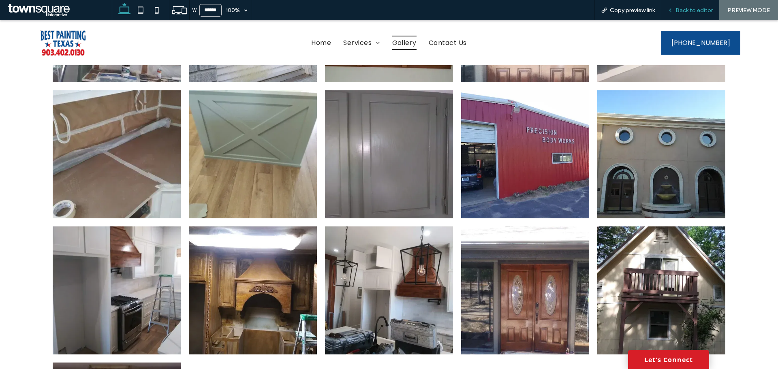
click at [690, 13] on span "Back to editor" at bounding box center [694, 10] width 37 height 7
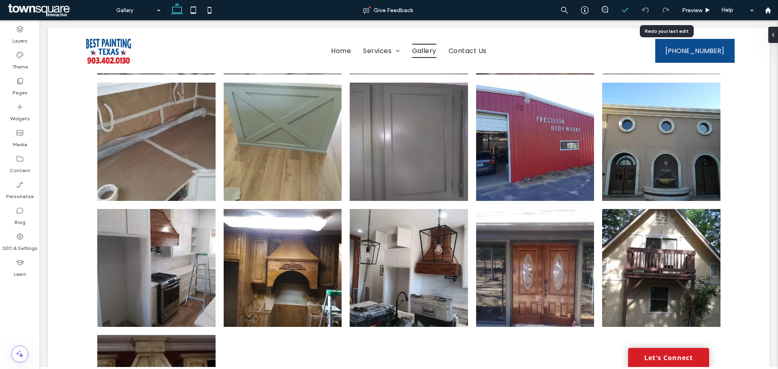
scroll to position [357, 0]
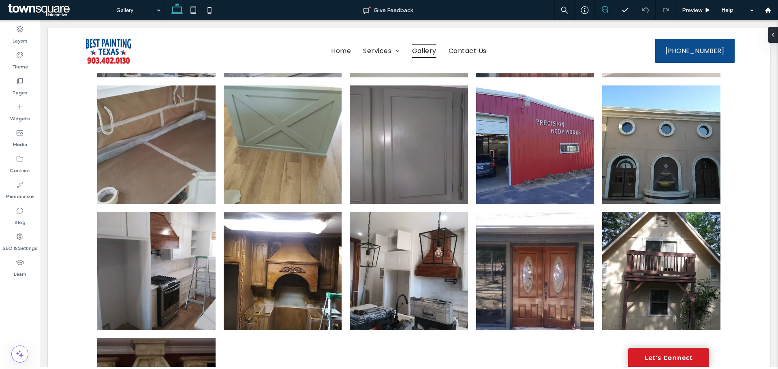
click at [606, 9] on use at bounding box center [605, 9] width 6 height 6
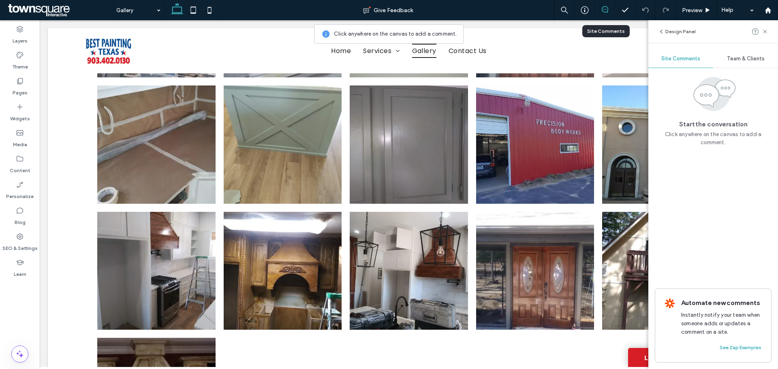
click at [409, 235] on link at bounding box center [408, 270] width 125 height 125
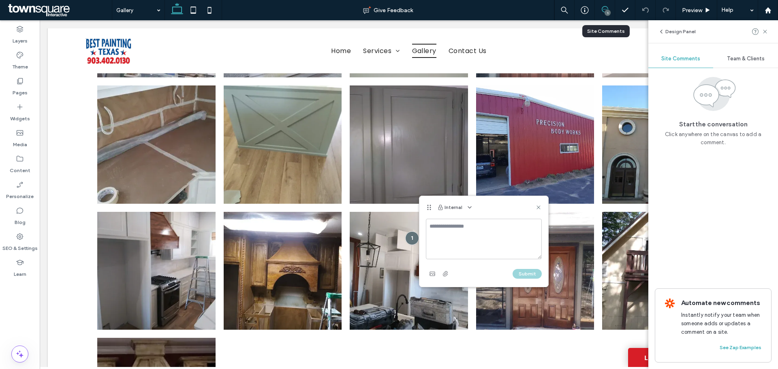
click at [458, 236] on textarea at bounding box center [484, 239] width 116 height 41
type textarea "**********"
click at [522, 268] on div "Submit" at bounding box center [484, 274] width 116 height 13
click at [524, 281] on div "**********" at bounding box center [484, 253] width 129 height 68
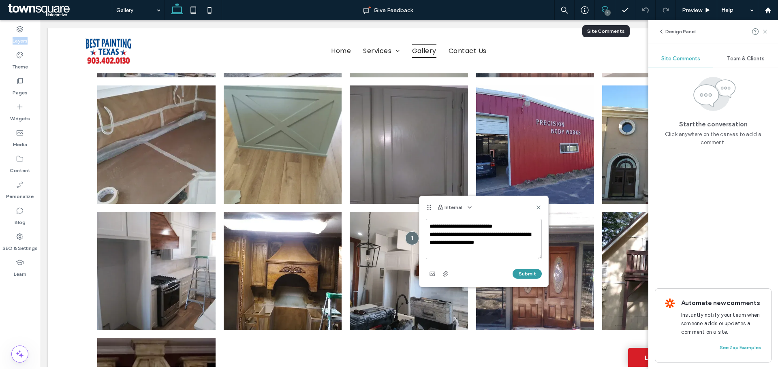
click at [526, 272] on button "Submit" at bounding box center [527, 274] width 29 height 10
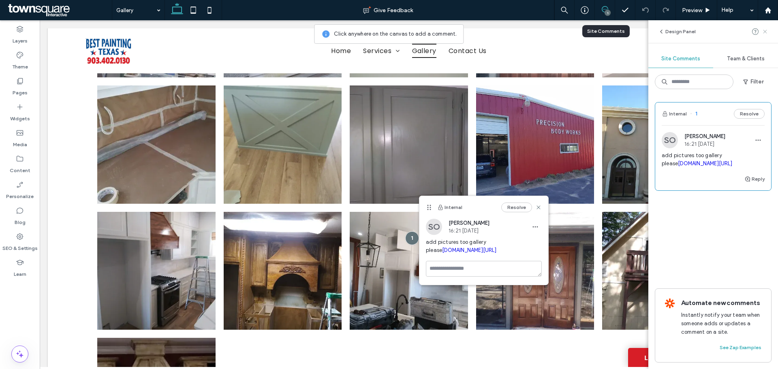
click at [765, 36] on span at bounding box center [765, 32] width 6 height 10
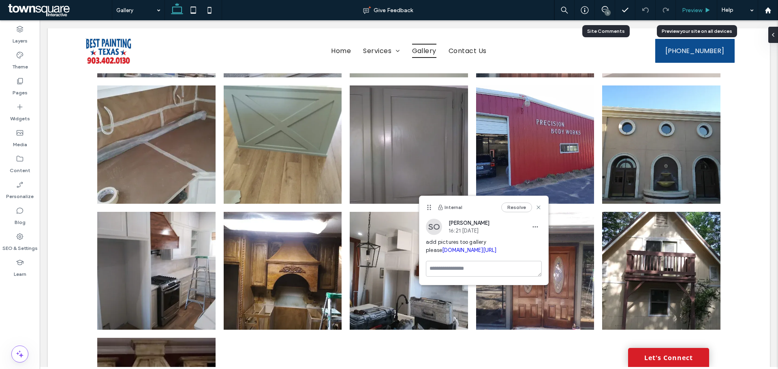
click at [699, 12] on span "Preview" at bounding box center [692, 10] width 20 height 7
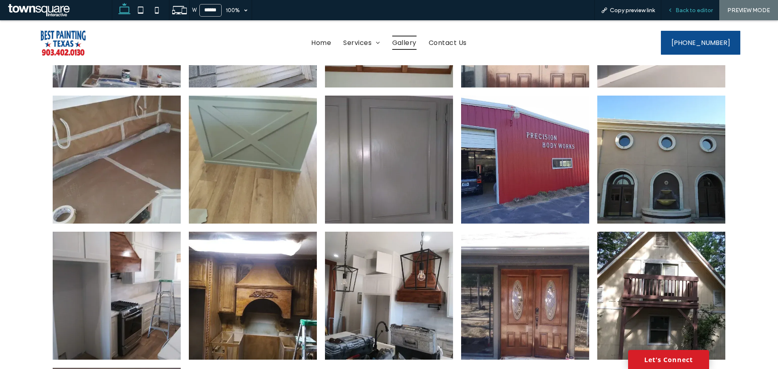
scroll to position [365, 0]
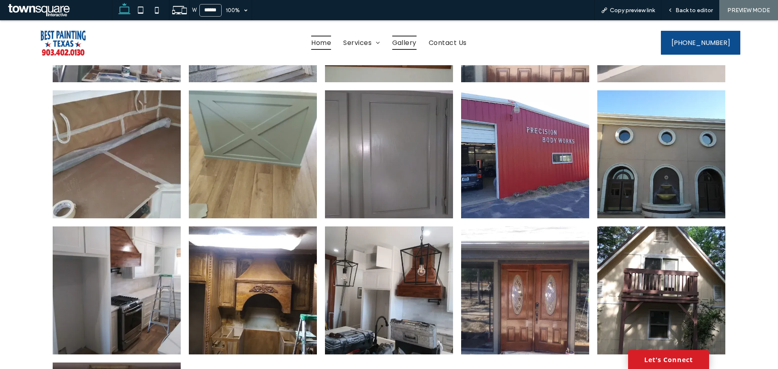
click at [323, 39] on span "Home" at bounding box center [321, 43] width 20 height 14
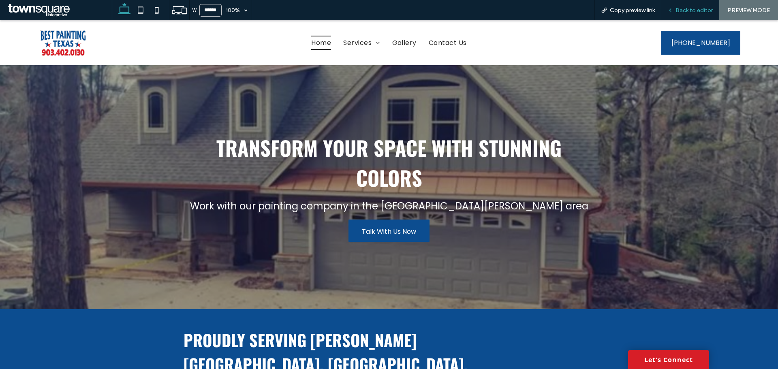
drag, startPoint x: 692, startPoint y: 9, endPoint x: 679, endPoint y: 6, distance: 12.9
click at [692, 9] on span "Back to editor" at bounding box center [694, 10] width 37 height 7
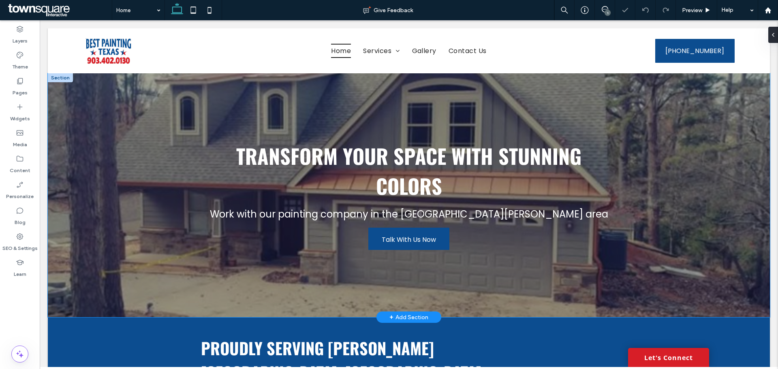
click at [89, 230] on div "Transform Your Space with Stunning Colors Work with our painting company in the…" at bounding box center [409, 195] width 722 height 244
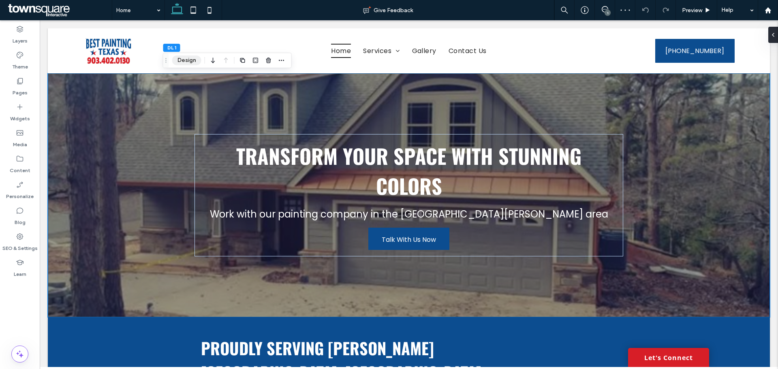
click at [180, 63] on button "Design" at bounding box center [186, 61] width 29 height 10
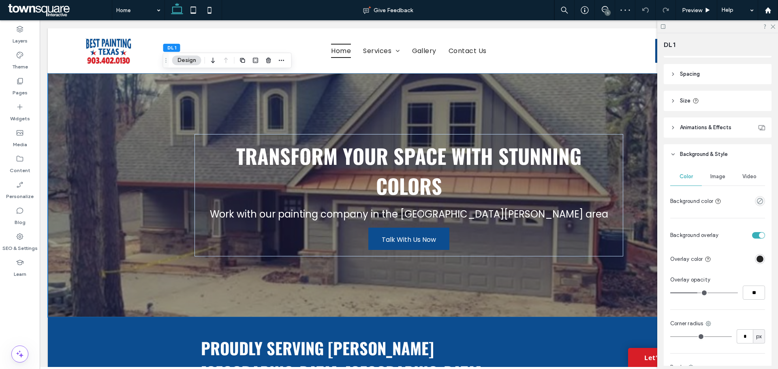
click at [712, 178] on span "Image" at bounding box center [718, 176] width 15 height 6
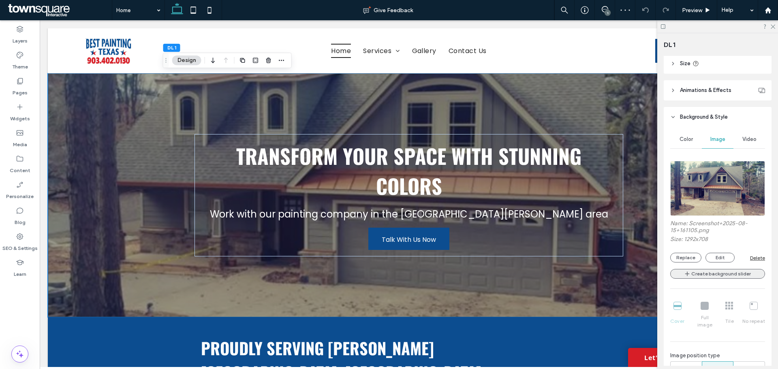
scroll to position [162, 0]
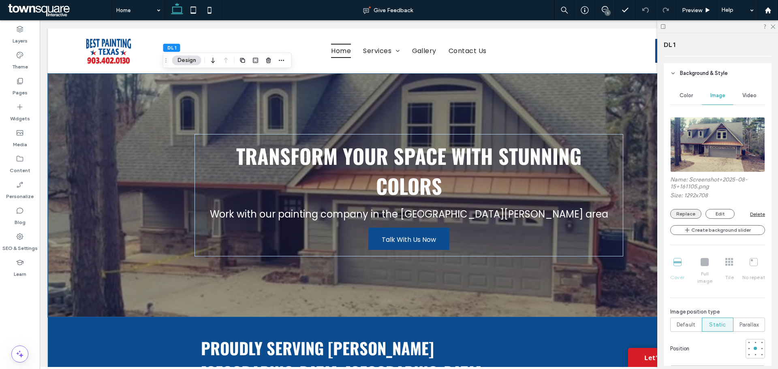
click at [689, 211] on button "Replace" at bounding box center [685, 214] width 31 height 10
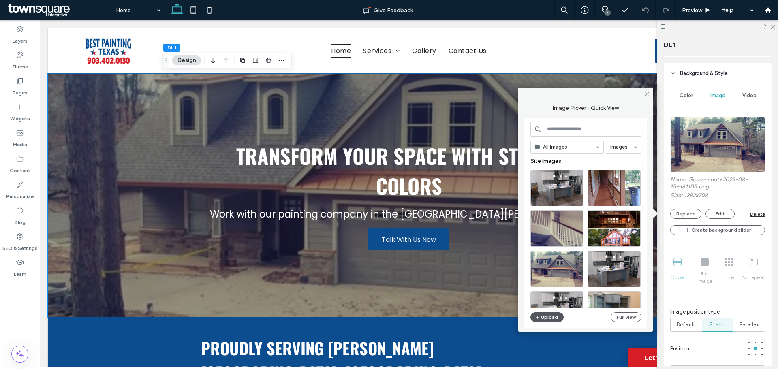
click at [550, 319] on button "Upload" at bounding box center [547, 318] width 33 height 10
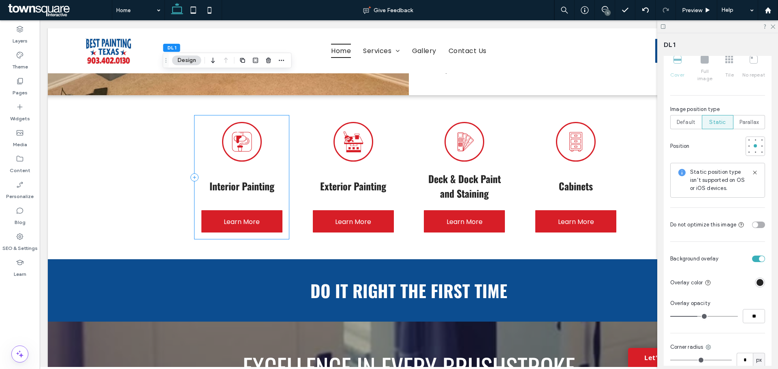
scroll to position [770, 0]
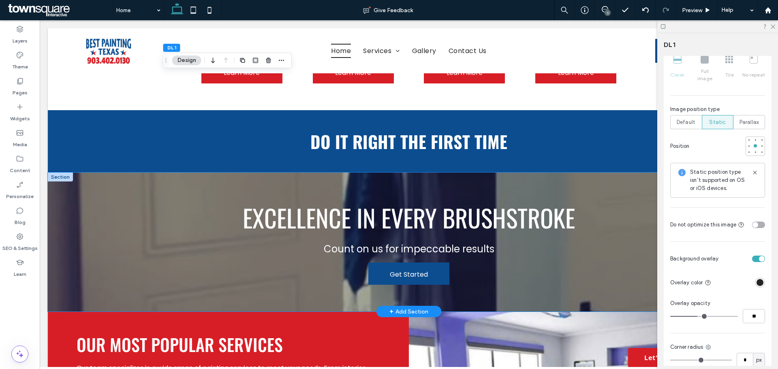
click at [162, 213] on div "Excellence in Every Brushstroke Count on us for impeccable results Get Started" at bounding box center [409, 242] width 722 height 139
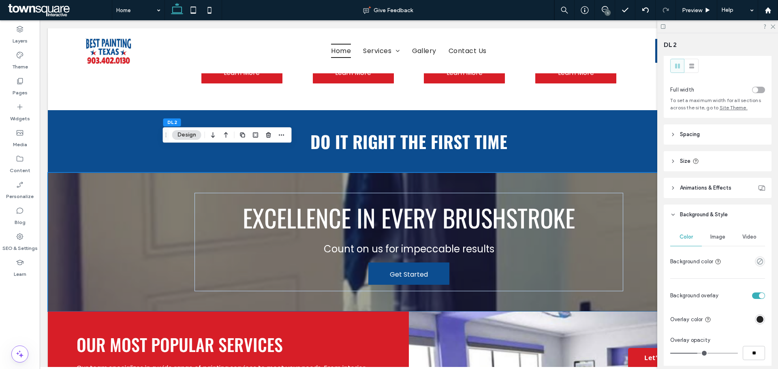
scroll to position [41, 0]
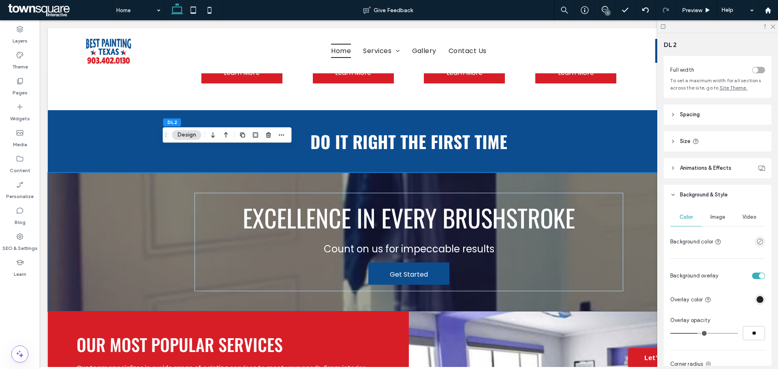
click at [715, 220] on span "Image" at bounding box center [718, 217] width 15 height 6
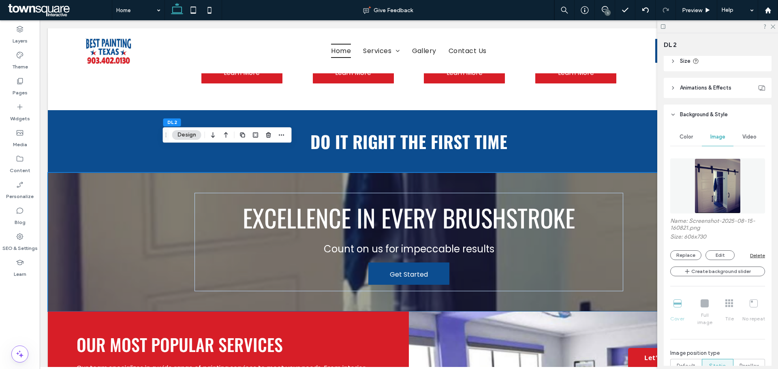
scroll to position [122, 0]
click at [684, 255] on button "Replace" at bounding box center [685, 255] width 31 height 10
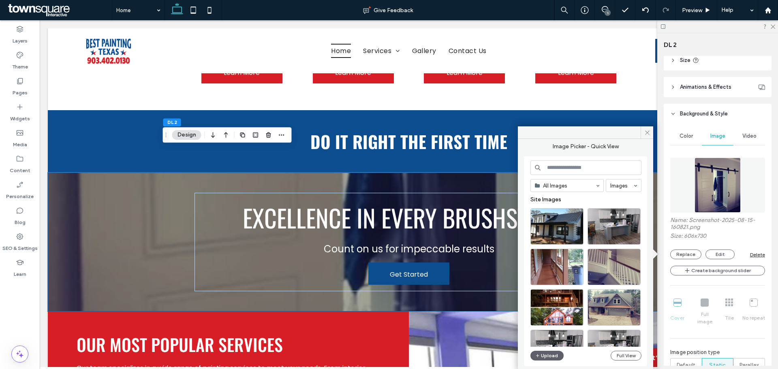
click at [544, 348] on div "All Images Images Site Images Upload Full View" at bounding box center [586, 262] width 111 height 202
click at [547, 355] on button "Upload" at bounding box center [547, 356] width 33 height 10
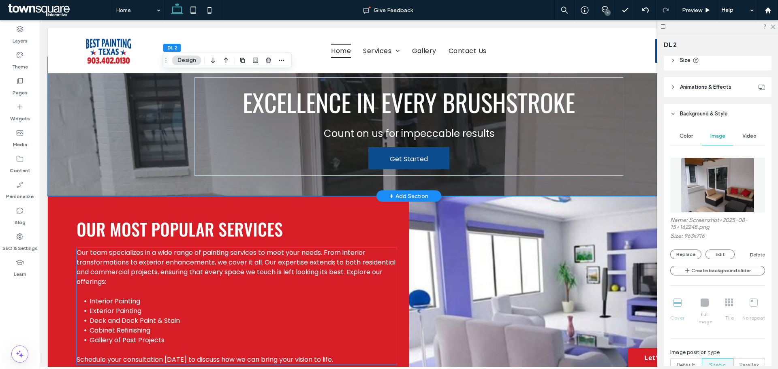
scroll to position [811, 0]
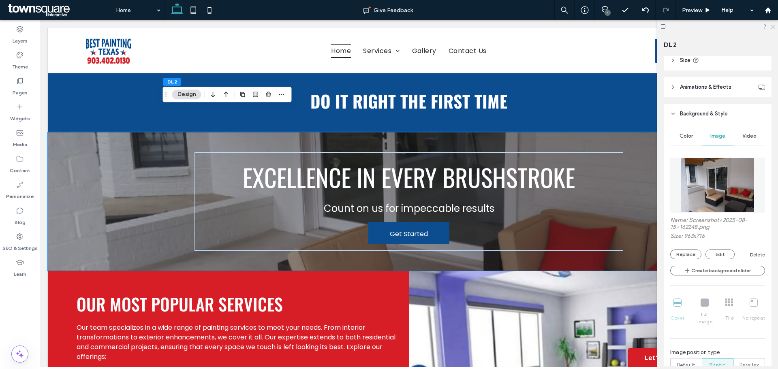
click at [772, 28] on use at bounding box center [773, 27] width 4 height 4
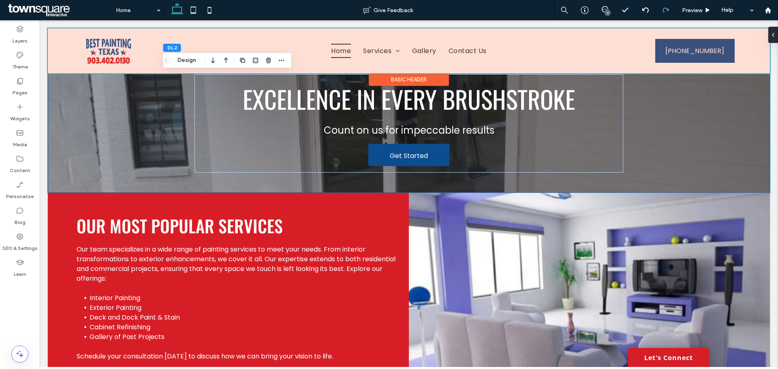
scroll to position [770, 0]
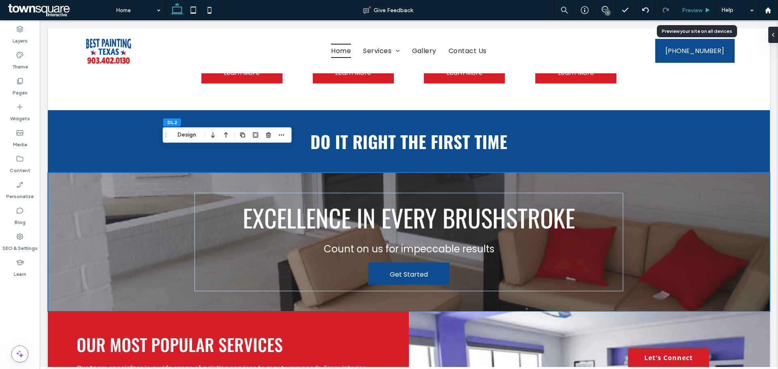
click at [703, 2] on div "Preview" at bounding box center [696, 10] width 41 height 20
click at [703, 10] on div "Preview" at bounding box center [696, 10] width 41 height 7
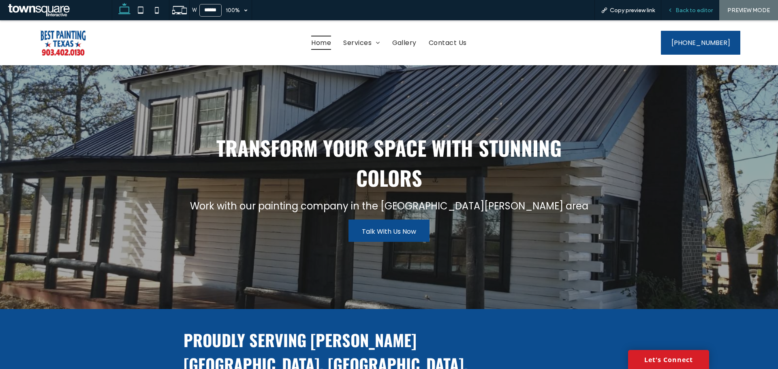
click at [692, 11] on span "Back to editor" at bounding box center [694, 10] width 37 height 7
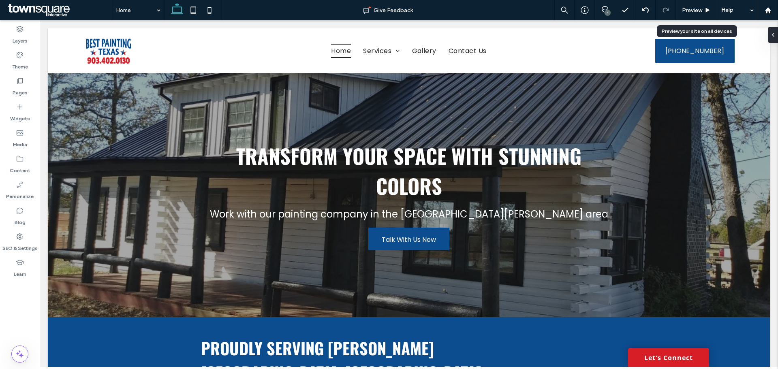
drag, startPoint x: 692, startPoint y: 11, endPoint x: 619, endPoint y: 55, distance: 84.4
click at [692, 10] on span "Preview" at bounding box center [692, 10] width 20 height 7
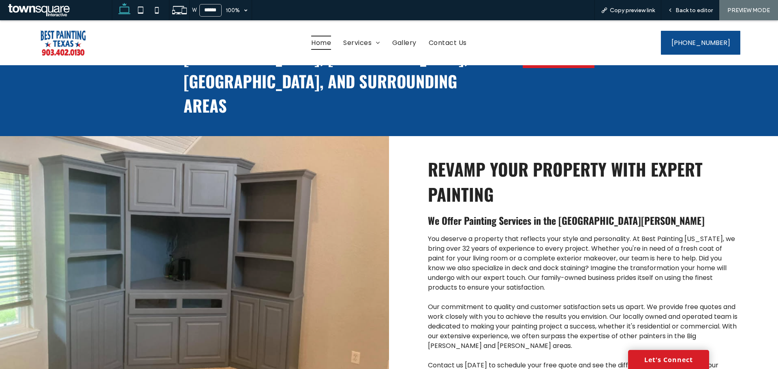
scroll to position [243, 0]
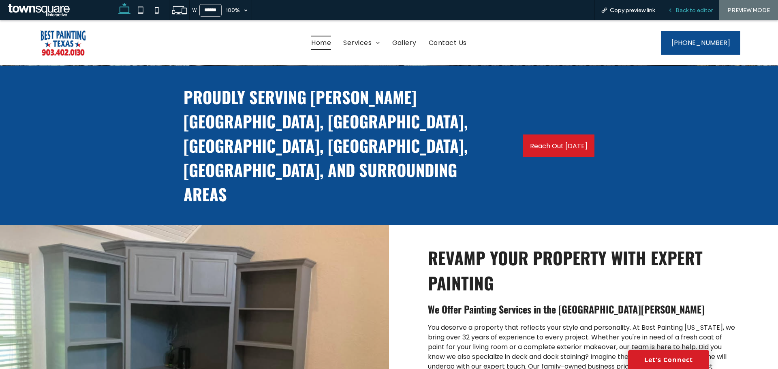
click at [688, 18] on div "Back to editor" at bounding box center [691, 10] width 58 height 20
click at [692, 7] on span "Back to editor" at bounding box center [694, 10] width 37 height 7
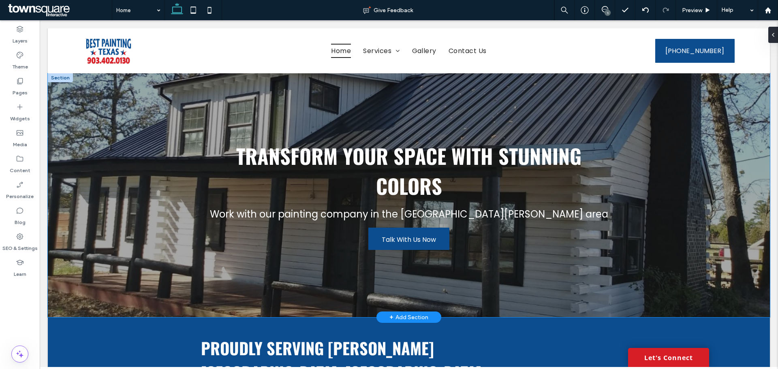
click at [127, 223] on div "Transform Your Space with Stunning Colors Work with our painting company in the…" at bounding box center [409, 195] width 722 height 244
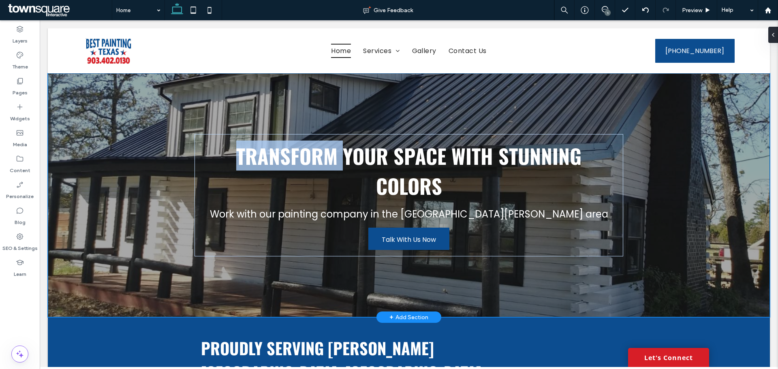
click at [127, 223] on div "Transform Your Space with Stunning Colors Work with our painting company in the…" at bounding box center [409, 195] width 722 height 244
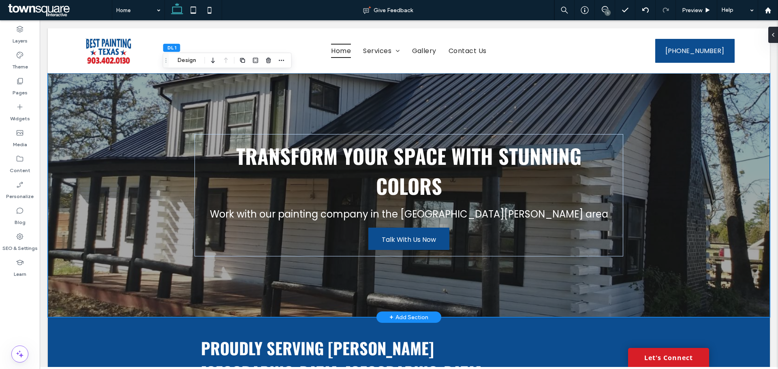
click at [151, 127] on div "Transform Your Space with Stunning Colors Work with our painting company in the…" at bounding box center [409, 195] width 722 height 244
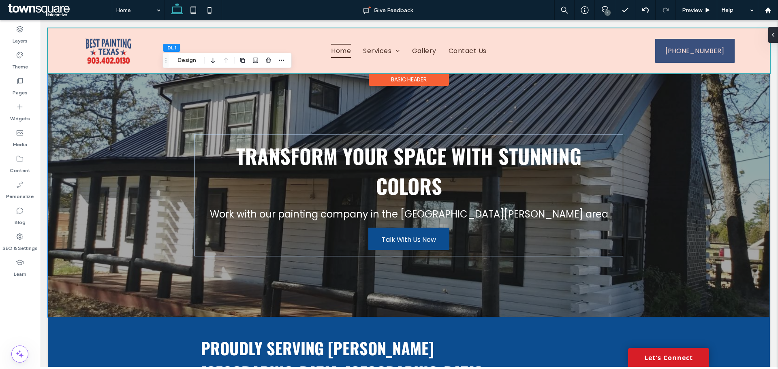
click at [189, 52] on div at bounding box center [409, 50] width 722 height 45
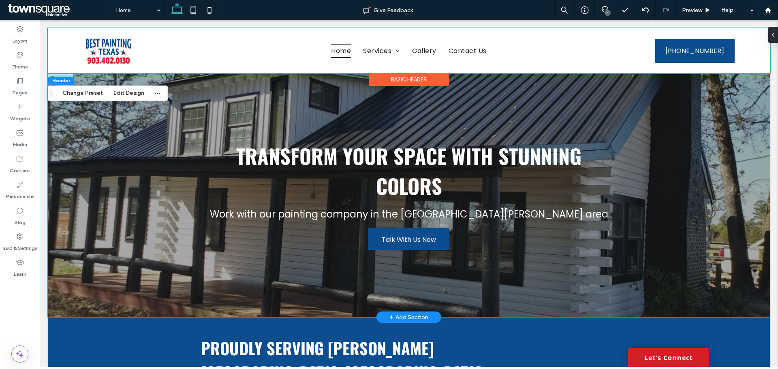
click at [64, 156] on div "Transform Your Space with Stunning Colors Work with our painting company in the…" at bounding box center [409, 195] width 722 height 244
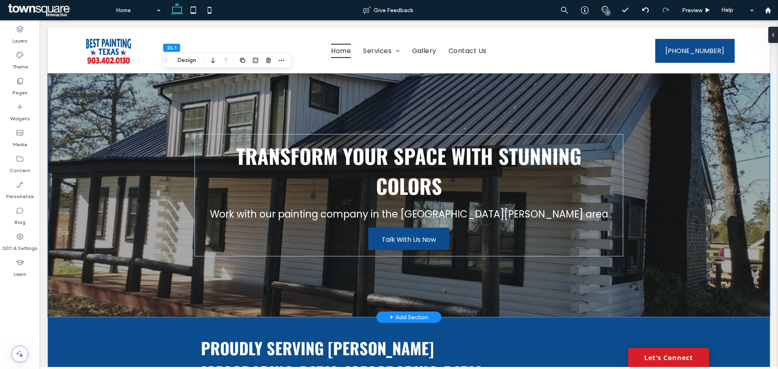
click at [80, 94] on div "Transform Your Space with Stunning Colors Work with our painting company in the…" at bounding box center [409, 195] width 722 height 244
click at [188, 56] on button "Design" at bounding box center [186, 61] width 29 height 10
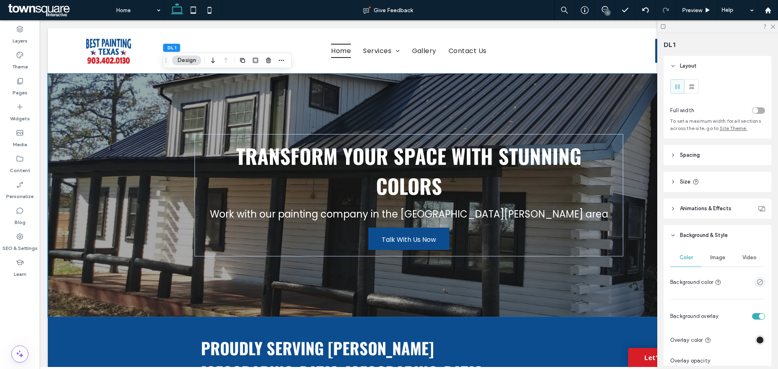
scroll to position [41, 0]
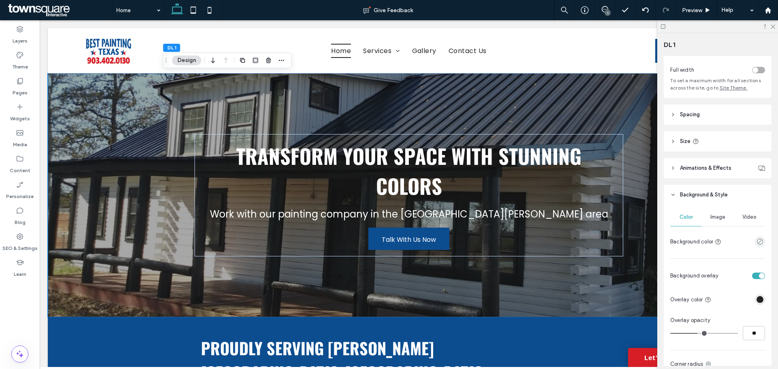
click at [712, 214] on div "Image" at bounding box center [718, 217] width 32 height 18
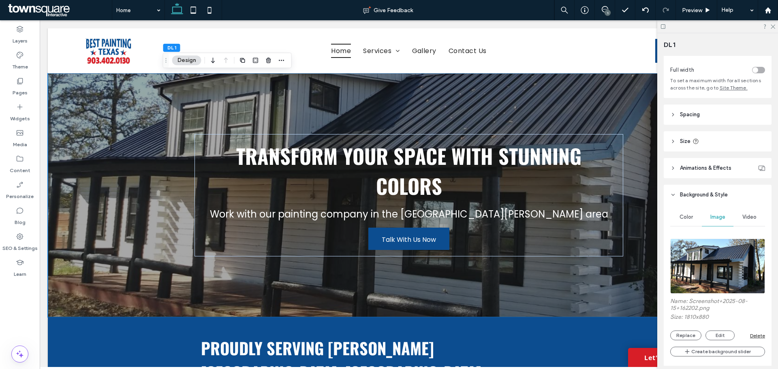
click at [709, 258] on img at bounding box center [717, 266] width 95 height 55
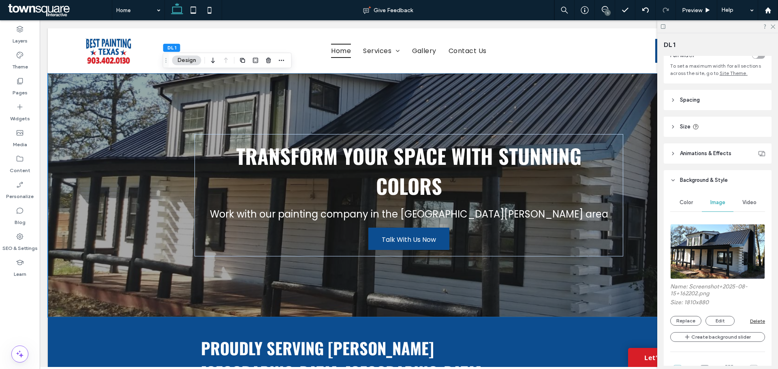
scroll to position [81, 0]
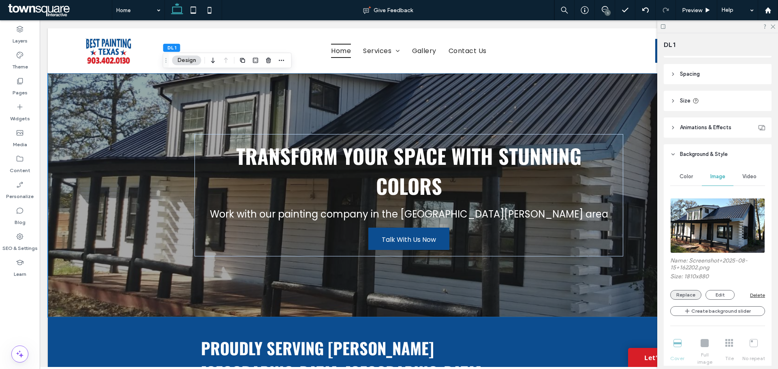
click at [684, 295] on button "Replace" at bounding box center [685, 295] width 31 height 10
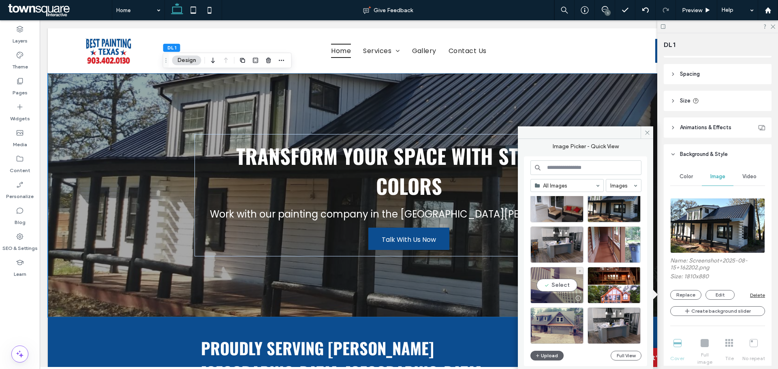
scroll to position [41, 0]
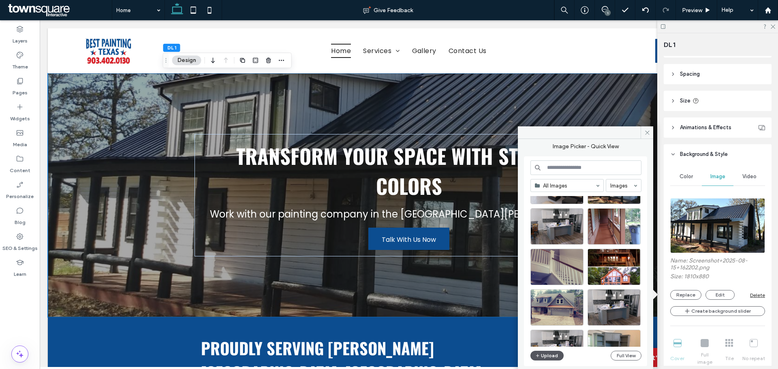
click at [551, 354] on button "Upload" at bounding box center [547, 356] width 33 height 10
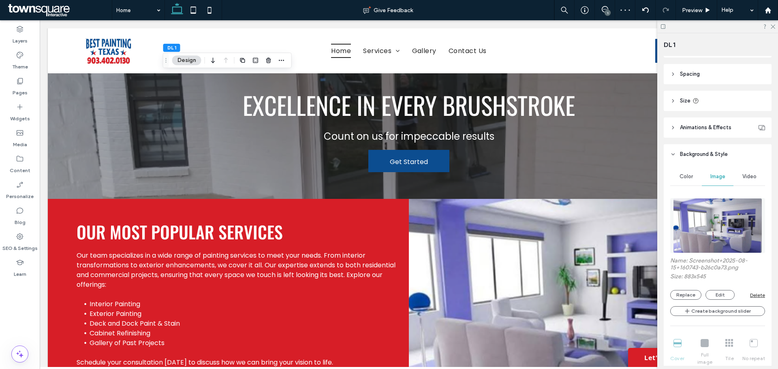
scroll to position [1135, 0]
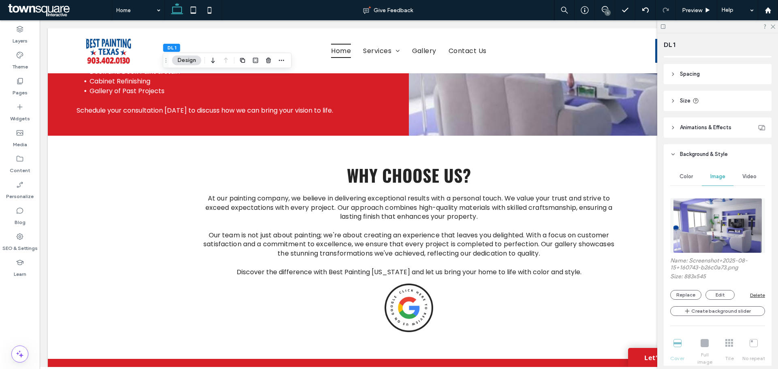
click at [774, 30] on div at bounding box center [717, 26] width 121 height 13
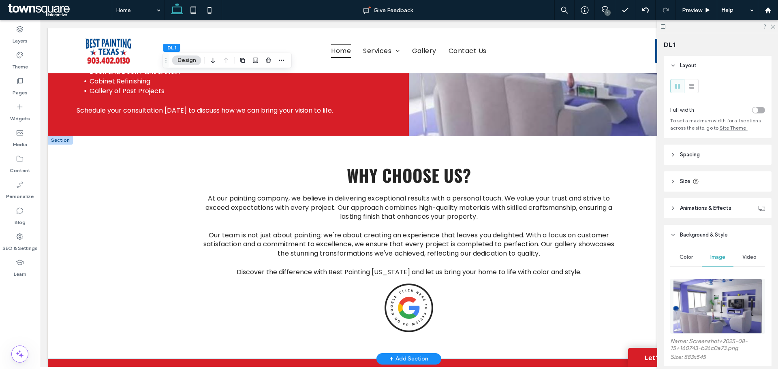
scroll to position [0, 0]
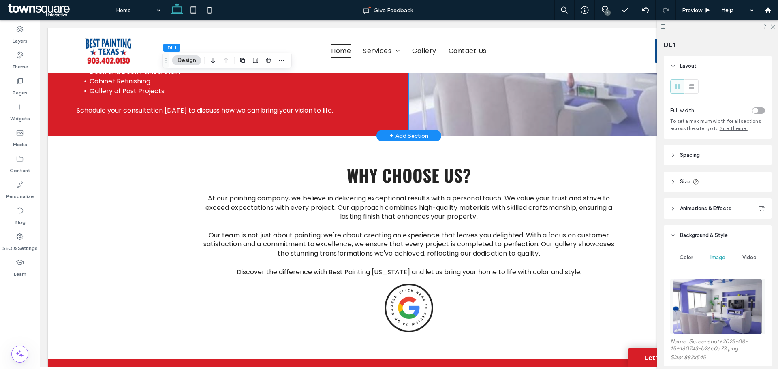
click at [568, 96] on span at bounding box center [589, 41] width 361 height 189
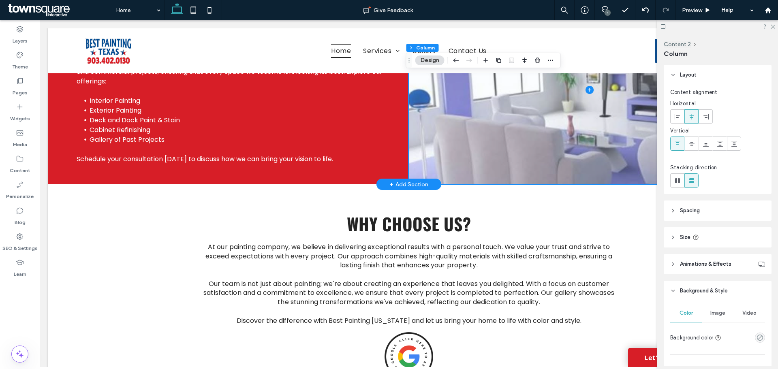
scroll to position [1013, 0]
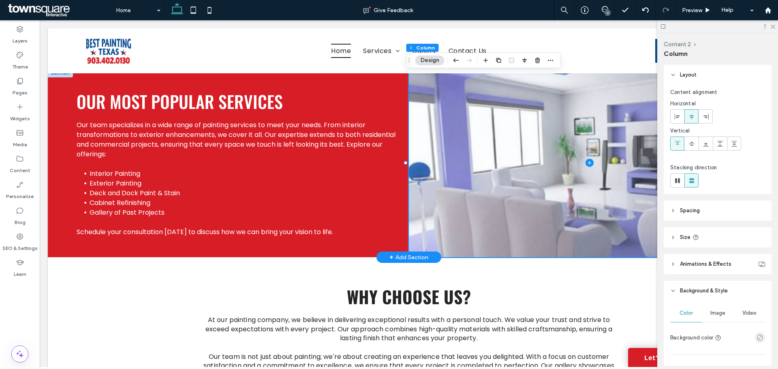
click at [515, 172] on span at bounding box center [589, 163] width 361 height 189
click at [544, 132] on span at bounding box center [589, 163] width 361 height 189
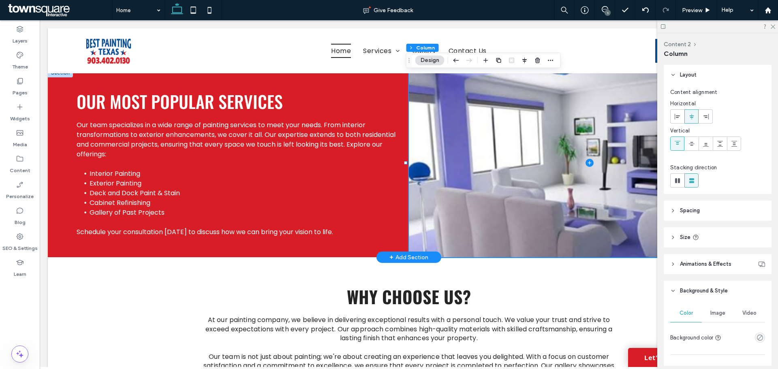
click at [438, 64] on button "Design" at bounding box center [429, 61] width 29 height 10
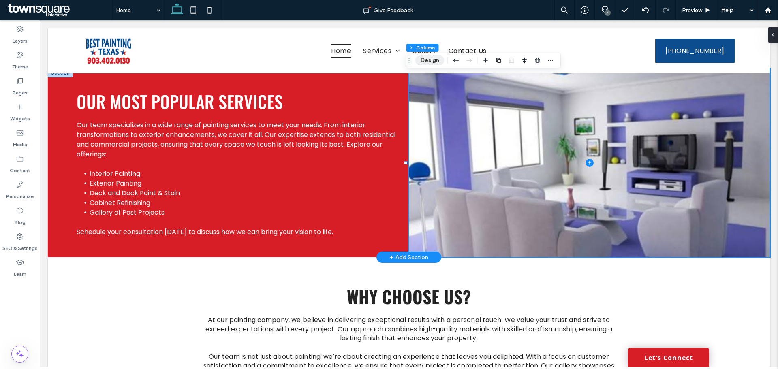
click at [438, 64] on button "Design" at bounding box center [429, 61] width 29 height 10
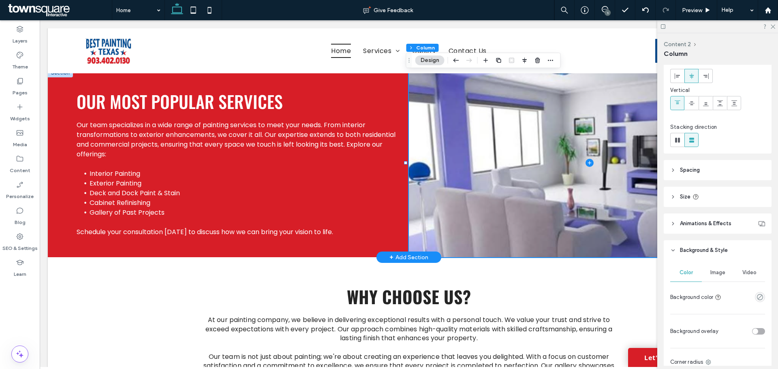
click at [717, 269] on div "Image" at bounding box center [718, 273] width 32 height 18
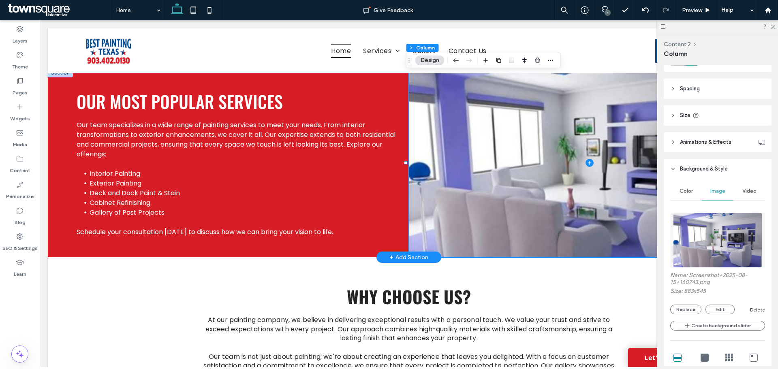
scroll to position [162, 0]
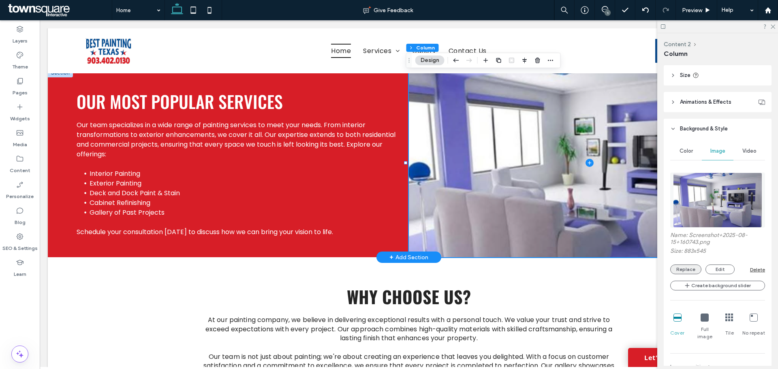
click at [685, 271] on button "Replace" at bounding box center [685, 270] width 31 height 10
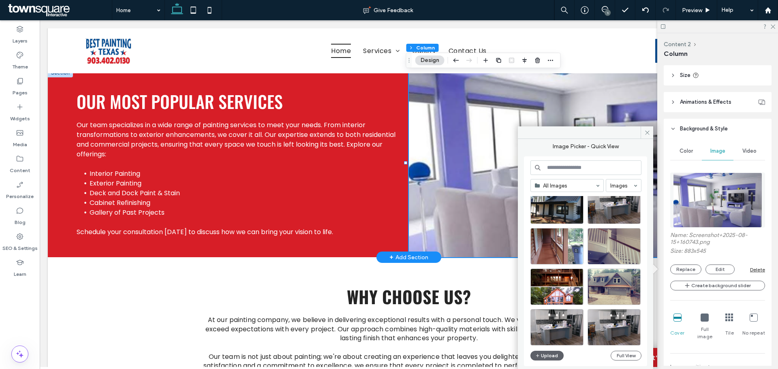
scroll to position [0, 0]
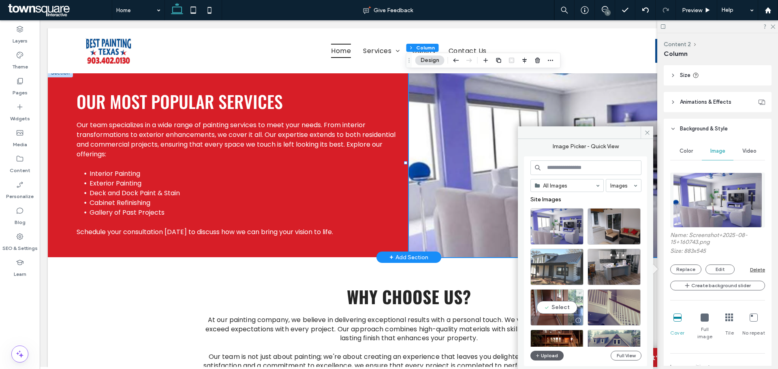
click at [564, 271] on div at bounding box center [557, 267] width 53 height 36
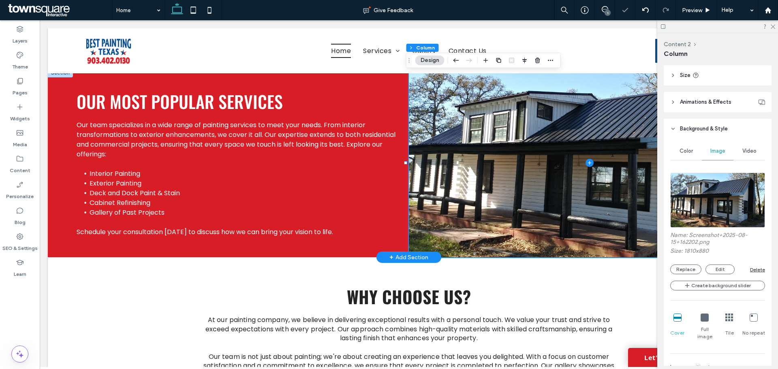
click at [777, 26] on div at bounding box center [717, 26] width 121 height 13
click at [773, 29] on div at bounding box center [717, 26] width 121 height 13
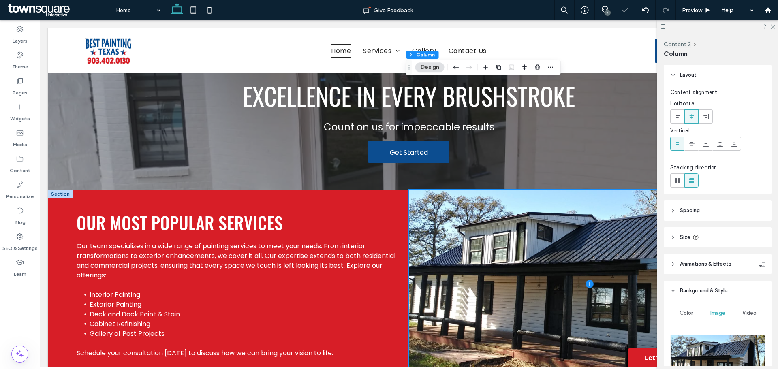
scroll to position [811, 0]
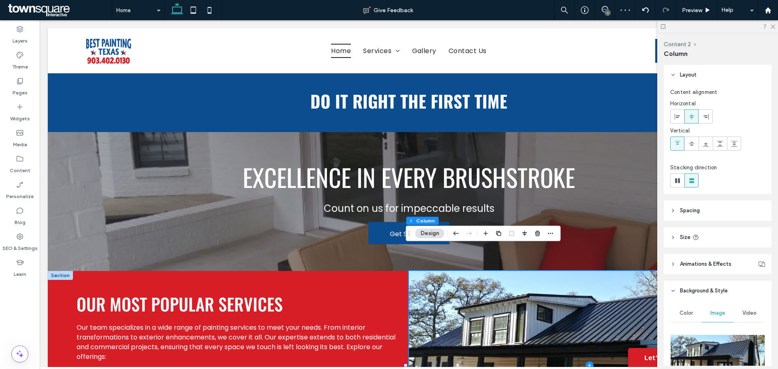
click at [776, 26] on div at bounding box center [717, 26] width 121 height 13
click at [774, 26] on use at bounding box center [773, 27] width 4 height 4
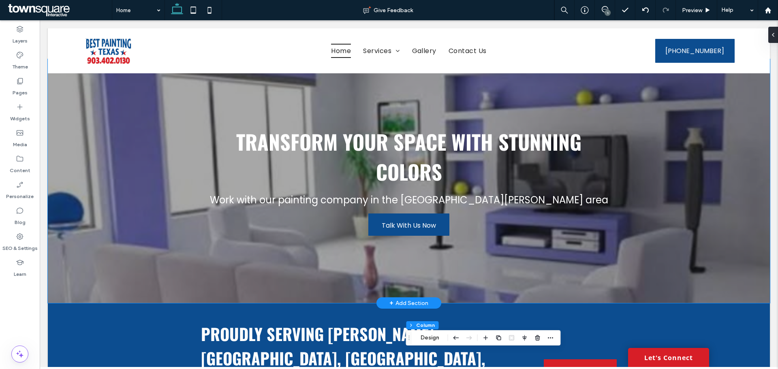
scroll to position [0, 0]
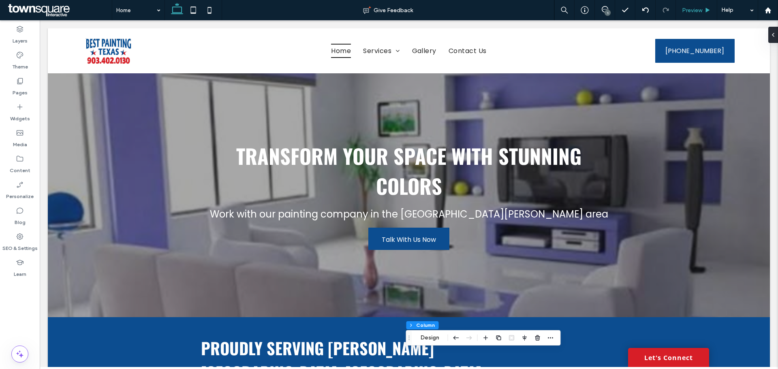
click at [708, 14] on div "Preview" at bounding box center [696, 10] width 41 height 20
click at [707, 6] on div "Preview" at bounding box center [696, 10] width 41 height 20
click at [699, 9] on span "Preview" at bounding box center [692, 10] width 20 height 7
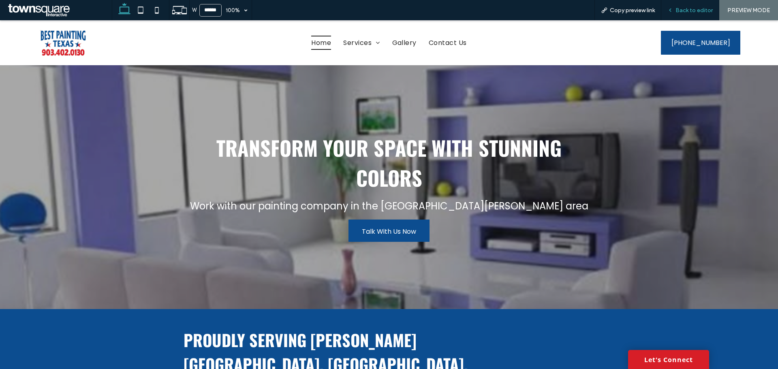
click at [690, 8] on span "Back to editor" at bounding box center [694, 10] width 37 height 7
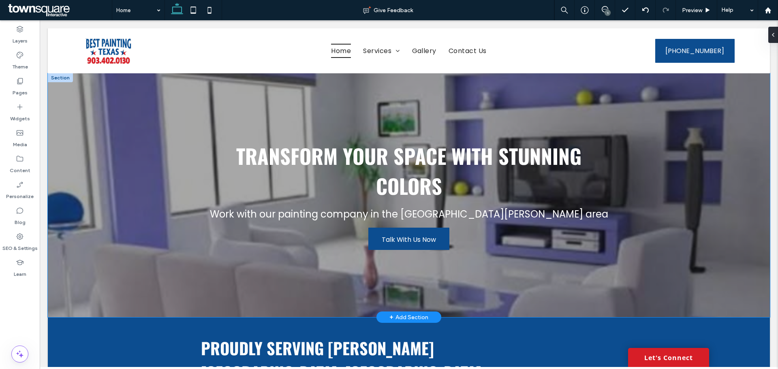
click at [88, 203] on div "Transform Your Space with Stunning Colors Work with our painting company in the…" at bounding box center [409, 195] width 722 height 244
click at [93, 203] on div "Transform Your Space with Stunning Colors Work with our painting company in the…" at bounding box center [409, 195] width 722 height 244
click at [179, 56] on button "Design" at bounding box center [186, 61] width 29 height 10
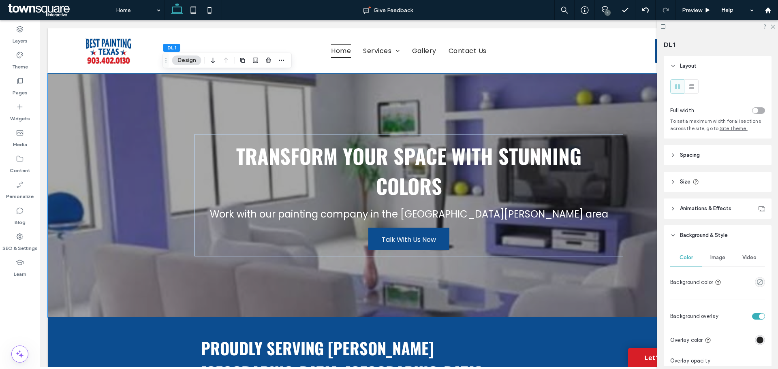
click at [705, 251] on div "Image" at bounding box center [718, 258] width 32 height 18
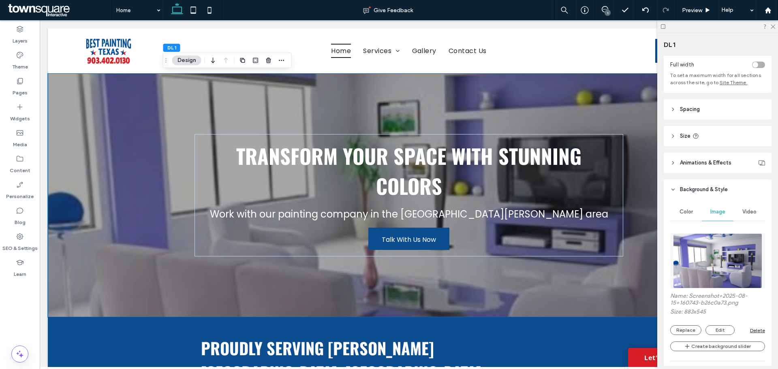
scroll to position [122, 0]
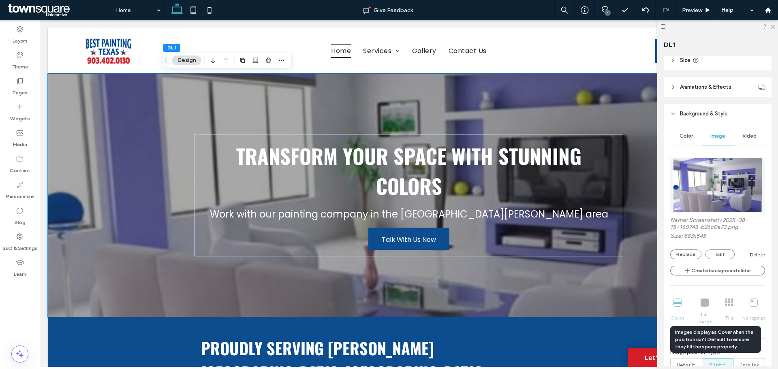
click at [703, 306] on div "Cover Full image Tile No repeat" at bounding box center [717, 312] width 95 height 33
click at [704, 305] on div "Cover Full image Tile No repeat" at bounding box center [717, 312] width 95 height 33
click at [678, 307] on div "Cover Full image Tile No repeat" at bounding box center [717, 312] width 95 height 33
click at [678, 302] on div "Cover Full image Tile No repeat" at bounding box center [717, 312] width 95 height 33
click at [702, 303] on div "Cover Full image Tile No repeat" at bounding box center [717, 312] width 95 height 33
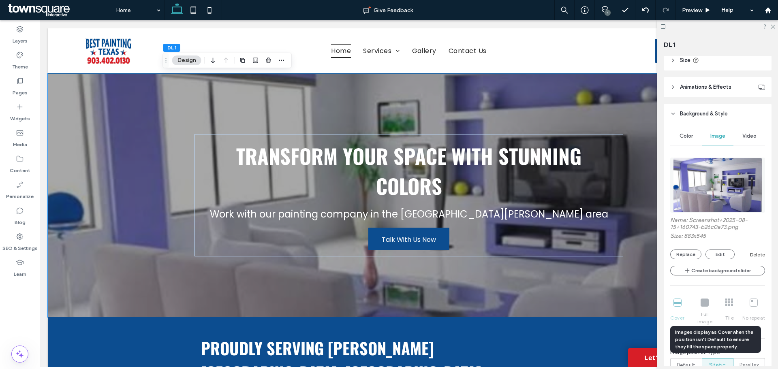
click at [730, 305] on div "Cover Full image Tile No repeat" at bounding box center [717, 312] width 95 height 33
drag, startPoint x: 771, startPoint y: 25, endPoint x: 715, endPoint y: 0, distance: 61.5
click at [771, 25] on icon at bounding box center [772, 26] width 5 height 5
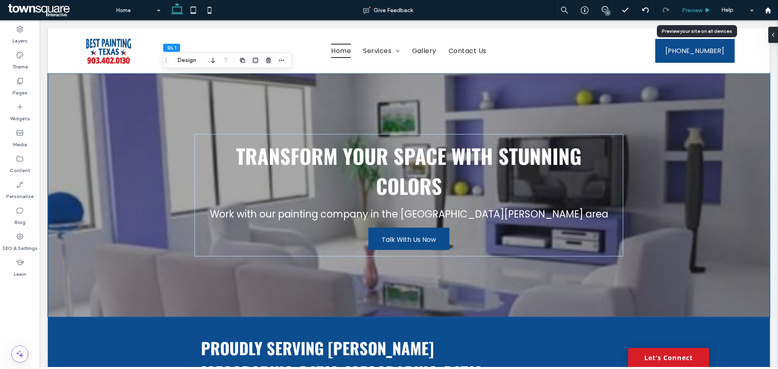
click at [712, 7] on div "Preview" at bounding box center [696, 10] width 41 height 7
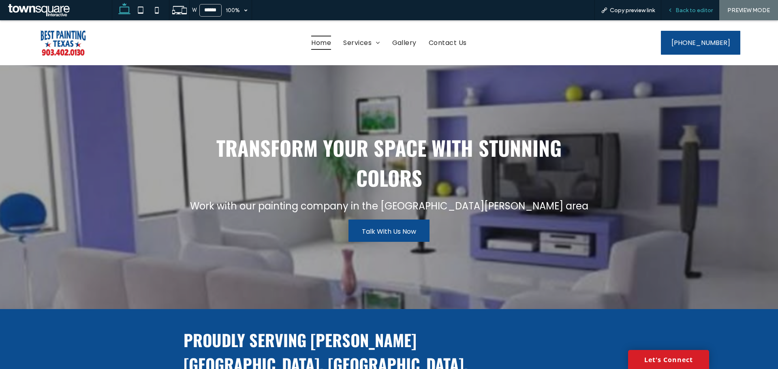
click at [705, 10] on span "Back to editor" at bounding box center [694, 10] width 37 height 7
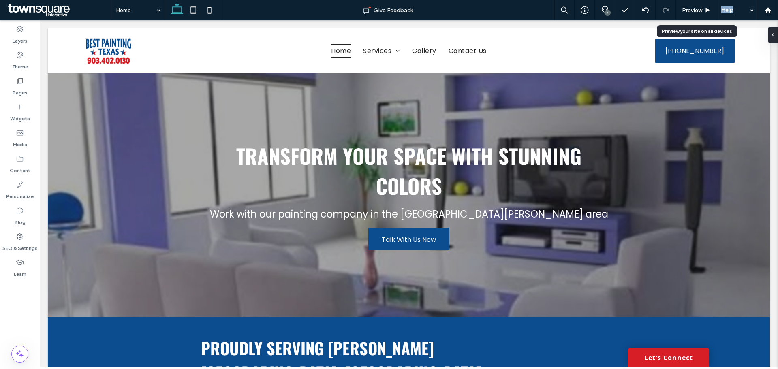
click at [705, 11] on div "Preview" at bounding box center [696, 10] width 41 height 7
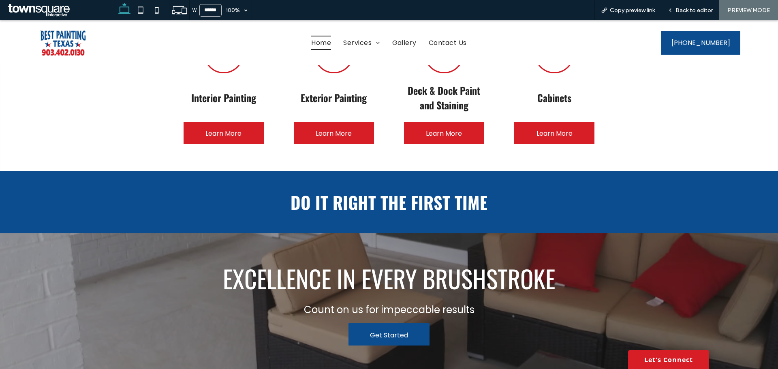
scroll to position [851, 0]
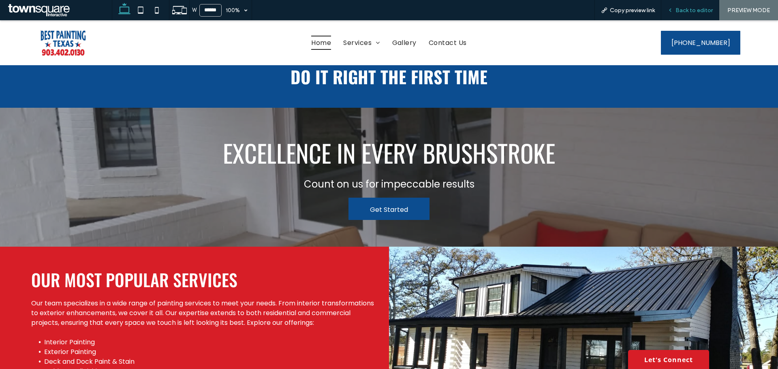
drag, startPoint x: 676, startPoint y: 17, endPoint x: 667, endPoint y: 19, distance: 8.8
click at [676, 17] on div "Back to editor" at bounding box center [691, 10] width 58 height 20
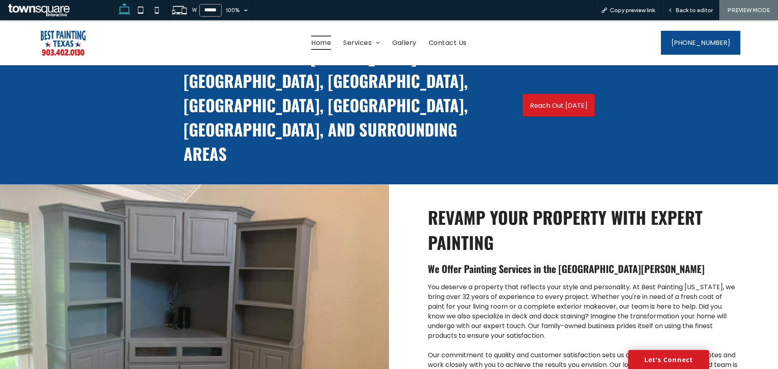
scroll to position [0, 0]
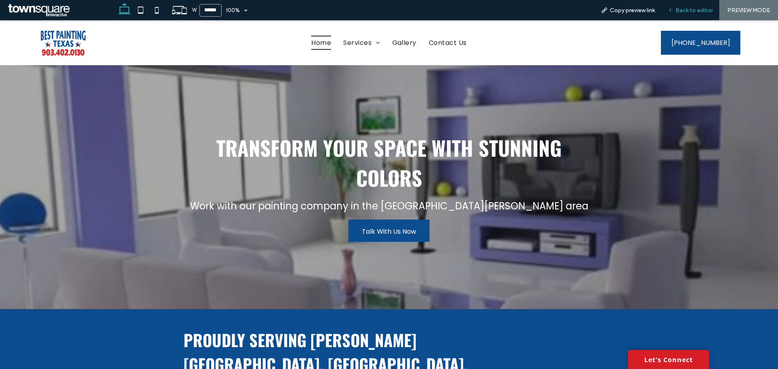
click at [709, 14] on div "Back to editor" at bounding box center [691, 10] width 58 height 20
click at [705, 13] on span "Back to editor" at bounding box center [694, 10] width 37 height 7
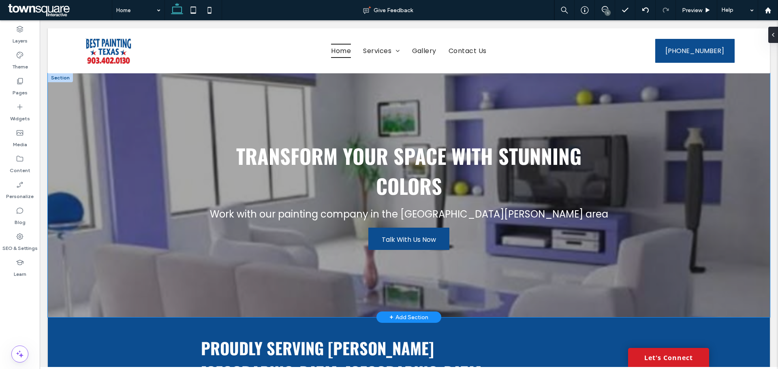
click at [62, 203] on div "Transform Your Space with Stunning Colors Work with our painting company in the…" at bounding box center [409, 195] width 722 height 244
click at [103, 201] on div "Transform Your Space with Stunning Colors Work with our painting company in the…" at bounding box center [409, 195] width 722 height 244
drag, startPoint x: 193, startPoint y: 58, endPoint x: 175, endPoint y: 51, distance: 19.7
click at [193, 58] on button "Design" at bounding box center [186, 61] width 29 height 10
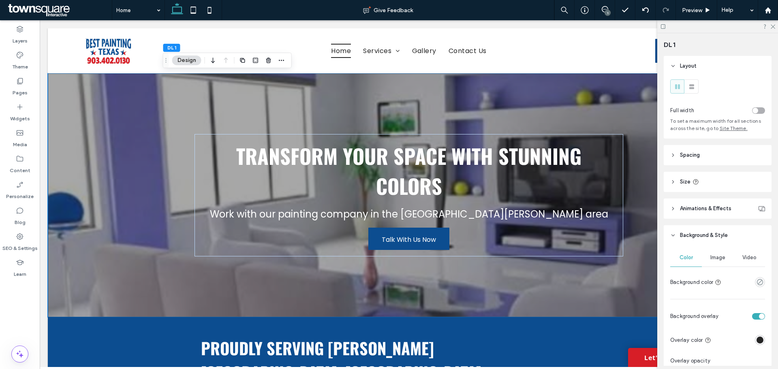
click at [715, 255] on span "Image" at bounding box center [718, 258] width 15 height 6
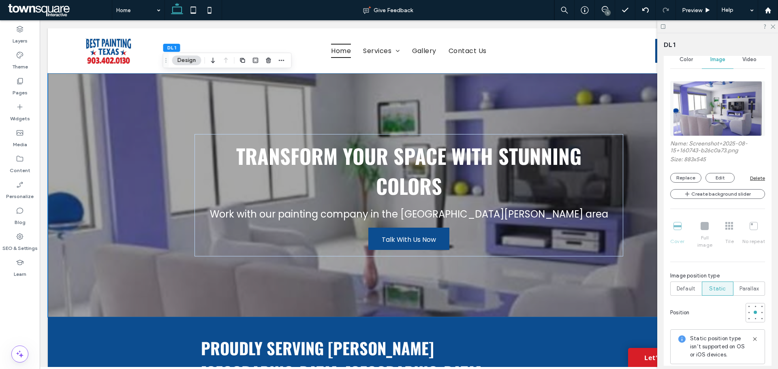
scroll to position [203, 0]
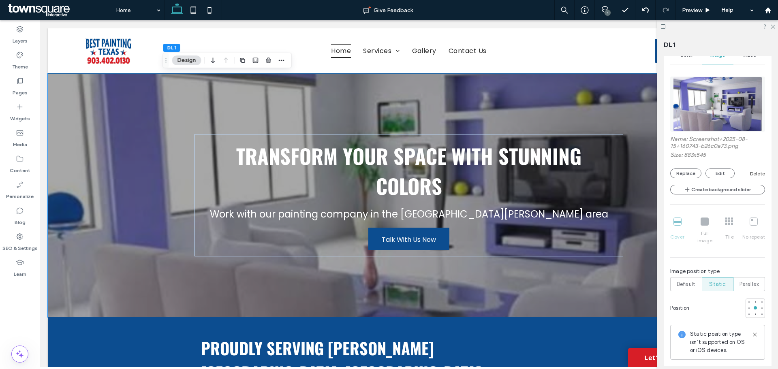
click at [705, 224] on div "Cover Full image Tile No repeat" at bounding box center [717, 230] width 95 height 33
click at [729, 225] on div "Cover Full image Tile No repeat" at bounding box center [717, 230] width 95 height 33
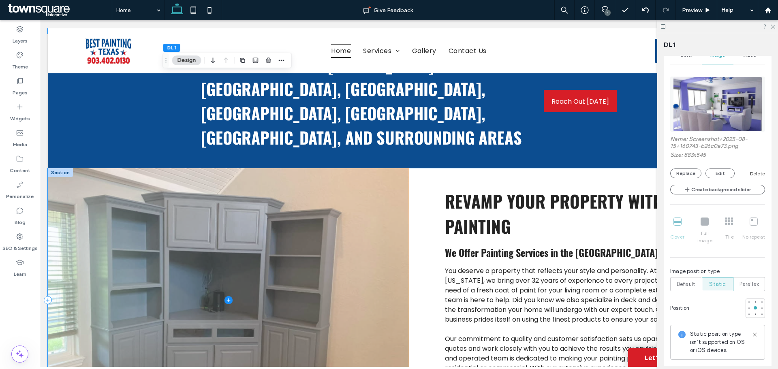
scroll to position [122, 0]
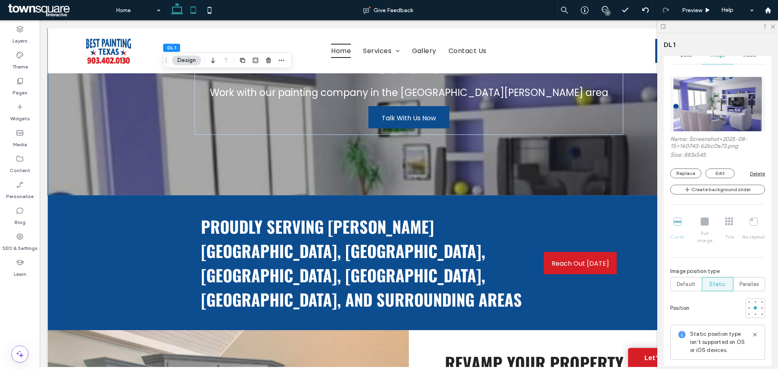
click at [192, 11] on icon at bounding box center [193, 10] width 16 height 16
type input "**"
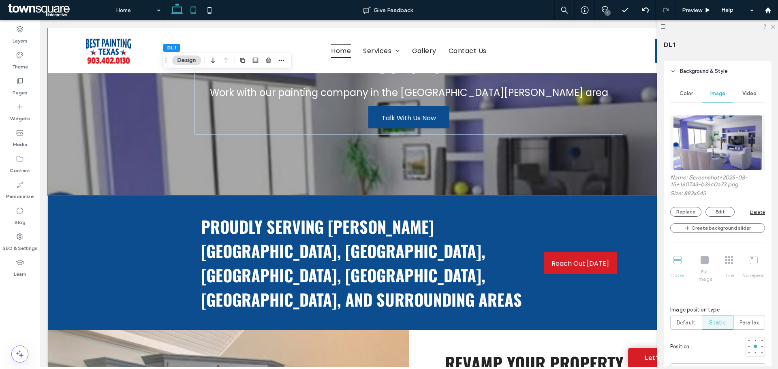
scroll to position [0, 0]
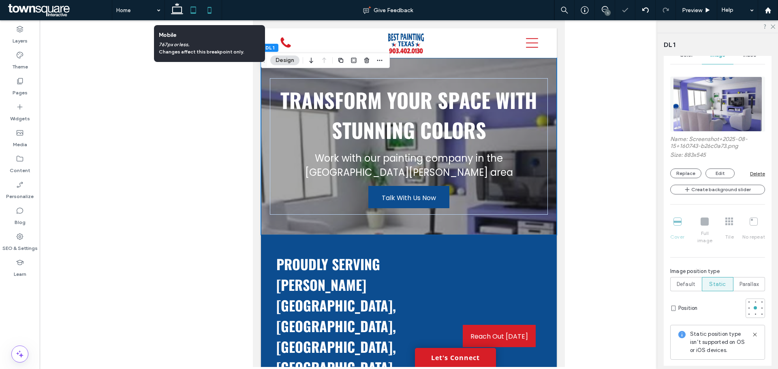
click at [203, 12] on icon at bounding box center [209, 10] width 16 height 16
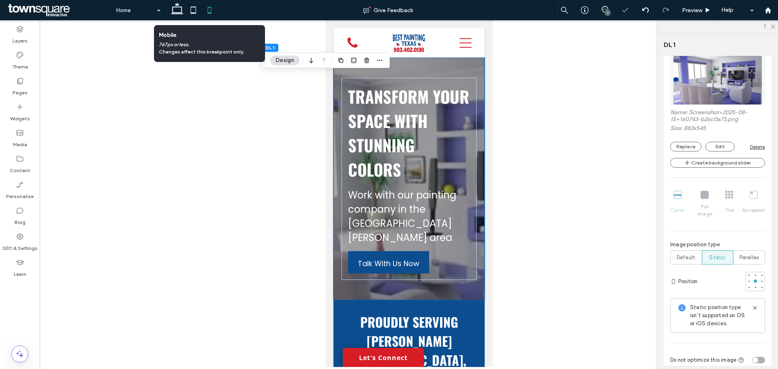
scroll to position [137, 0]
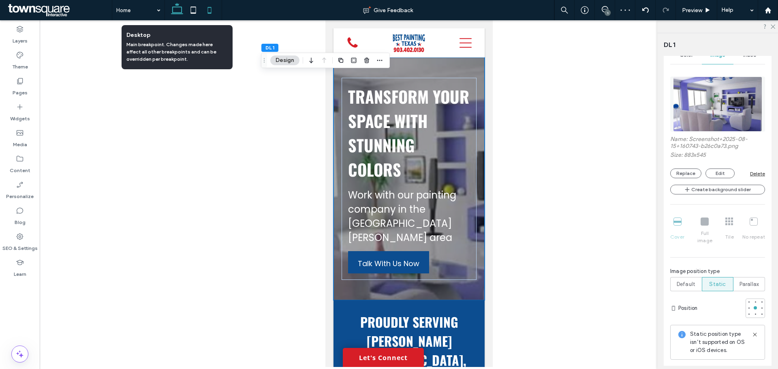
drag, startPoint x: 198, startPoint y: 69, endPoint x: 175, endPoint y: 13, distance: 60.5
click at [175, 13] on use at bounding box center [177, 8] width 12 height 11
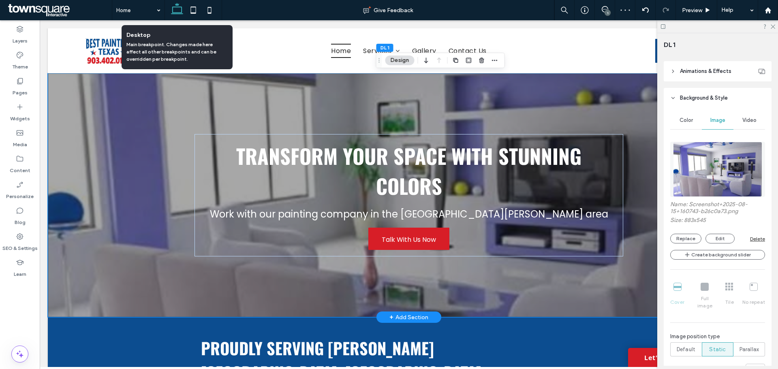
type input "***"
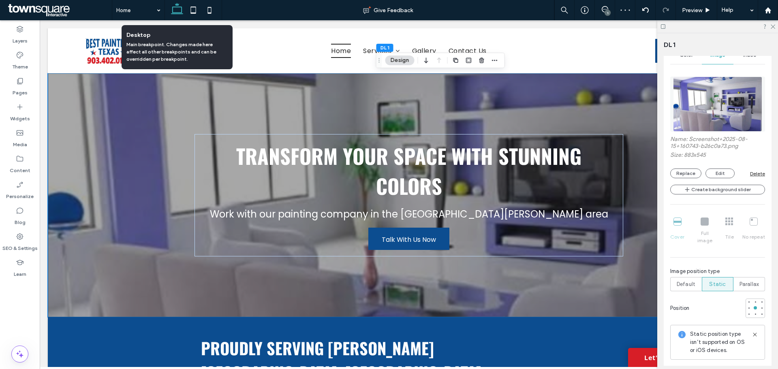
scroll to position [5, 0]
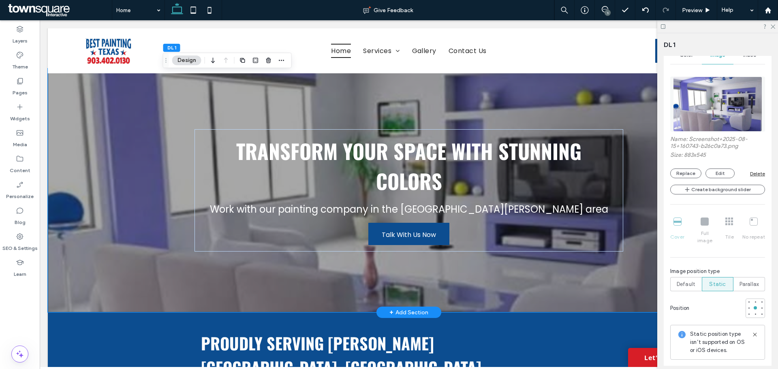
click at [254, 273] on div "Transform Your Space with Stunning Colors Work with our painting company in the…" at bounding box center [409, 191] width 486 height 244
click at [300, 240] on div "Transform Your Space with Stunning Colors Work with our painting company in the…" at bounding box center [409, 190] width 428 height 122
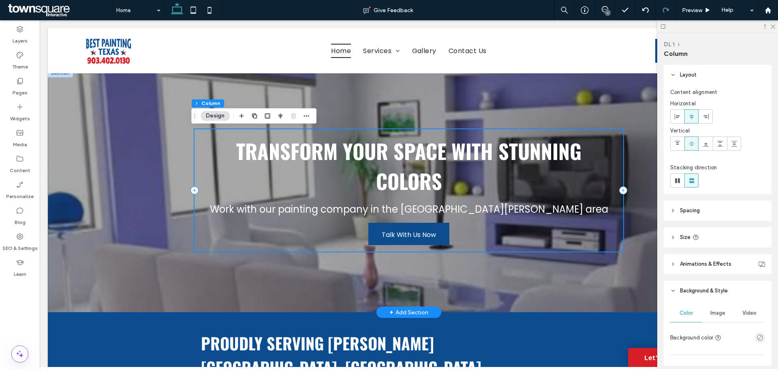
click at [480, 233] on div "Transform Your Space with Stunning Colors Work with our painting company in the…" at bounding box center [409, 190] width 428 height 122
click at [532, 199] on div "Transform Your Space with Stunning Colors Work with our painting company in the…" at bounding box center [409, 190] width 428 height 122
click at [538, 210] on span "Work with our painting company in the Big Sandy area" at bounding box center [409, 209] width 398 height 13
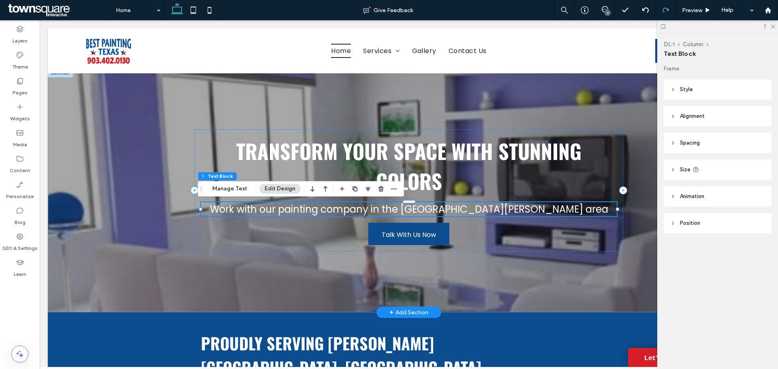
click at [540, 210] on h2 "Work with our painting company in the Big Sandy area" at bounding box center [408, 209] width 415 height 14
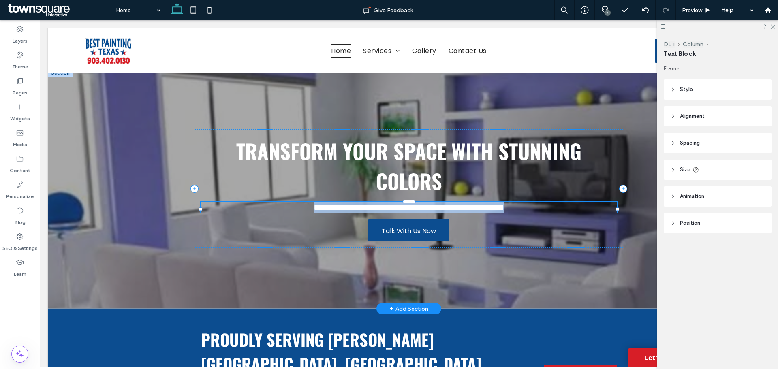
type input "*******"
type input "**"
click at [504, 210] on span "**********" at bounding box center [409, 208] width 191 height 10
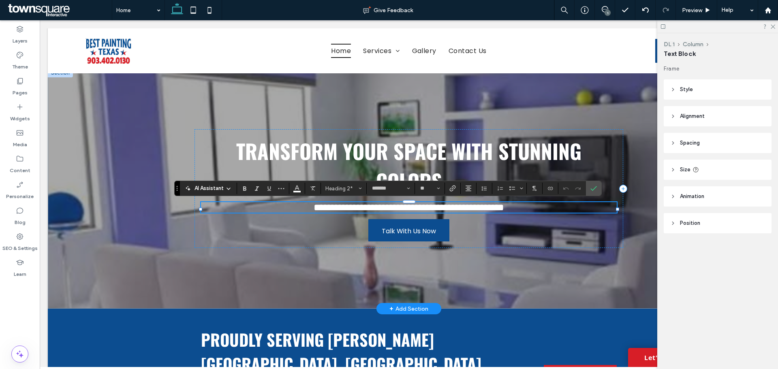
click at [504, 210] on span "**********" at bounding box center [409, 208] width 191 height 10
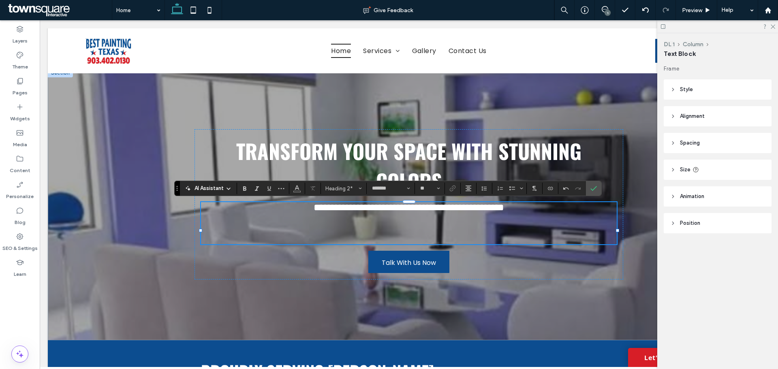
click at [776, 24] on div at bounding box center [717, 26] width 121 height 13
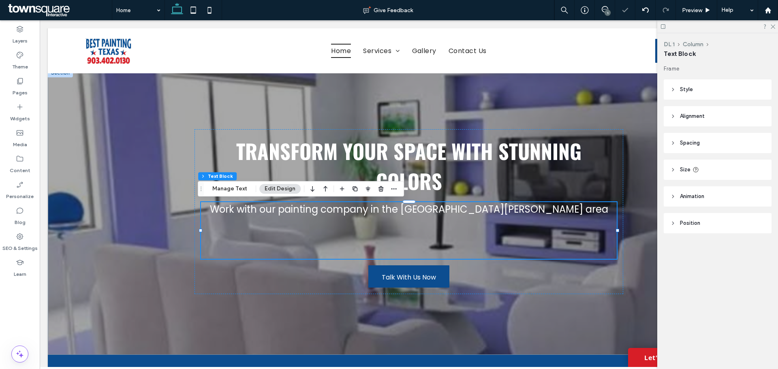
click at [776, 25] on div at bounding box center [717, 26] width 121 height 13
click at [774, 26] on use at bounding box center [773, 27] width 4 height 4
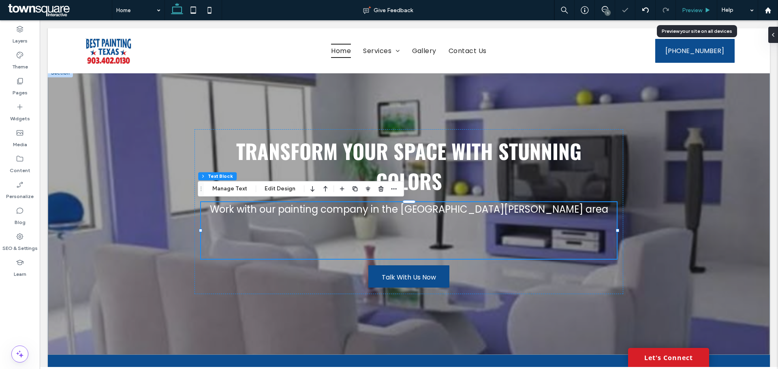
click at [710, 10] on use at bounding box center [708, 10] width 4 height 4
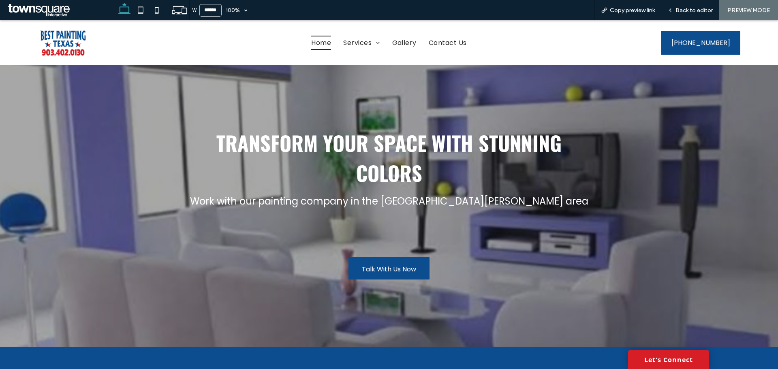
click at [343, 205] on span "Work with our painting company in the Big Sandy area" at bounding box center [389, 201] width 398 height 13
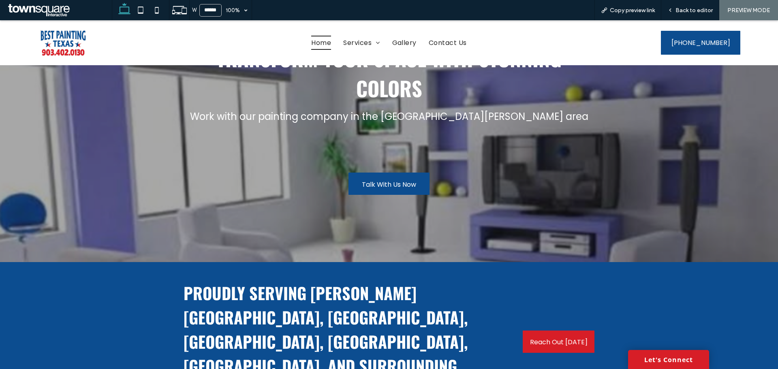
scroll to position [5, 0]
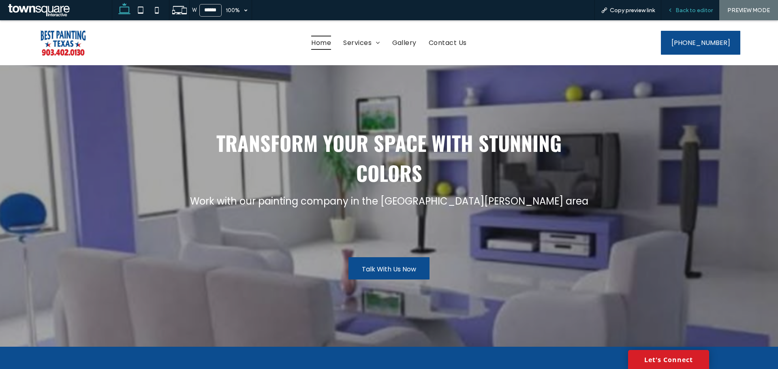
click at [702, 15] on div "Back to editor" at bounding box center [691, 10] width 58 height 20
click at [700, 11] on span "Back to editor" at bounding box center [694, 10] width 37 height 7
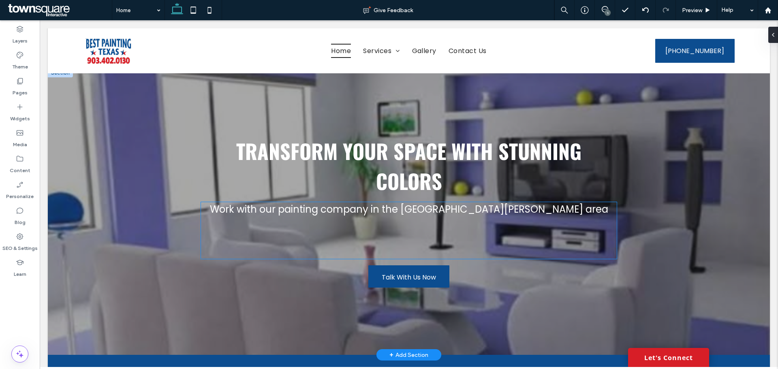
scroll to position [86, 0]
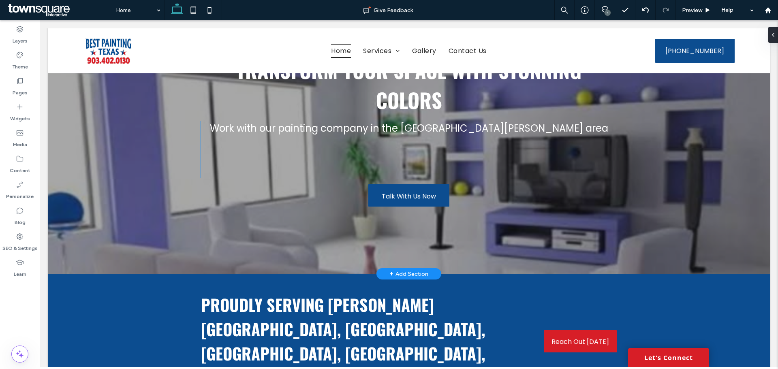
click at [555, 132] on h2 "Work with our painting company in the Big Sandy area" at bounding box center [408, 128] width 415 height 14
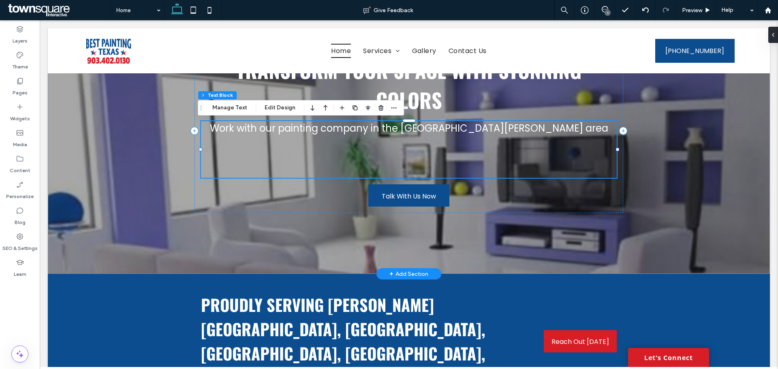
click at [555, 132] on div "Work with our painting company in the Big Sandy area ﻿" at bounding box center [408, 149] width 415 height 57
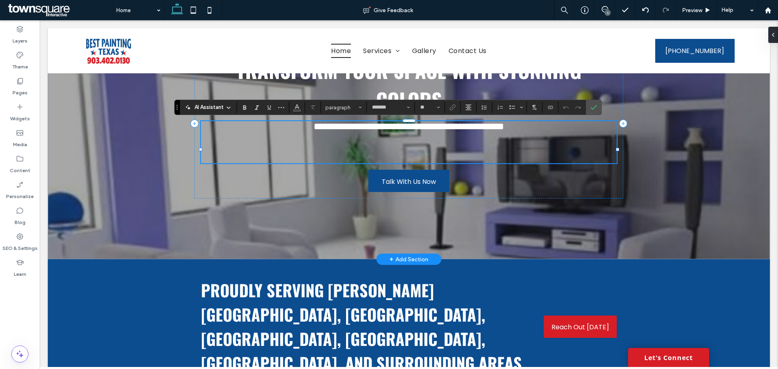
click at [553, 132] on h2 "**********" at bounding box center [408, 126] width 415 height 11
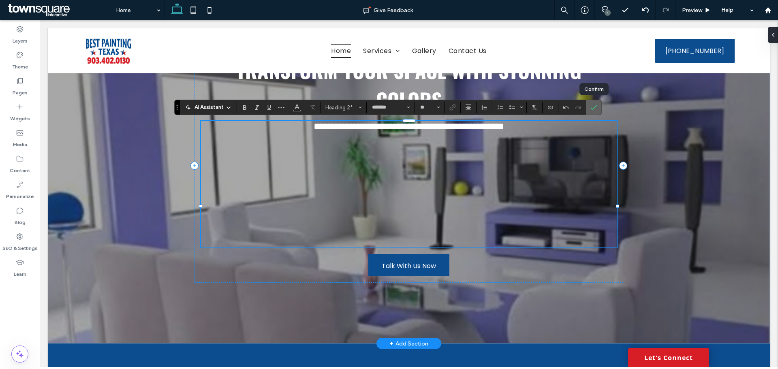
drag, startPoint x: 595, startPoint y: 114, endPoint x: 550, endPoint y: 97, distance: 47.6
click at [595, 114] on span "Confirm" at bounding box center [594, 108] width 6 height 14
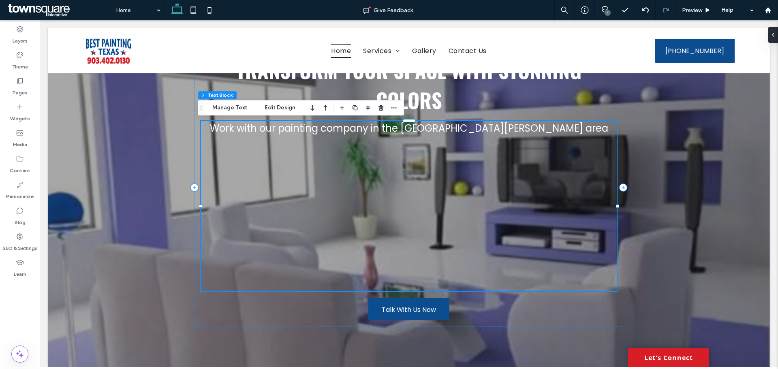
click at [439, 198] on h2 at bounding box center [408, 199] width 415 height 14
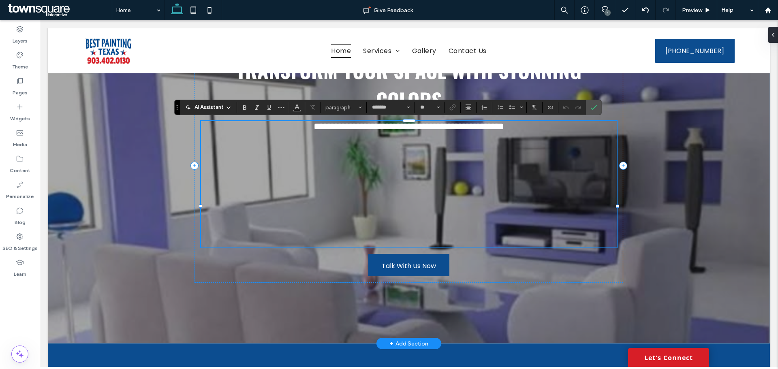
click at [422, 184] on h2 at bounding box center [408, 179] width 415 height 11
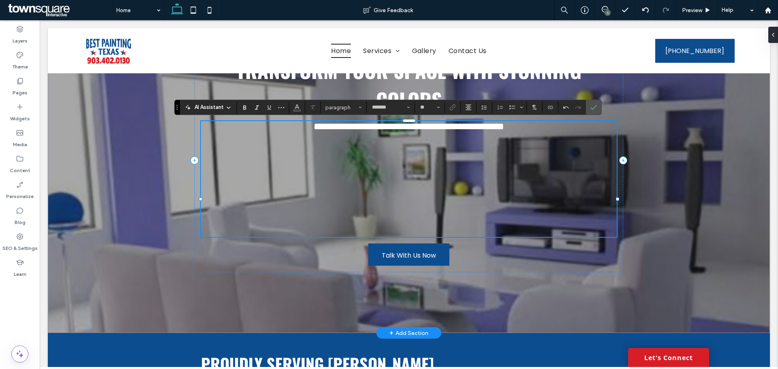
click at [352, 227] on h2 at bounding box center [408, 221] width 415 height 11
click at [368, 237] on h2 at bounding box center [408, 232] width 415 height 11
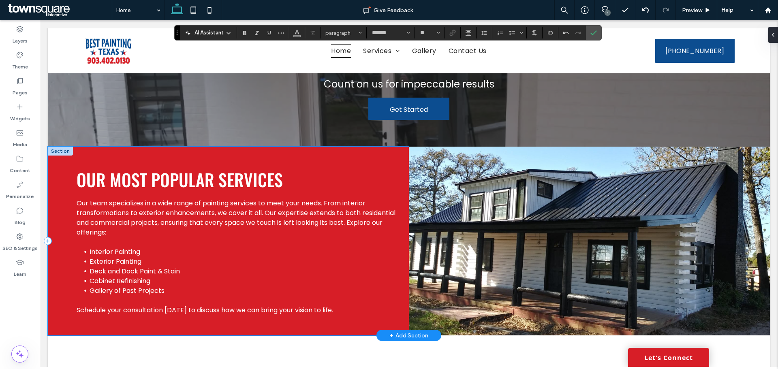
scroll to position [973, 0]
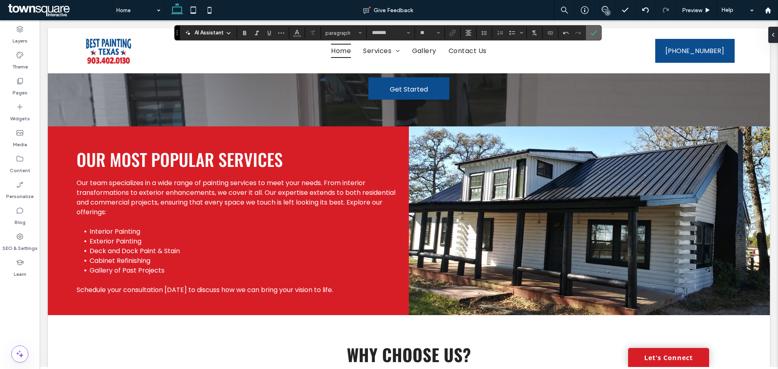
drag, startPoint x: 591, startPoint y: 30, endPoint x: 555, endPoint y: 15, distance: 39.6
click at [591, 30] on icon "Confirm" at bounding box center [594, 33] width 6 height 6
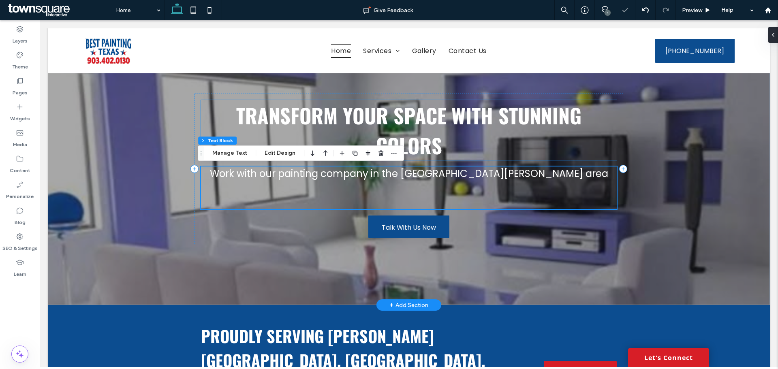
scroll to position [0, 0]
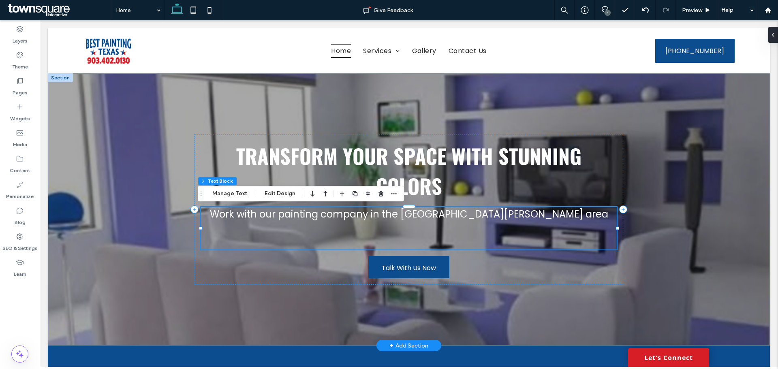
click at [449, 244] on h2 at bounding box center [408, 235] width 415 height 28
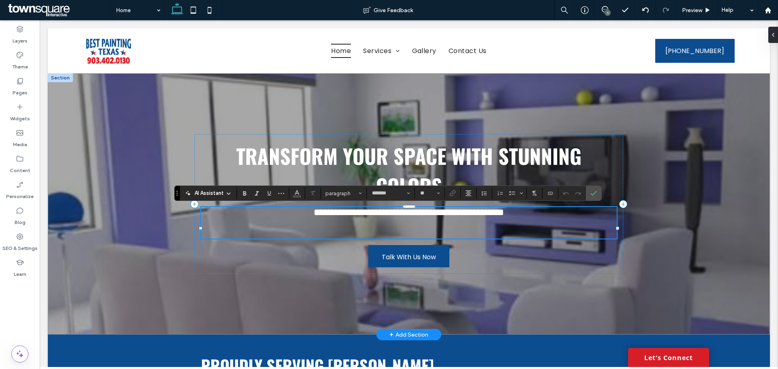
click at [409, 234] on h2 at bounding box center [408, 228] width 415 height 21
click at [415, 239] on h2 at bounding box center [408, 228] width 415 height 21
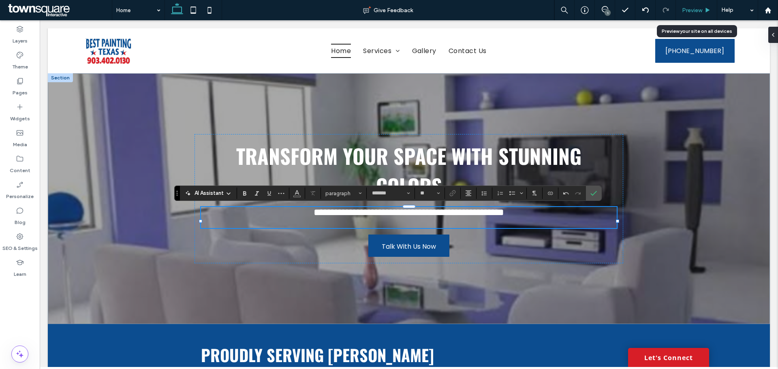
click at [697, 6] on div "Preview" at bounding box center [696, 10] width 41 height 20
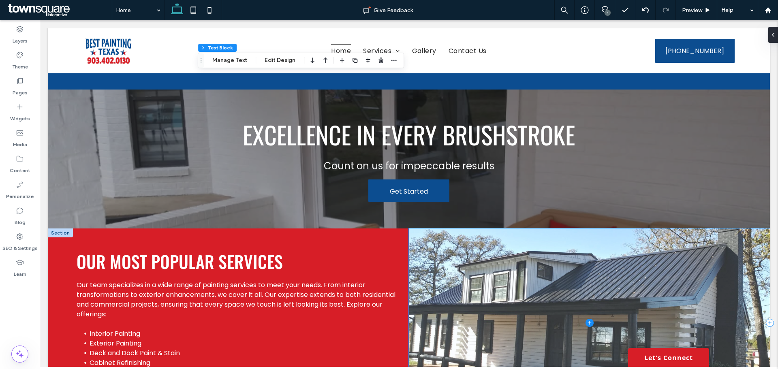
scroll to position [892, 0]
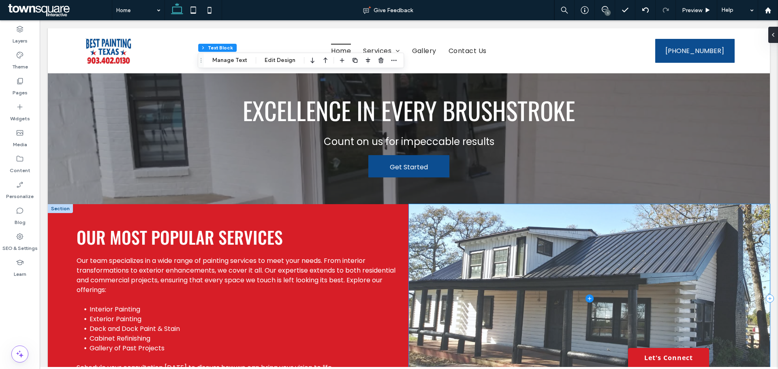
click at [487, 291] on span at bounding box center [589, 298] width 361 height 189
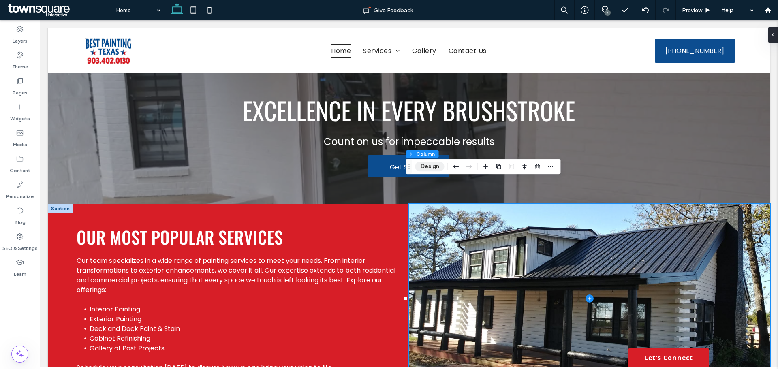
click at [435, 166] on button "Design" at bounding box center [429, 167] width 29 height 10
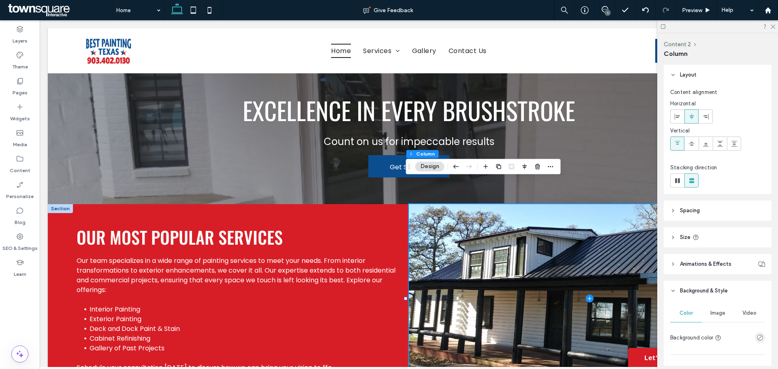
click at [715, 313] on span "Image" at bounding box center [718, 313] width 15 height 6
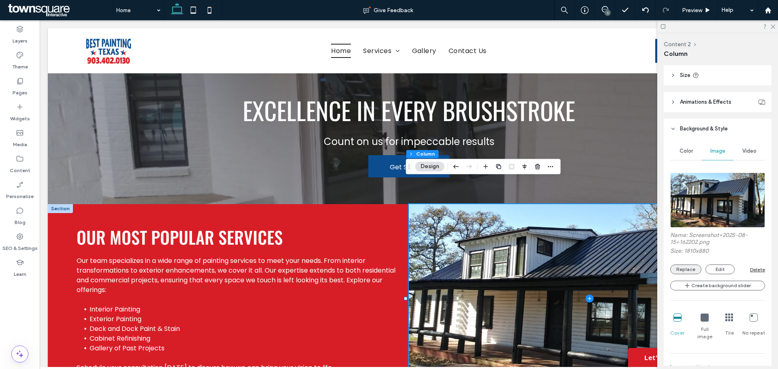
click at [688, 268] on button "Replace" at bounding box center [685, 270] width 31 height 10
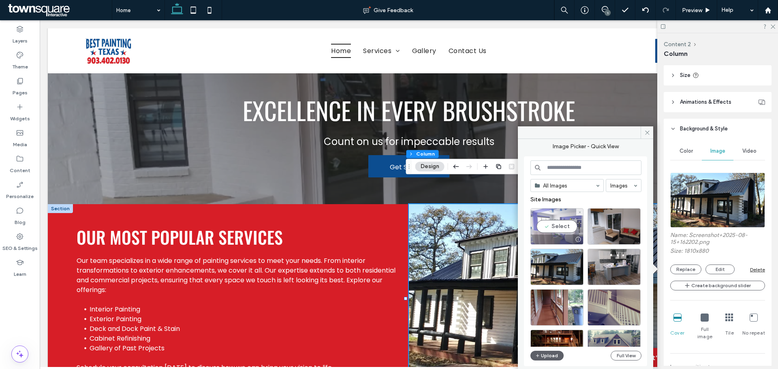
click at [566, 233] on div "Select" at bounding box center [557, 226] width 53 height 36
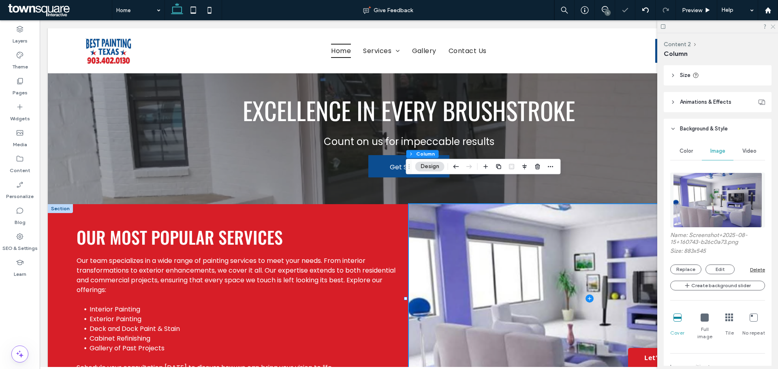
click at [775, 27] on icon at bounding box center [772, 26] width 5 height 5
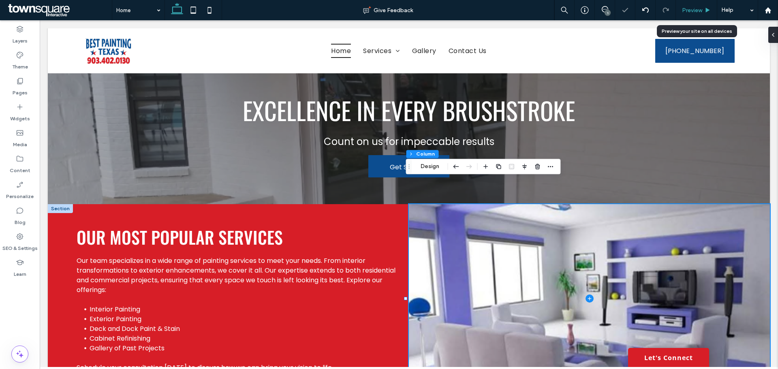
click at [692, 9] on span "Preview" at bounding box center [692, 10] width 20 height 7
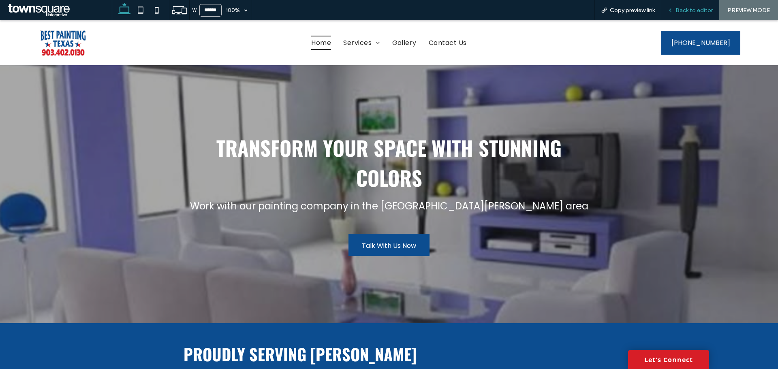
click at [694, 11] on span "Back to editor" at bounding box center [694, 10] width 37 height 7
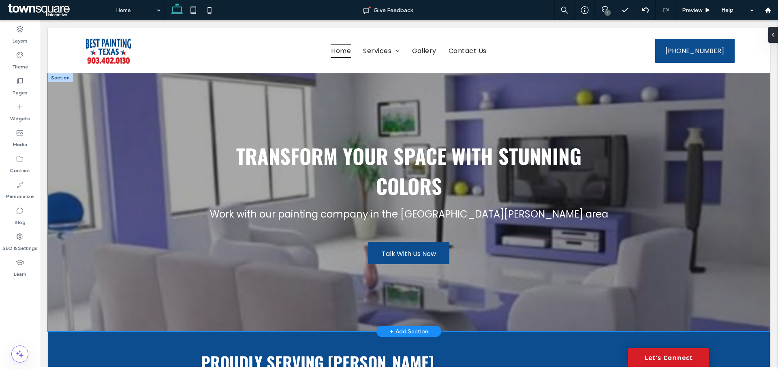
click at [158, 229] on div "Transform Your Space with Stunning Colors Work with our painting company in the…" at bounding box center [409, 202] width 722 height 258
drag, startPoint x: 157, startPoint y: 229, endPoint x: 168, endPoint y: 192, distance: 38.5
click at [158, 229] on div "Transform Your Space with Stunning Colors Work with our painting company in the…" at bounding box center [409, 202] width 722 height 258
click at [181, 59] on button "Design" at bounding box center [186, 61] width 29 height 10
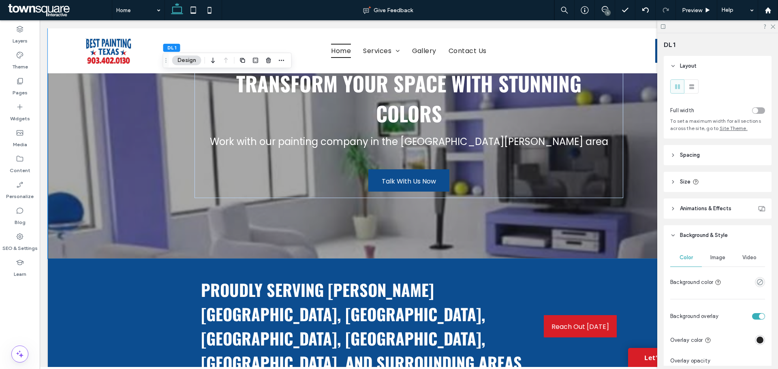
scroll to position [81, 0]
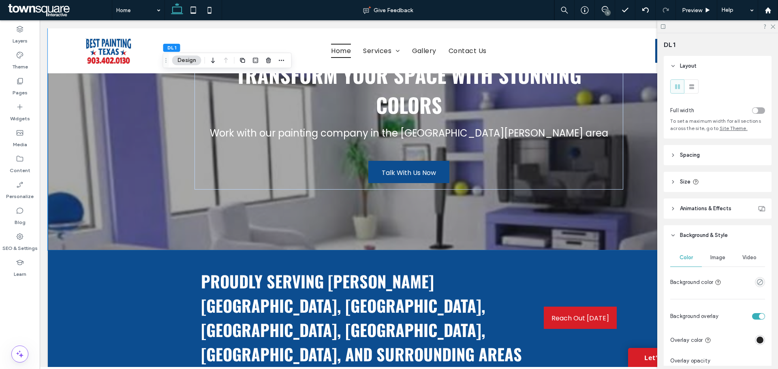
click at [718, 251] on div "Image" at bounding box center [718, 258] width 32 height 18
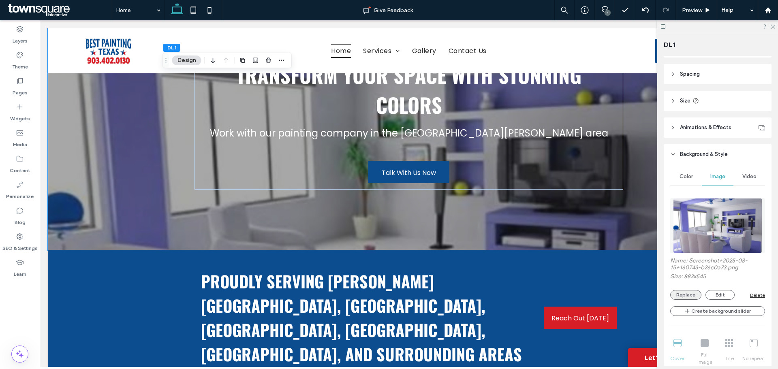
click at [695, 295] on button "Replace" at bounding box center [685, 295] width 31 height 10
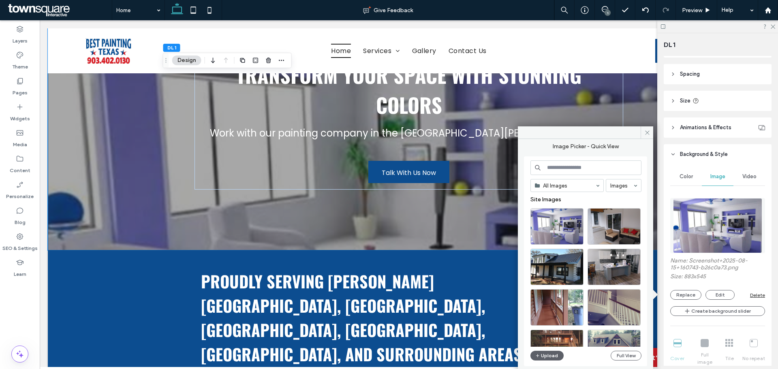
drag, startPoint x: 543, startPoint y: 356, endPoint x: 543, endPoint y: 346, distance: 10.5
click at [543, 350] on div "All Images Images Site Images Upload Full View" at bounding box center [586, 262] width 111 height 202
click at [544, 352] on button "Upload" at bounding box center [547, 356] width 33 height 10
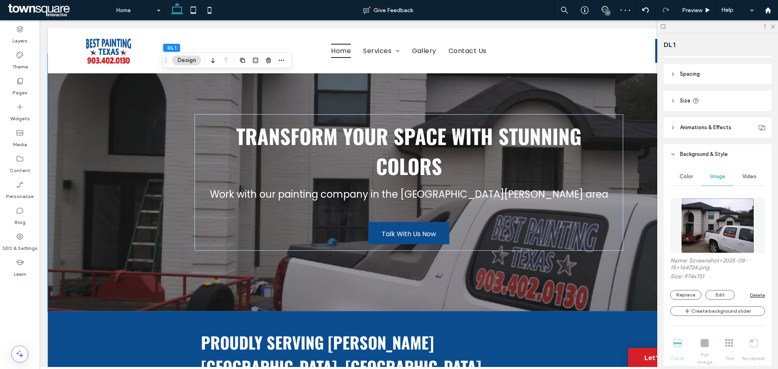
scroll to position [0, 0]
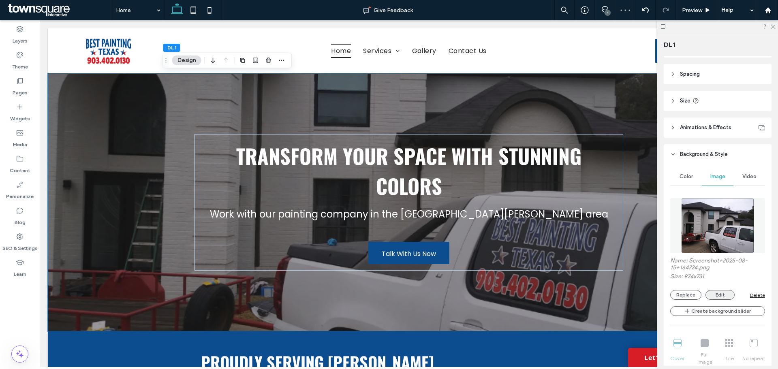
click at [717, 293] on button "Edit" at bounding box center [720, 295] width 29 height 10
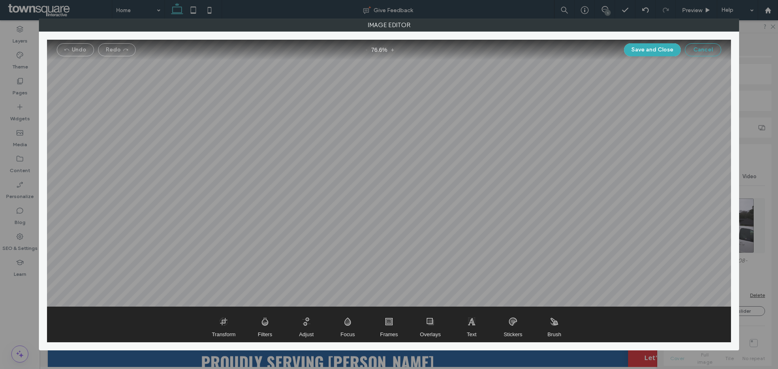
click at [702, 49] on button "Cancel" at bounding box center [703, 49] width 36 height 13
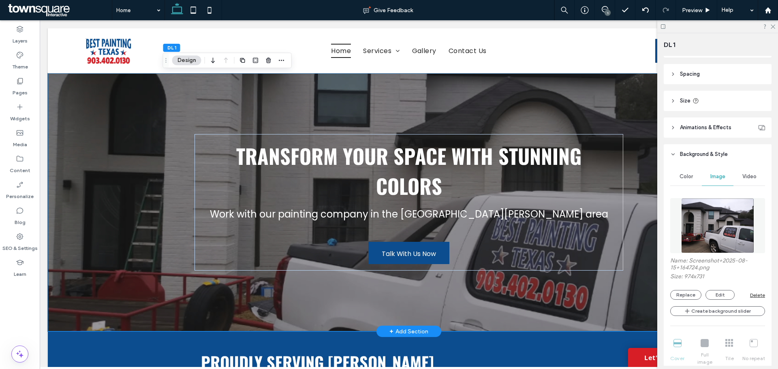
click at [90, 152] on div "Transform Your Space with Stunning Colors Work with our painting company in the…" at bounding box center [409, 202] width 722 height 258
click at [84, 127] on div "Transform Your Space with Stunning Colors Work with our painting company in the…" at bounding box center [409, 202] width 722 height 258
click at [188, 61] on button "Design" at bounding box center [186, 61] width 29 height 10
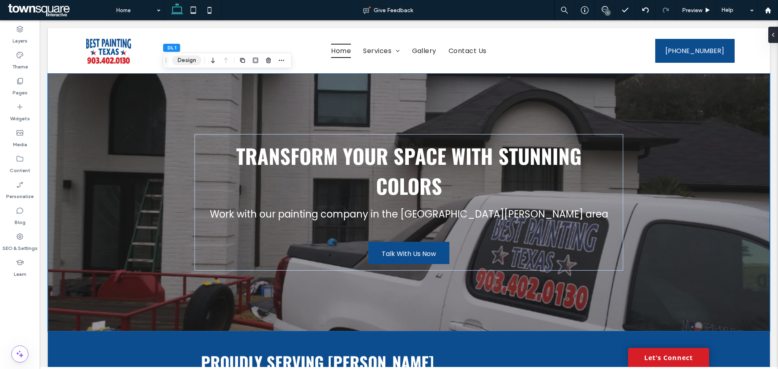
click at [188, 61] on button "Design" at bounding box center [186, 61] width 29 height 10
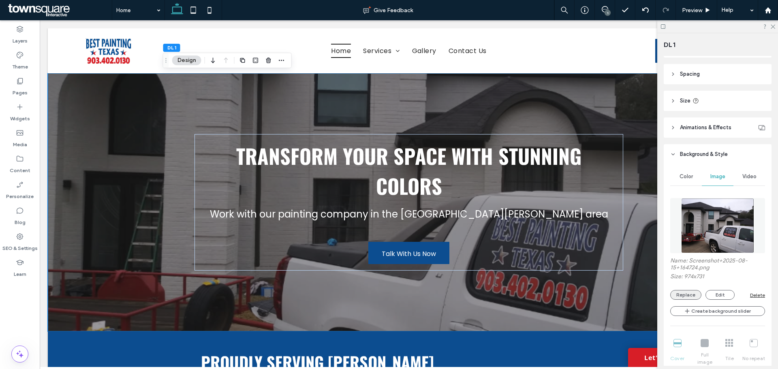
click at [696, 294] on button "Replace" at bounding box center [685, 295] width 31 height 10
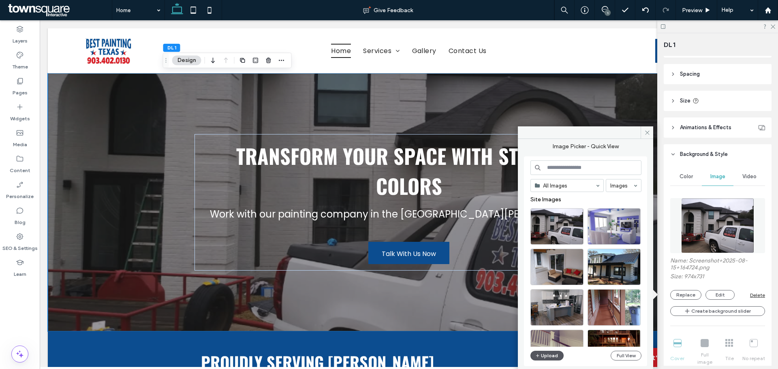
click at [544, 361] on div "All Images Images Site Images Upload Full View" at bounding box center [586, 262] width 111 height 202
click at [547, 353] on button "Upload" at bounding box center [547, 356] width 33 height 10
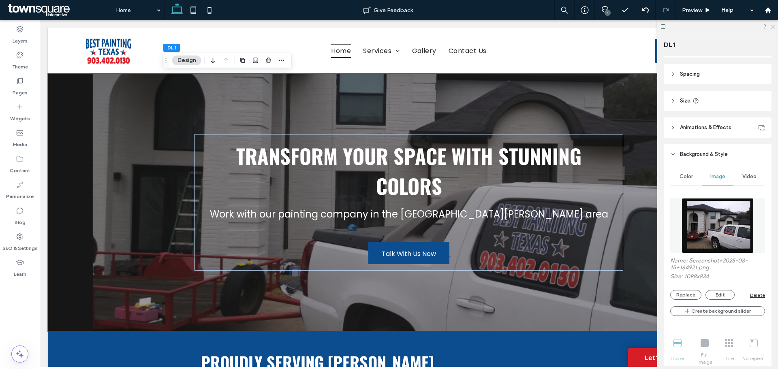
click at [773, 27] on use at bounding box center [773, 27] width 4 height 4
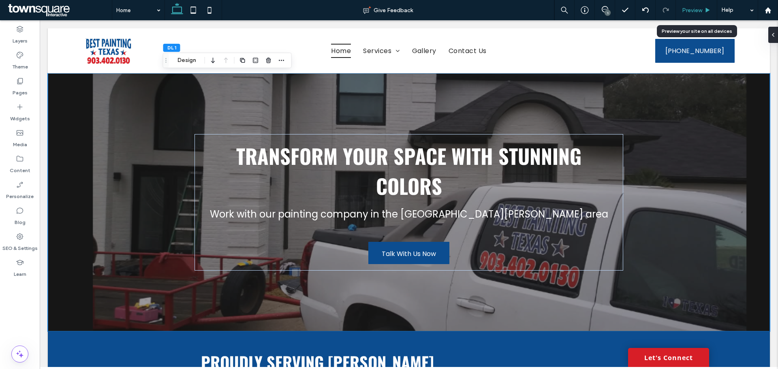
click at [702, 9] on span "Preview" at bounding box center [692, 10] width 20 height 7
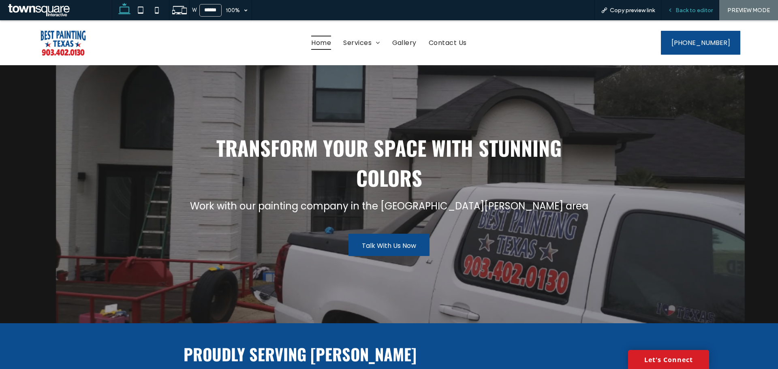
drag, startPoint x: 686, startPoint y: 9, endPoint x: 676, endPoint y: 17, distance: 13.2
click at [686, 9] on span "Back to editor" at bounding box center [694, 10] width 37 height 7
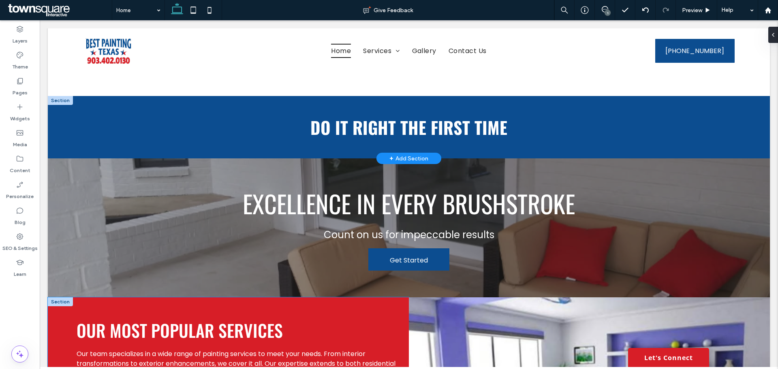
scroll to position [689, 0]
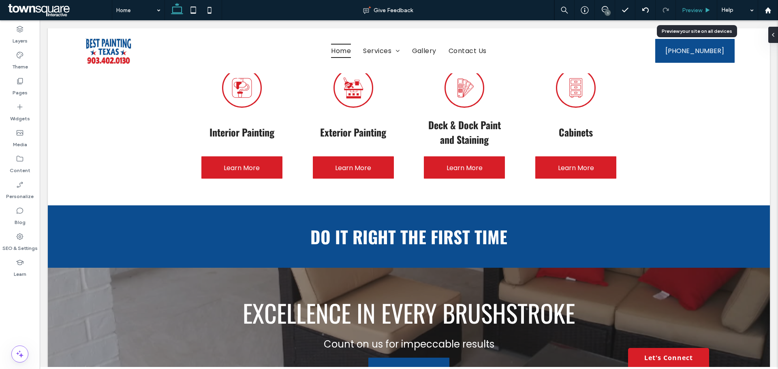
click at [706, 5] on div "Preview" at bounding box center [696, 10] width 41 height 20
click at [702, 13] on span "Preview" at bounding box center [692, 10] width 20 height 7
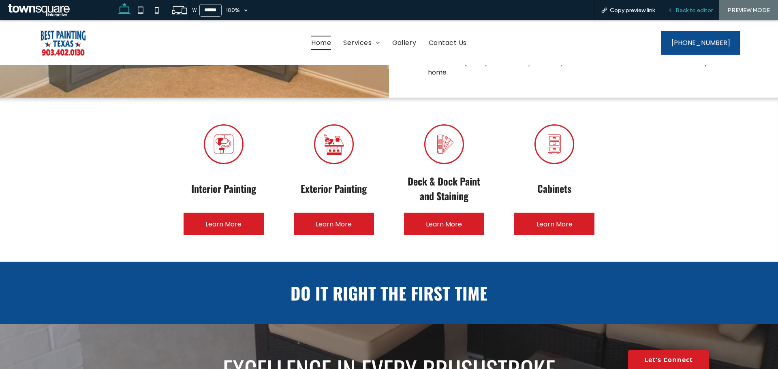
scroll to position [568, 0]
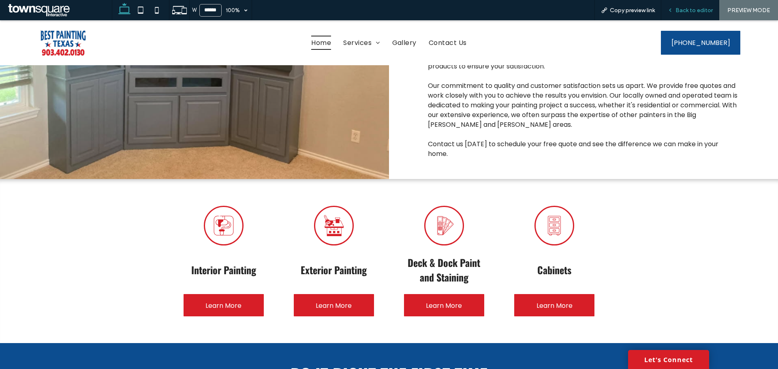
click at [696, 7] on span "Back to editor" at bounding box center [694, 10] width 37 height 7
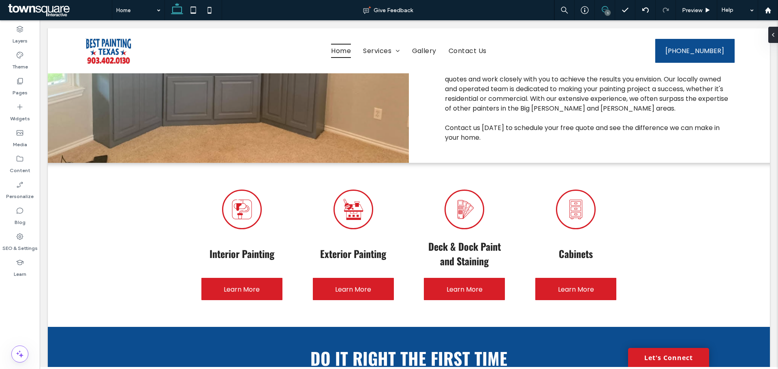
click at [612, 7] on span at bounding box center [605, 9] width 20 height 6
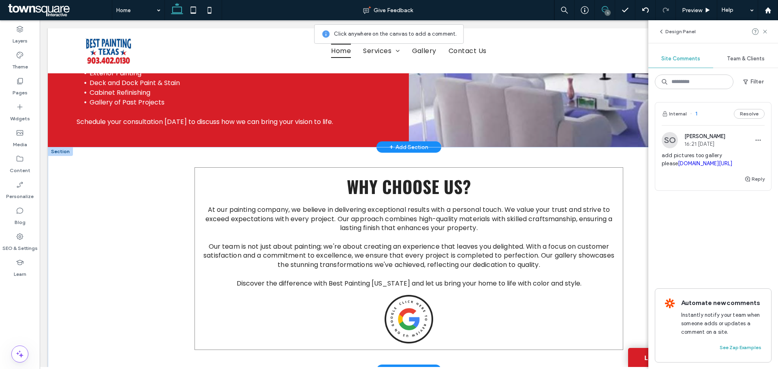
scroll to position [1182, 0]
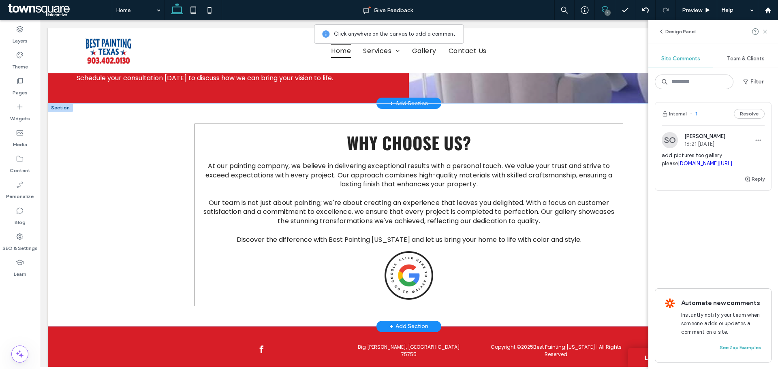
click at [467, 259] on div "At our painting company, we believe in delivering exceptional results with a pe…" at bounding box center [409, 215] width 428 height 183
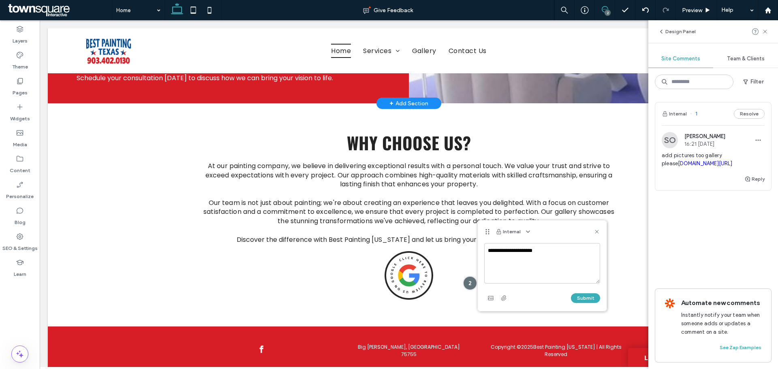
drag, startPoint x: 534, startPoint y: 254, endPoint x: 502, endPoint y: 255, distance: 31.6
click at [502, 255] on textarea "**********" at bounding box center [542, 263] width 116 height 41
type textarea "**********"
click at [488, 300] on icon "button" at bounding box center [491, 298] width 6 height 6
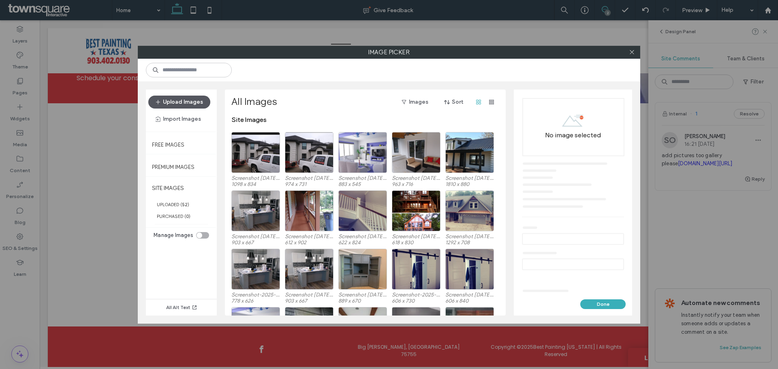
click at [175, 103] on button "Upload Images" at bounding box center [179, 102] width 62 height 13
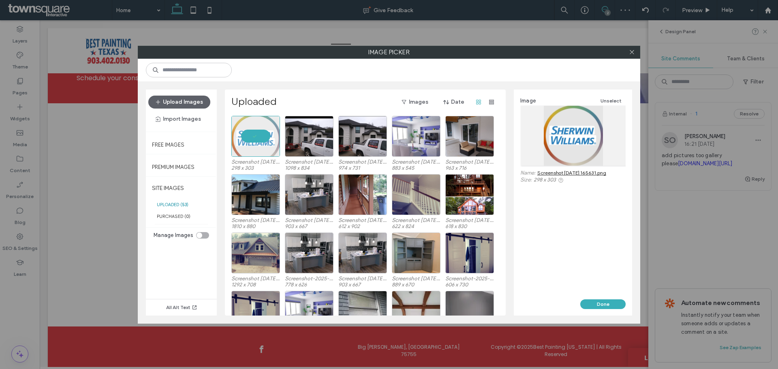
click at [601, 297] on div "Image Unselect Name: Screenshot 2025-08-15 165631.png Size: 298 x 303" at bounding box center [573, 195] width 118 height 210
click at [601, 302] on button "Done" at bounding box center [602, 305] width 45 height 10
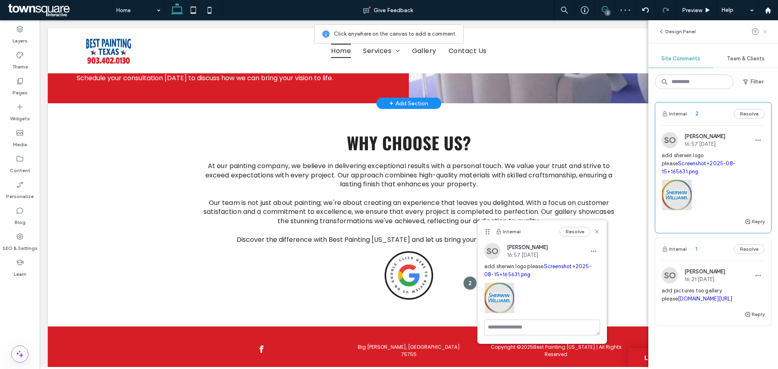
click at [764, 30] on icon at bounding box center [765, 31] width 6 height 6
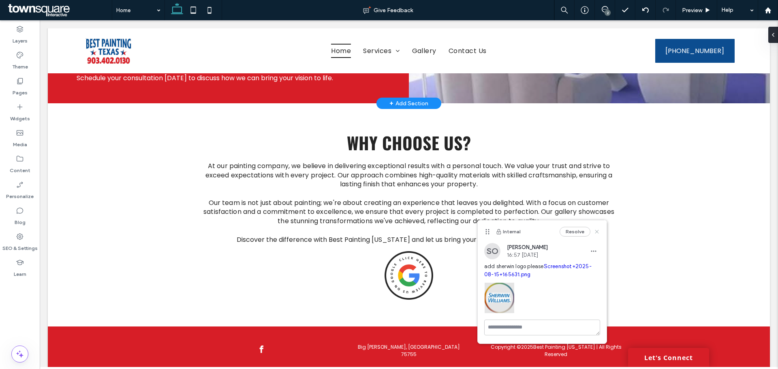
click at [595, 232] on icon at bounding box center [597, 232] width 6 height 6
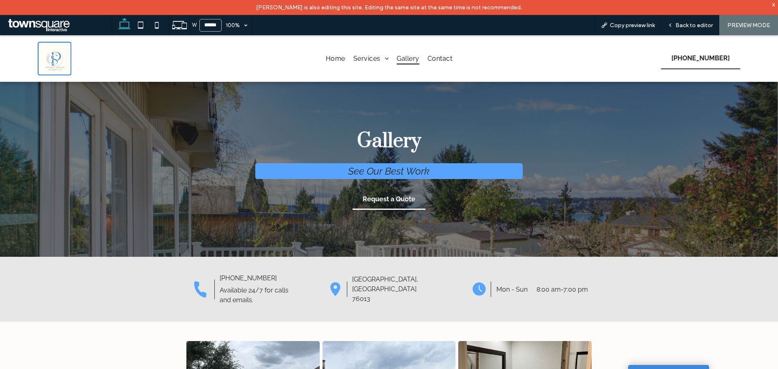
scroll to position [203, 0]
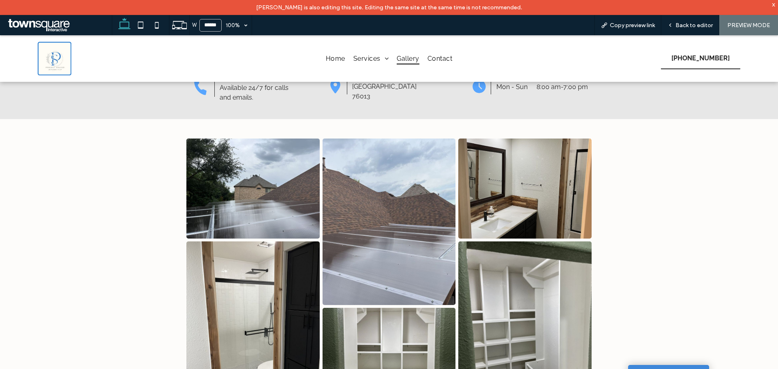
click at [775, 3] on div "x" at bounding box center [774, 4] width 4 height 7
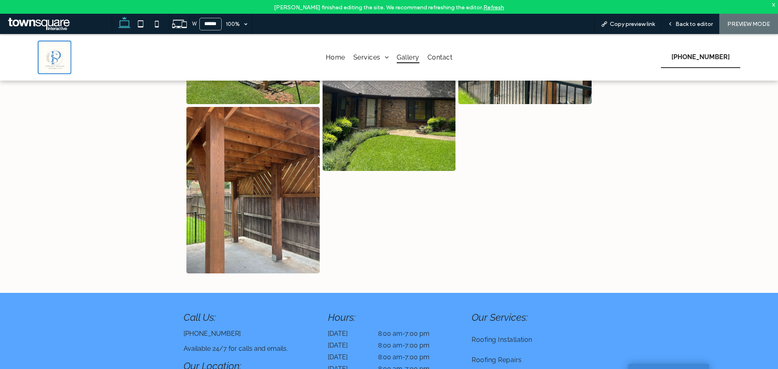
scroll to position [732, 0]
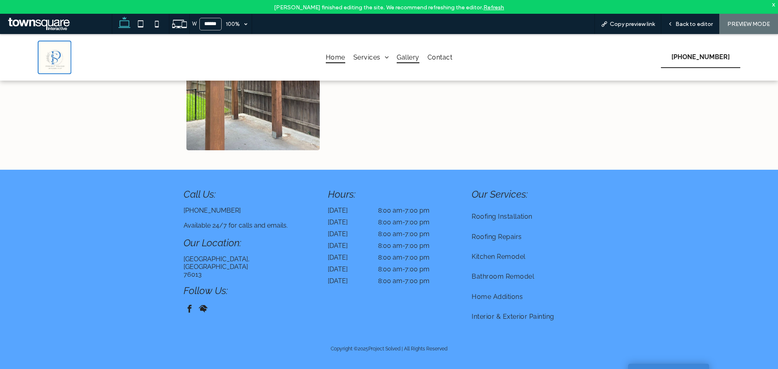
click at [336, 62] on span "Home" at bounding box center [335, 57] width 19 height 12
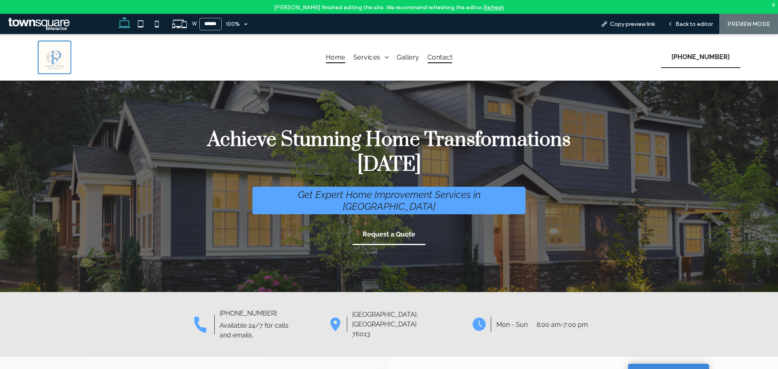
click at [428, 60] on span "Contact" at bounding box center [440, 57] width 25 height 12
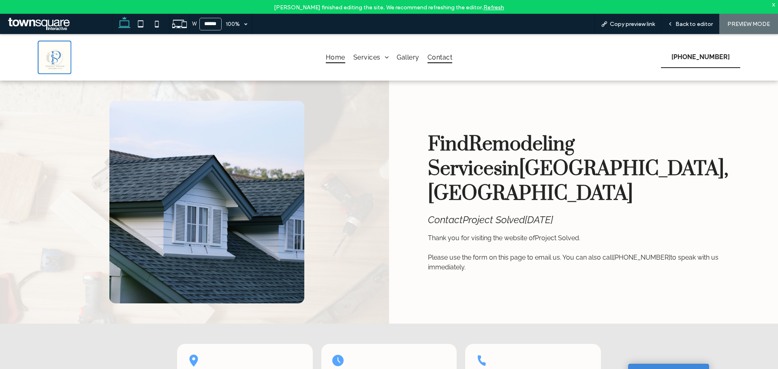
drag, startPoint x: 304, startPoint y: 61, endPoint x: 320, endPoint y: 61, distance: 15.8
click at [305, 61] on ul "Home Services Roofing Roofing Installation Roofing Repairs Kitchen Remodel Bath…" at bounding box center [389, 57] width 417 height 12
click at [329, 60] on span "Home" at bounding box center [335, 57] width 19 height 12
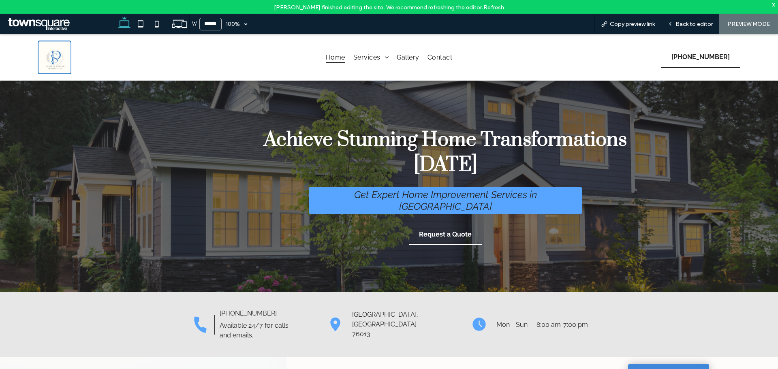
scroll to position [485, 0]
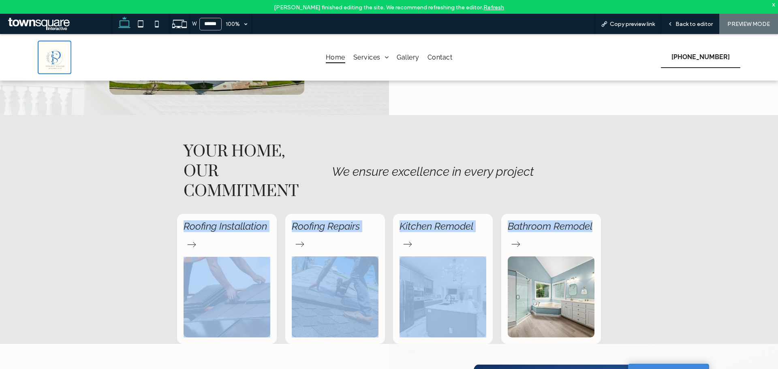
drag, startPoint x: 770, startPoint y: 135, endPoint x: 778, endPoint y: 213, distance: 78.6
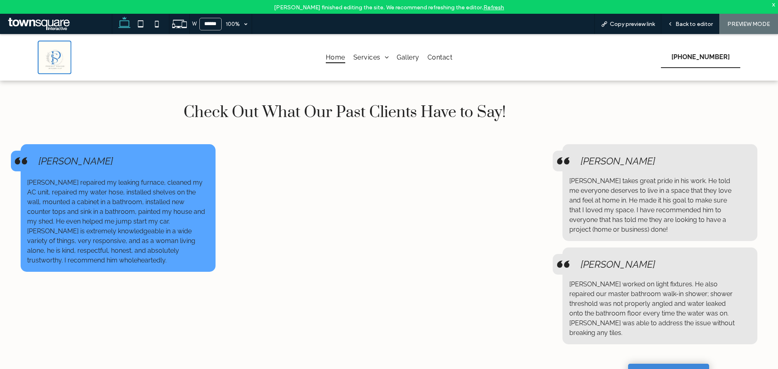
scroll to position [1452, 0]
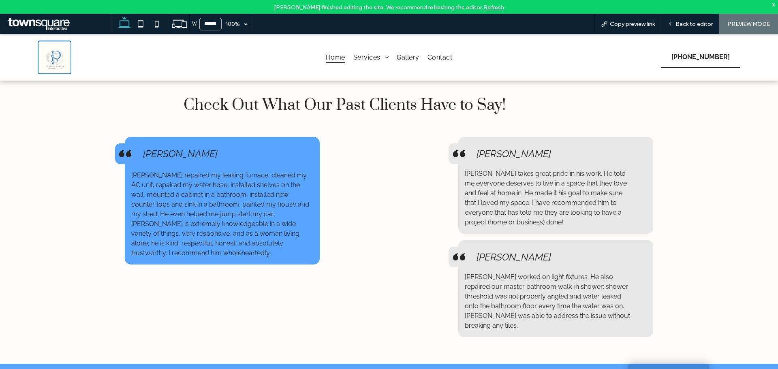
click at [388, 251] on div "[PERSON_NAME] repaired my leaking furnace, cleaned my AC unit, repaired my wate…" at bounding box center [389, 247] width 486 height 233
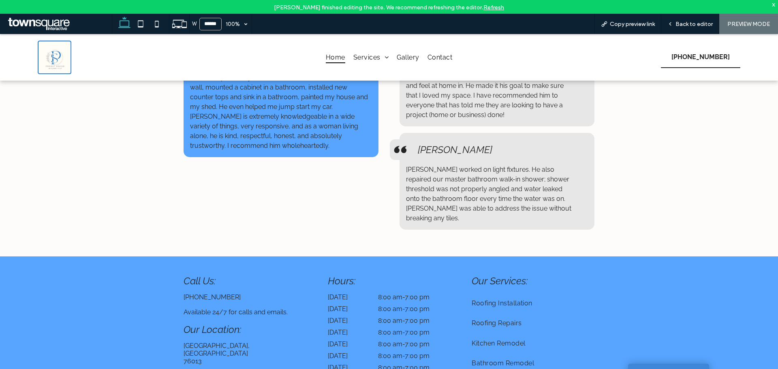
scroll to position [1453, 0]
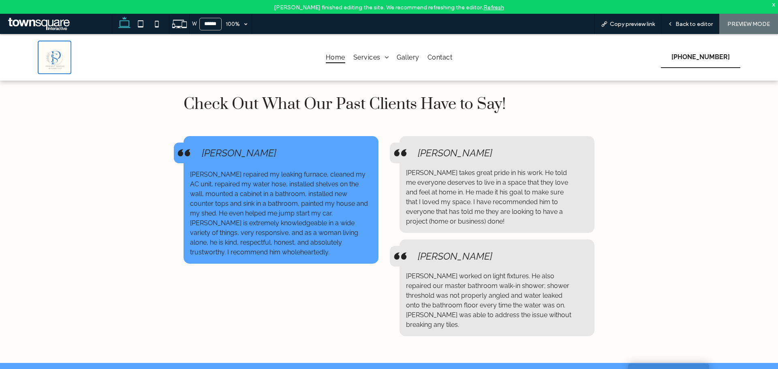
click at [478, 169] on span "[PERSON_NAME] takes great pride in his work. He told me everyone deserves to li…" at bounding box center [487, 197] width 162 height 56
click at [695, 23] on span "Back to editor" at bounding box center [694, 24] width 37 height 7
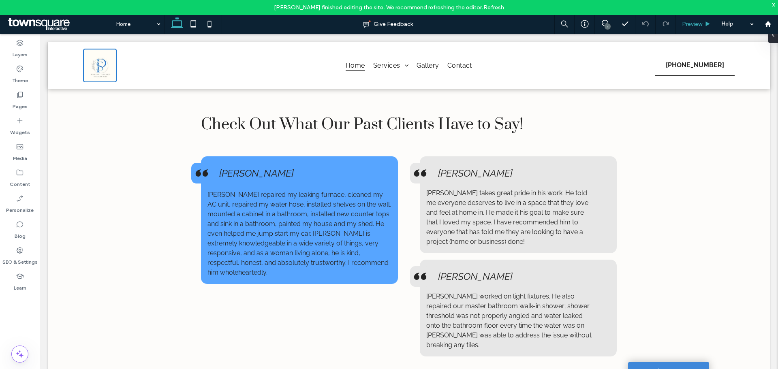
scroll to position [1465, 0]
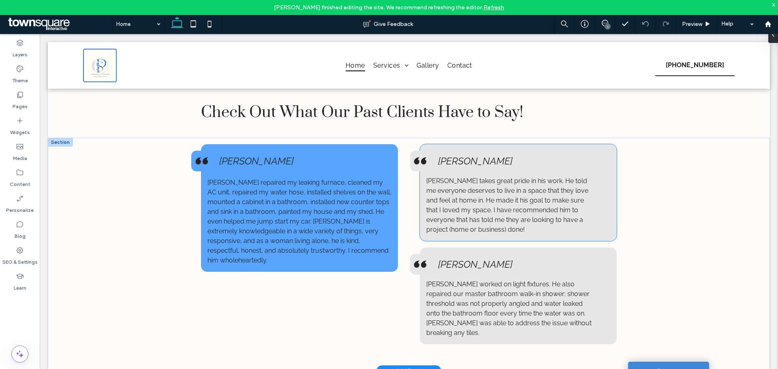
click at [515, 190] on span "[PERSON_NAME] takes great pride in his work. He told me everyone deserves to li…" at bounding box center [507, 205] width 162 height 56
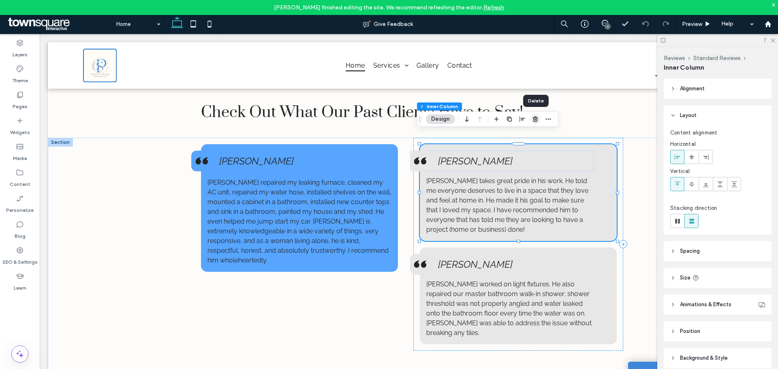
click at [535, 121] on icon "button" at bounding box center [535, 119] width 6 height 6
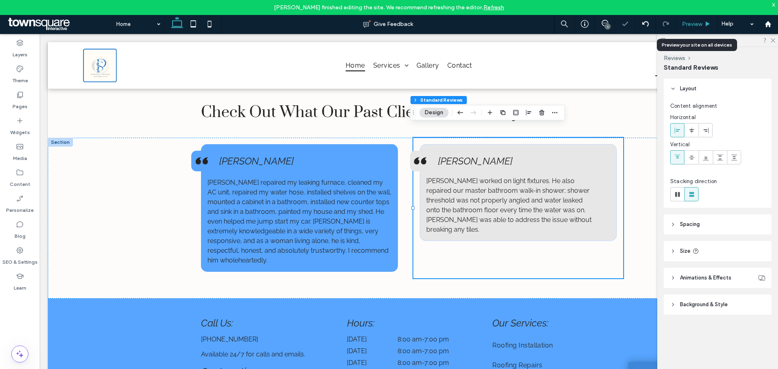
click at [692, 24] on span "Preview" at bounding box center [692, 24] width 20 height 7
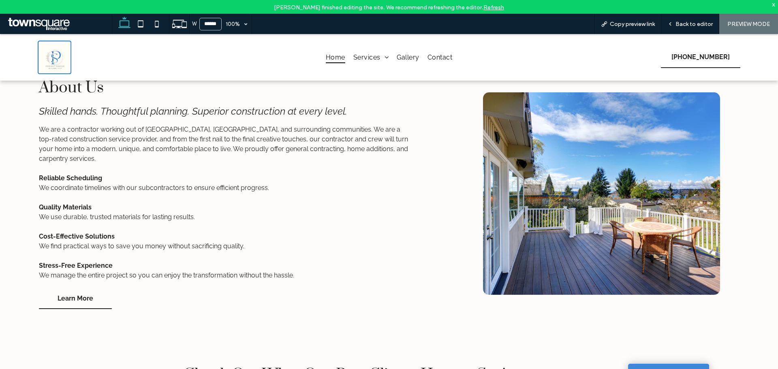
scroll to position [1129, 0]
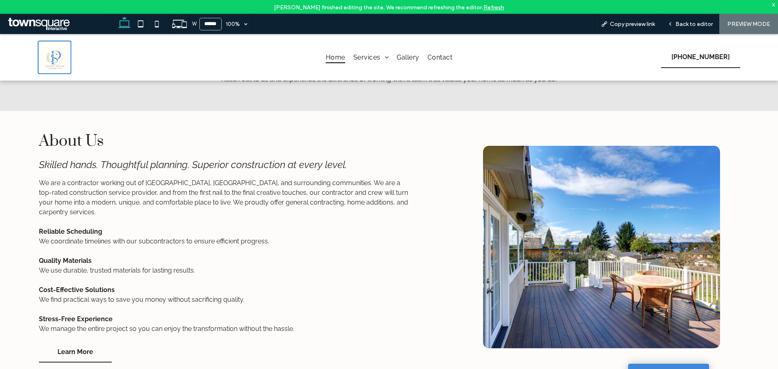
click at [433, 357] on div "About Us Skilled hands. Thoughtful planning. Superior construction at every lev…" at bounding box center [225, 247] width 450 height 272
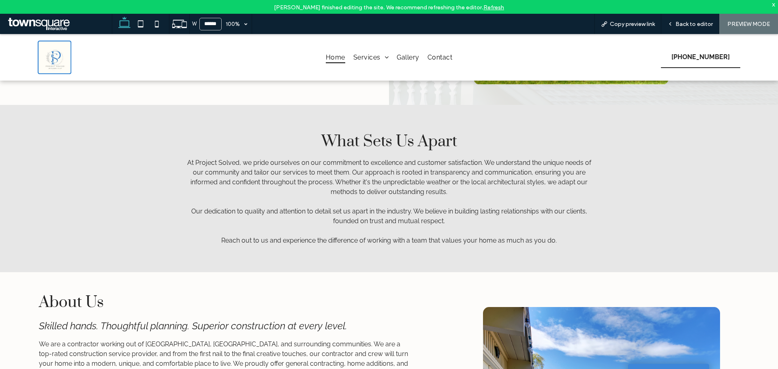
scroll to position [967, 0]
